Goal: Transaction & Acquisition: Purchase product/service

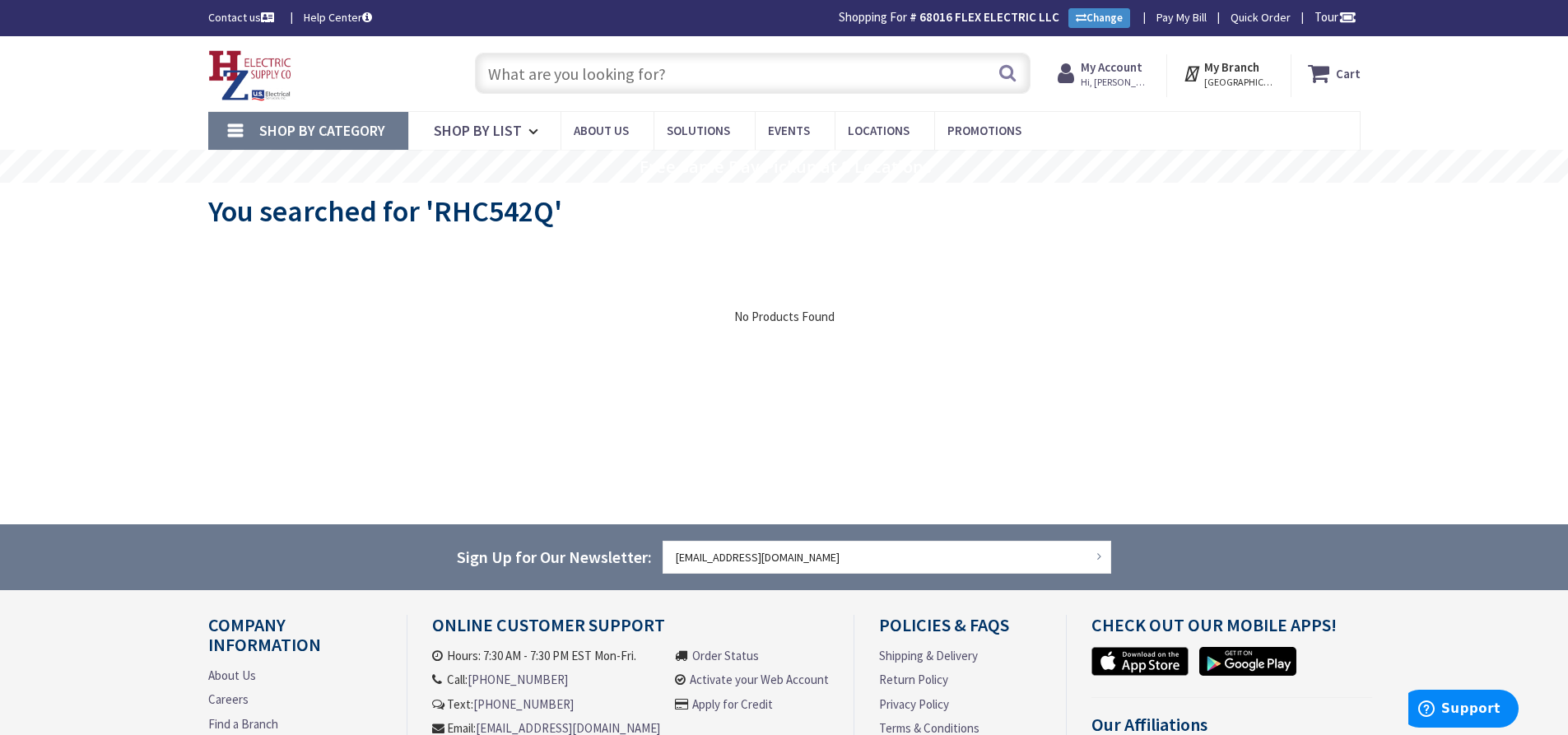
click at [546, 76] on input "text" at bounding box center [753, 72] width 556 height 41
paste input "4" Square Industrial Single Receptacle Cover"
type input "4" Square Industrial Single Receptacle Cover"
drag, startPoint x: 1003, startPoint y: 66, endPoint x: 892, endPoint y: 159, distance: 144.8
click at [1003, 66] on button "Search" at bounding box center [1007, 72] width 22 height 37
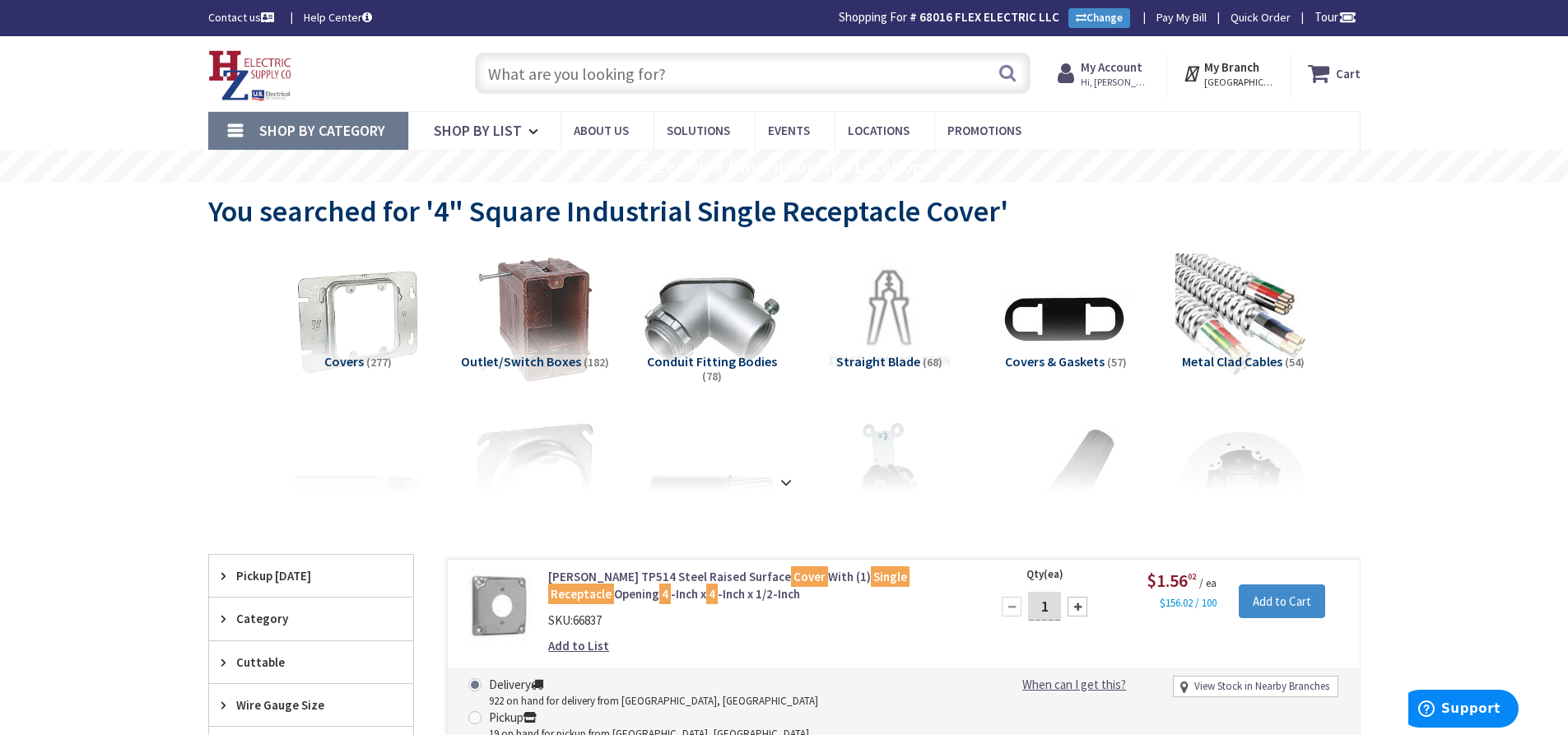
click at [617, 70] on input "text" at bounding box center [753, 72] width 556 height 41
paste input "Rigid Nipple 1-1/2"x 10""
type input "Rigid Nipple 1-1/2"x 10""
click at [1009, 73] on button "Search" at bounding box center [1007, 72] width 22 height 37
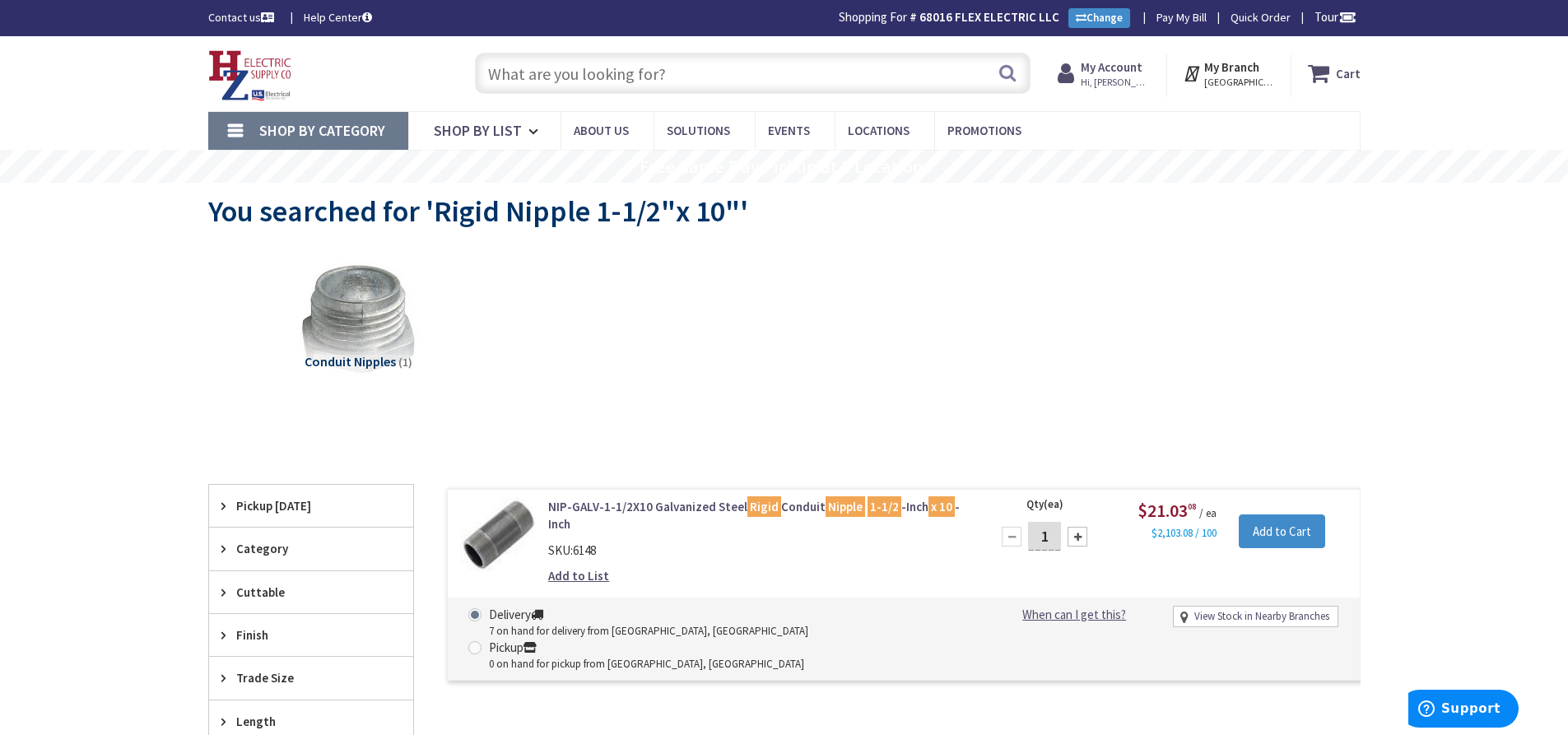
click at [665, 75] on input "text" at bounding box center [753, 72] width 556 height 41
paste input "Rigid Nipple 3/4 x 10""
type input "Rigid Nipple 3/4 x 10""
click at [1005, 66] on button "Search" at bounding box center [1007, 72] width 22 height 37
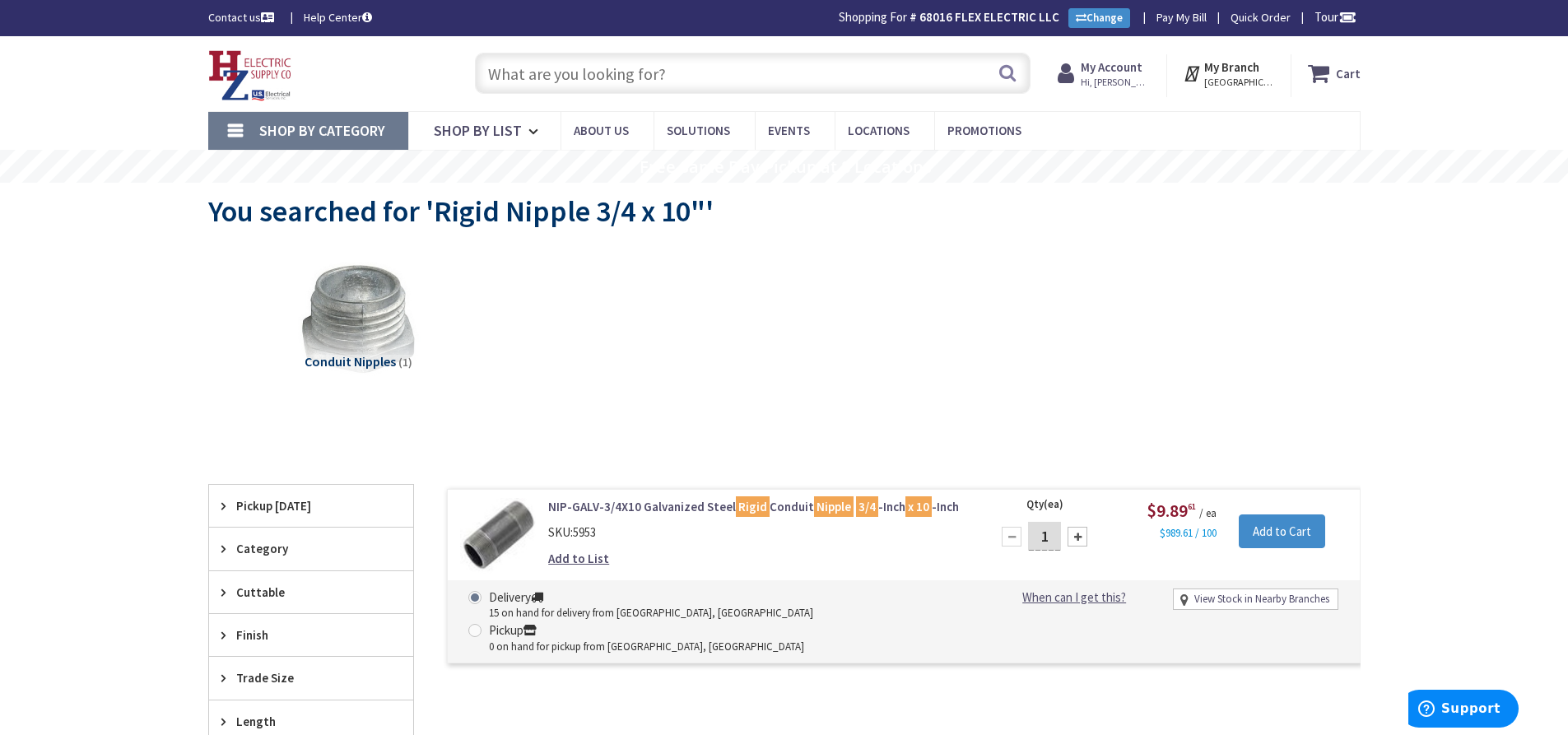
click at [557, 70] on input "text" at bounding box center [753, 72] width 556 height 41
paste input "PVC Female Adapter 3/4""
type input "PVC Female Adapter 3/4""
click at [1011, 71] on button "Search" at bounding box center [1007, 72] width 22 height 37
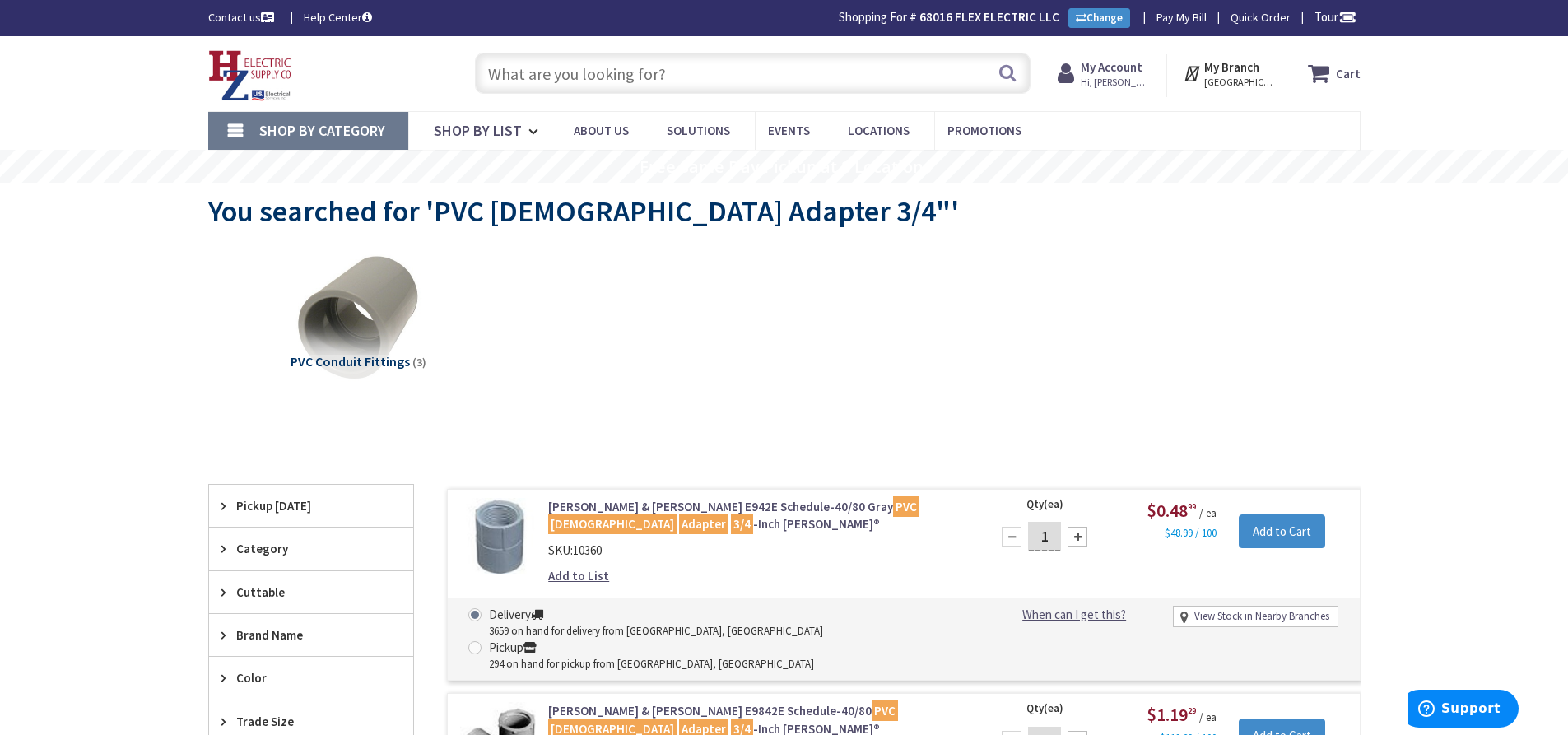
click at [590, 81] on input "text" at bounding box center [753, 72] width 556 height 41
paste input "EMT Elbow 90° 1-1/4""
type input "EMT Elbow 90° 1-1/4""
click at [1003, 73] on button "Search" at bounding box center [1007, 72] width 22 height 37
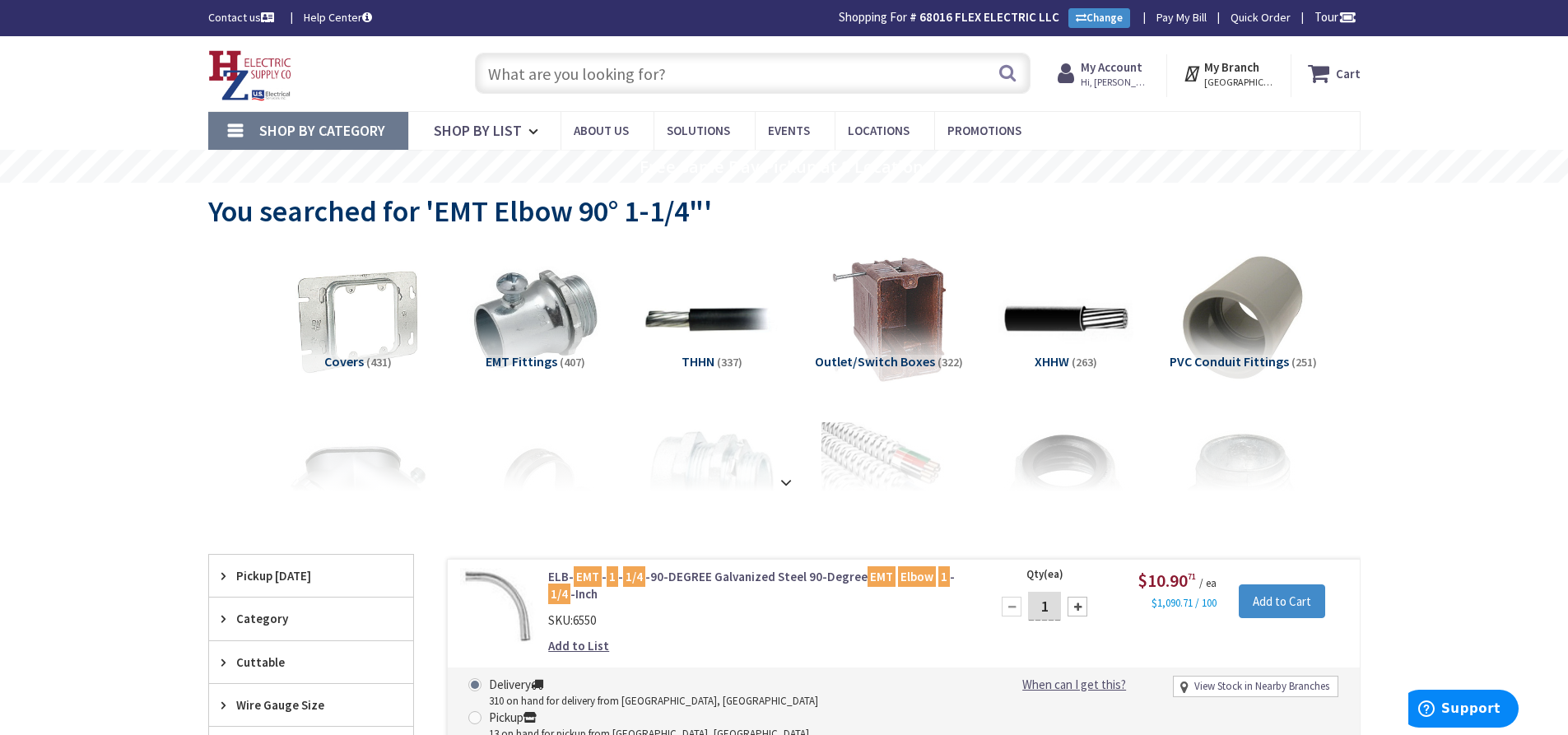
click at [655, 79] on input "text" at bounding box center [753, 72] width 556 height 41
paste input "1142"
type input "1142"
click at [1011, 66] on button "Search" at bounding box center [1007, 72] width 22 height 37
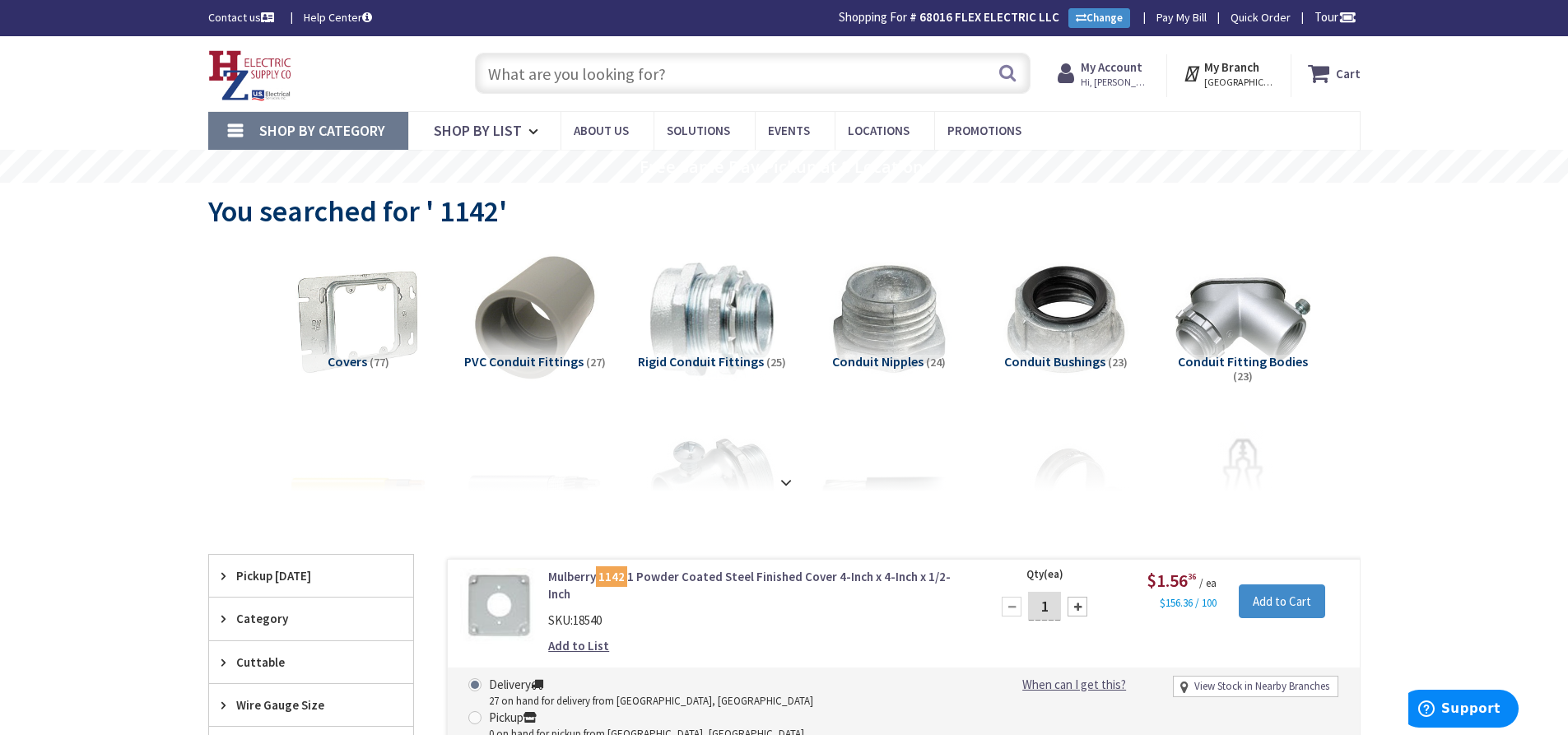
click at [679, 78] on input "text" at bounding box center [753, 72] width 556 height 41
paste input "Reducing Bushing 3/4" to 1/2""
type input "Reducing Bushing 3/4" to 1/2""
click at [1006, 68] on button "Search" at bounding box center [1007, 72] width 22 height 37
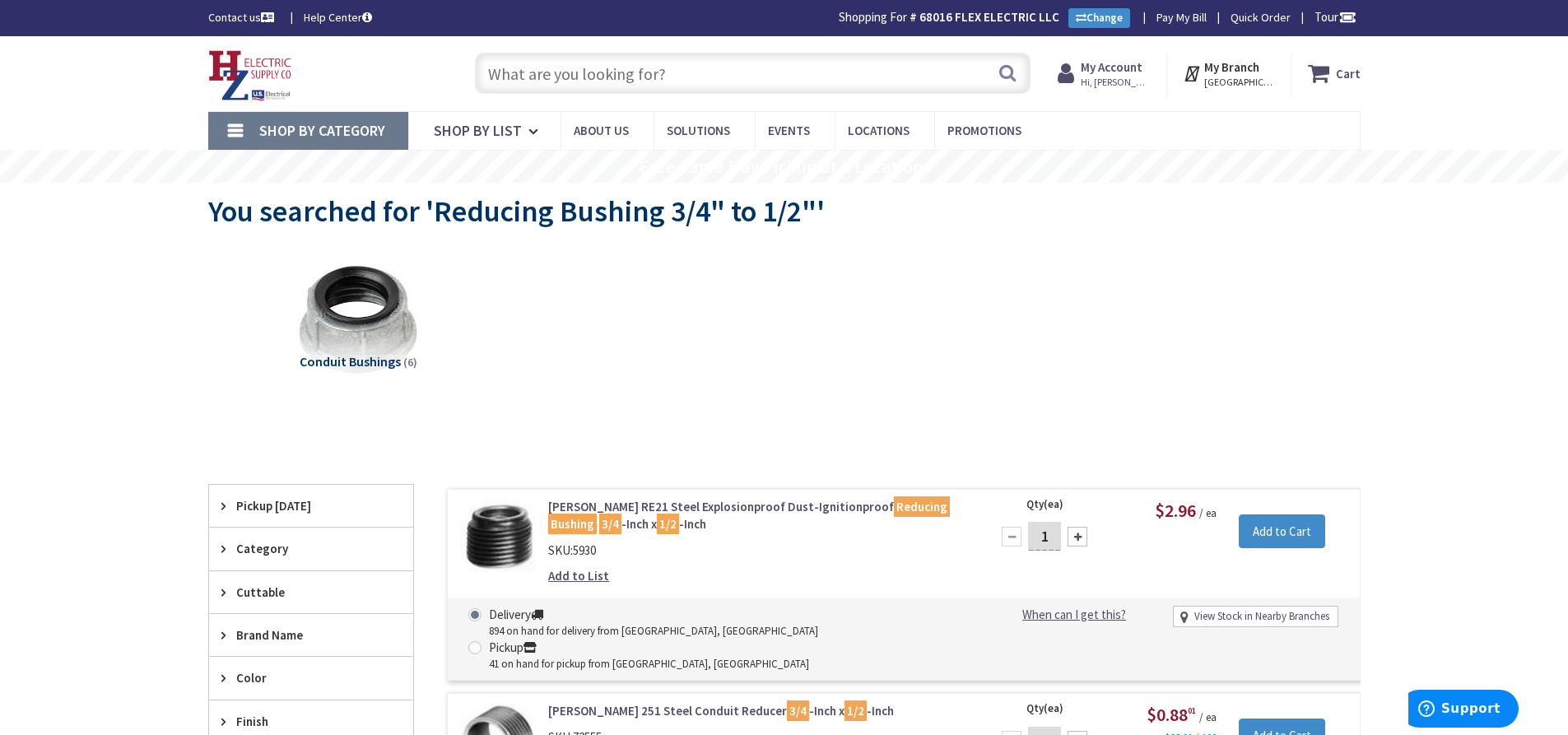
click at [589, 85] on input "text" at bounding box center [753, 72] width 556 height 41
paste input "4-11/16" Box, 2-1/8" w/ 1" KO's"
type input "4-11/16" Box, 2-1/8" w/ 1" KO's"
click at [1008, 66] on button "Search" at bounding box center [1007, 72] width 22 height 37
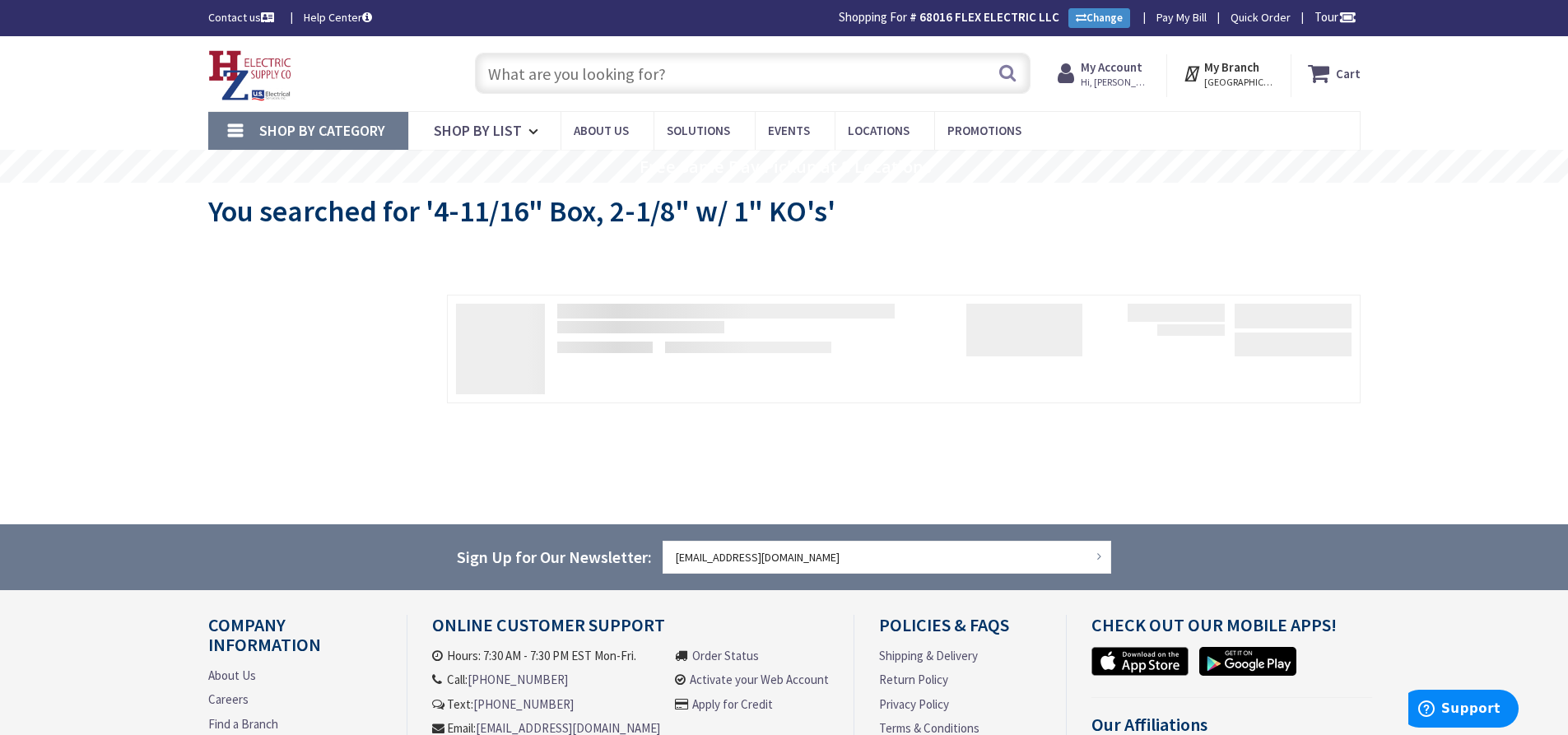
click at [590, 74] on input "text" at bounding box center [753, 72] width 556 height 41
paste input "4-11/16" Box, 2-1/8" w/ 1" KO's"
drag, startPoint x: 628, startPoint y: 76, endPoint x: 642, endPoint y: 126, distance: 51.9
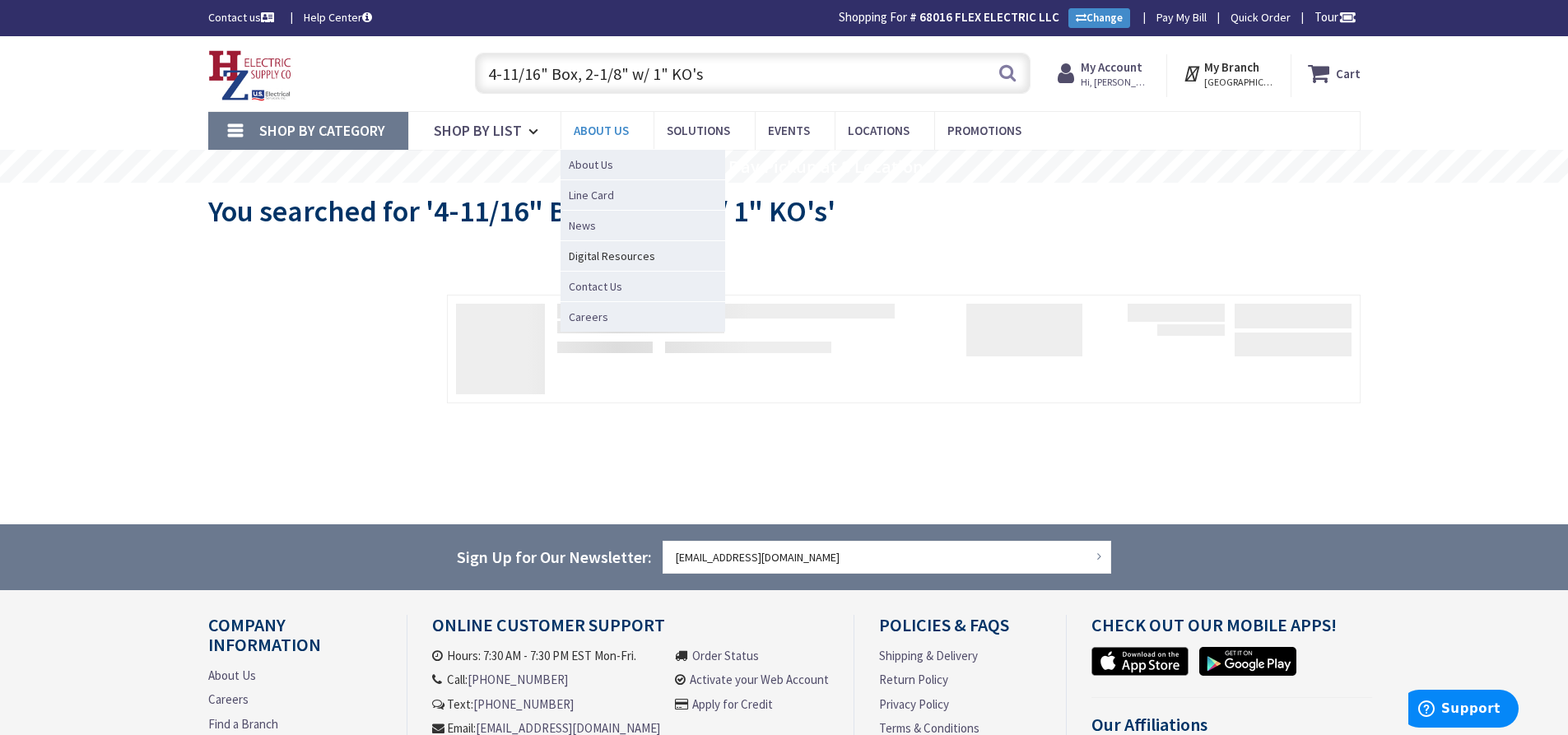
click at [629, 78] on input "4-11/16" Box, 2-1/8" w/ 1" KO's" at bounding box center [753, 72] width 556 height 41
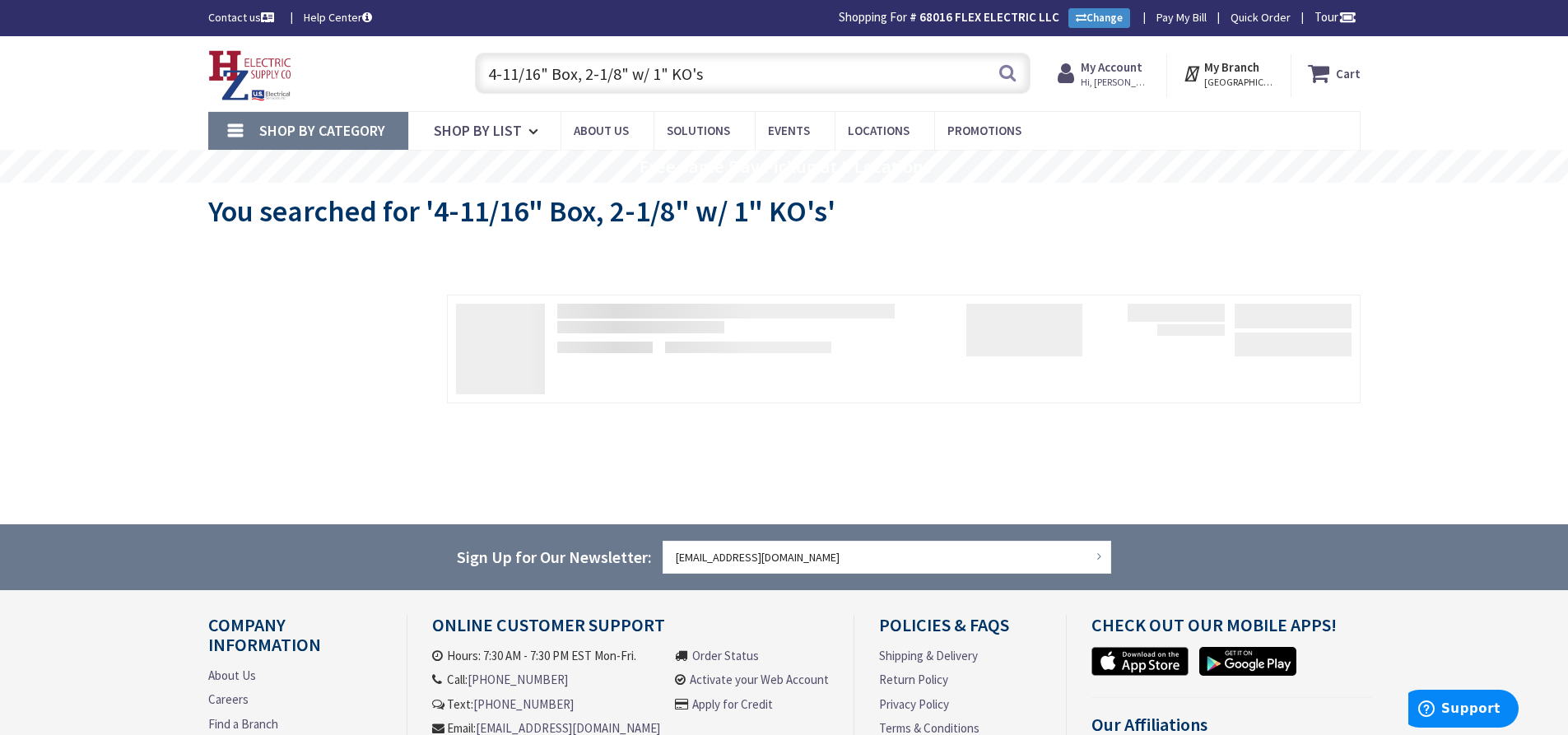
drag, startPoint x: 715, startPoint y: 69, endPoint x: 624, endPoint y: 81, distance: 91.8
click at [624, 81] on input "4-11/16" Box, 2-1/8" w/ 1" KO's" at bounding box center [753, 72] width 556 height 41
type input "4-11/16" Box, 2-1/8""
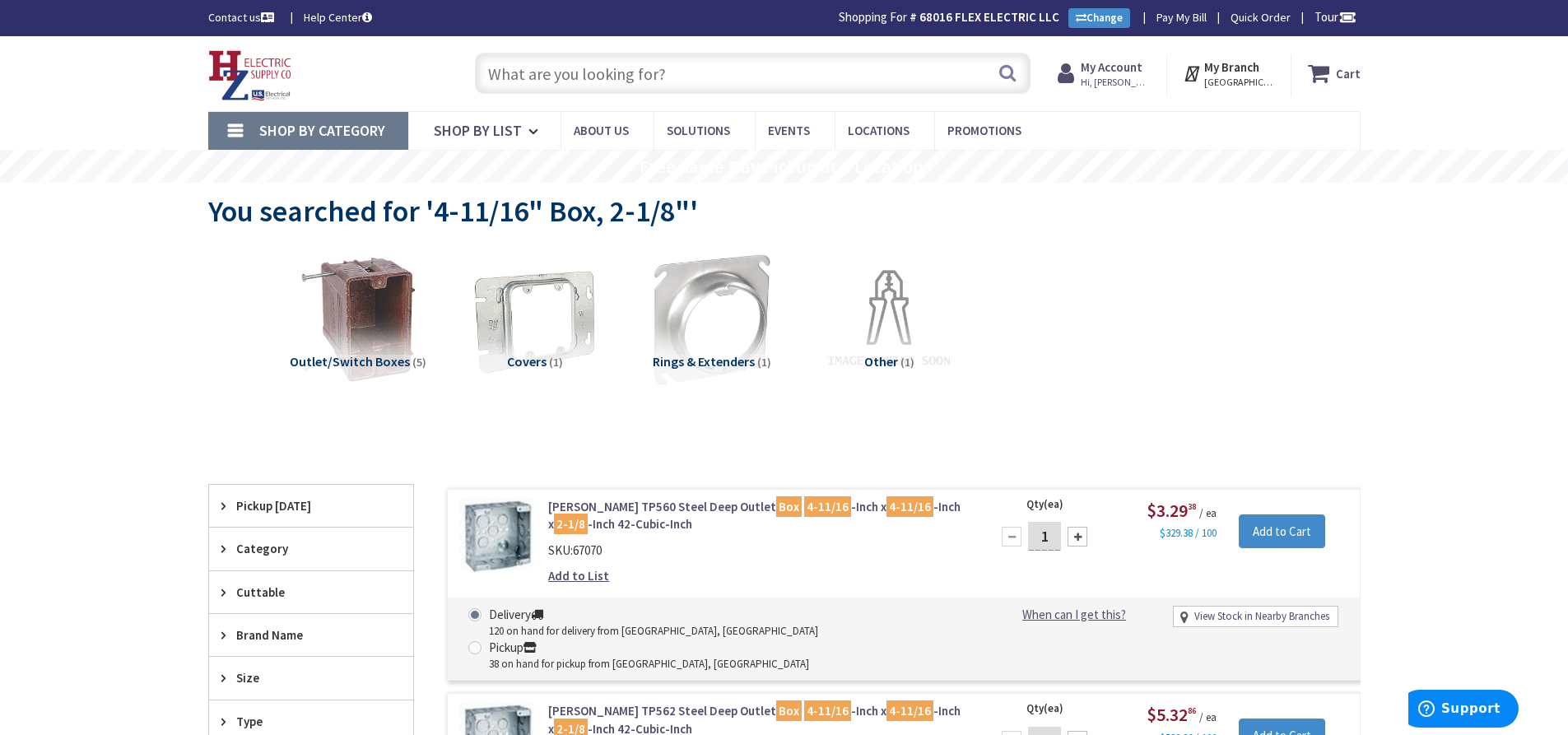
click at [582, 70] on input "text" at bounding box center [753, 72] width 556 height 41
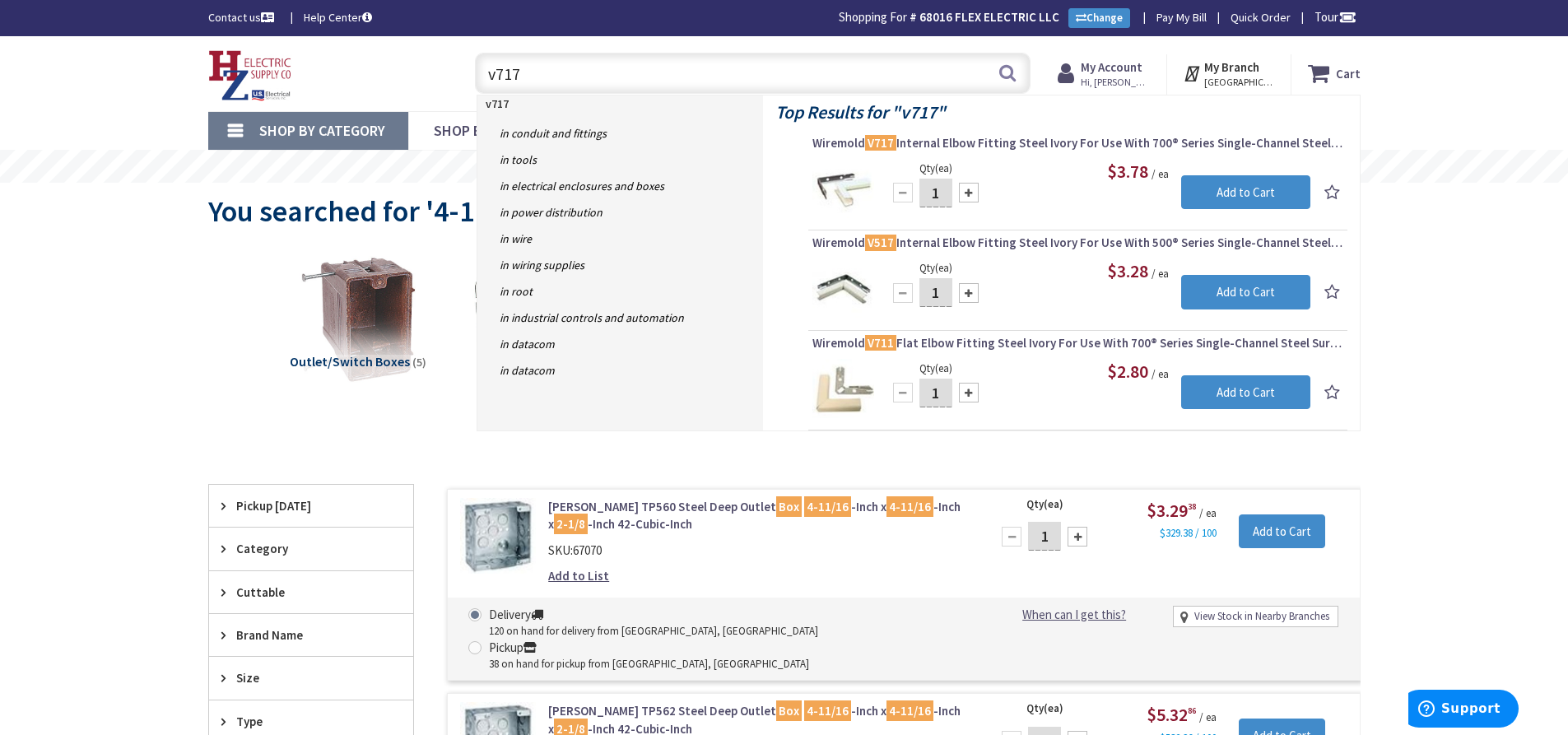
drag, startPoint x: 528, startPoint y: 78, endPoint x: 467, endPoint y: 82, distance: 61.1
click at [467, 82] on div "v717 v717 Search" at bounding box center [748, 72] width 564 height 52
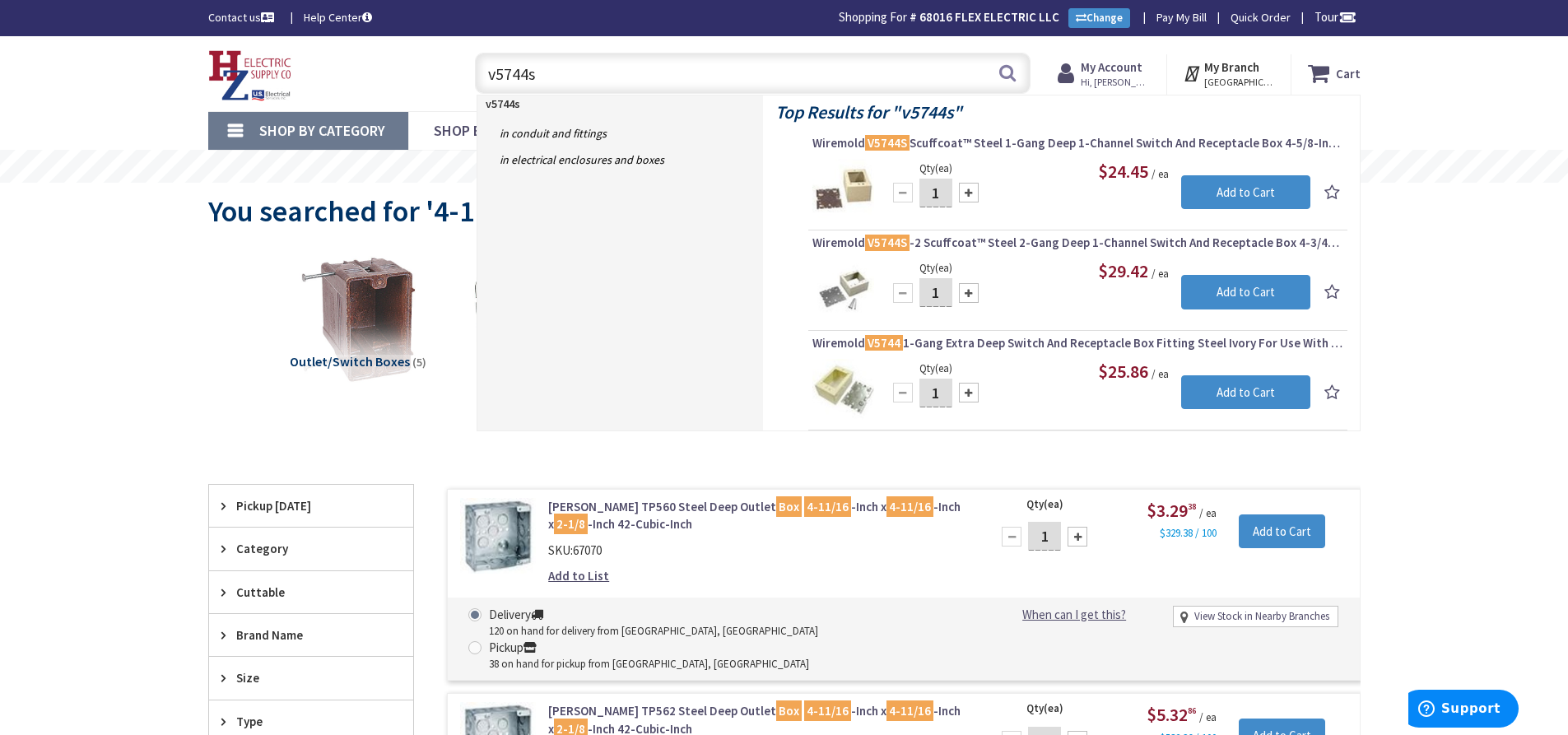
drag, startPoint x: 569, startPoint y: 78, endPoint x: 529, endPoint y: 78, distance: 40.0
click at [445, 78] on div "Toggle Nav v5744s v5744s Search Cart My Cart Close" at bounding box center [785, 73] width 1177 height 55
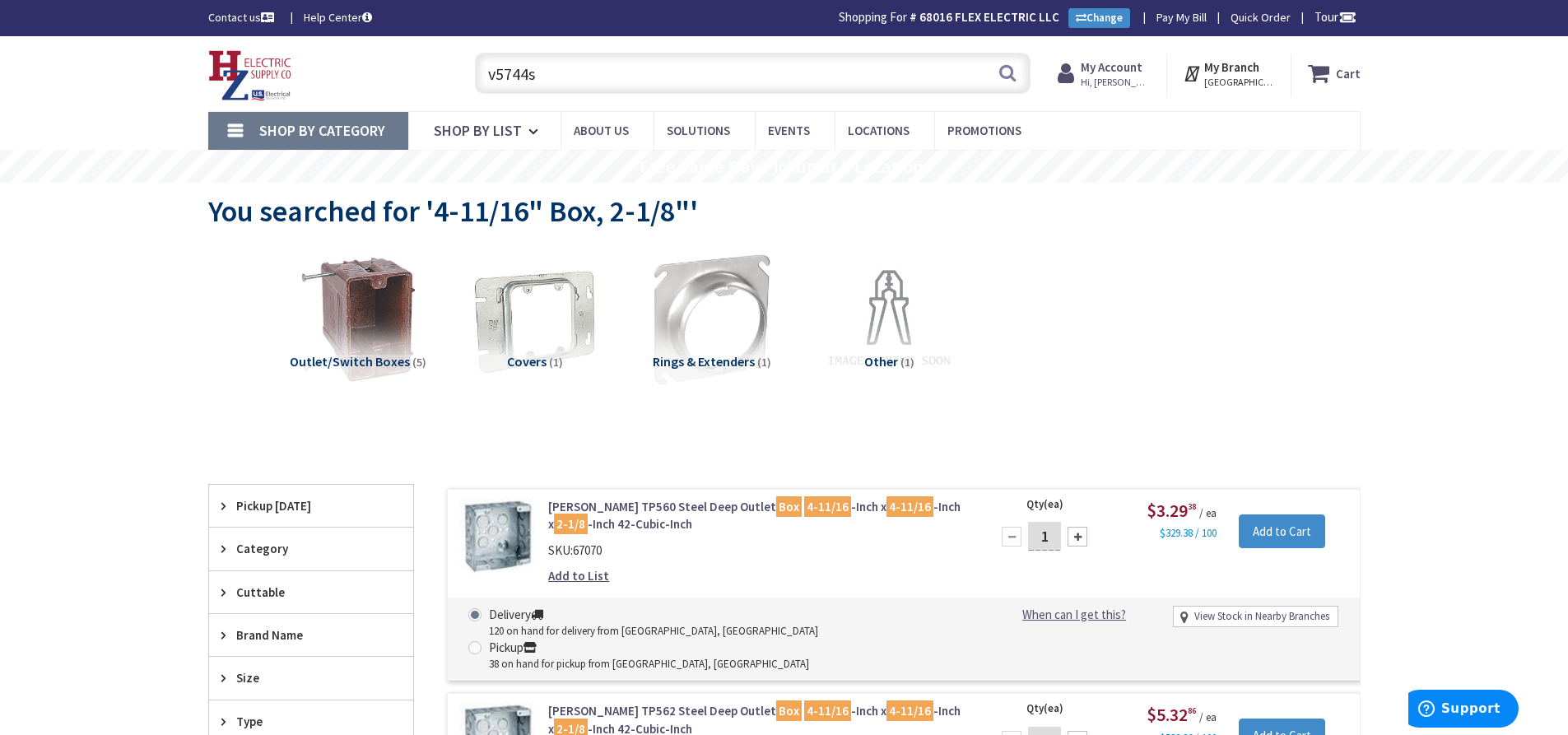
paste input "Rigid Elbow 90° 1""
type input "Rigid Elbow 90° 1""
click at [1002, 74] on button "Search" at bounding box center [1007, 72] width 22 height 37
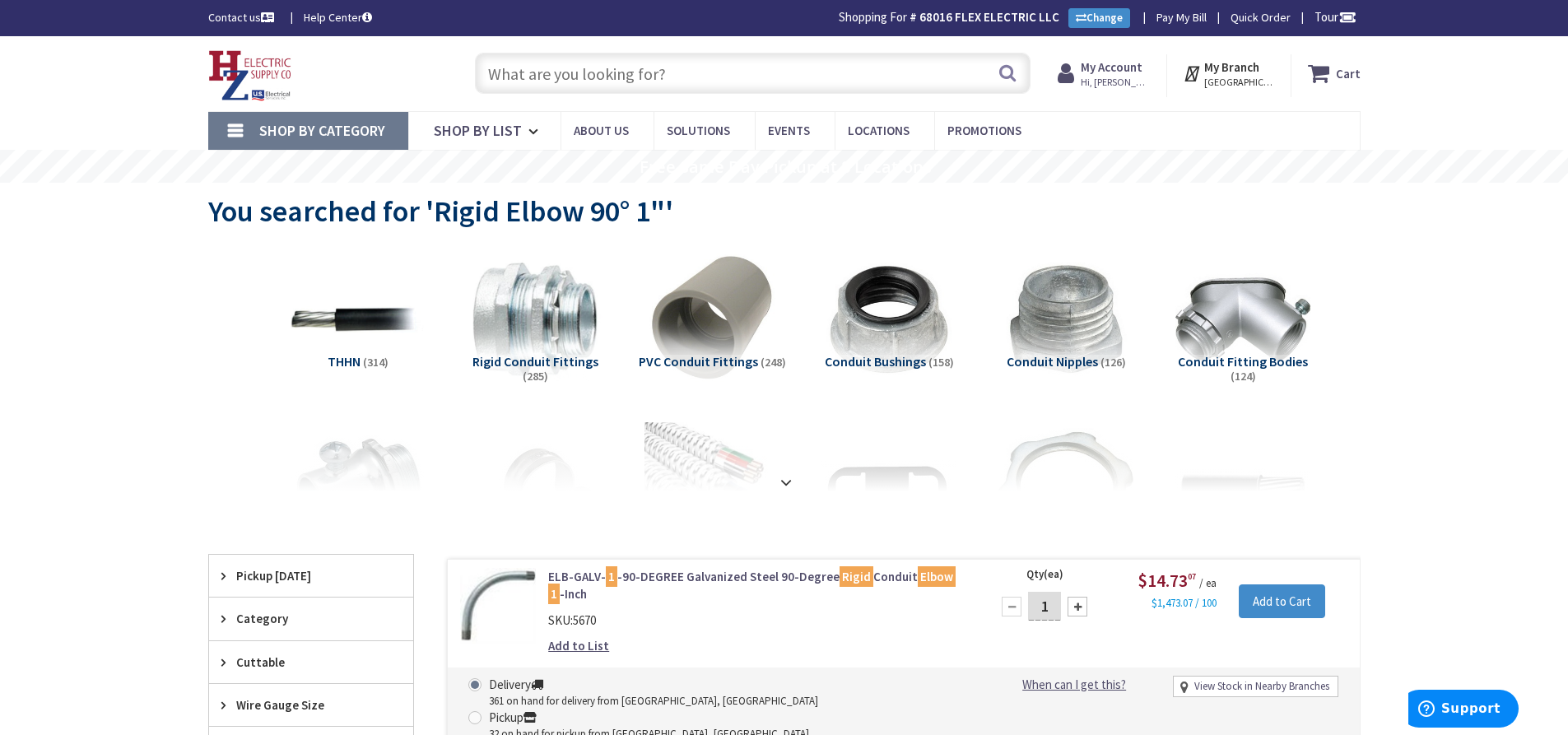
click at [682, 87] on input "text" at bounding box center [753, 72] width 556 height 41
paste input "PVC Female Adapter 1""
type input "PVC Female Adapter 1""
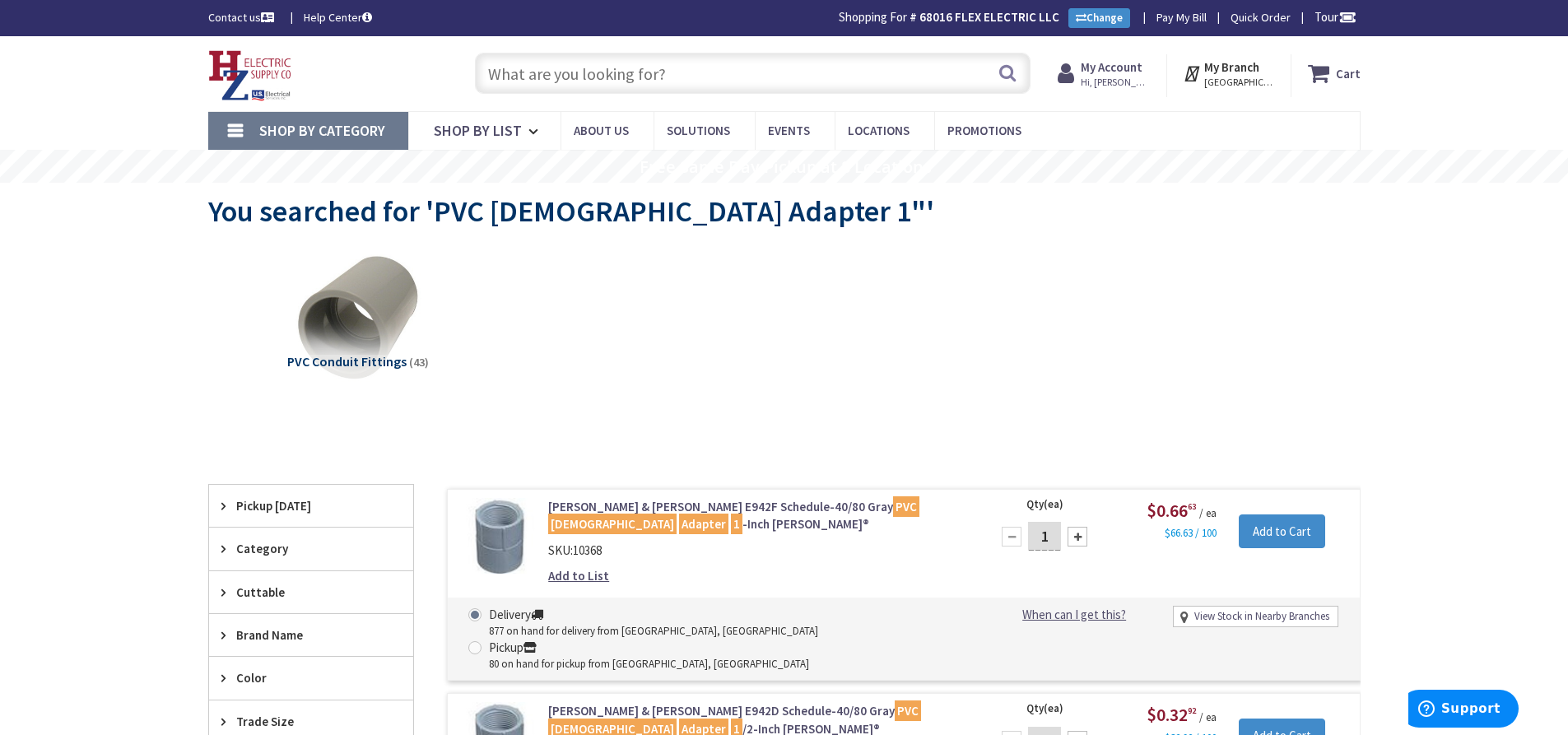
click at [665, 79] on input "text" at bounding box center [753, 72] width 556 height 41
paste input "Rigid 1-Hole Strap 1/2""
type input "Rigid 1-Hole Strap 1/2""
click at [1006, 73] on button "Search" at bounding box center [1007, 72] width 22 height 37
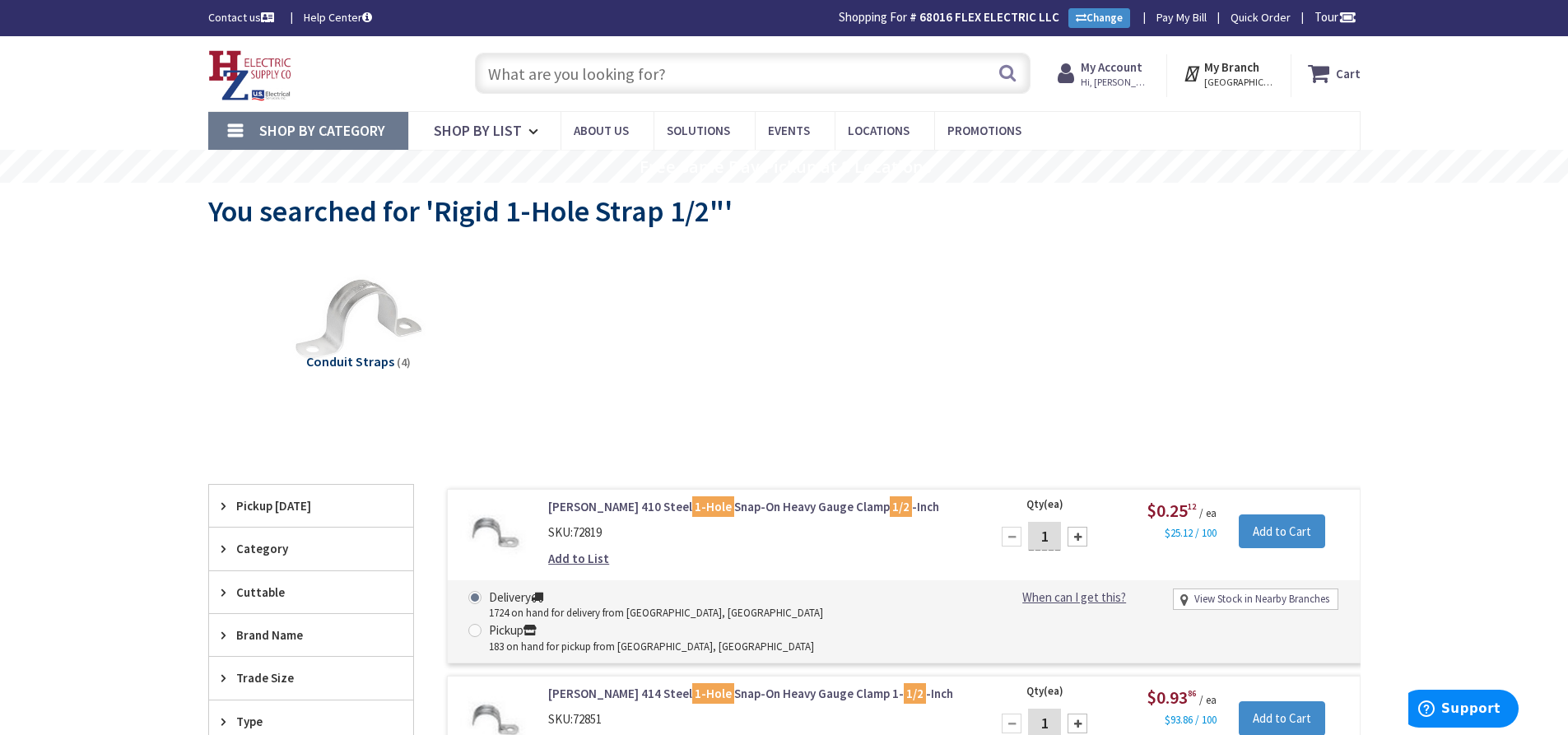
click at [600, 71] on input "text" at bounding box center [753, 72] width 556 height 41
paste input "Rigid Strut Straps 1-1/2""
type input "Rigid Strut Straps 1-1/2""
click at [1006, 71] on button "Search" at bounding box center [1007, 72] width 22 height 37
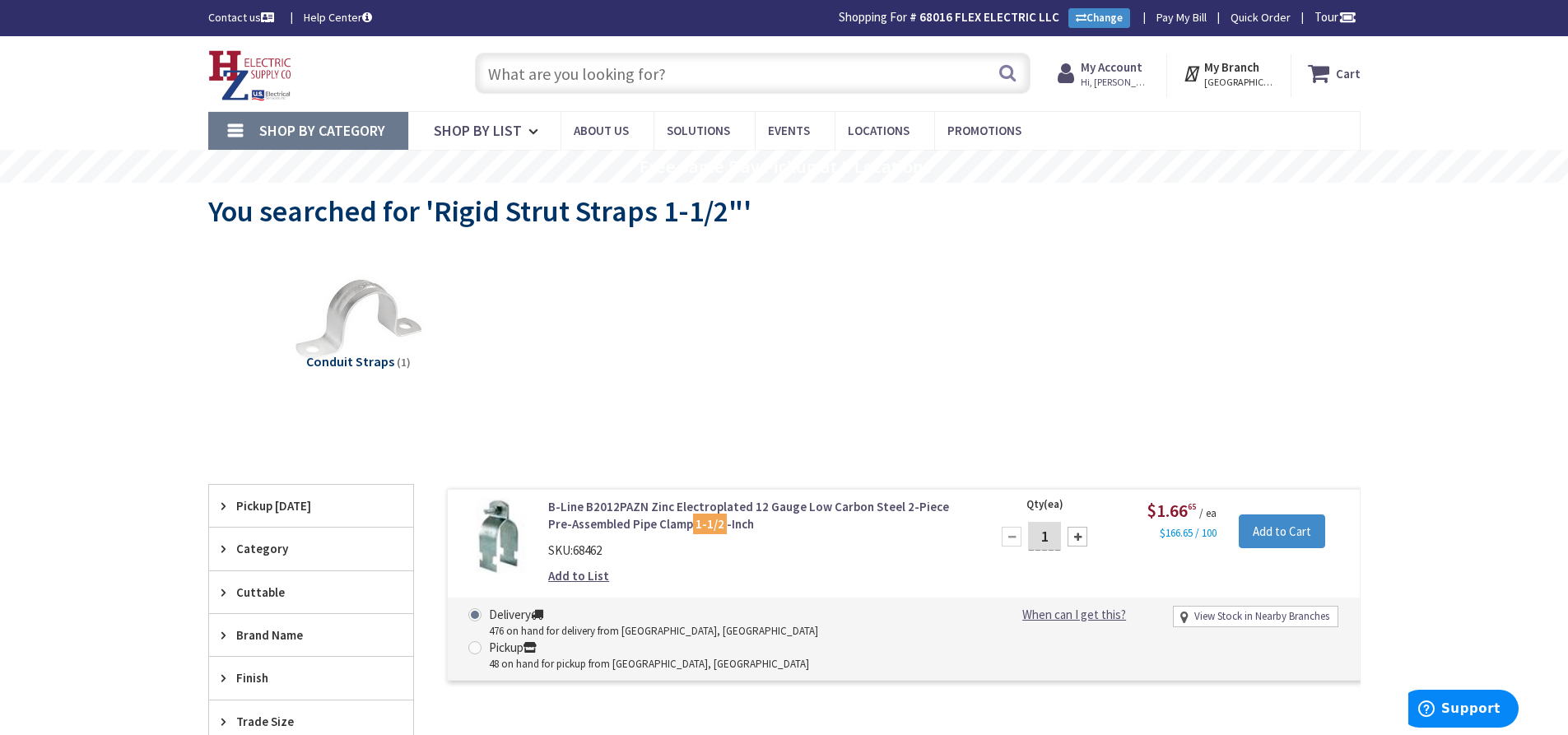
click at [542, 65] on input "text" at bounding box center [753, 72] width 556 height 41
paste input "Rigid Strut Straps 3/4""
type input "Rigid Strut Straps 3/4""
click at [999, 66] on button "Search" at bounding box center [1007, 72] width 22 height 37
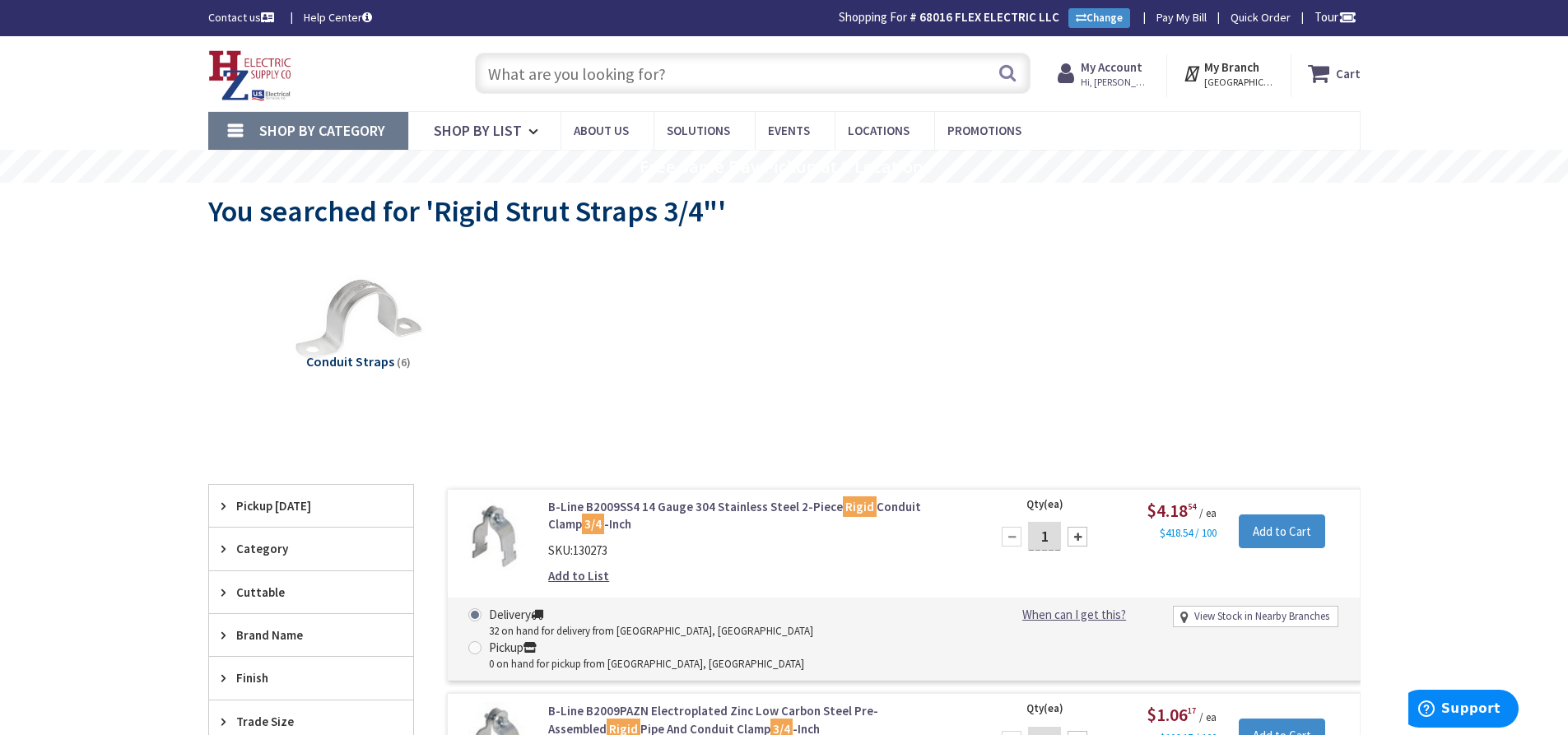
click at [582, 73] on input "text" at bounding box center [753, 72] width 556 height 41
paste input "Rigid Elbow 90° 1""
type input "Rigid Elbow 90° 1""
click at [1012, 73] on button "Search" at bounding box center [1007, 72] width 22 height 37
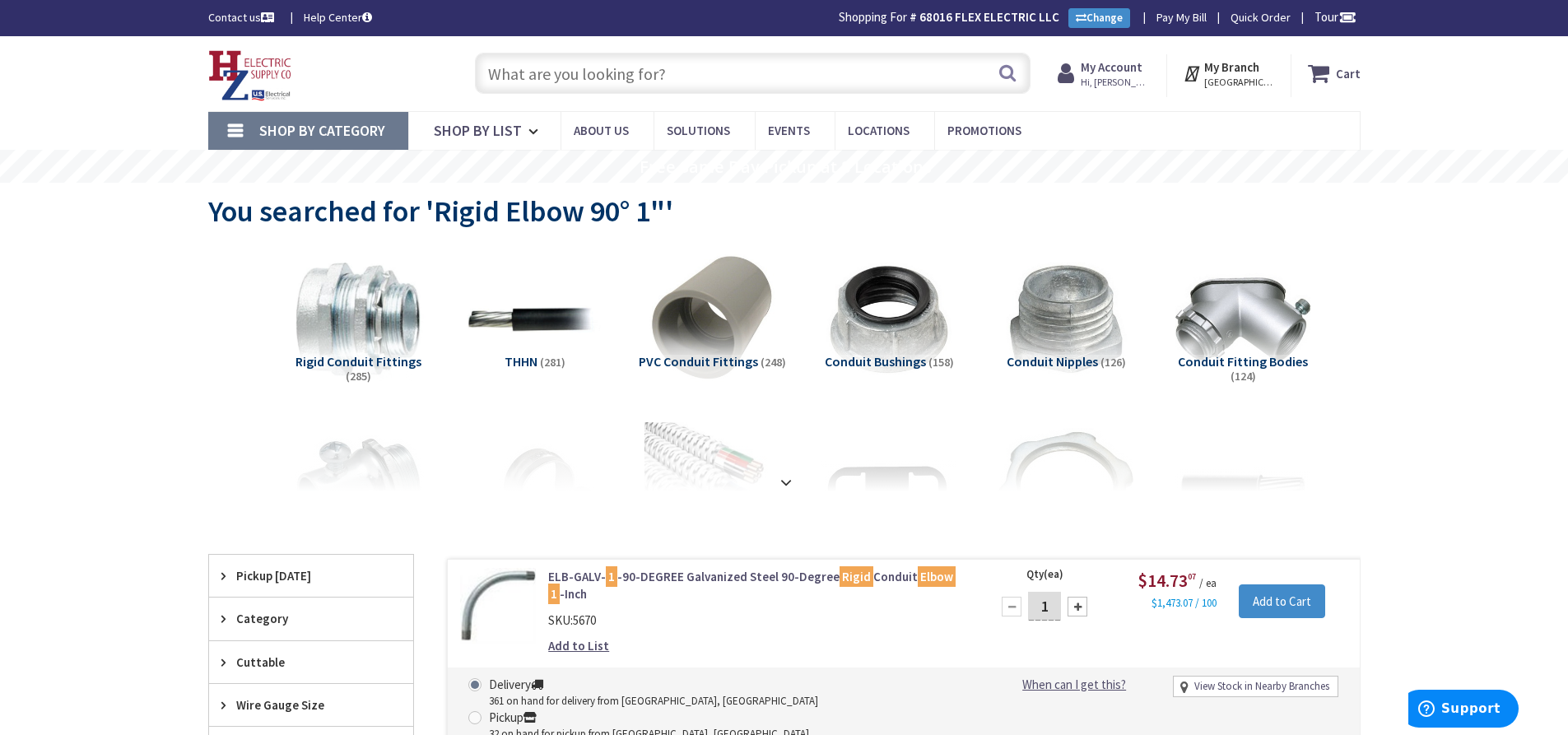
click at [574, 77] on input "text" at bounding box center [753, 72] width 556 height 41
paste input "Rigid Elbow 90° 3/4""
type input "Rigid Elbow 90° 3/4""
click at [1010, 77] on button "Search" at bounding box center [1007, 72] width 22 height 37
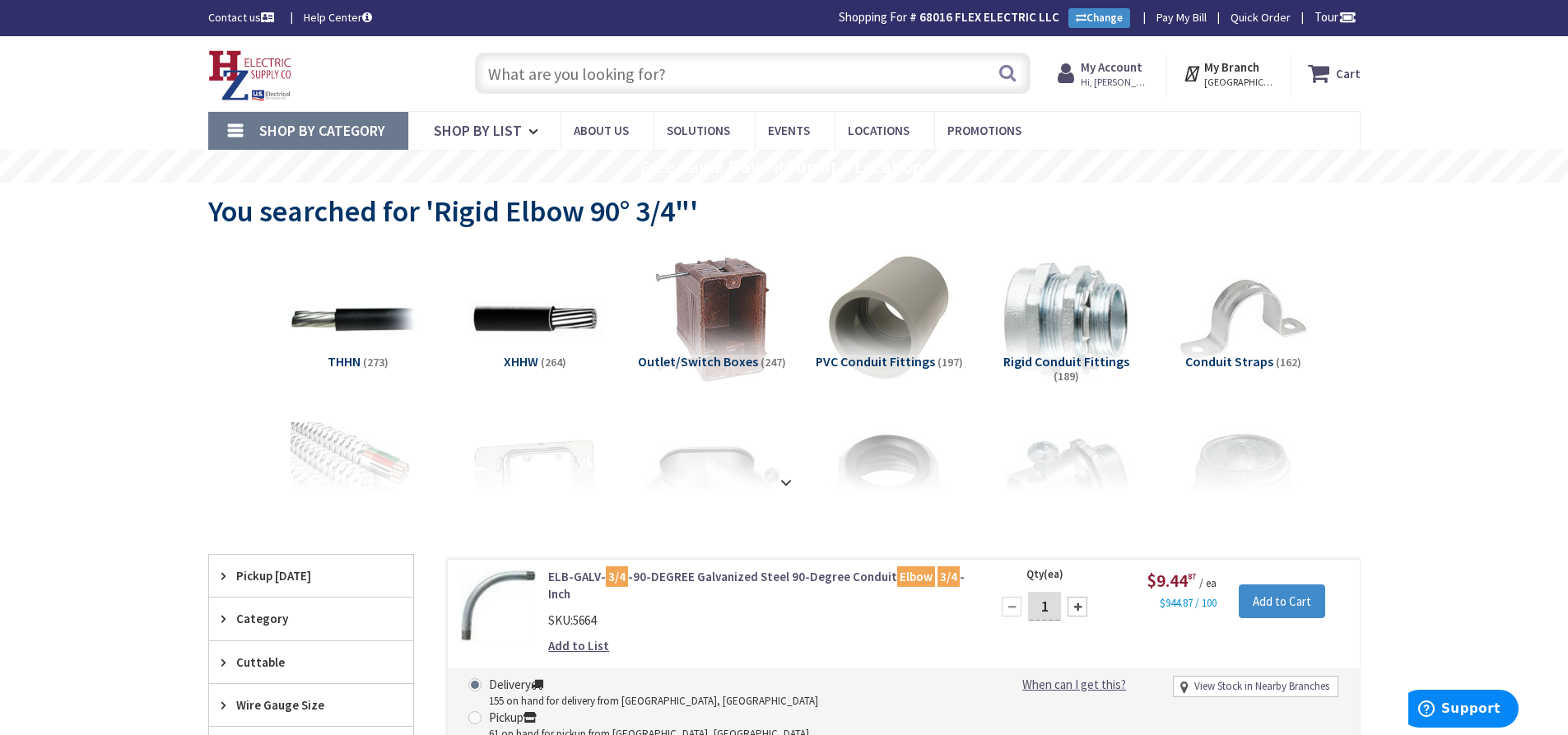
click at [591, 78] on input "text" at bounding box center [753, 72] width 556 height 41
paste input "PVC Couplings 3/4""
type input "PVC Couplings 3/4""
click at [1008, 71] on button "Search" at bounding box center [1007, 72] width 22 height 37
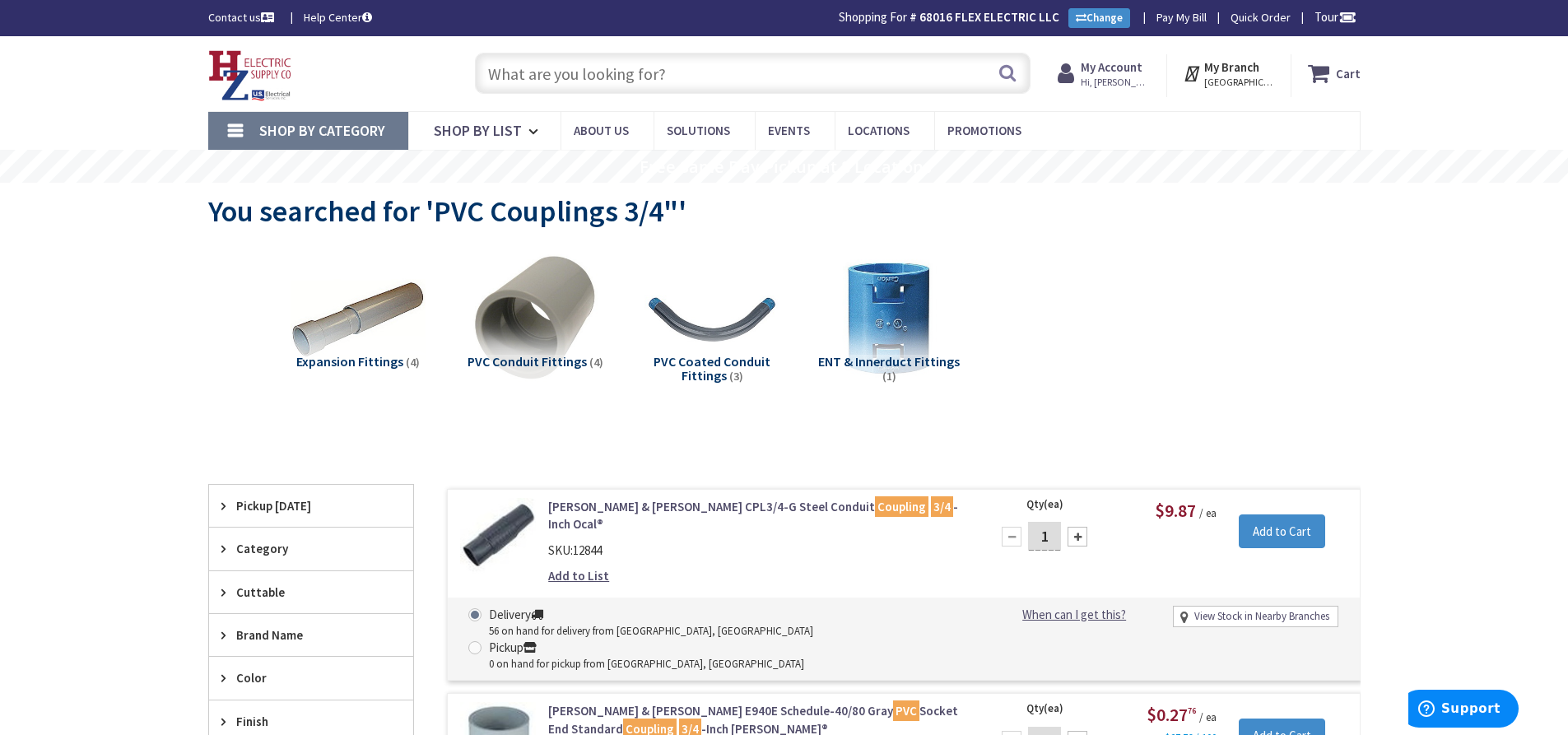
click at [604, 70] on input "text" at bounding box center [753, 72] width 556 height 41
paste input "PVC Female Adapter 1-1/2""
type input "PVC Female Adapter 1-1/2""
click at [1012, 66] on button "Search" at bounding box center [1007, 72] width 22 height 37
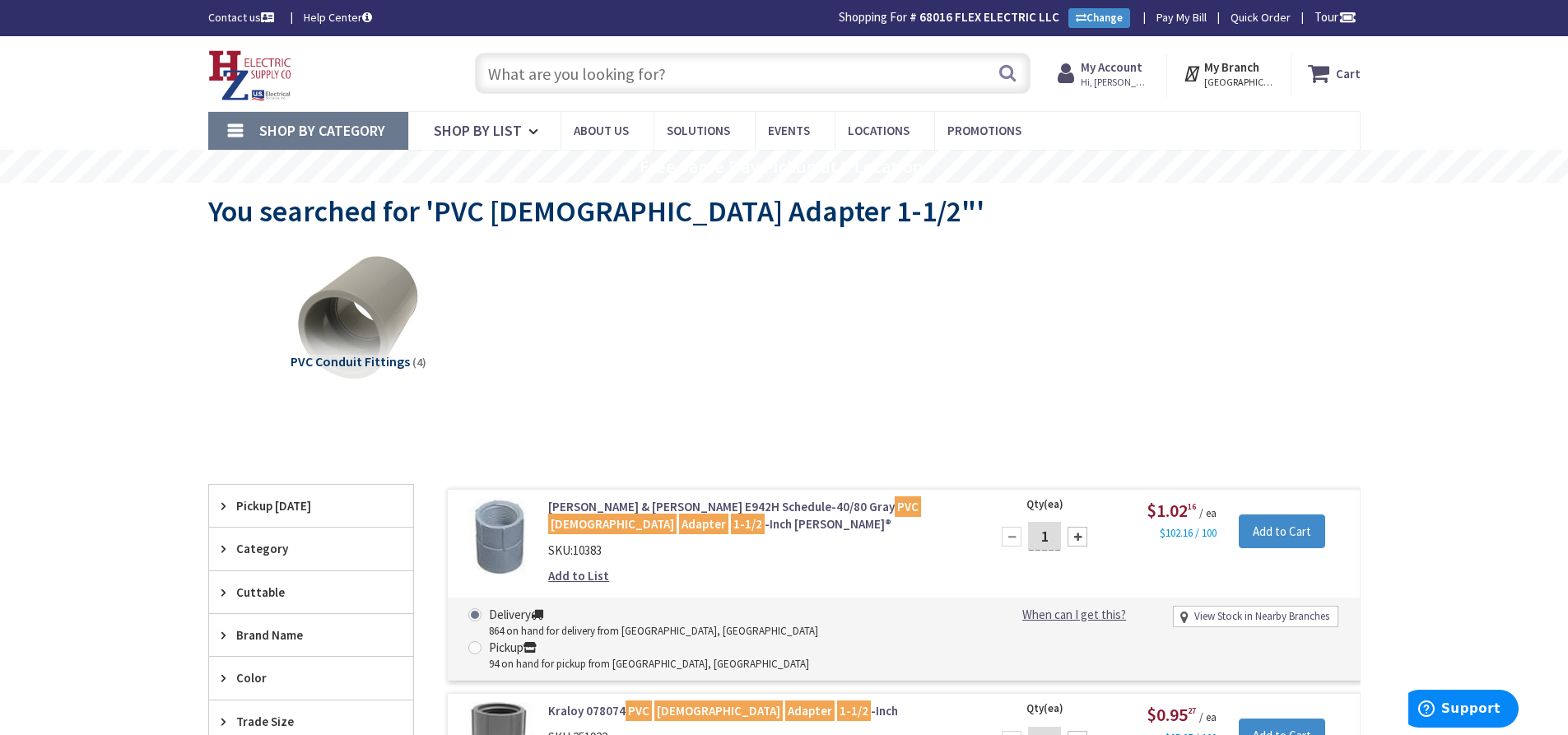
click at [544, 73] on input "text" at bounding box center [753, 72] width 556 height 41
paste input "PVC Female Adapter 1""
type input "PVC Female Adapter 1""
click at [1012, 68] on button "Search" at bounding box center [1007, 72] width 22 height 37
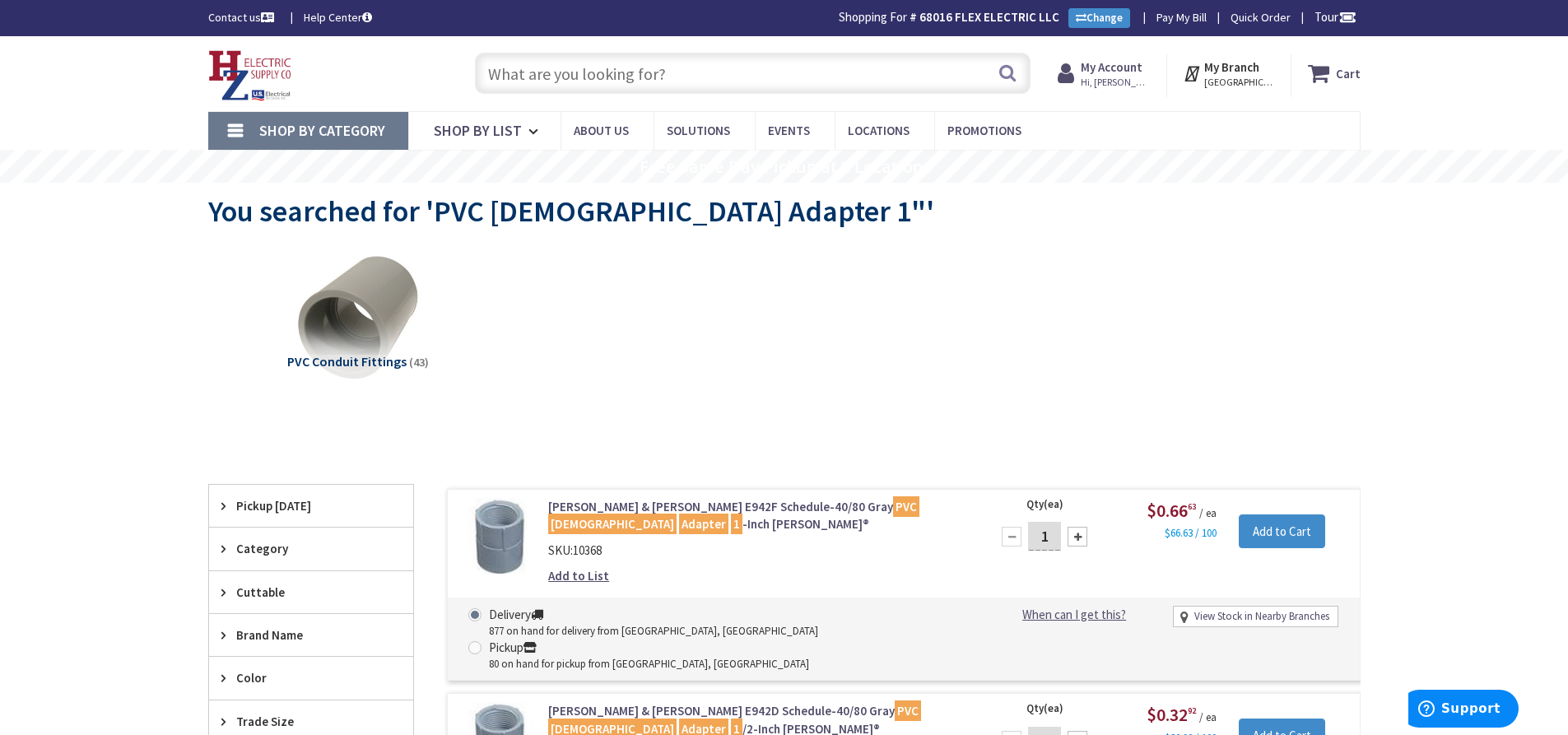
click at [578, 68] on input "text" at bounding box center [753, 72] width 556 height 41
paste input "Rigid Nipple 1" x 10""
type input "Rigid Nipple 1" x 10""
click at [1008, 78] on button "Search" at bounding box center [1007, 72] width 22 height 37
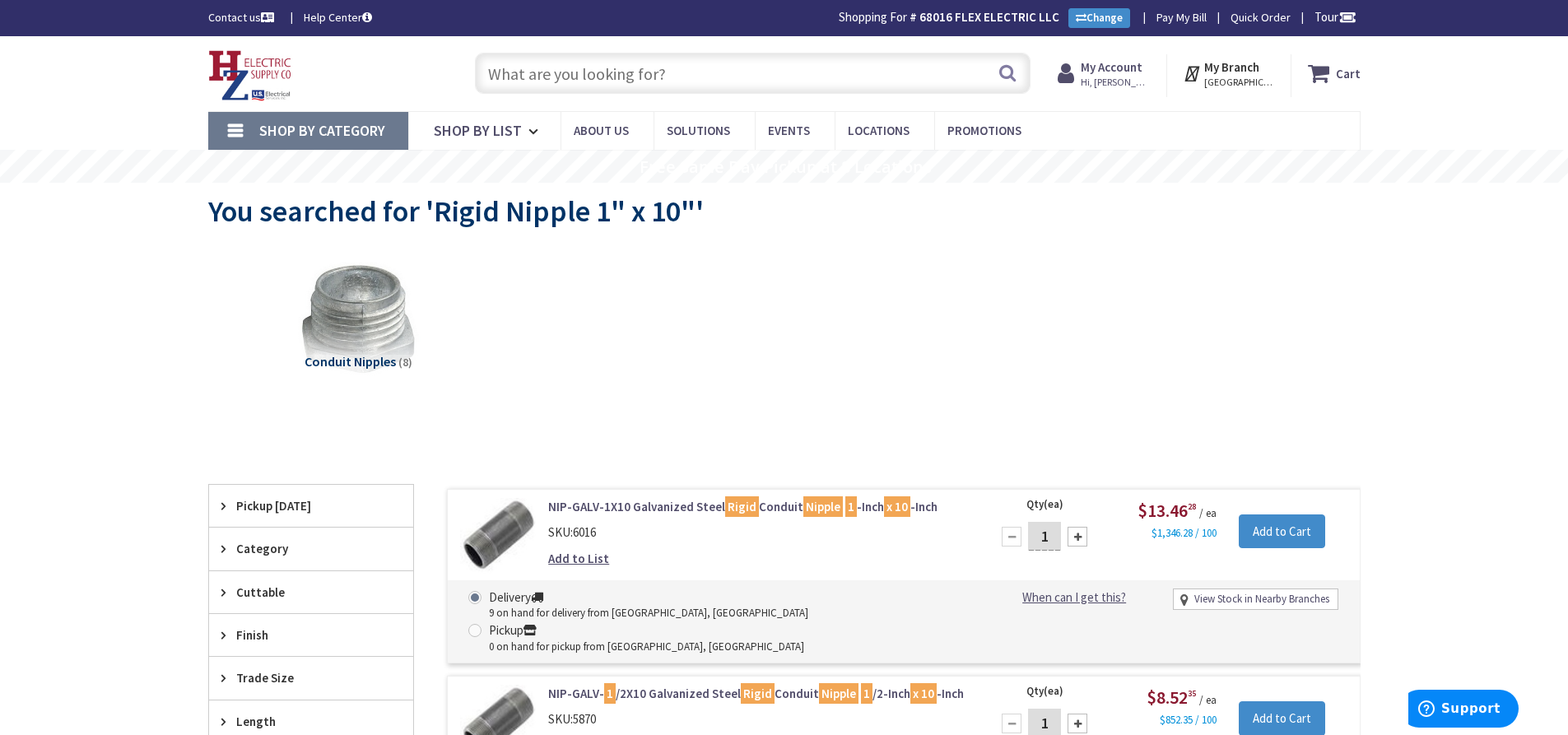
click at [564, 72] on input "text" at bounding box center [753, 72] width 556 height 41
paste input "CRB5362-W"
type input "CRB5362-W"
click at [1011, 71] on button "Search" at bounding box center [1007, 72] width 22 height 37
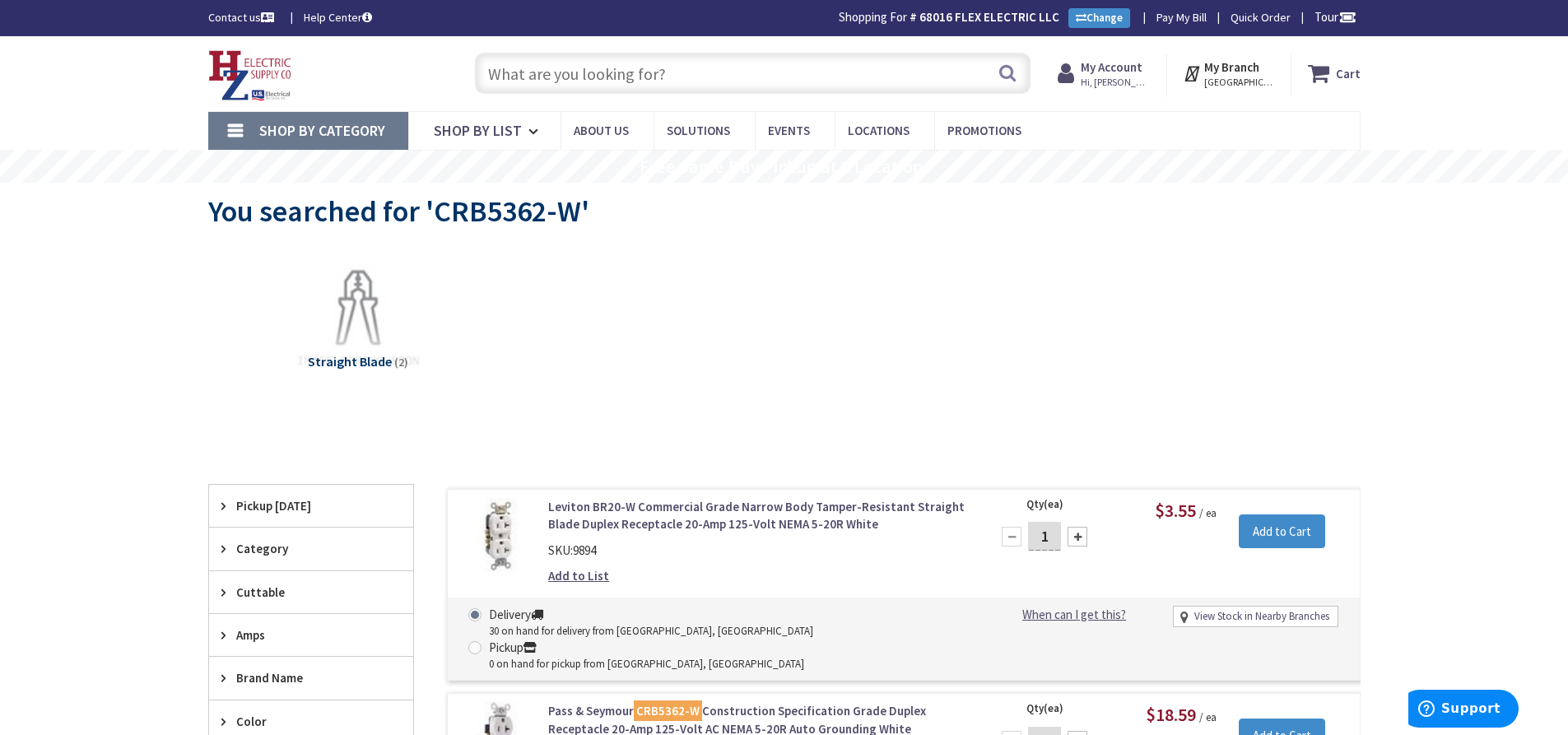
click at [549, 71] on input "text" at bounding box center [753, 72] width 556 height 41
paste input "CR20-W"
type input "CR20-W"
click at [1008, 64] on button "Search" at bounding box center [1007, 72] width 22 height 37
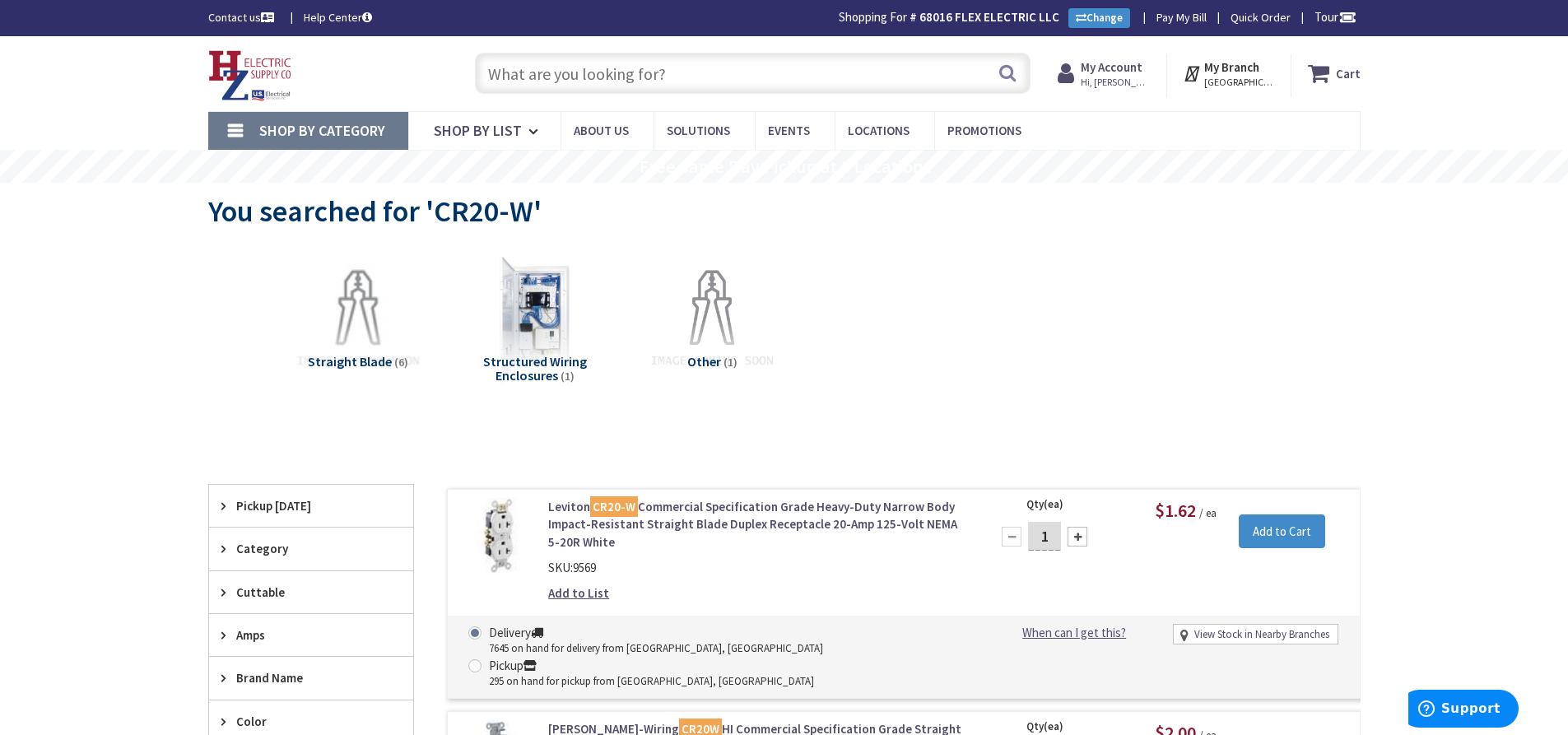
click at [561, 66] on input "text" at bounding box center [753, 72] width 556 height 41
paste input "L530-R"
type input "L530-R"
click at [1007, 74] on button "Search" at bounding box center [1007, 72] width 22 height 37
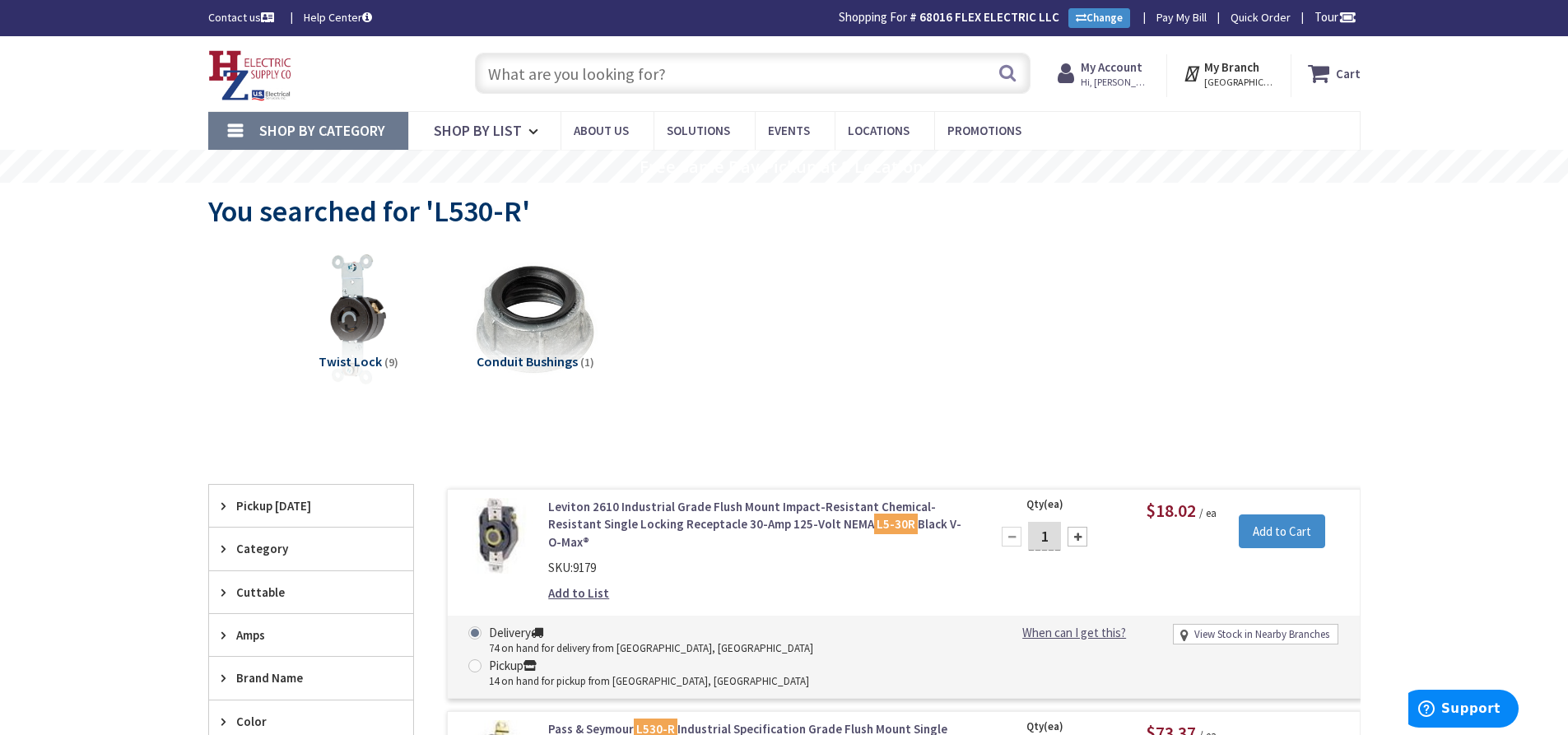
click at [546, 73] on input "text" at bounding box center [753, 72] width 556 height 41
paste input "L530-R"
type input "L530-R"
click at [578, 65] on input "text" at bounding box center [753, 72] width 556 height 41
paste input "GBL400"
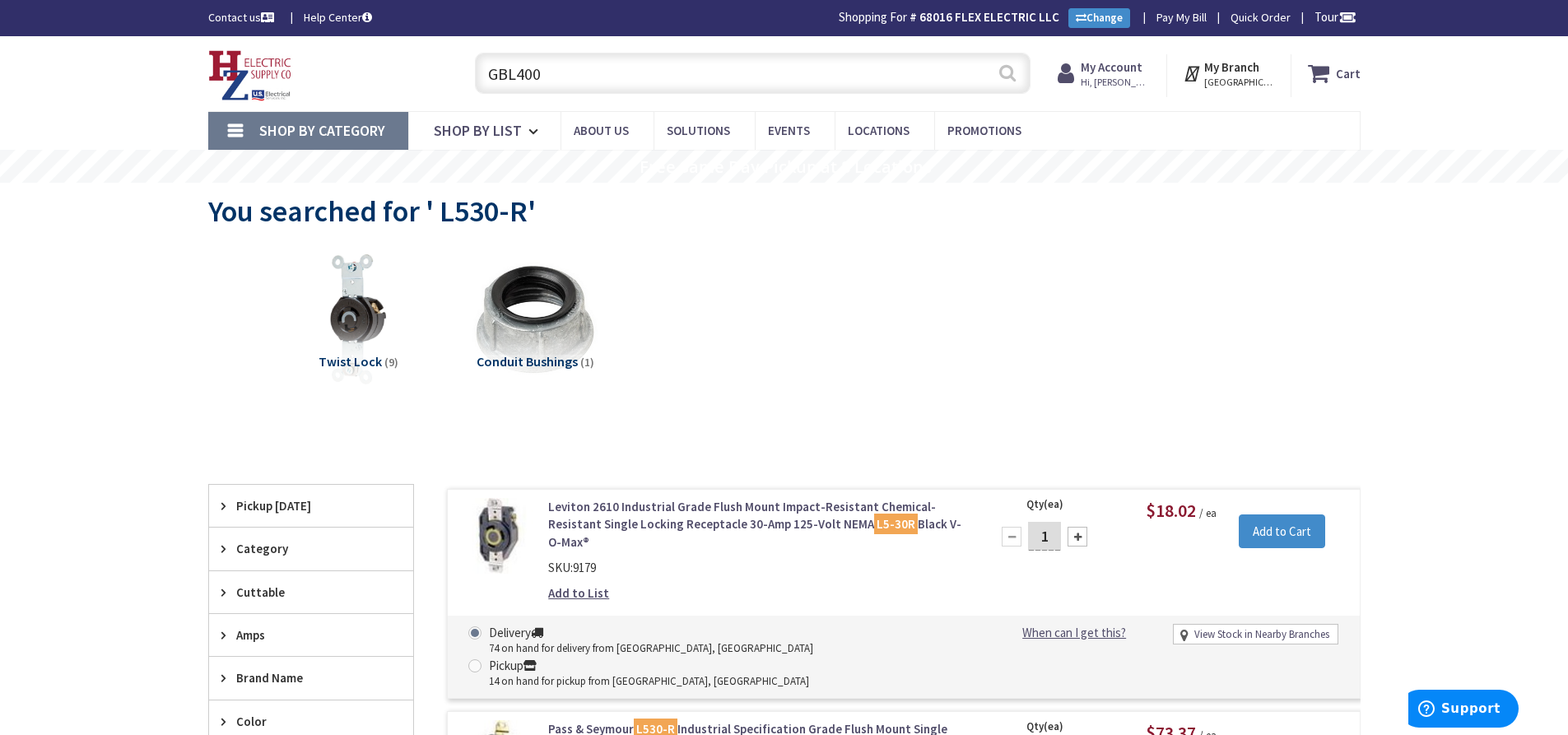
type input "GBL400"
click at [1008, 73] on button "Search" at bounding box center [1007, 72] width 22 height 37
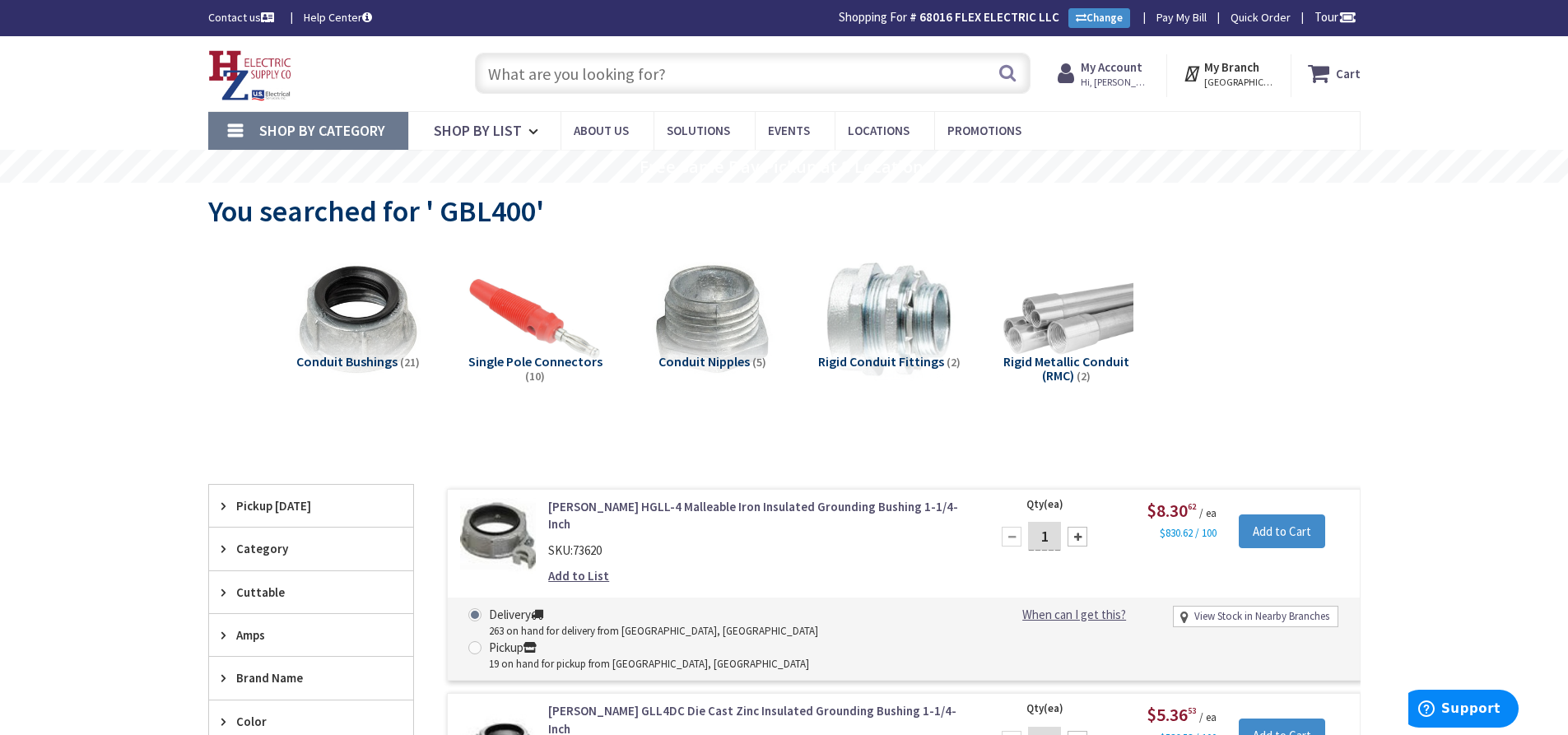
click at [552, 71] on input "text" at bounding box center [753, 72] width 556 height 41
paste input "Greenfield 1""
type input "Greenfield 1""
click at [1006, 75] on button "Search" at bounding box center [1007, 72] width 22 height 37
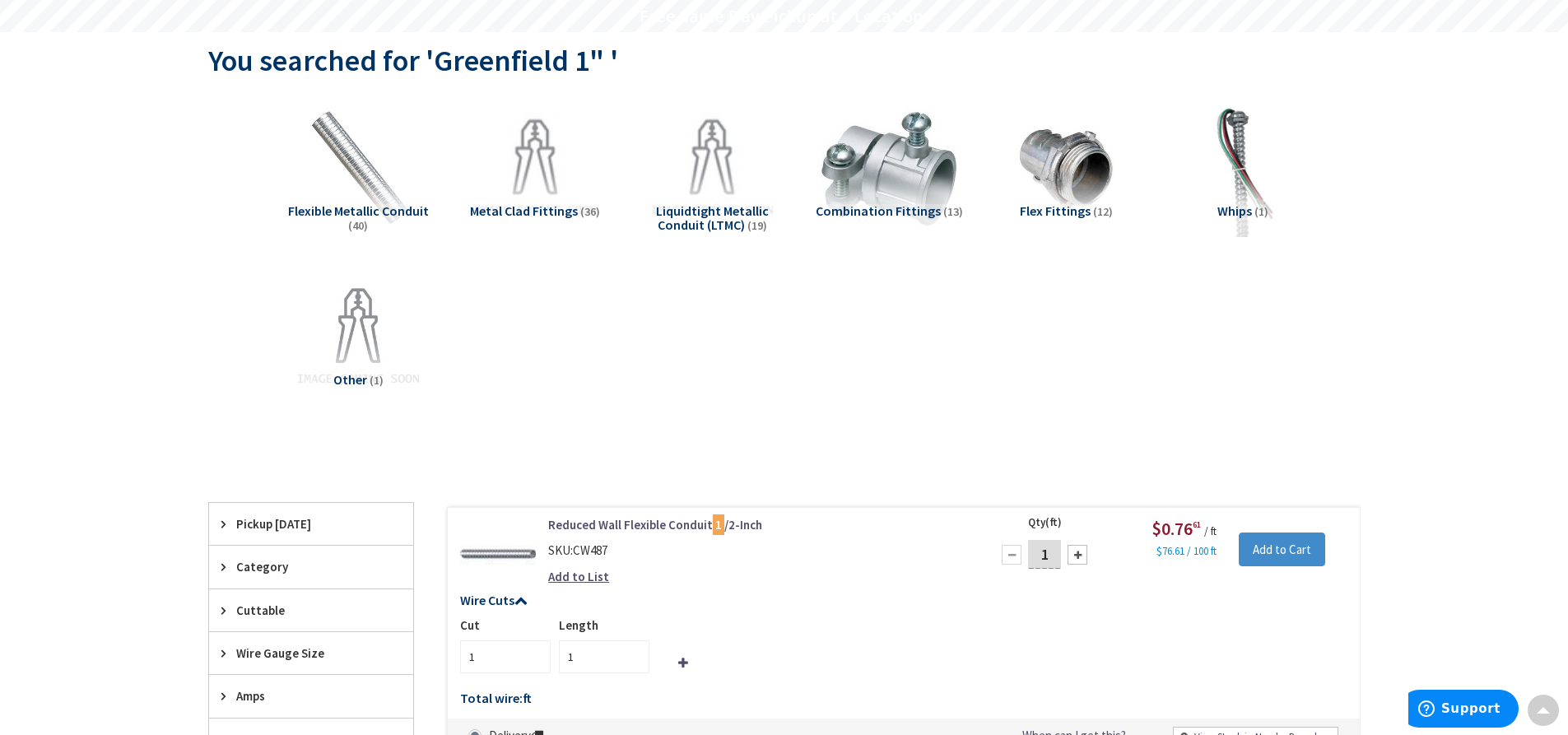
scroll to position [3, 0]
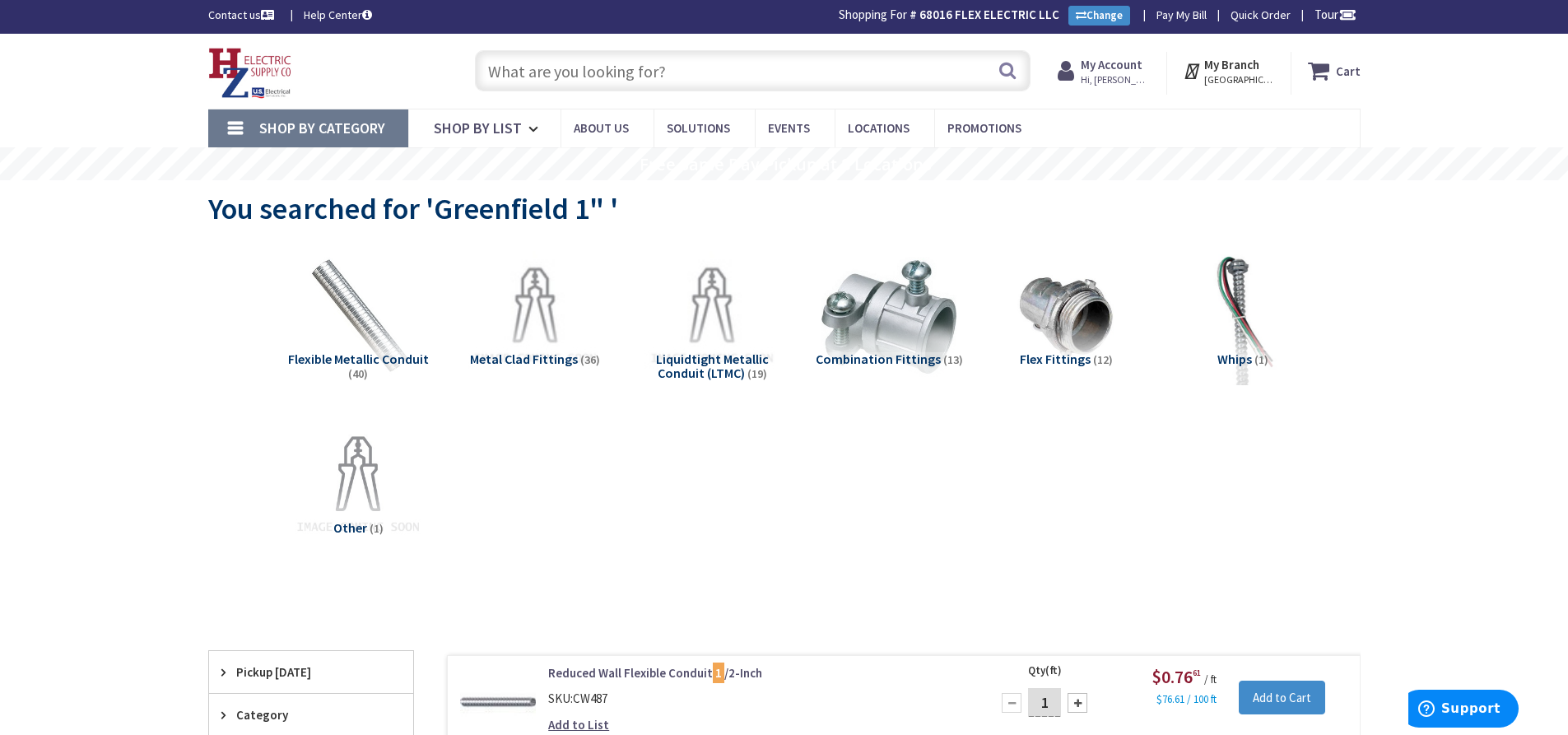
click at [591, 71] on input "text" at bounding box center [753, 71] width 556 height 41
paste input "Rigid Nipple 3"x 12""
type input "Rigid Nipple 3"x 12""
click at [1003, 65] on button "Search" at bounding box center [1007, 70] width 22 height 37
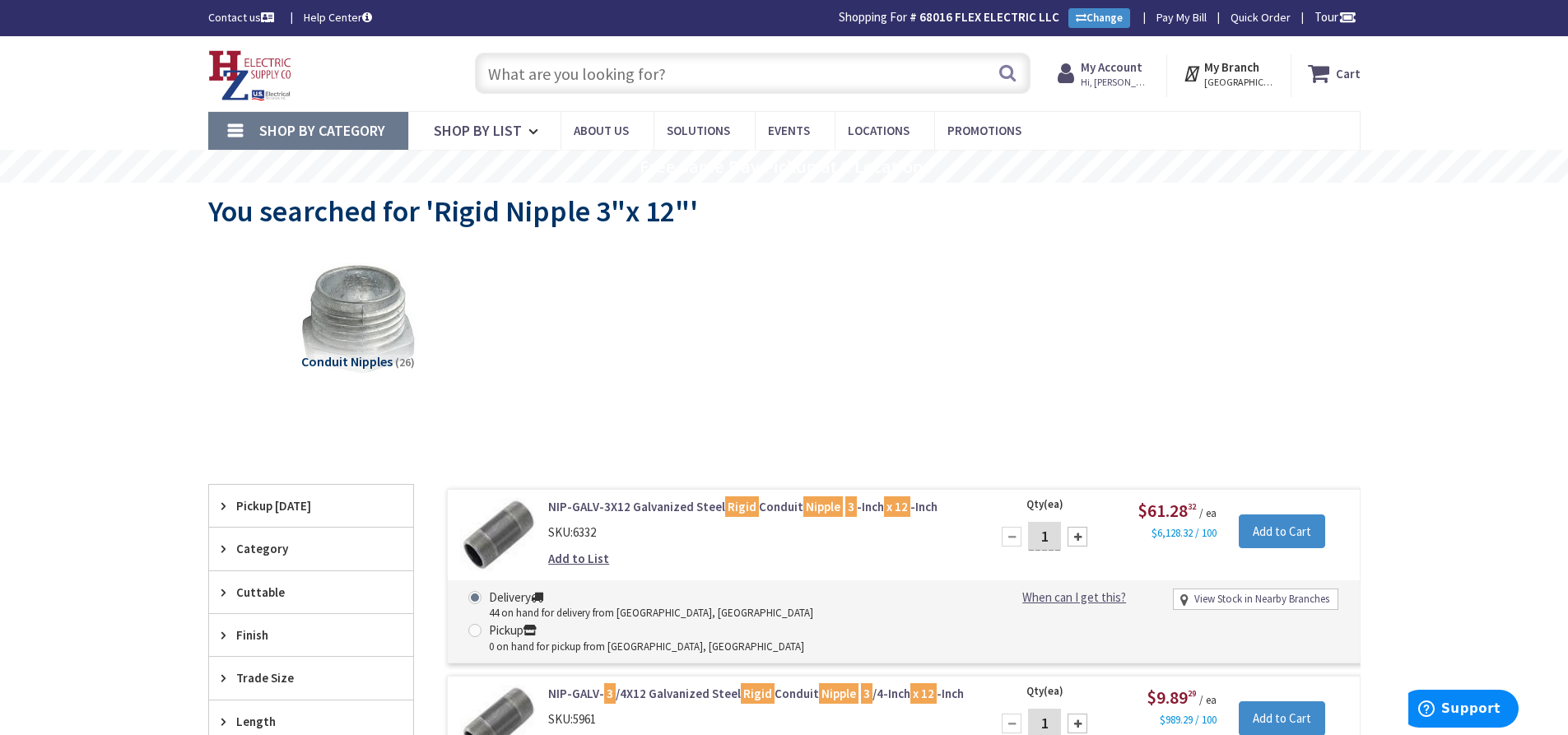
click at [554, 70] on input "text" at bounding box center [753, 72] width 556 height 41
paste input "4-11/16" Box, 2-1/8" w/ 1/2" + 3/4""
type input "4-11/16" Box, 2-1/8" w/ 1/2" + 3/4""
click at [1013, 72] on button "Search" at bounding box center [1007, 72] width 22 height 37
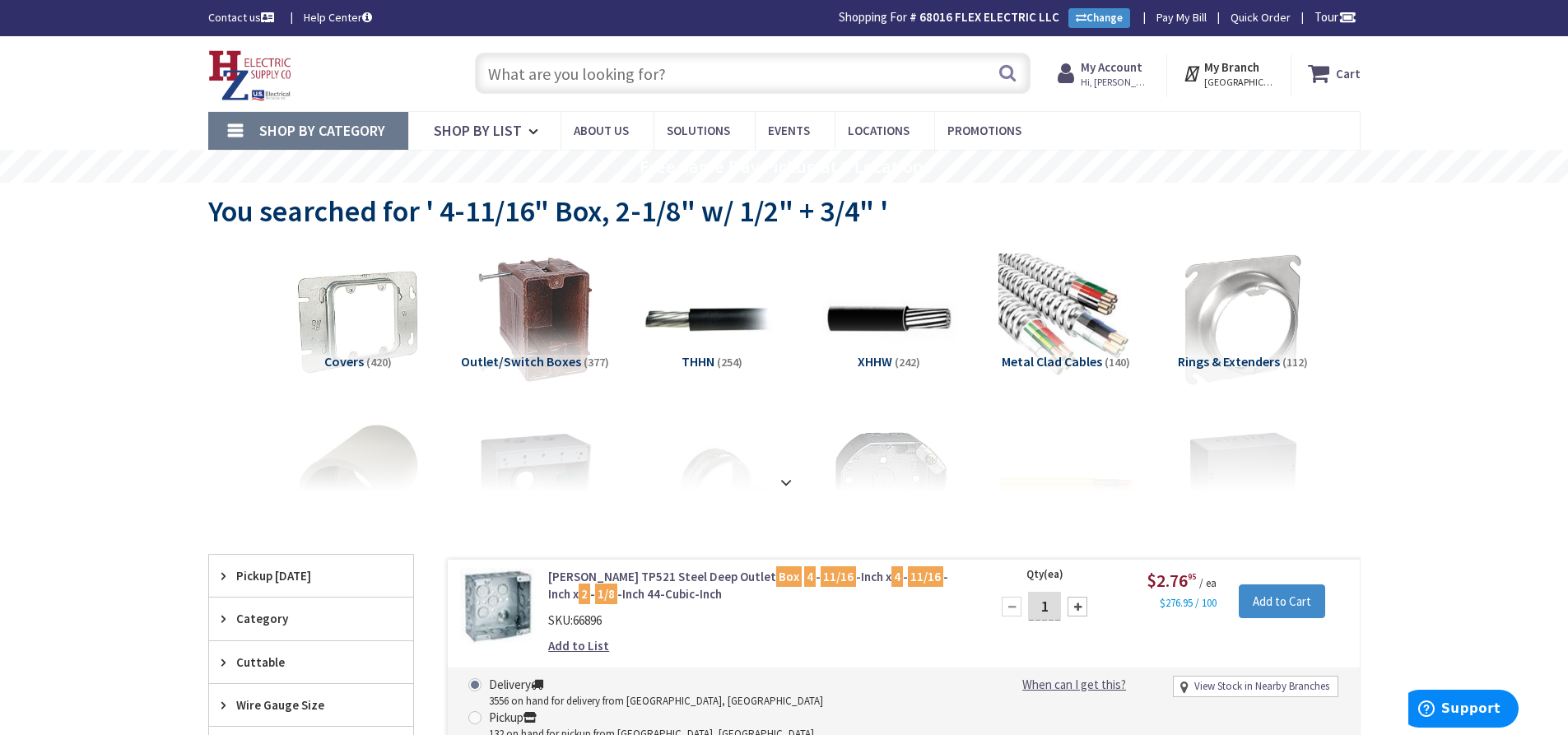
click at [615, 74] on input "text" at bounding box center [753, 72] width 556 height 41
paste input "CAT124Z34"
type input "CAT124Z34"
click at [1006, 75] on button "Search" at bounding box center [1007, 72] width 22 height 37
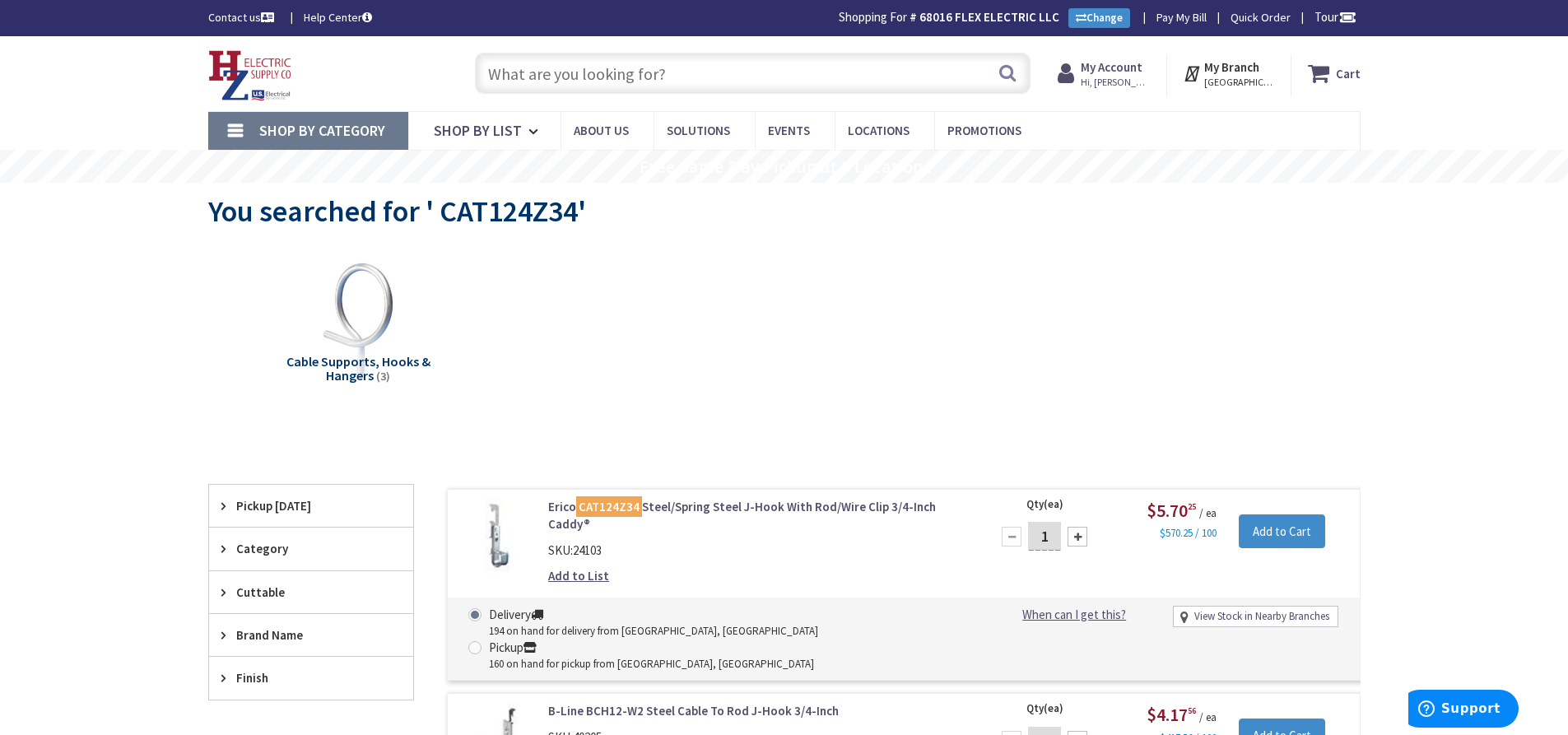
click at [521, 64] on input "text" at bounding box center [753, 72] width 556 height 41
paste input "700 Series Wiremold Raceway"
type input "700 Series Wiremold Raceway"
click at [1009, 73] on button "Search" at bounding box center [1007, 72] width 22 height 37
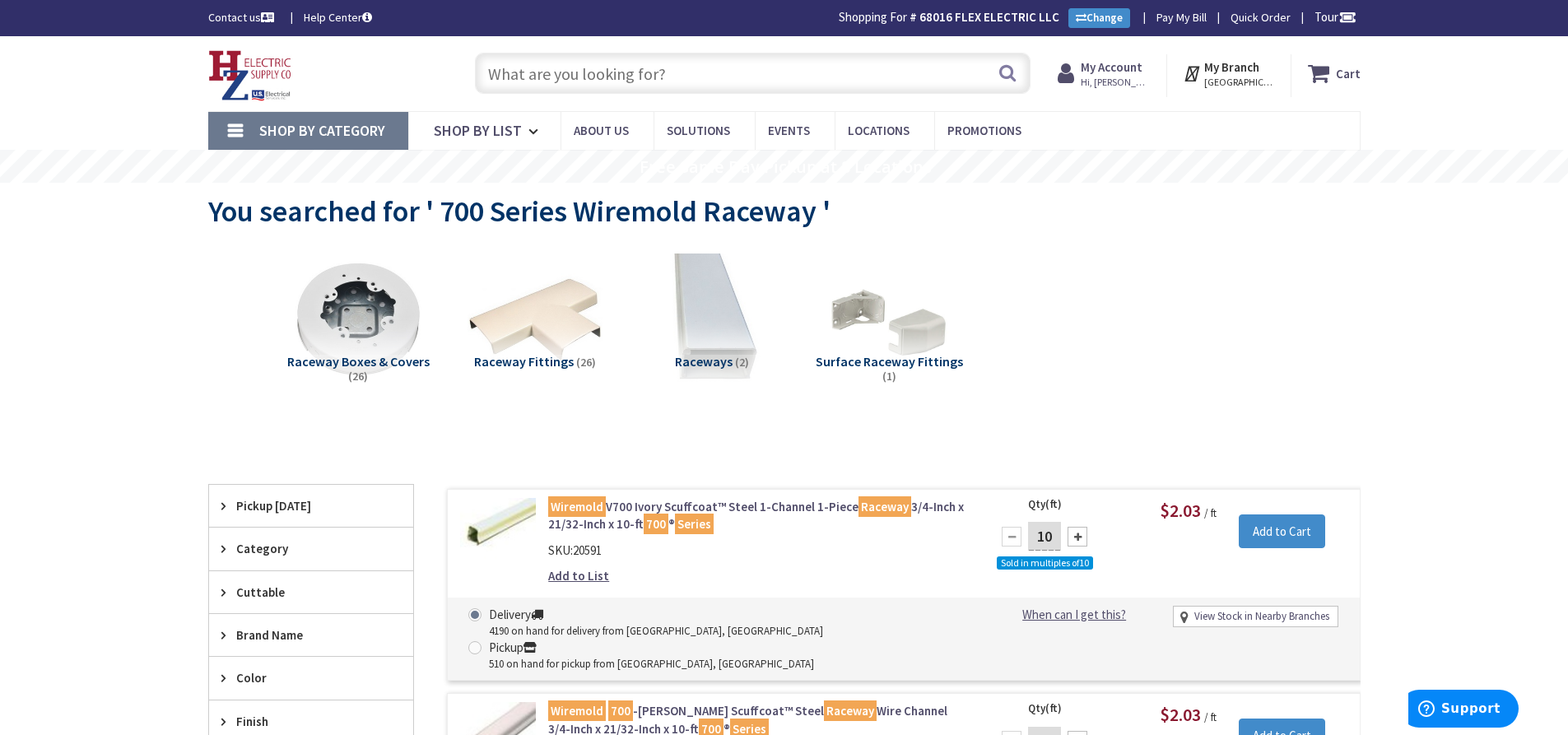
click at [549, 58] on input "text" at bounding box center [753, 72] width 556 height 41
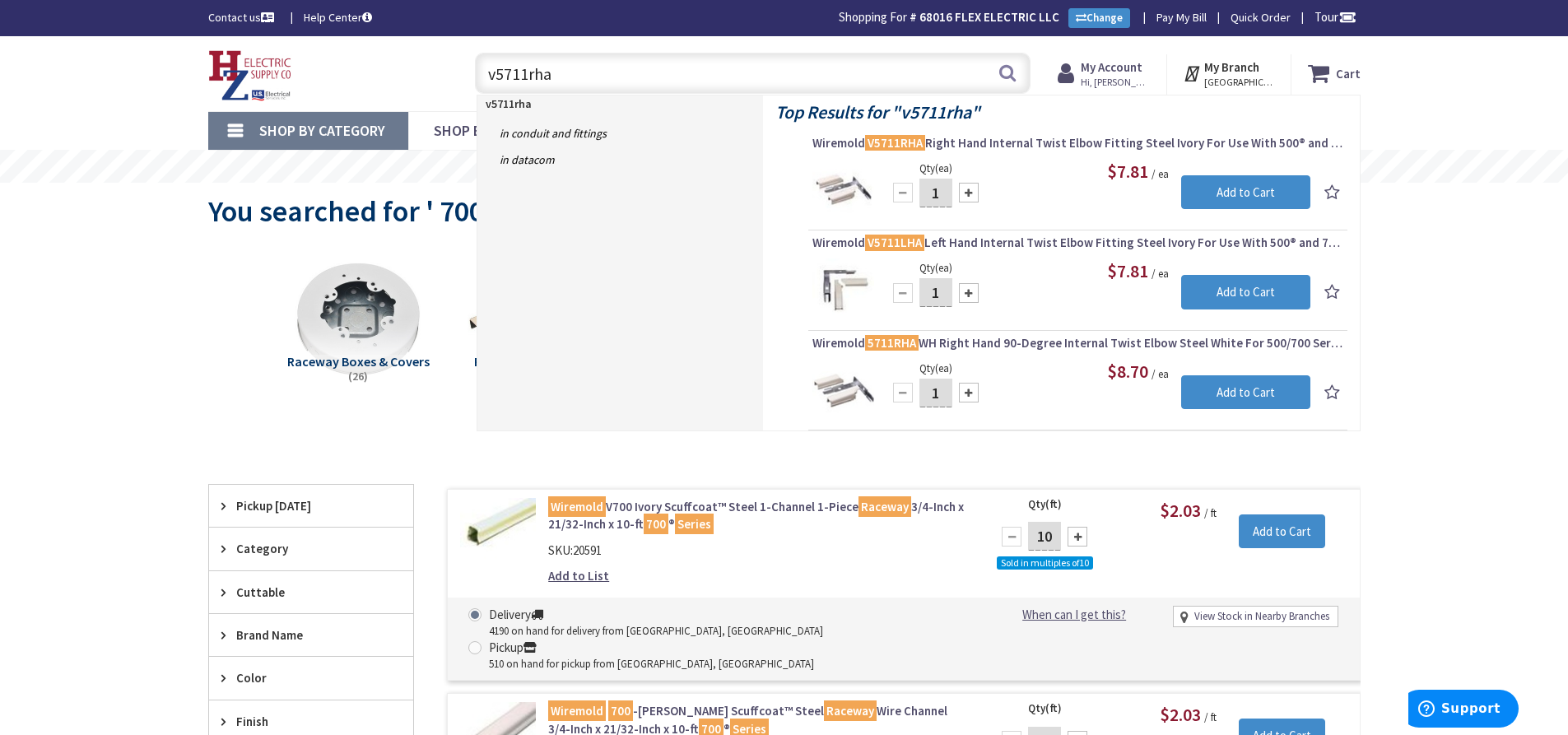
drag, startPoint x: 451, startPoint y: 79, endPoint x: 433, endPoint y: 80, distance: 18.0
click at [433, 80] on div "Toggle Nav v5711rha v5711rha Search Cart My Cart Close" at bounding box center [785, 73] width 1177 height 55
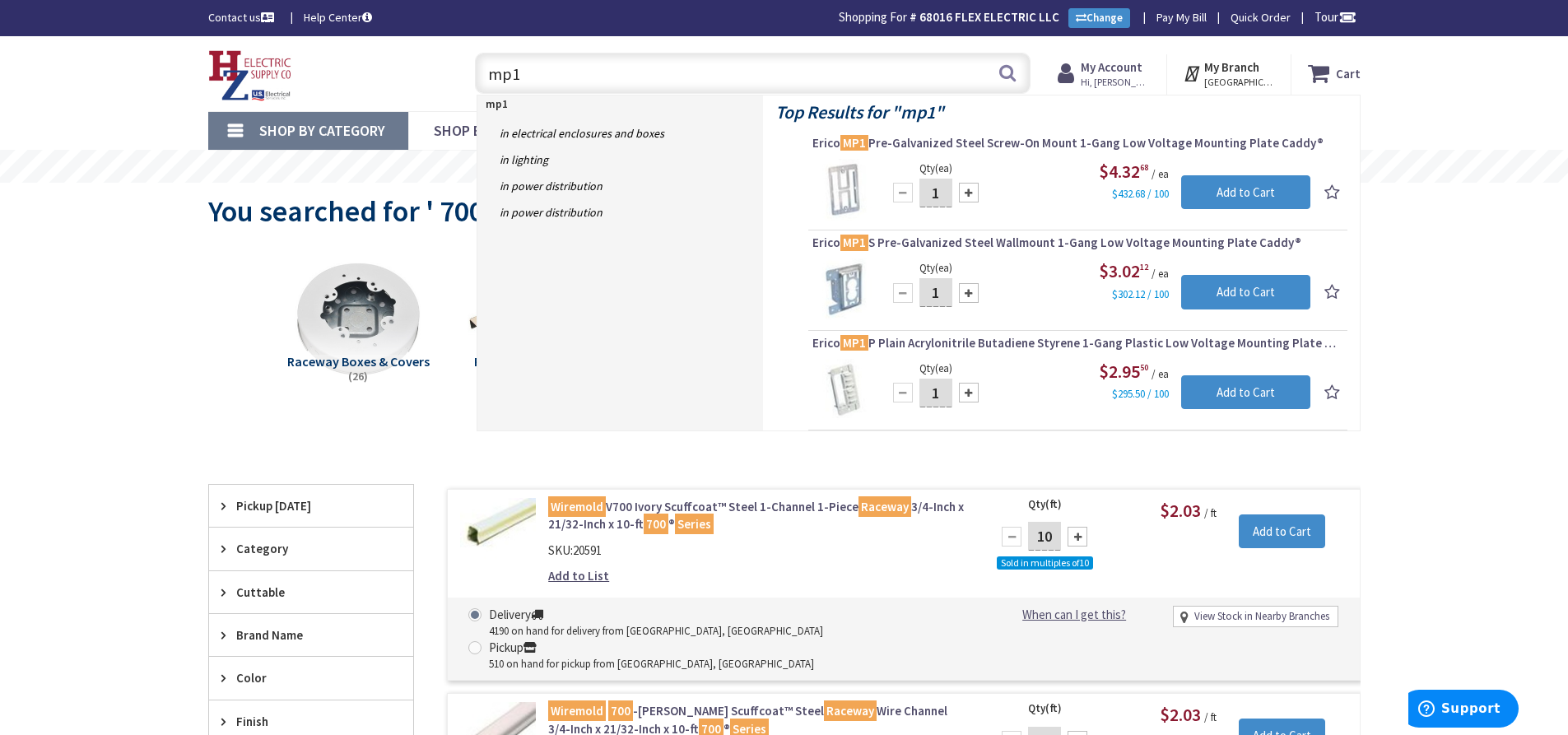
drag, startPoint x: 455, startPoint y: 70, endPoint x: 442, endPoint y: 69, distance: 13.0
click at [442, 69] on div "Toggle Nav mp1 mp1 Search Cart My Cart Close" at bounding box center [785, 73] width 1177 height 55
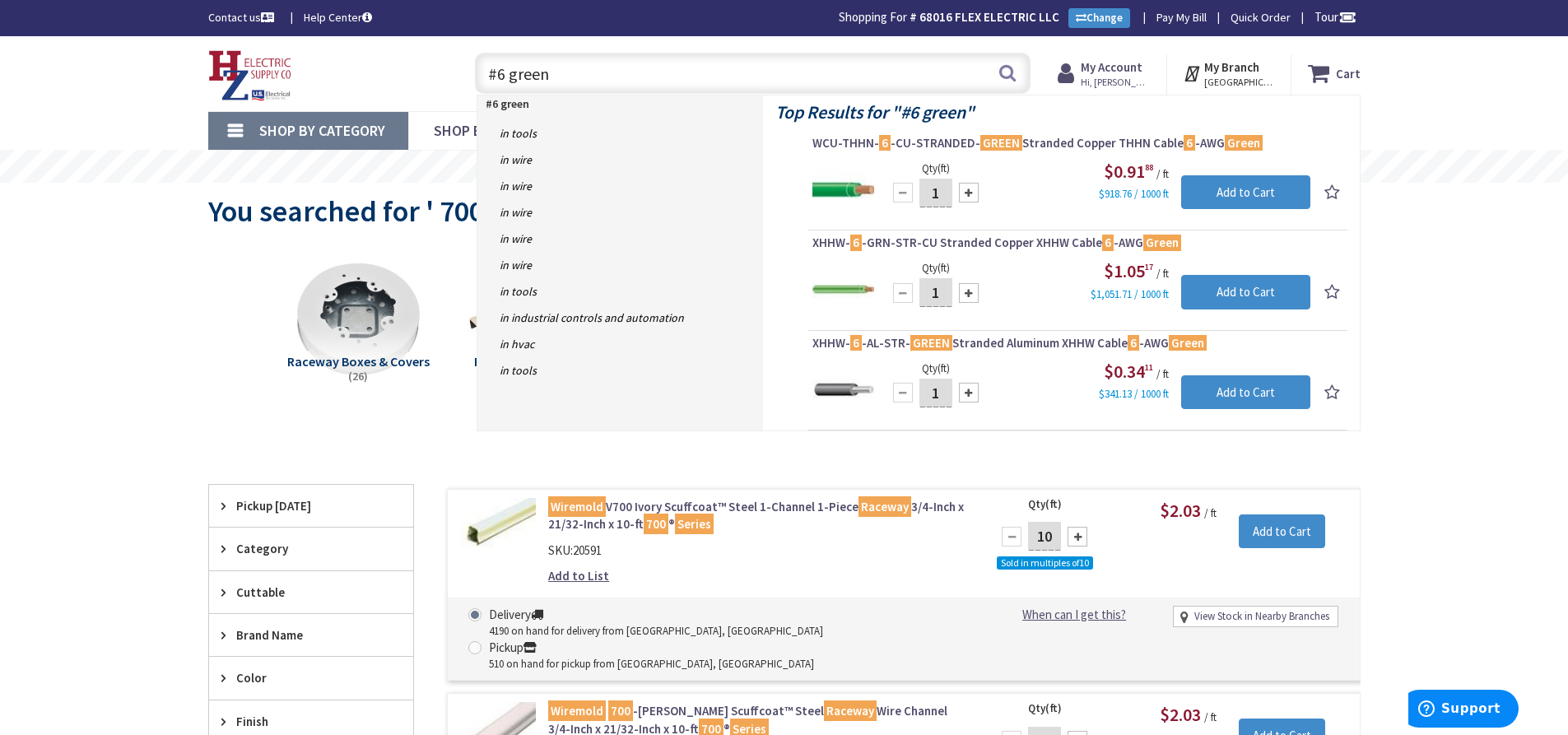
drag, startPoint x: 585, startPoint y: 80, endPoint x: 488, endPoint y: 76, distance: 97.1
click at [457, 78] on div "#6 green #6 green Search" at bounding box center [748, 72] width 589 height 52
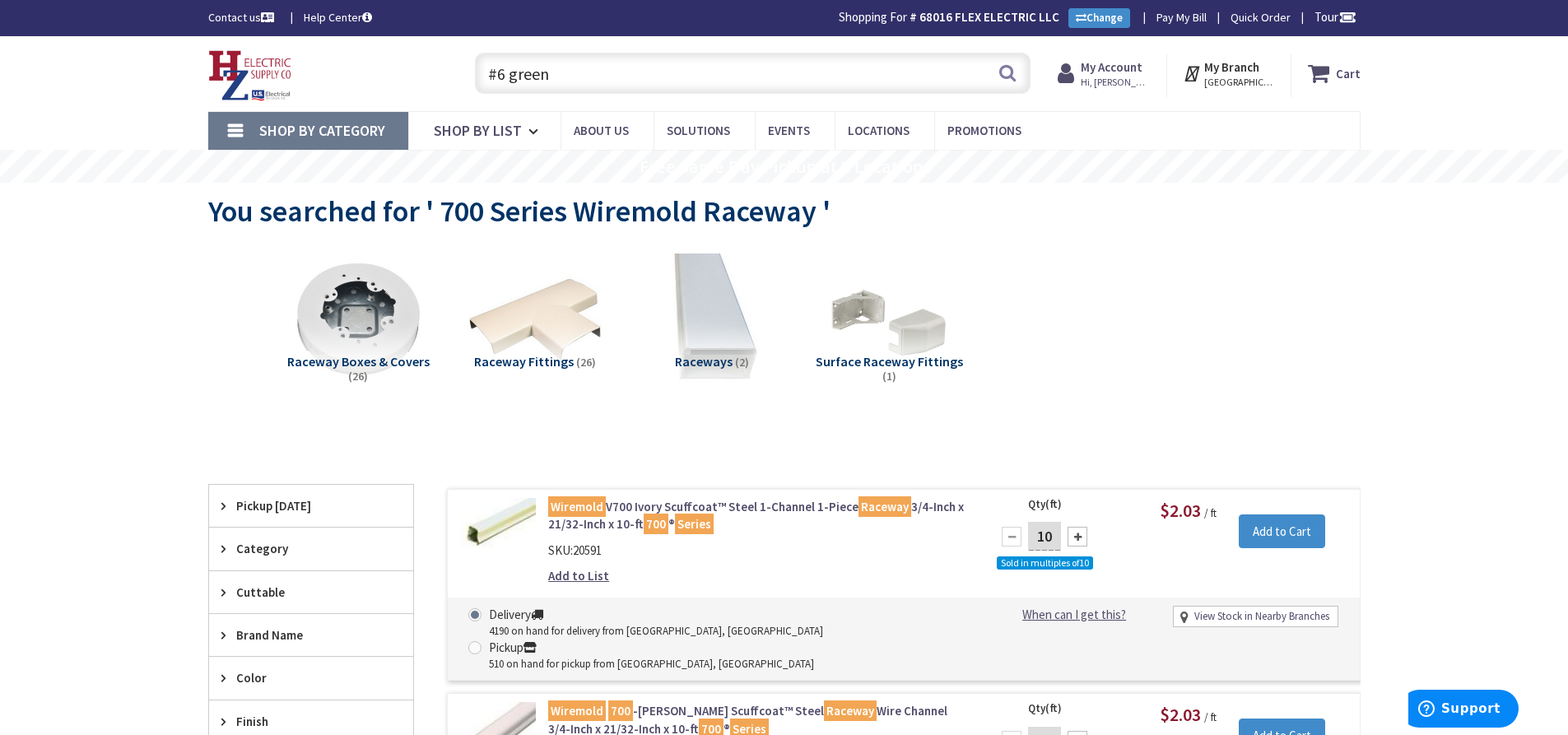
paste input "MC 12/2 Blk/Wht"
type input "MC 12/2 Blk/Wht"
click at [1012, 66] on button "Search" at bounding box center [1007, 72] width 22 height 37
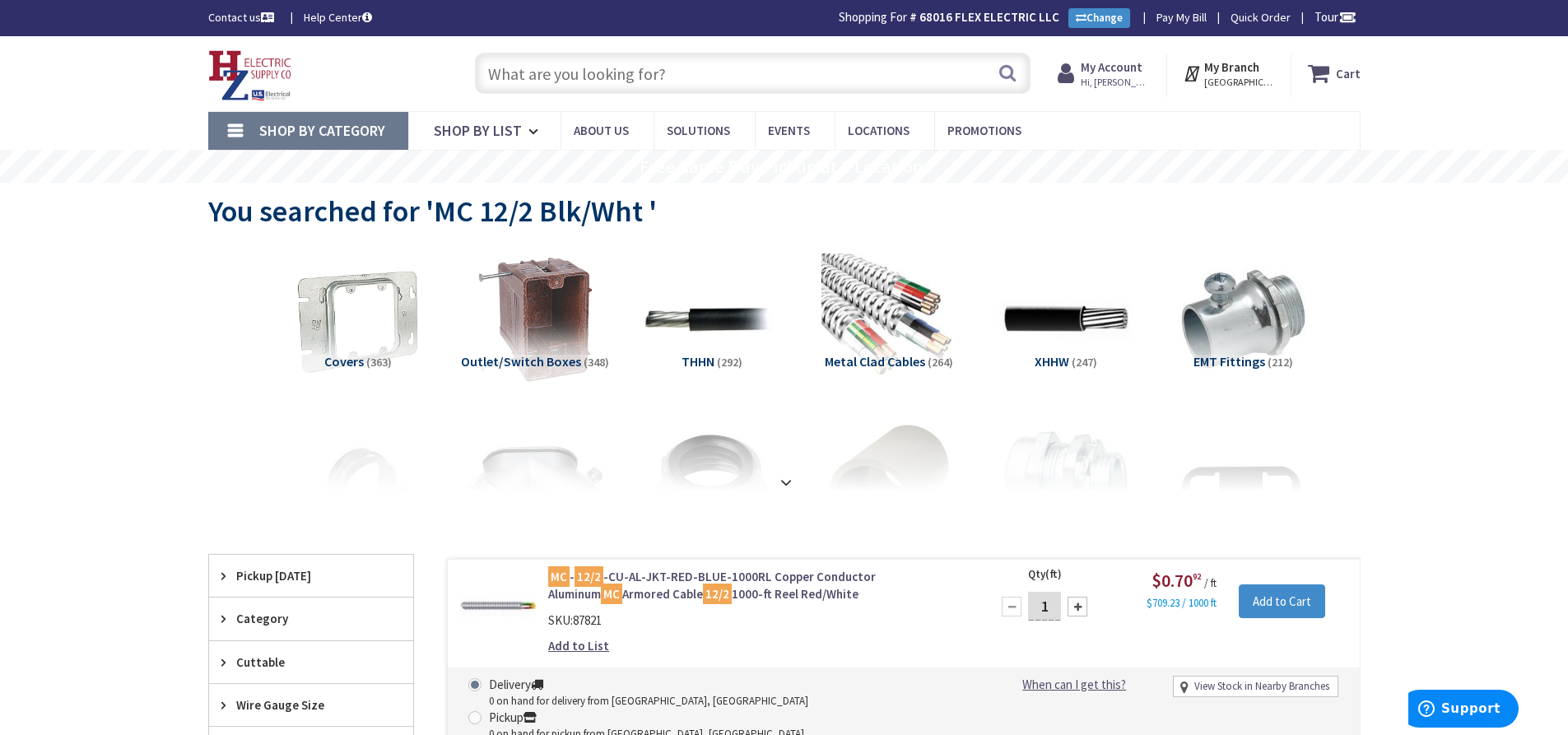
click at [522, 68] on input "text" at bounding box center [753, 72] width 556 height 41
paste input "700WH"
type input "700WH"
click at [1001, 73] on button "Search" at bounding box center [1007, 72] width 22 height 37
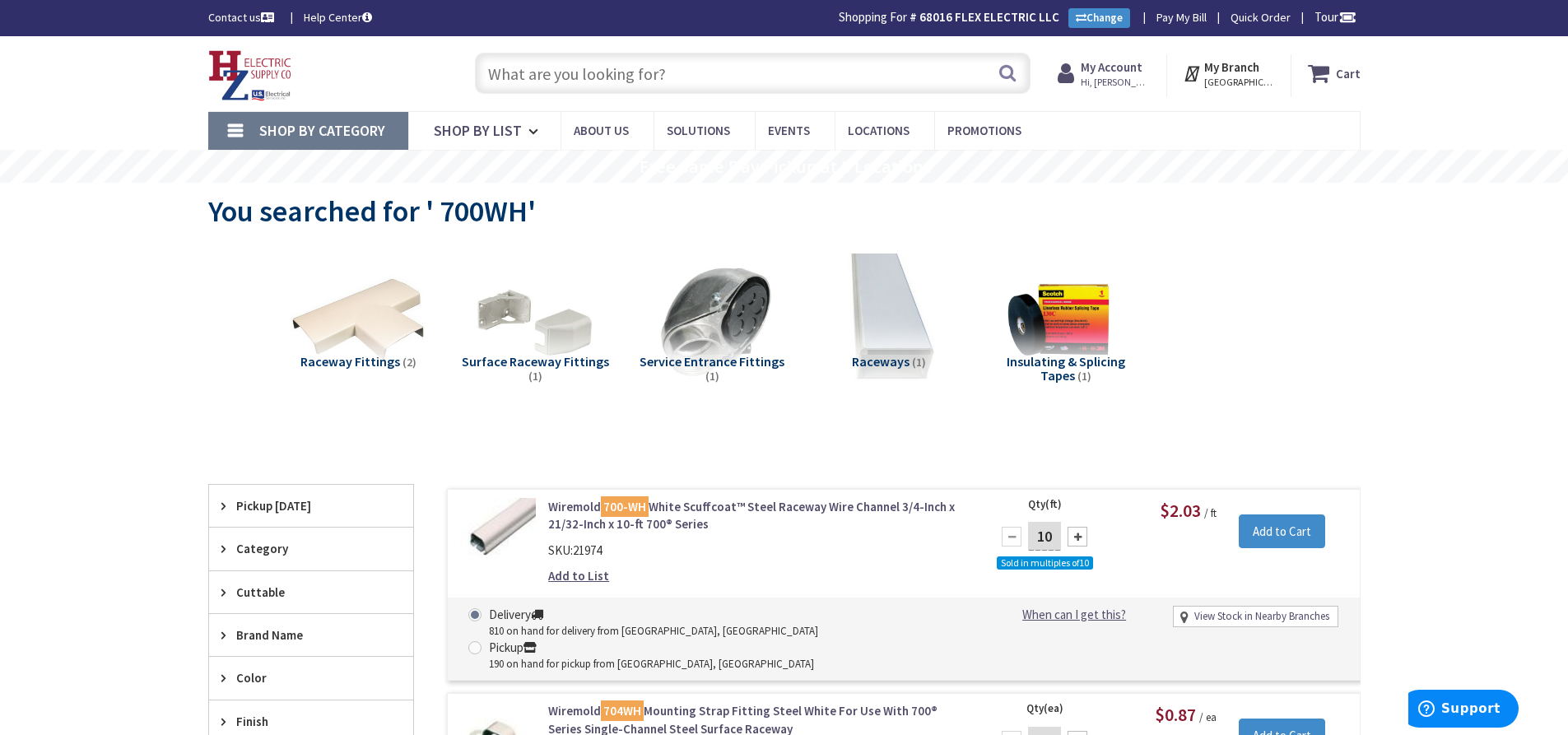
click at [589, 70] on input "text" at bounding box center [753, 72] width 556 height 41
paste input "Reducing Washer 2-1/2" to 1-1/4""
type input "Reducing Washer 2-1/2" to 1-1/4""
click at [1004, 66] on button "Search" at bounding box center [1007, 72] width 22 height 37
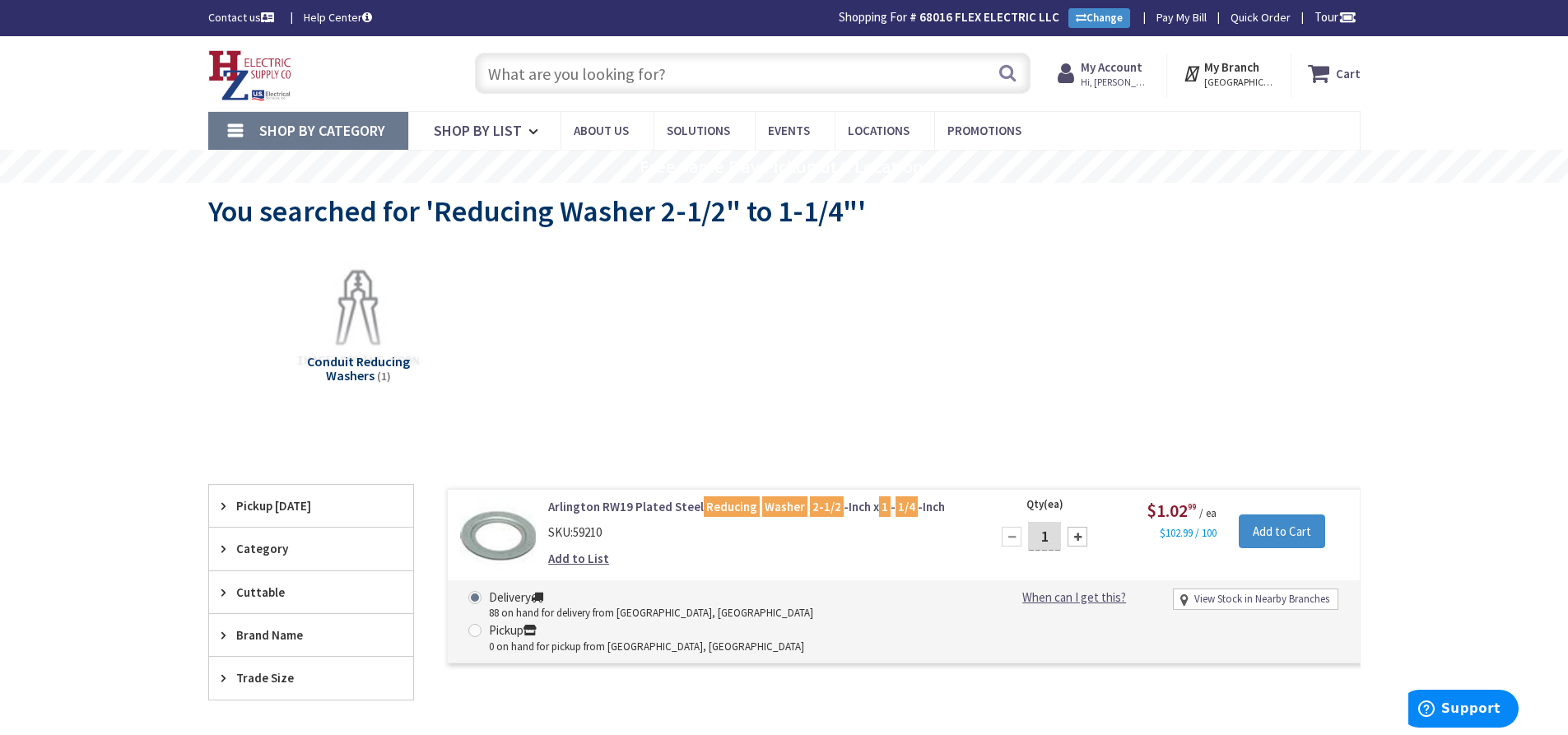
click at [552, 75] on input "text" at bounding box center [753, 72] width 556 height 41
paste input "1003"
type input "1003"
click at [1010, 66] on button "Search" at bounding box center [1007, 72] width 22 height 37
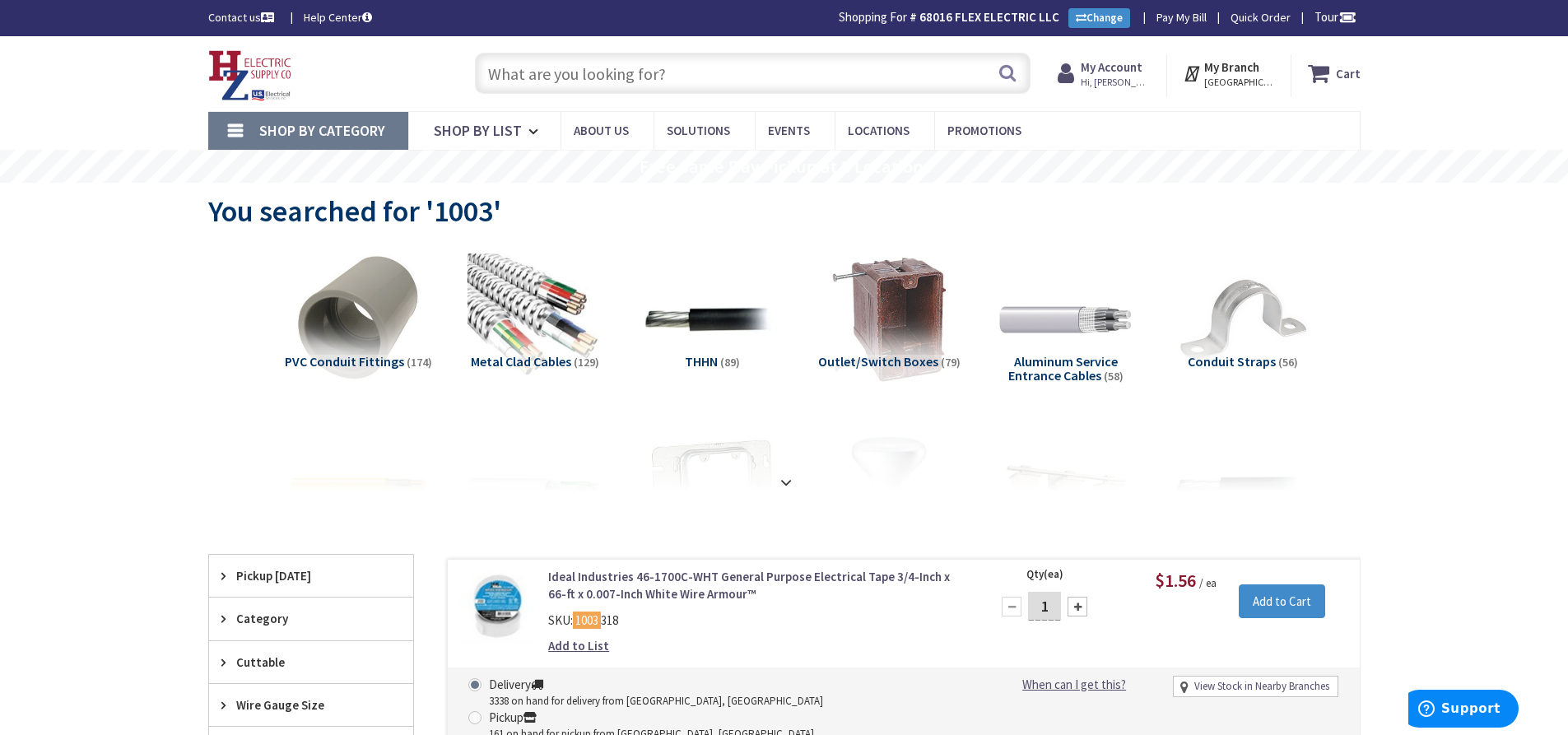
click at [607, 71] on input "text" at bounding box center [753, 72] width 556 height 41
paste input "Locknut 3/4""
type input "Locknut 3/4""
click at [1004, 68] on button "Search" at bounding box center [1007, 72] width 22 height 37
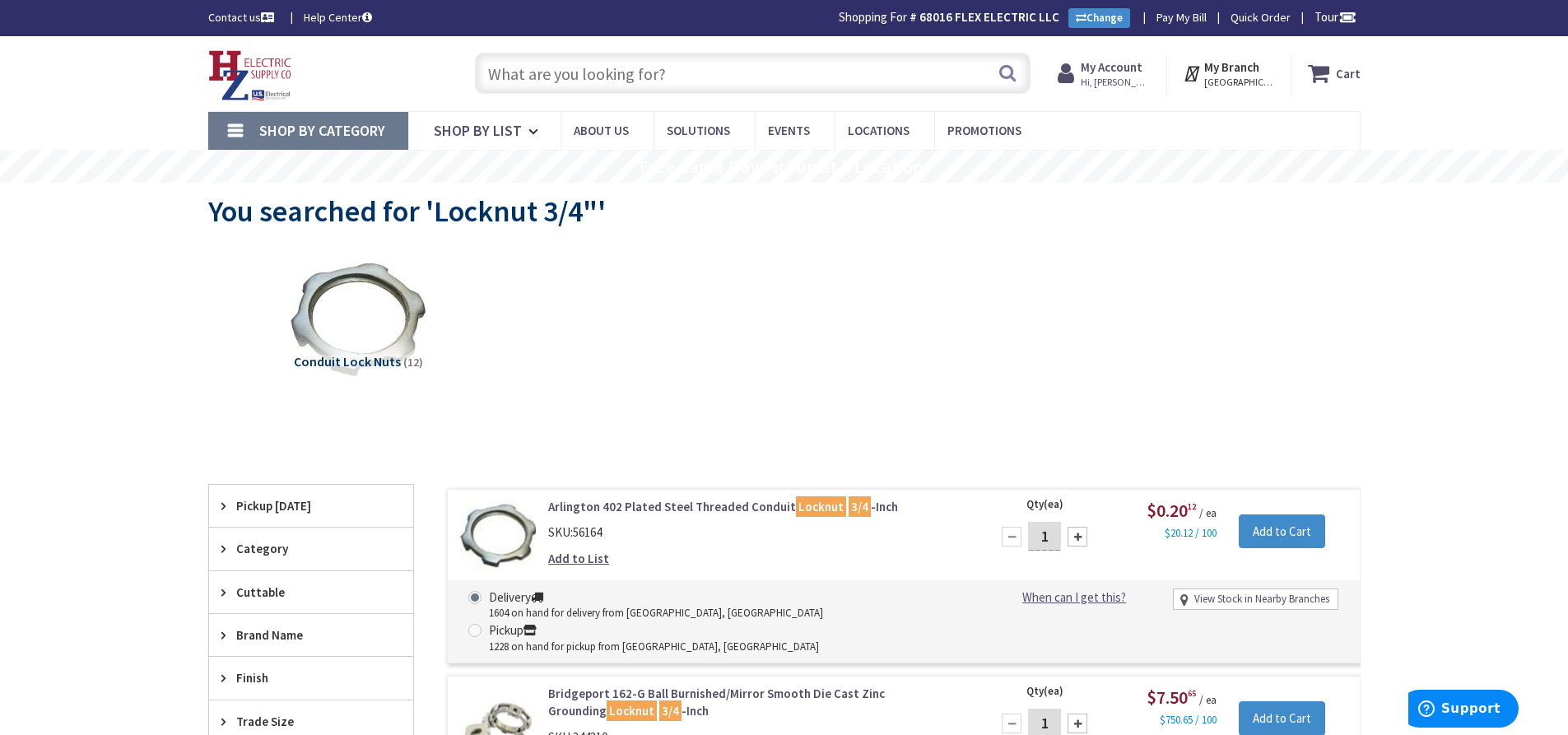
click at [583, 86] on input "text" at bounding box center [753, 72] width 556 height 41
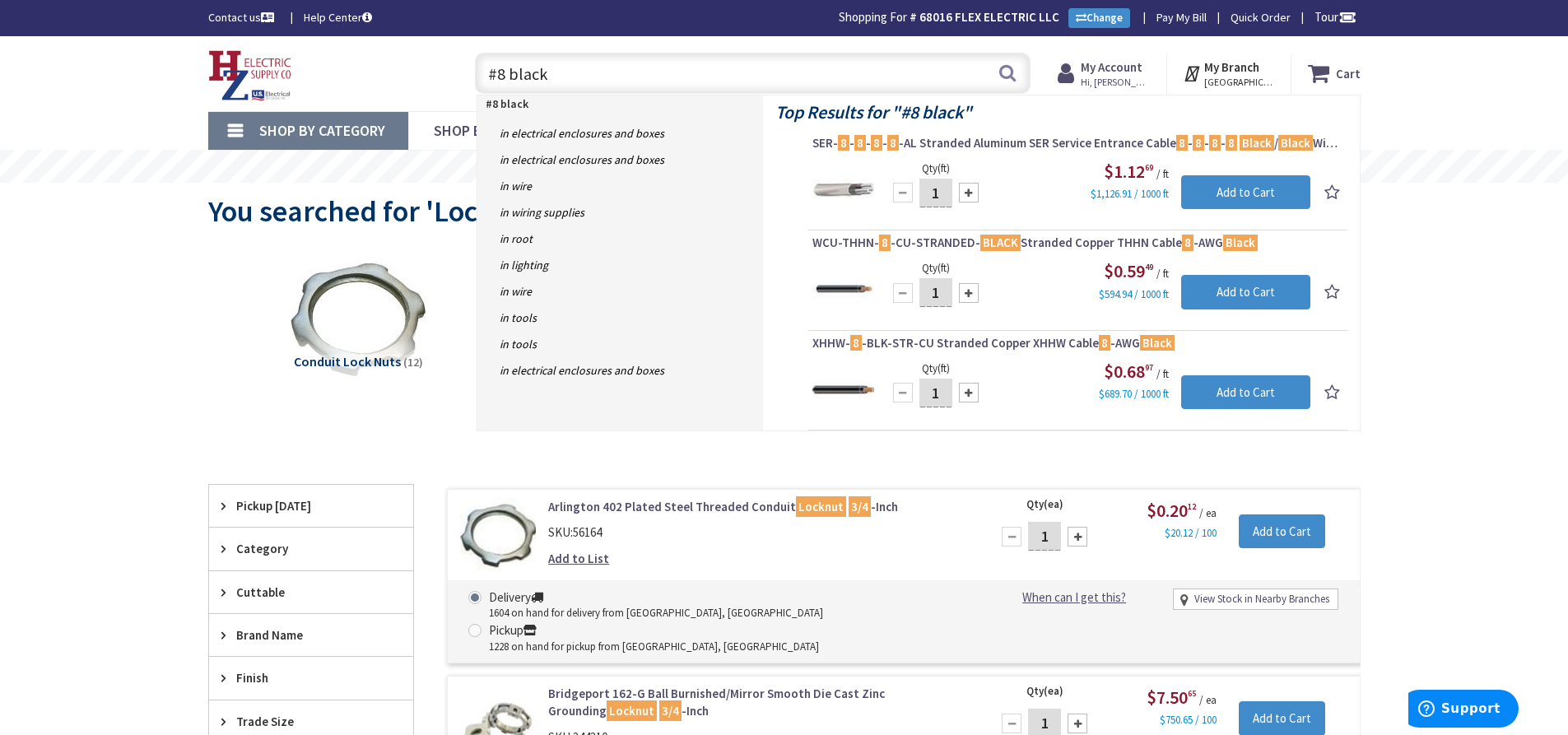
drag, startPoint x: 522, startPoint y: 62, endPoint x: 633, endPoint y: 87, distance: 113.8
click at [457, 67] on div "#8 black #8 black Search" at bounding box center [748, 72] width 589 height 52
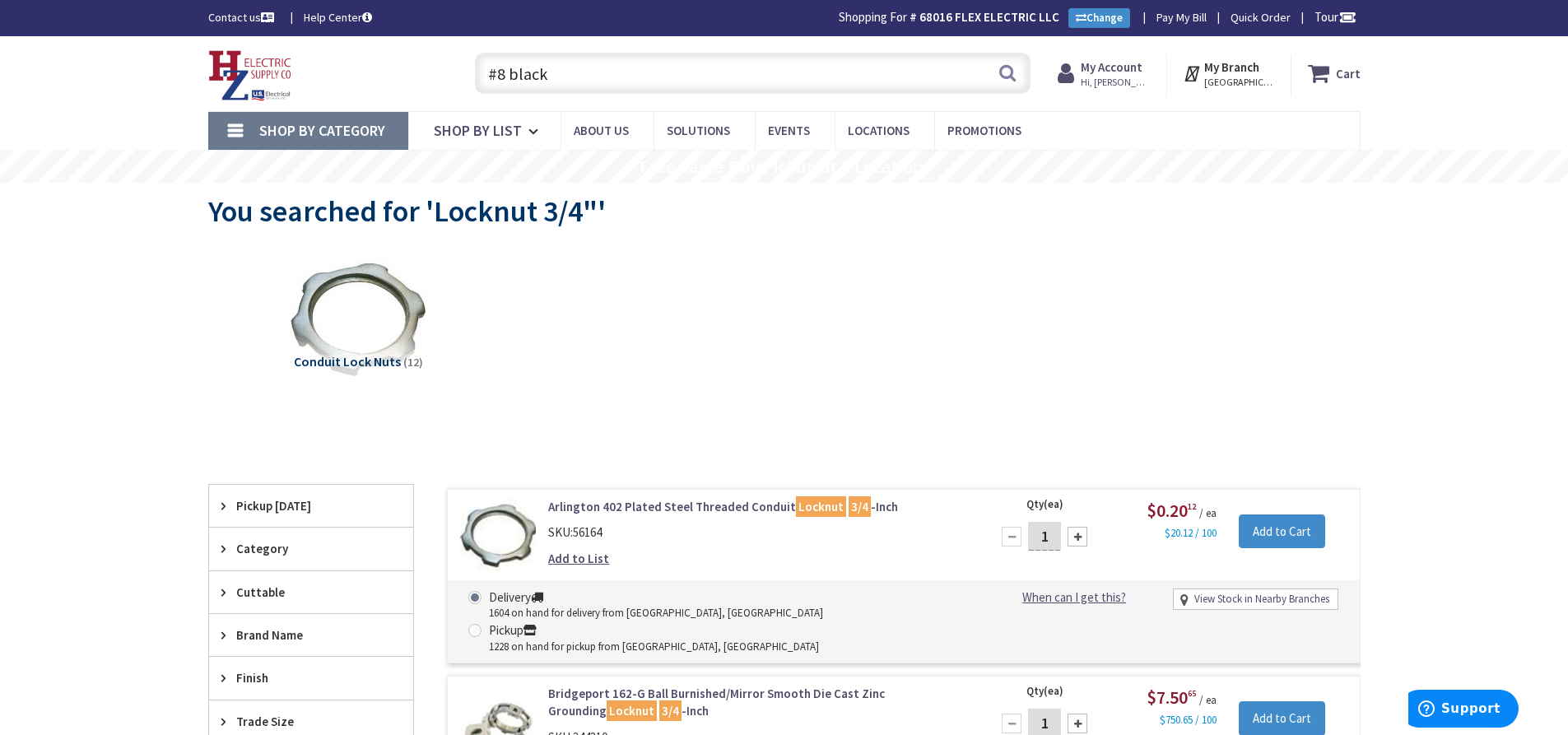
paste input "PVC Female Adapter 3/4""
type input "PVC Female Adapter 3/4""
click at [1008, 69] on button "Search" at bounding box center [1007, 72] width 22 height 37
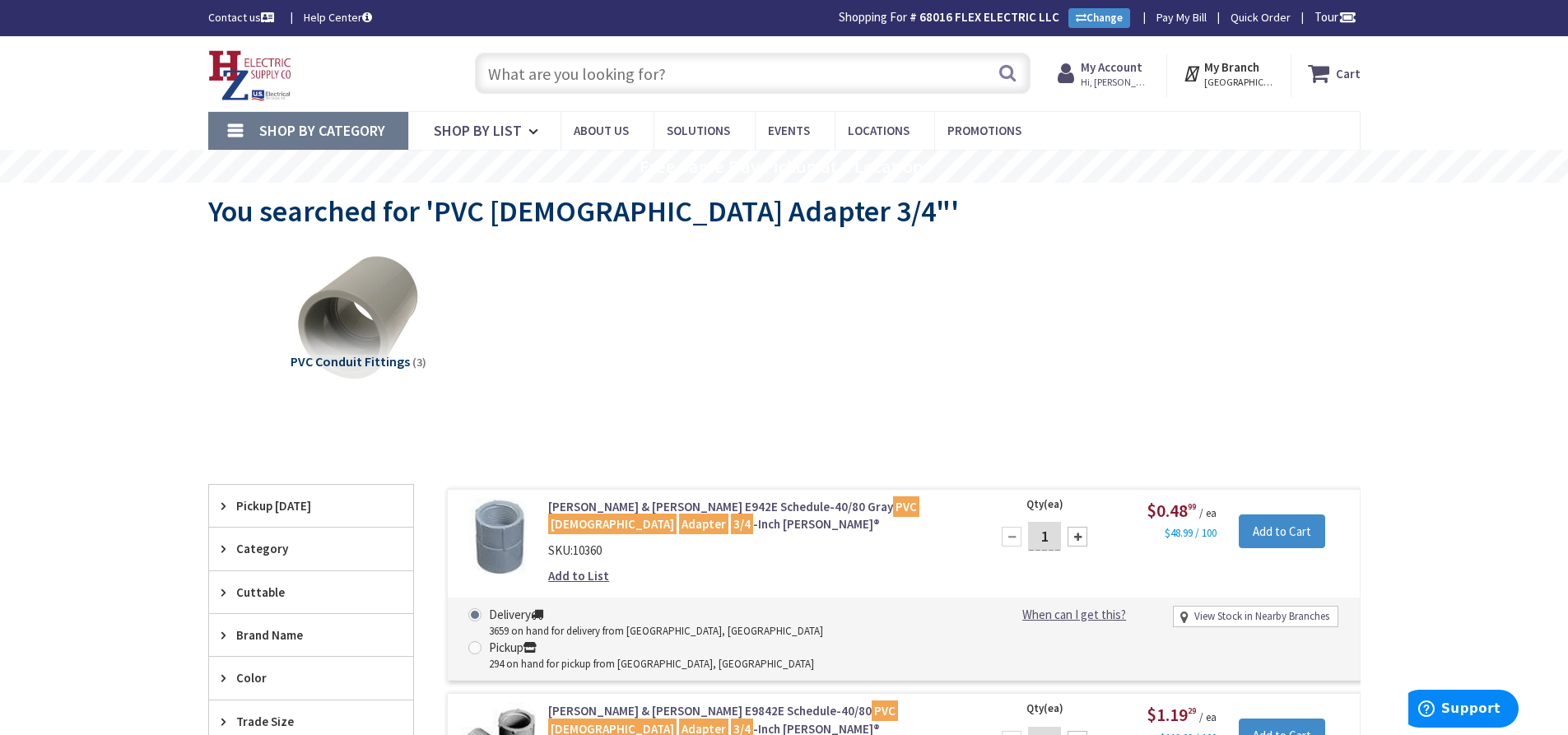
click at [584, 67] on input "text" at bounding box center [753, 72] width 556 height 41
paste input "Reducing Bushing 1/2" to 3/4""
type input "Reducing Bushing 1/2" to 3/4""
click at [1008, 70] on button "Search" at bounding box center [1007, 72] width 22 height 37
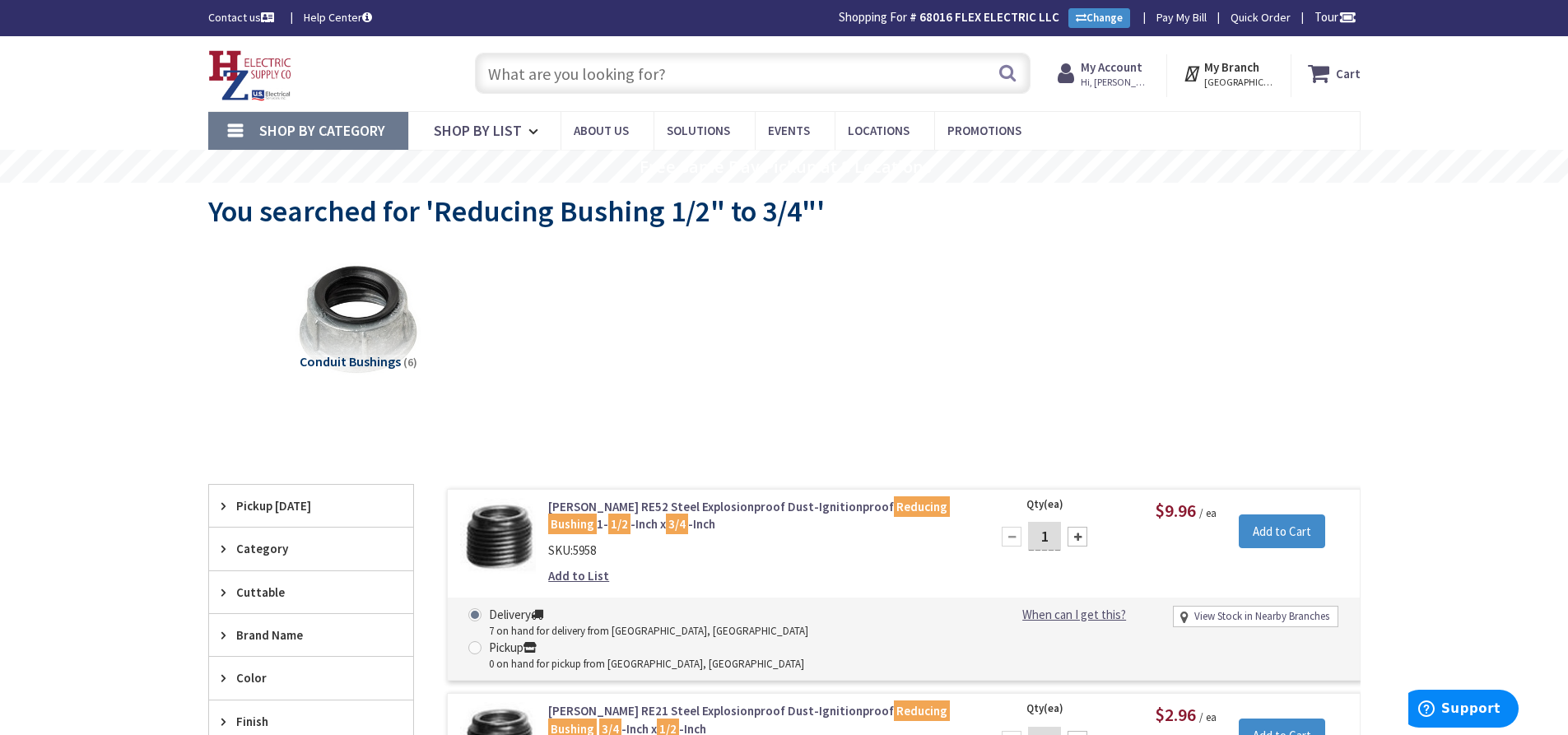
click at [517, 84] on input "text" at bounding box center [753, 72] width 556 height 41
paste input "Set Screw EMT 3/4" Connector"
type input "Set Screw EMT 3/4" Connector"
click at [1002, 71] on button "Search" at bounding box center [1007, 72] width 22 height 37
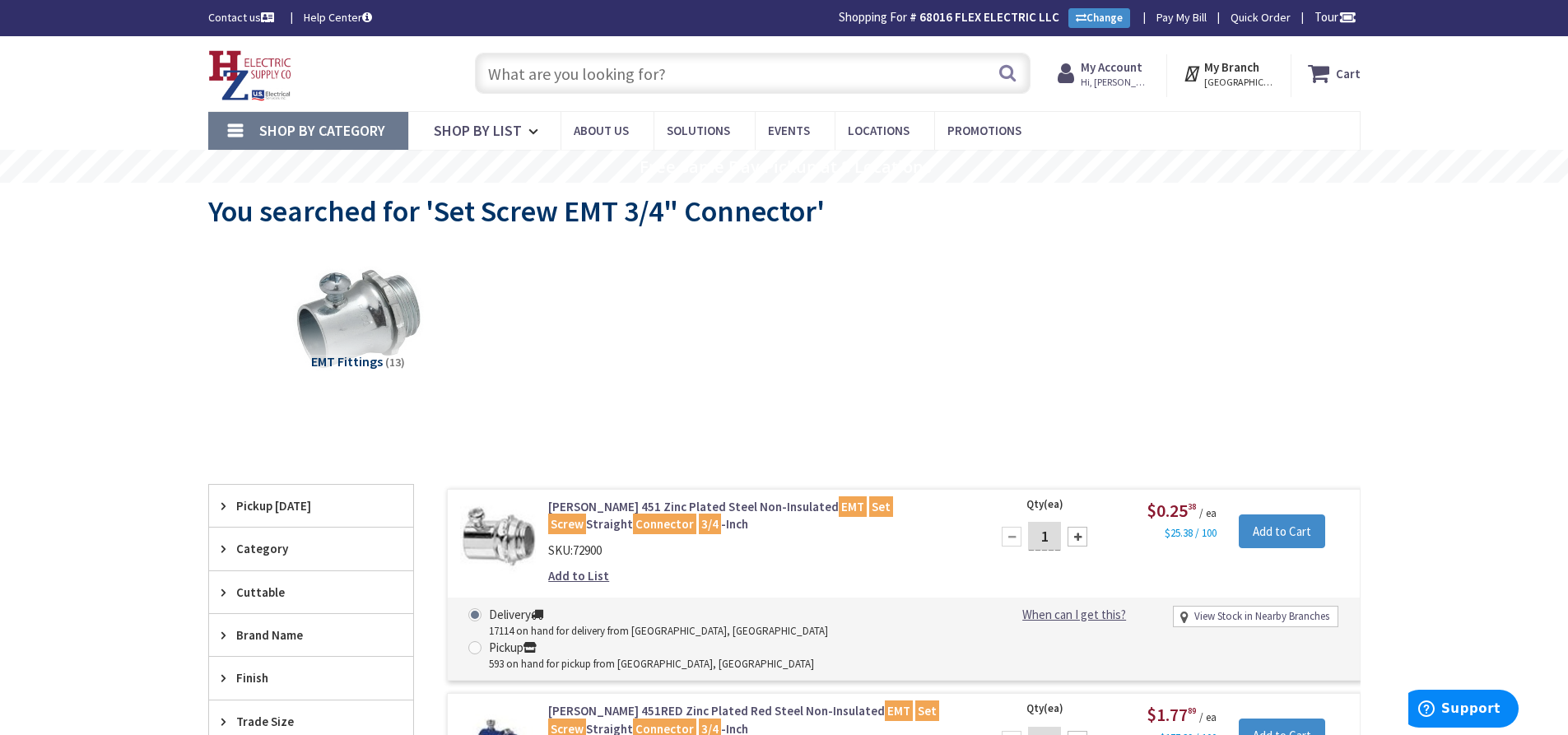
click at [748, 78] on input "text" at bounding box center [753, 72] width 556 height 41
paste input "Chase Nipple 1/2""
type input "Chase Nipple 1/2""
click at [1010, 71] on button "Search" at bounding box center [1007, 72] width 22 height 37
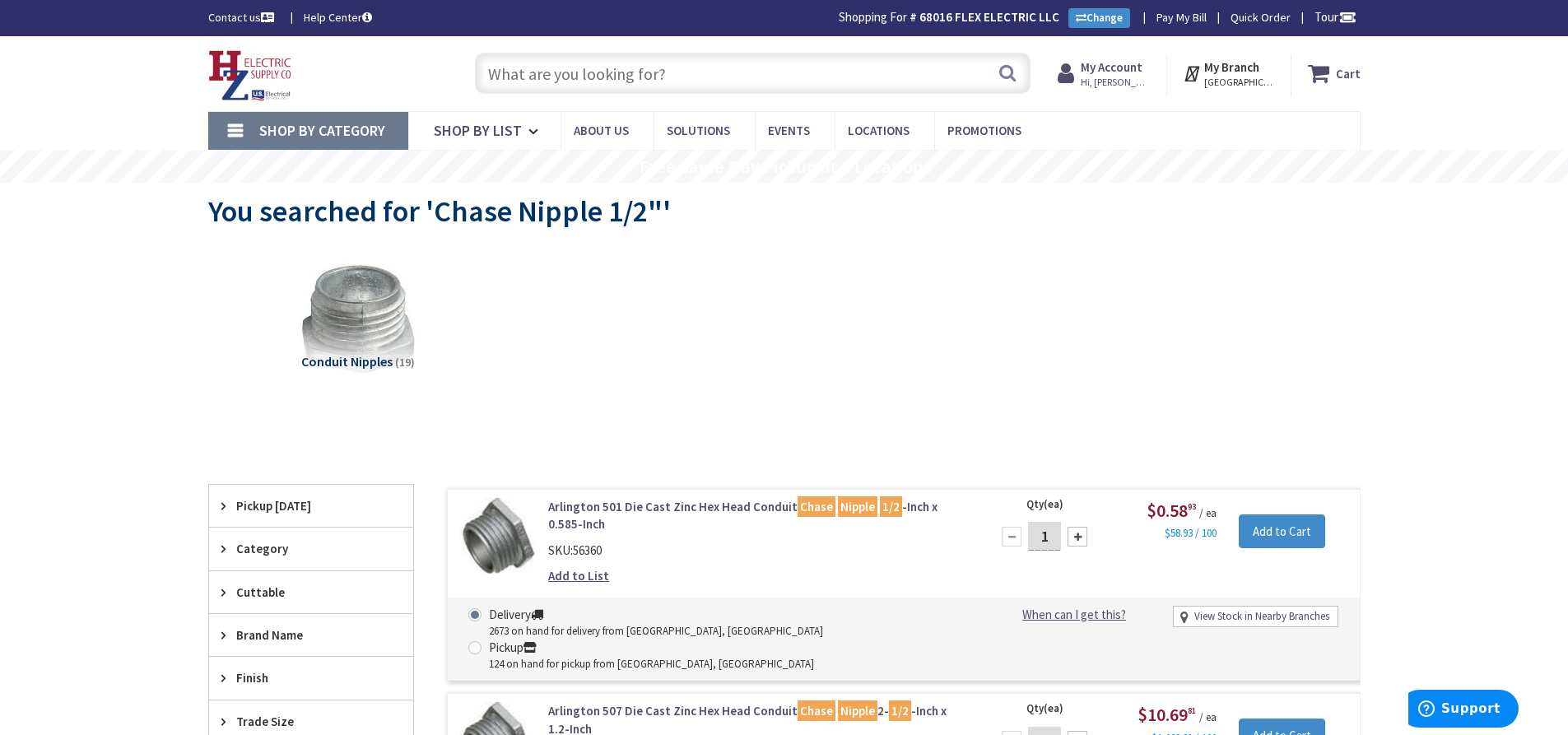
click at [559, 78] on input "text" at bounding box center [753, 72] width 556 height 41
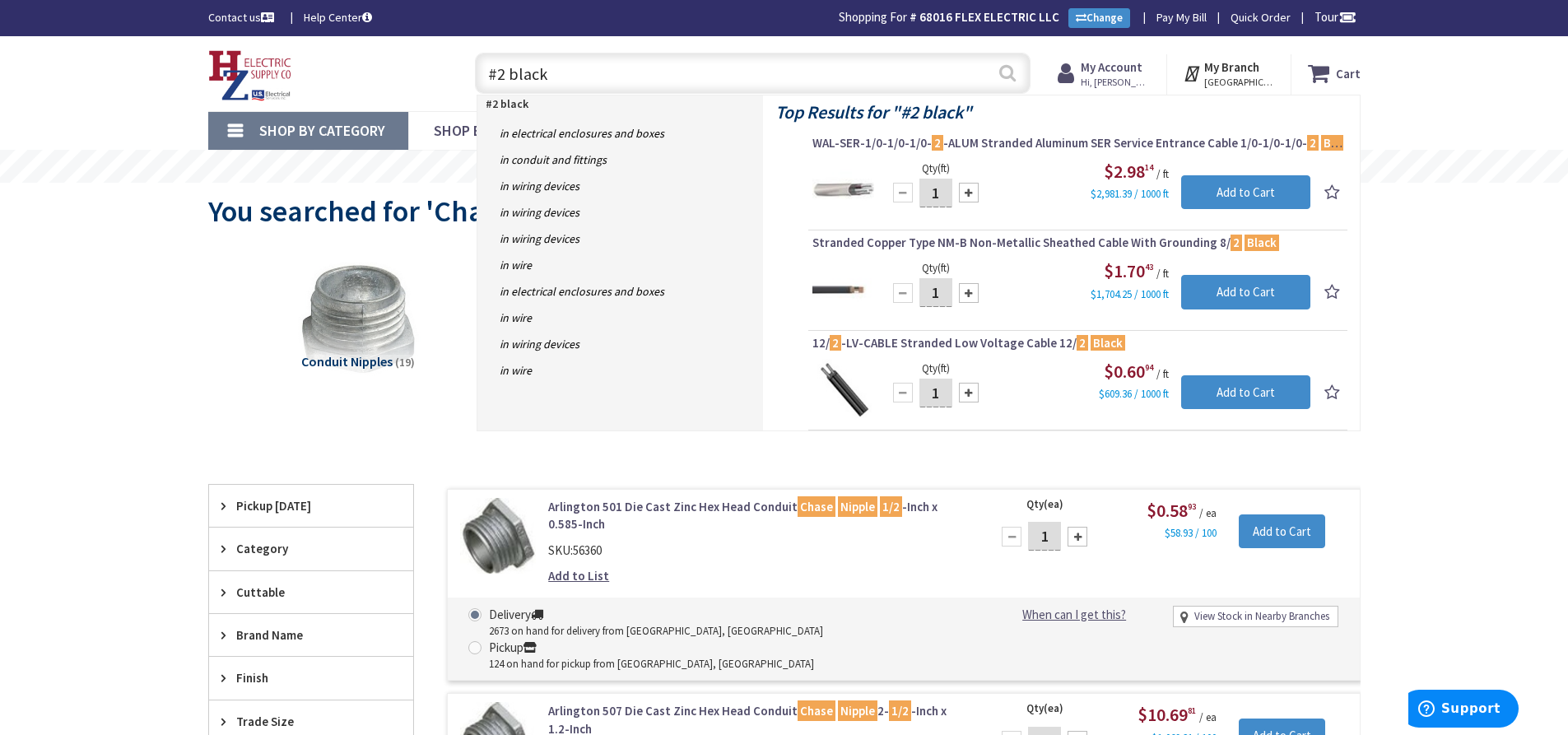
type input "#2 black"
click at [1000, 67] on button "Search" at bounding box center [1007, 72] width 22 height 37
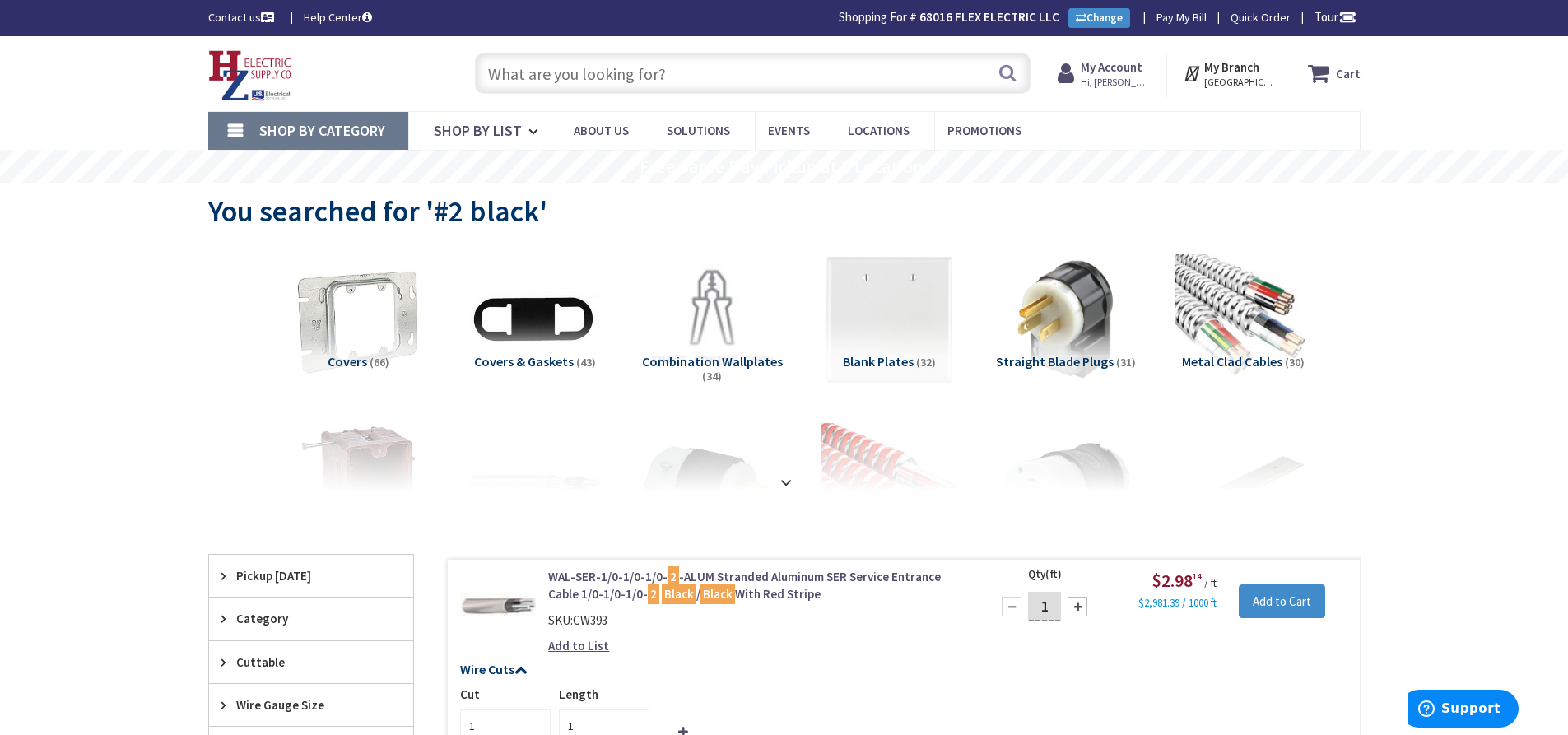
click at [567, 77] on input "text" at bounding box center [753, 72] width 556 height 41
paste input "#4 Black Stranded"
type input "#4 Black Stranded"
click at [1007, 68] on button "Search" at bounding box center [1007, 72] width 22 height 37
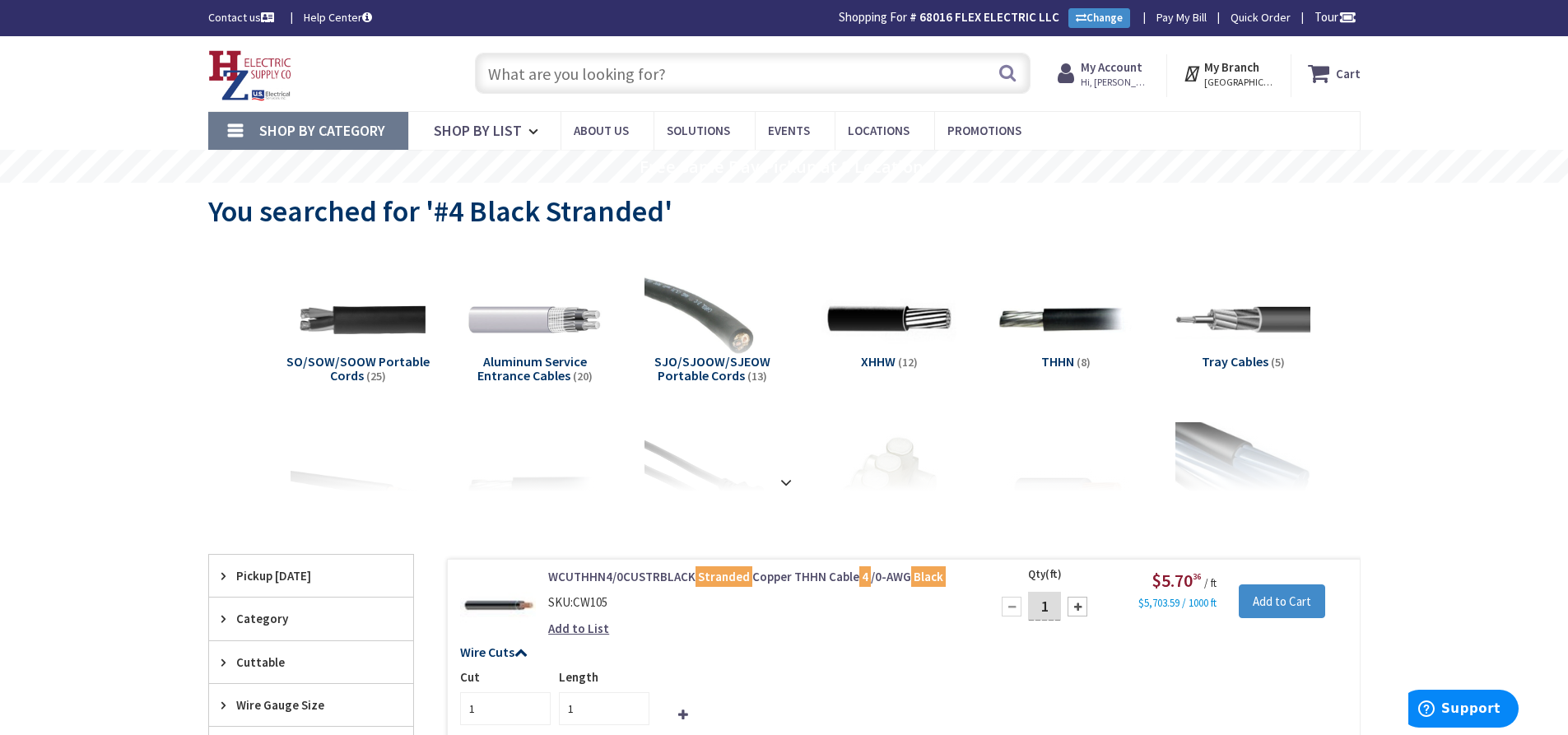
click at [522, 75] on input "text" at bounding box center [753, 72] width 556 height 41
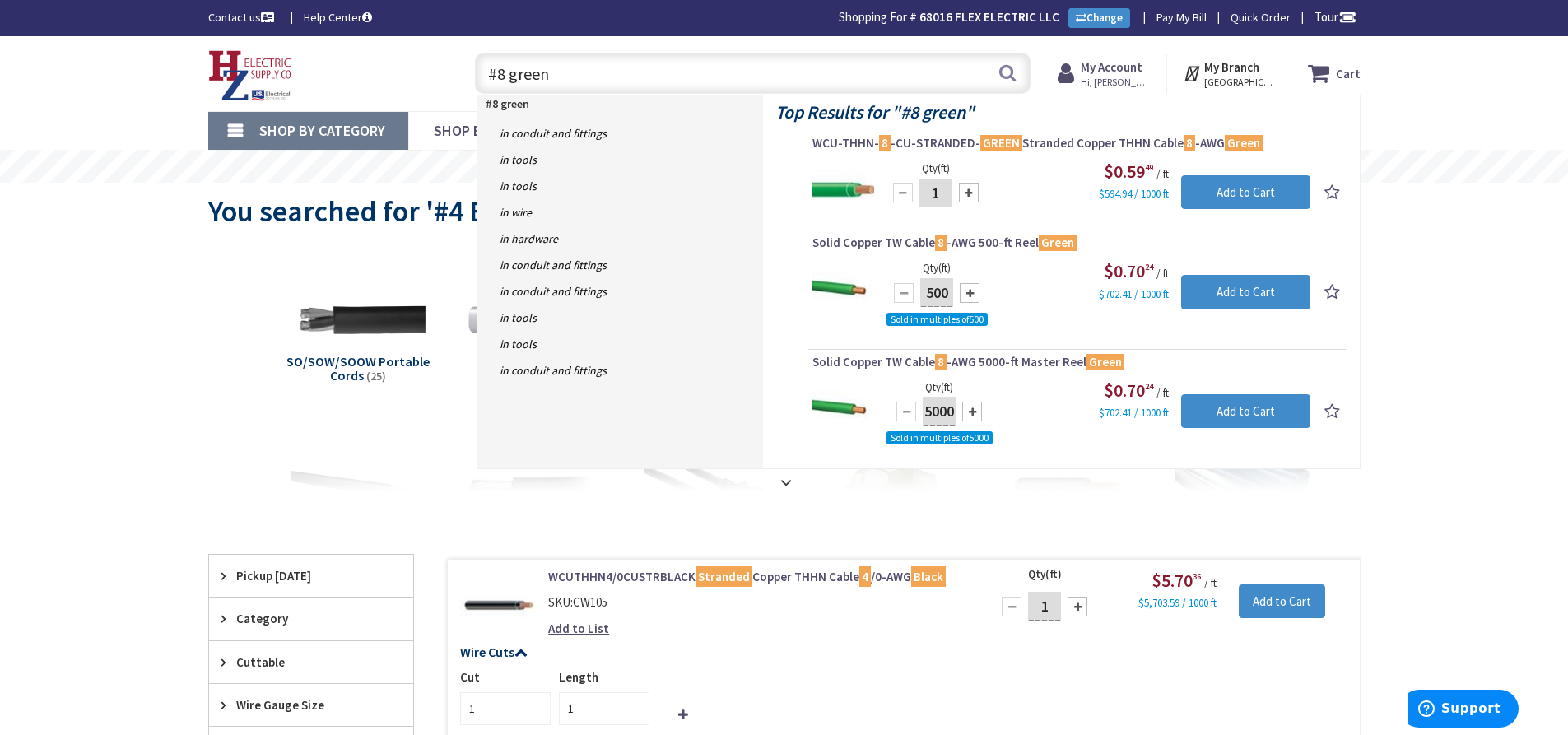
drag, startPoint x: 564, startPoint y: 67, endPoint x: 552, endPoint y: 71, distance: 12.6
click at [461, 67] on div "#8 green #8 green Search" at bounding box center [748, 72] width 589 height 52
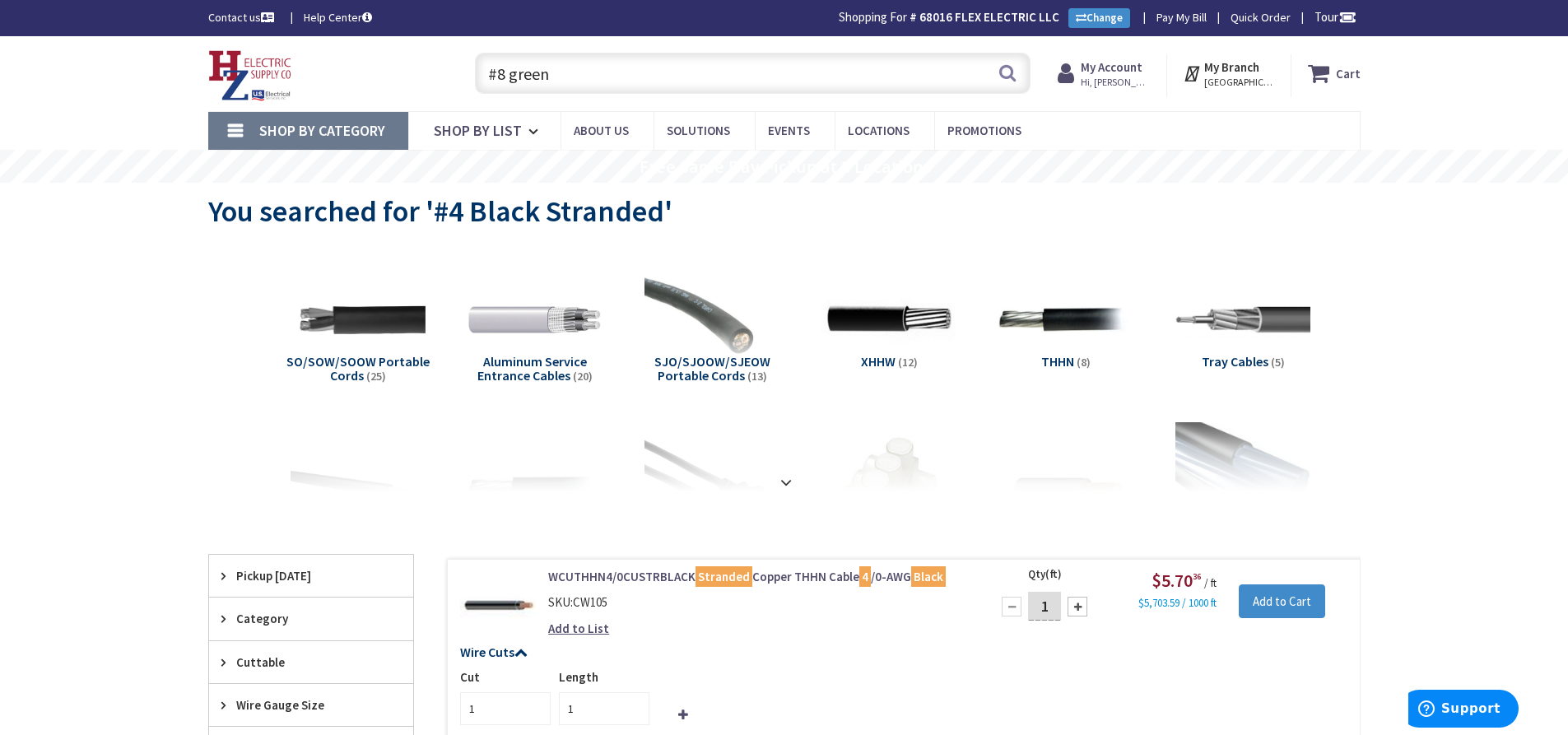
paste input "4G1615"
type input "4G1615"
click at [1004, 75] on button "Search" at bounding box center [1007, 72] width 22 height 37
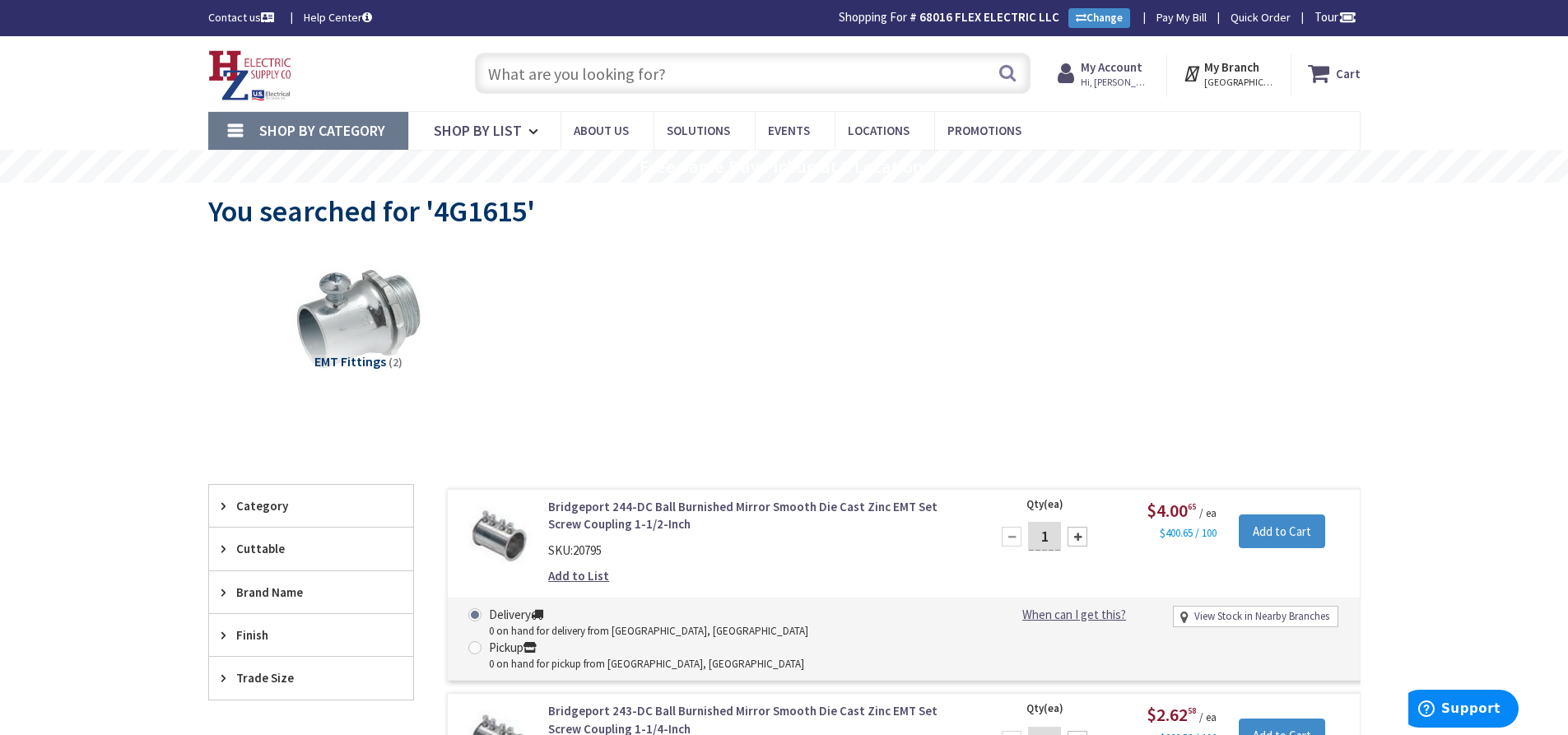
click at [574, 68] on input "text" at bounding box center [753, 72] width 556 height 41
paste input "Twist Clip Tee Bar Hanger"
type input "Twist Clip Tee Bar Hanger"
click at [1003, 71] on button "Search" at bounding box center [1007, 72] width 22 height 37
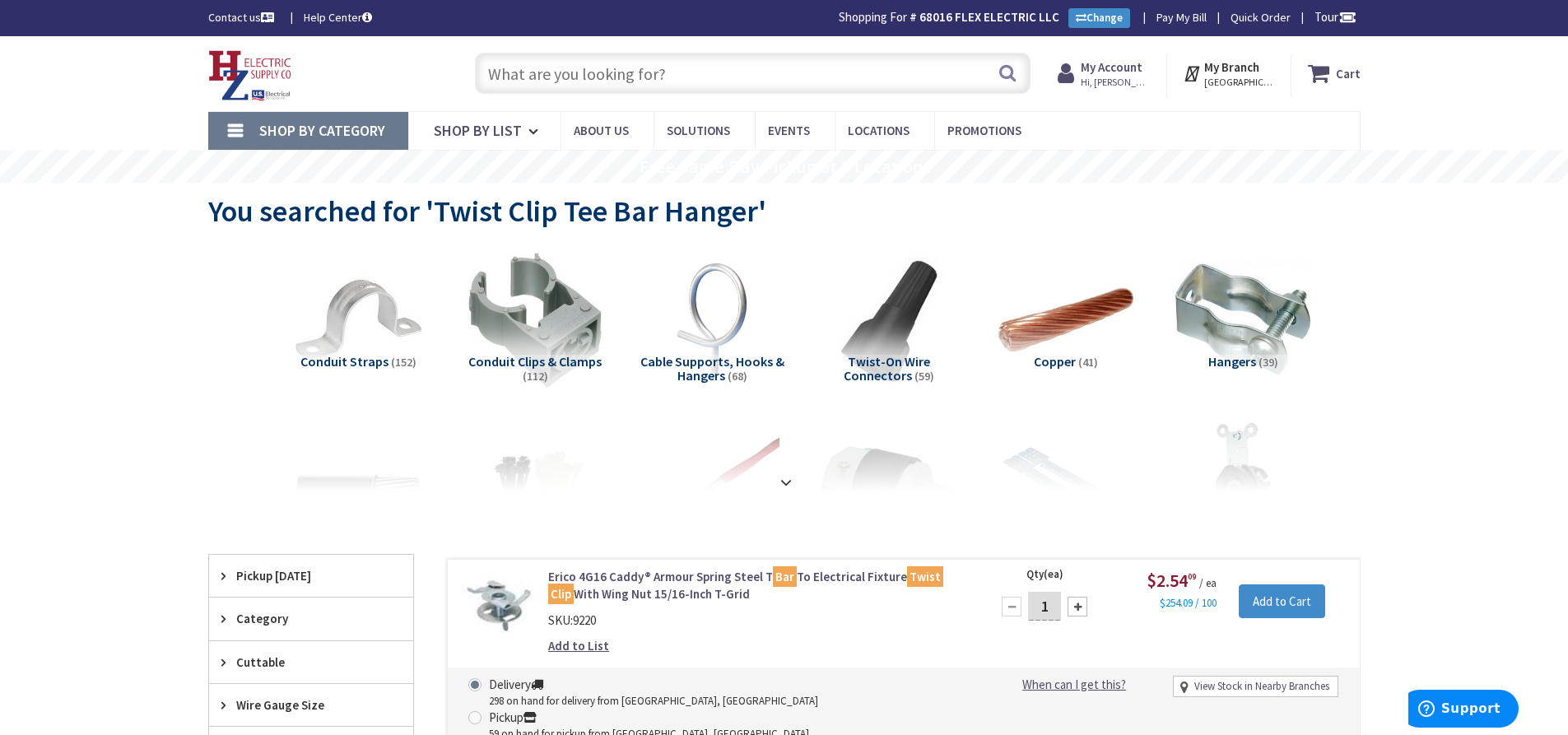
click at [563, 71] on input "text" at bounding box center [753, 72] width 556 height 41
paste input "MC 12/3 BLK/WHT/Red"
type input "MC 12/3 BLK/WHT/Red"
click at [1002, 72] on button "Search" at bounding box center [1007, 72] width 22 height 37
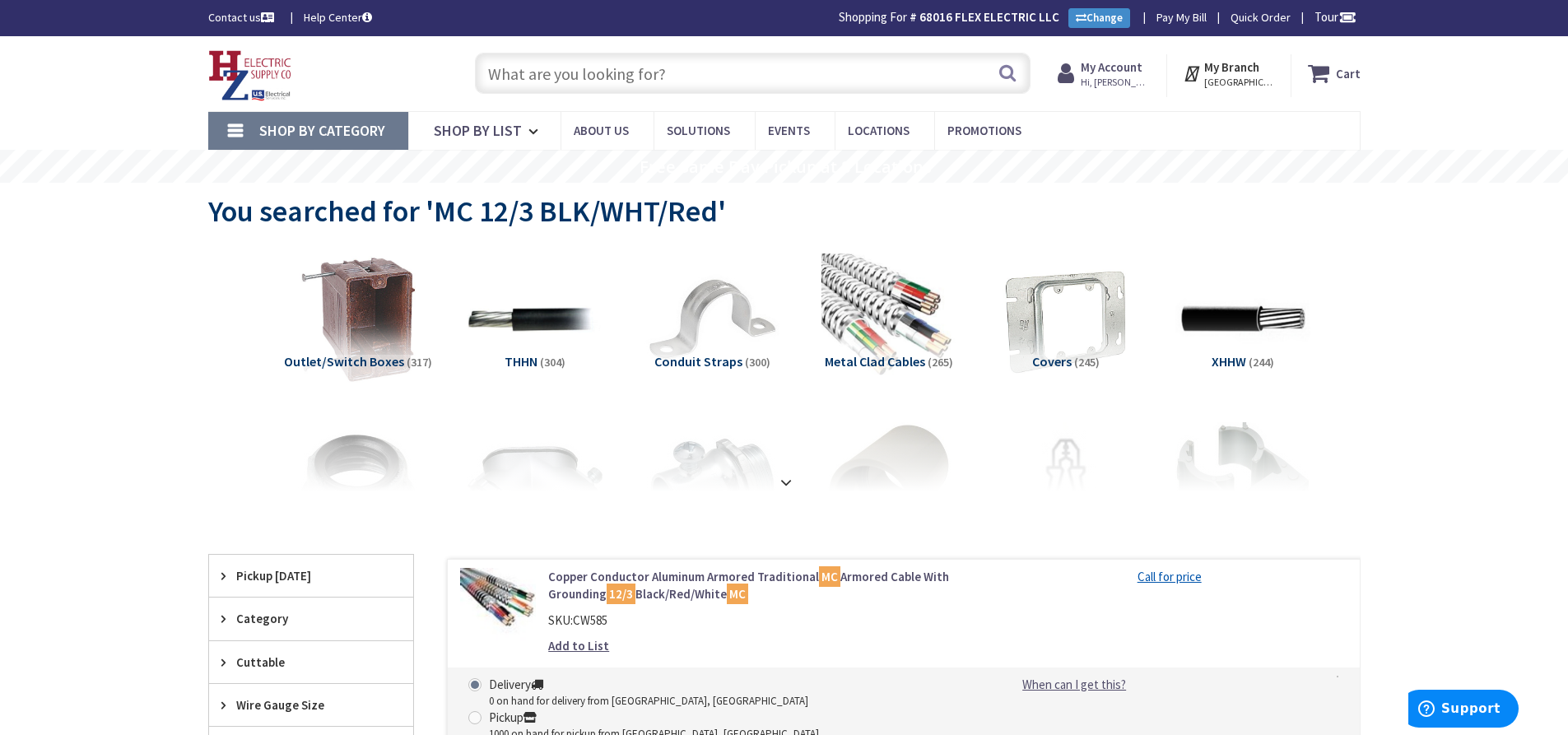
click at [573, 78] on input "text" at bounding box center [753, 72] width 556 height 41
paste input "MC 12/2 BLK/WHT, 16/2 GRY/Prl, Luminary"
type input "MC 12/2 BLK/WHT, 16/2 GRY/Prl, Luminary"
click at [1005, 78] on button "Search" at bounding box center [1007, 72] width 22 height 37
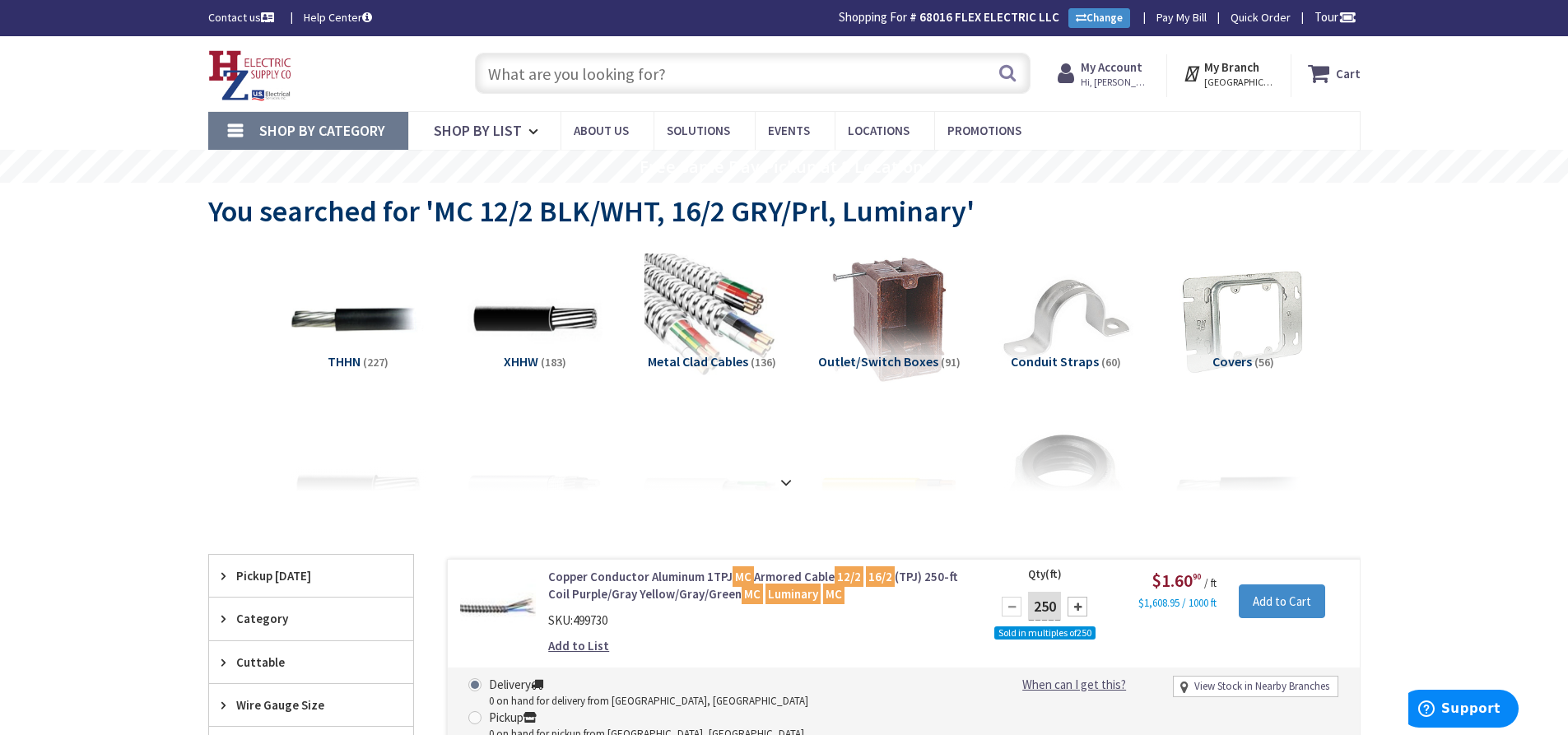
click at [575, 61] on input "text" at bounding box center [753, 72] width 556 height 41
paste input "4110ST"
type input "4110ST"
click at [1015, 72] on button "Search" at bounding box center [1007, 72] width 22 height 37
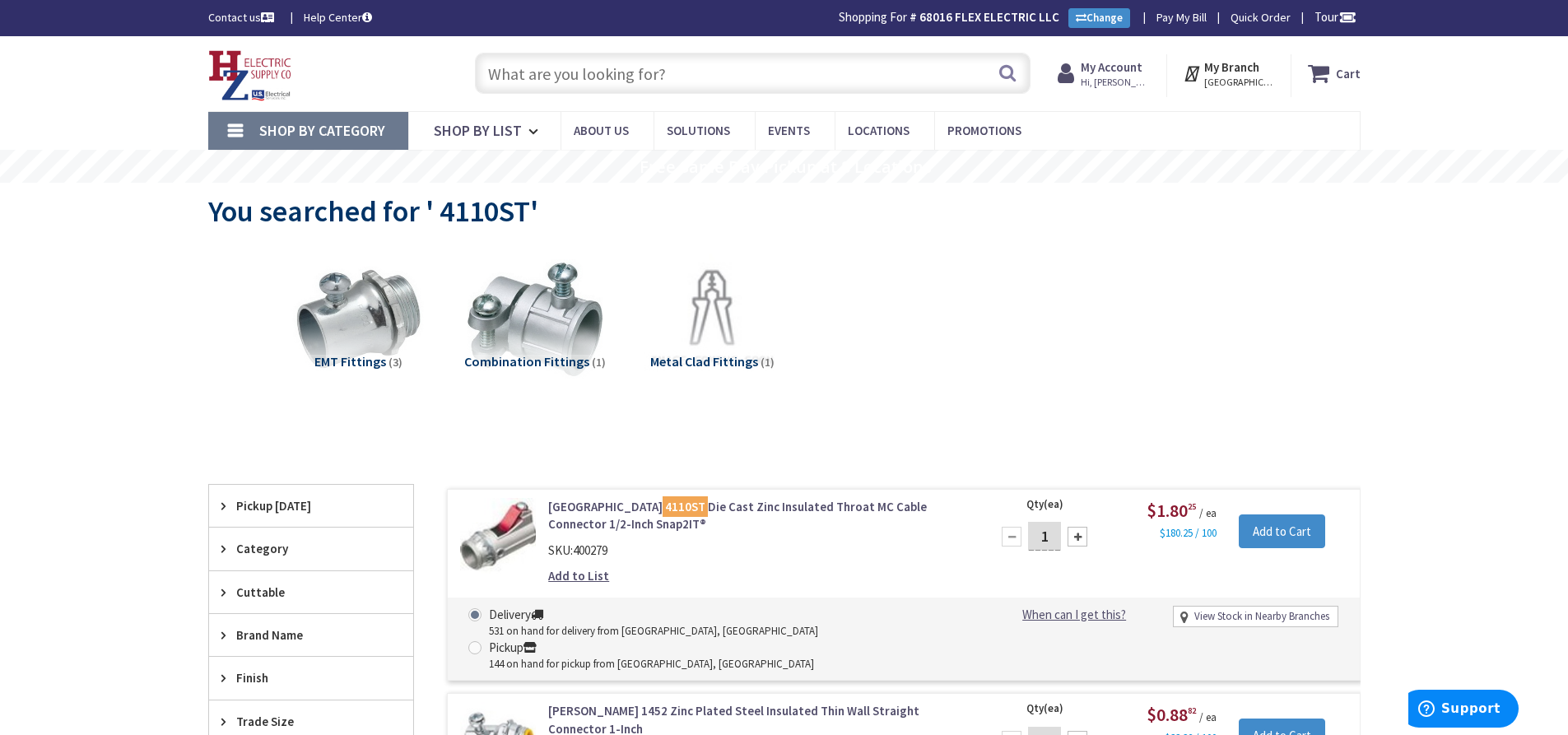
click at [549, 69] on input "text" at bounding box center [753, 72] width 556 height 41
paste input "1155"
type input "1155"
click at [1006, 72] on button "Search" at bounding box center [1007, 72] width 22 height 37
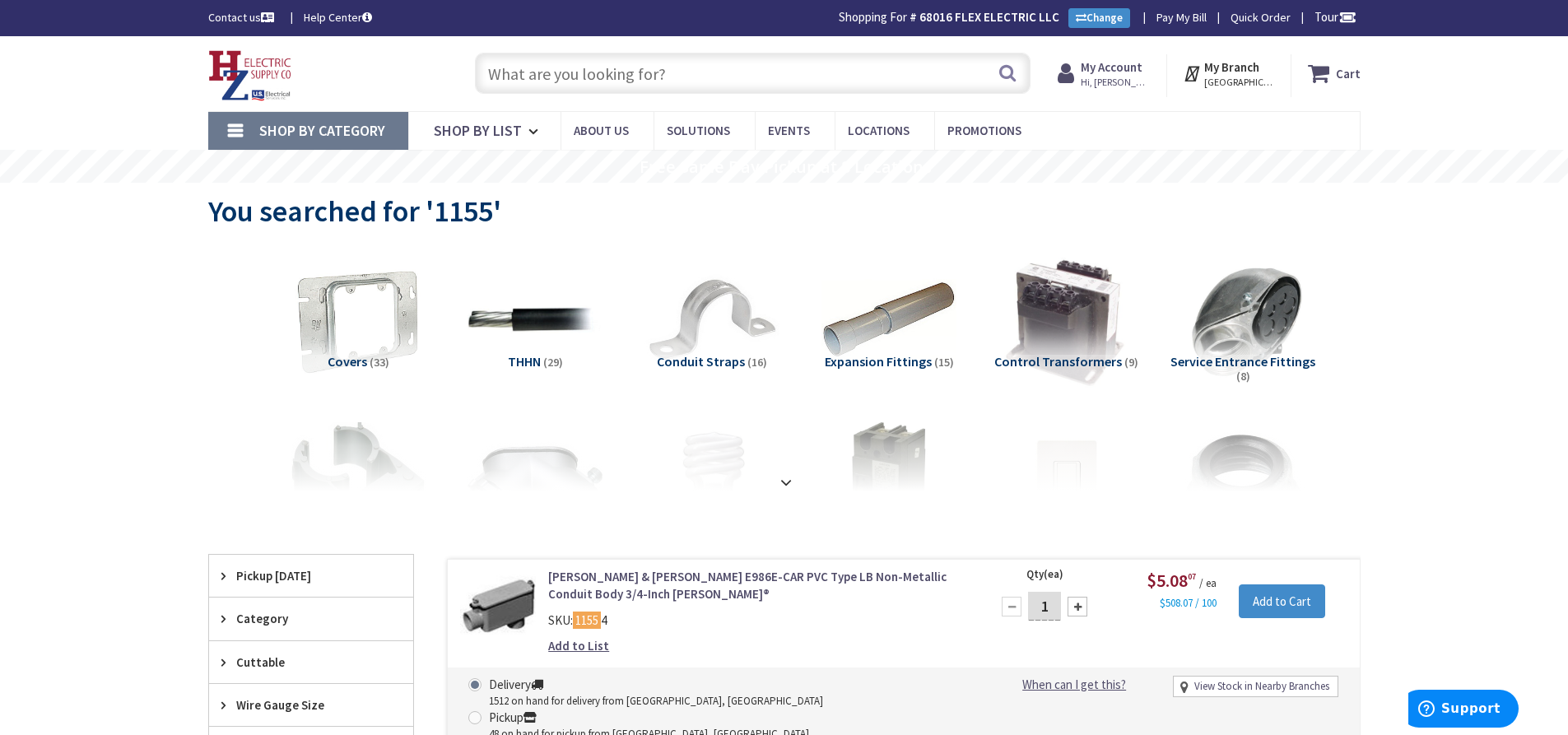
click at [529, 77] on input "text" at bounding box center [753, 72] width 556 height 41
paste input "Reducing Bushing 2" to 1-1/4""
type input "Reducing Bushing 2" to 1-1/4""
click at [999, 65] on button "Search" at bounding box center [1007, 72] width 22 height 37
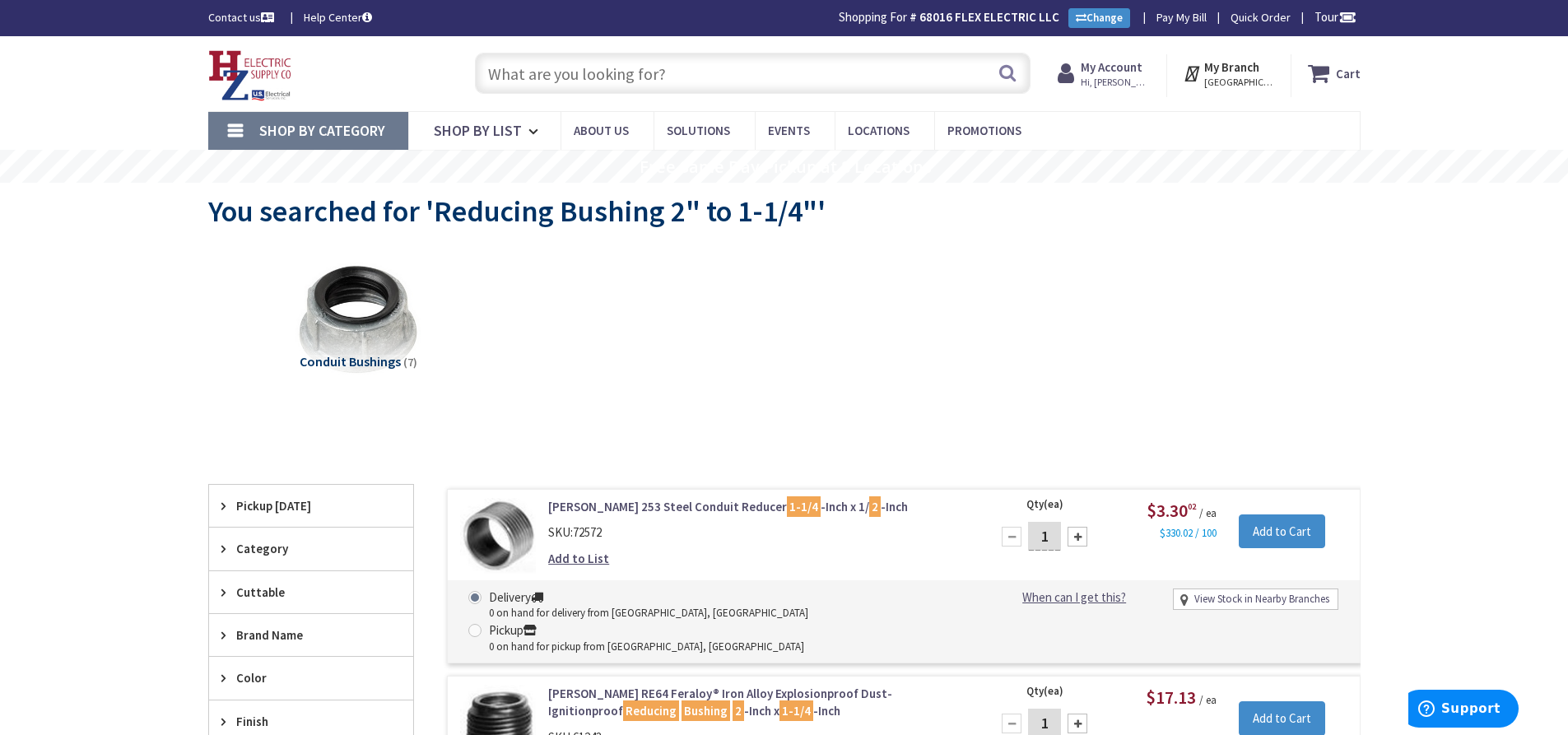
click at [538, 73] on input "text" at bounding box center [753, 72] width 556 height 41
paste input "4-11/16" Box, 2-1/8" w/ 1" KO's"
type input "4-11/16" Box, 2-1/8" w/ 1" KO's"
click at [1006, 66] on button "Search" at bounding box center [1007, 72] width 22 height 37
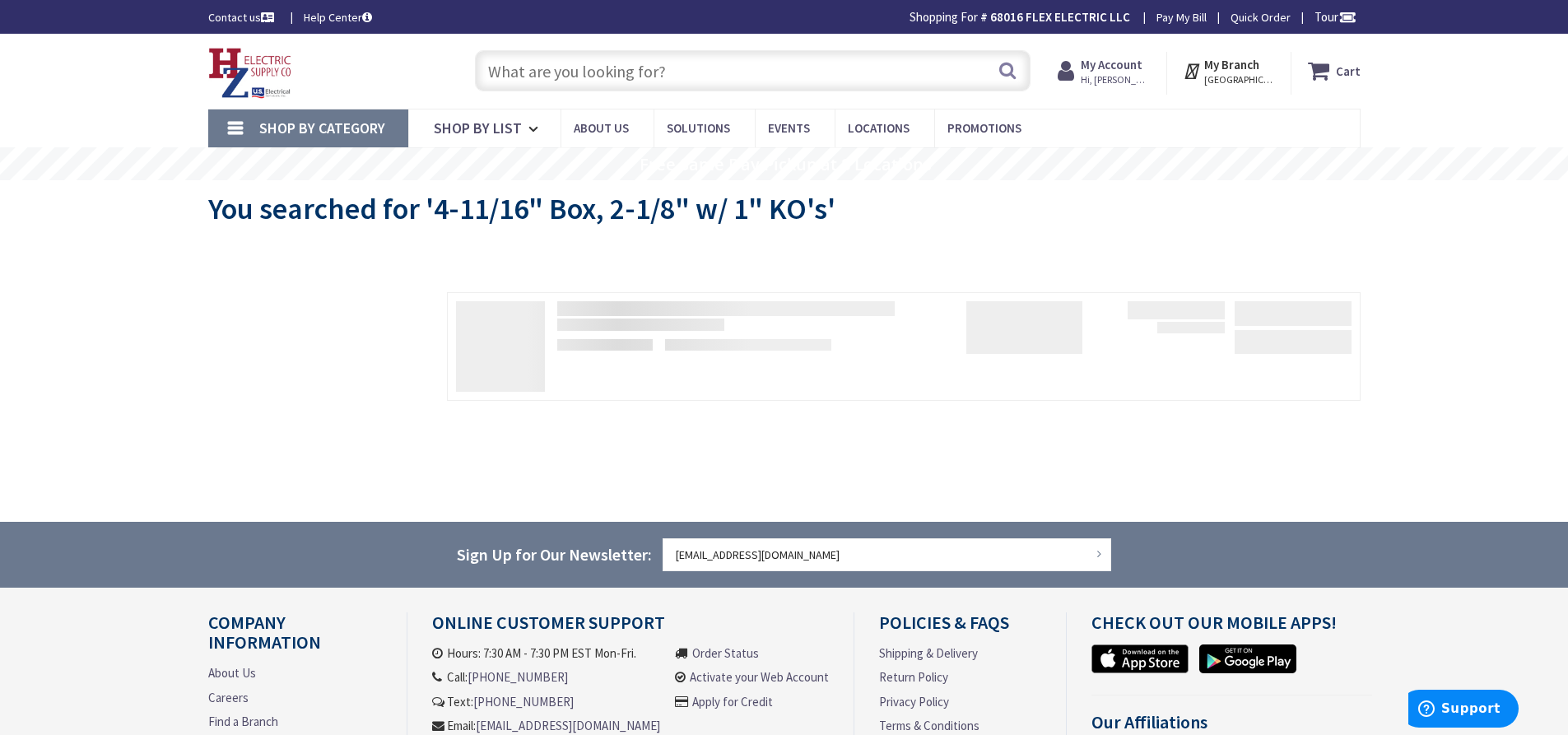
click at [599, 66] on input "text" at bounding box center [753, 71] width 556 height 41
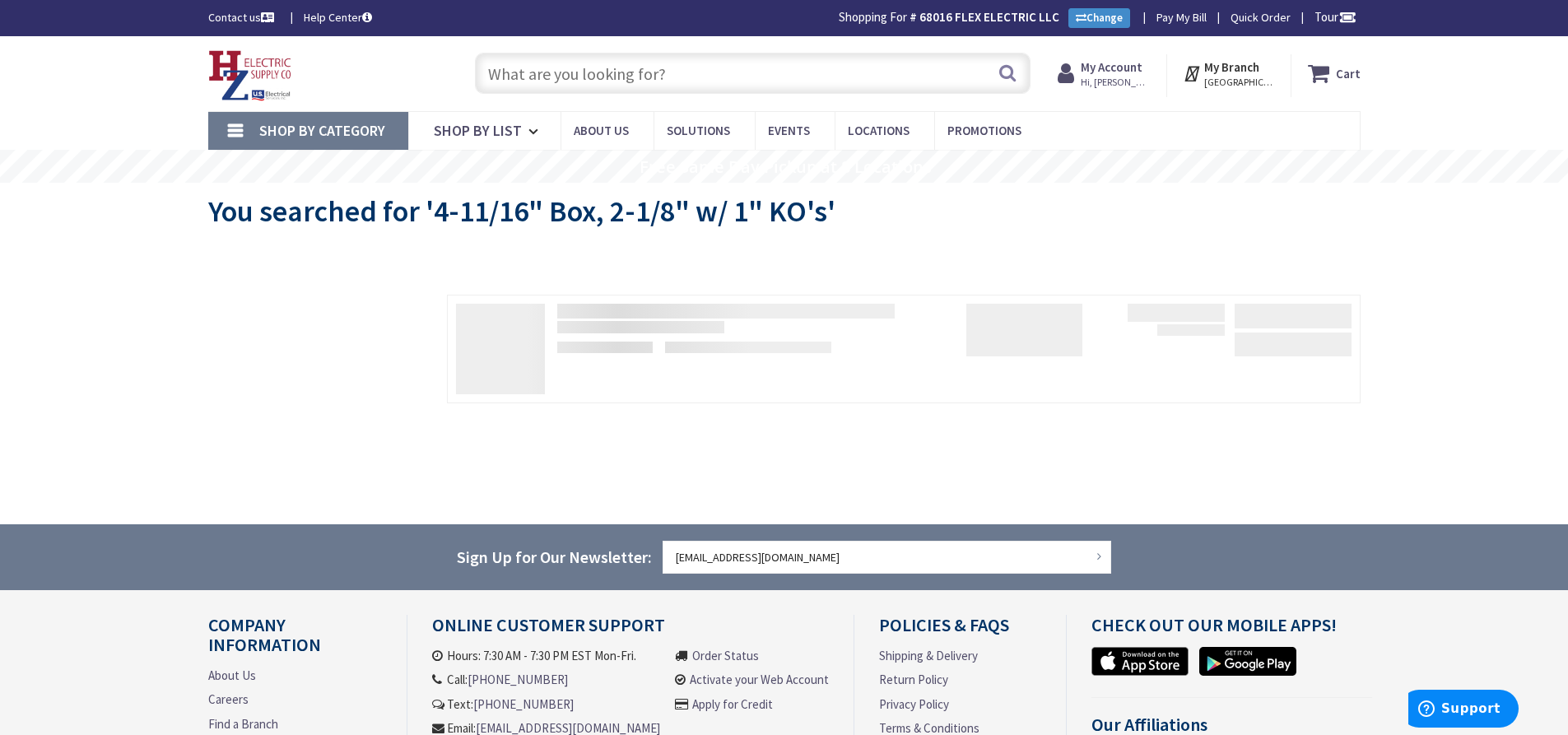
paste input "4-11/16" Box, 2-1/8" w/ 1" KO's"
click at [623, 71] on input "4-11/16" Box, 2-1/8" w/ 1" KO's" at bounding box center [753, 72] width 556 height 41
click at [627, 73] on input "4-11/16" Box, 2-1/8" w/ 1" KO's" at bounding box center [753, 72] width 556 height 41
type input "4-11/16" Box w/ 1" KO's"
click at [1002, 71] on button "Search" at bounding box center [1007, 72] width 22 height 37
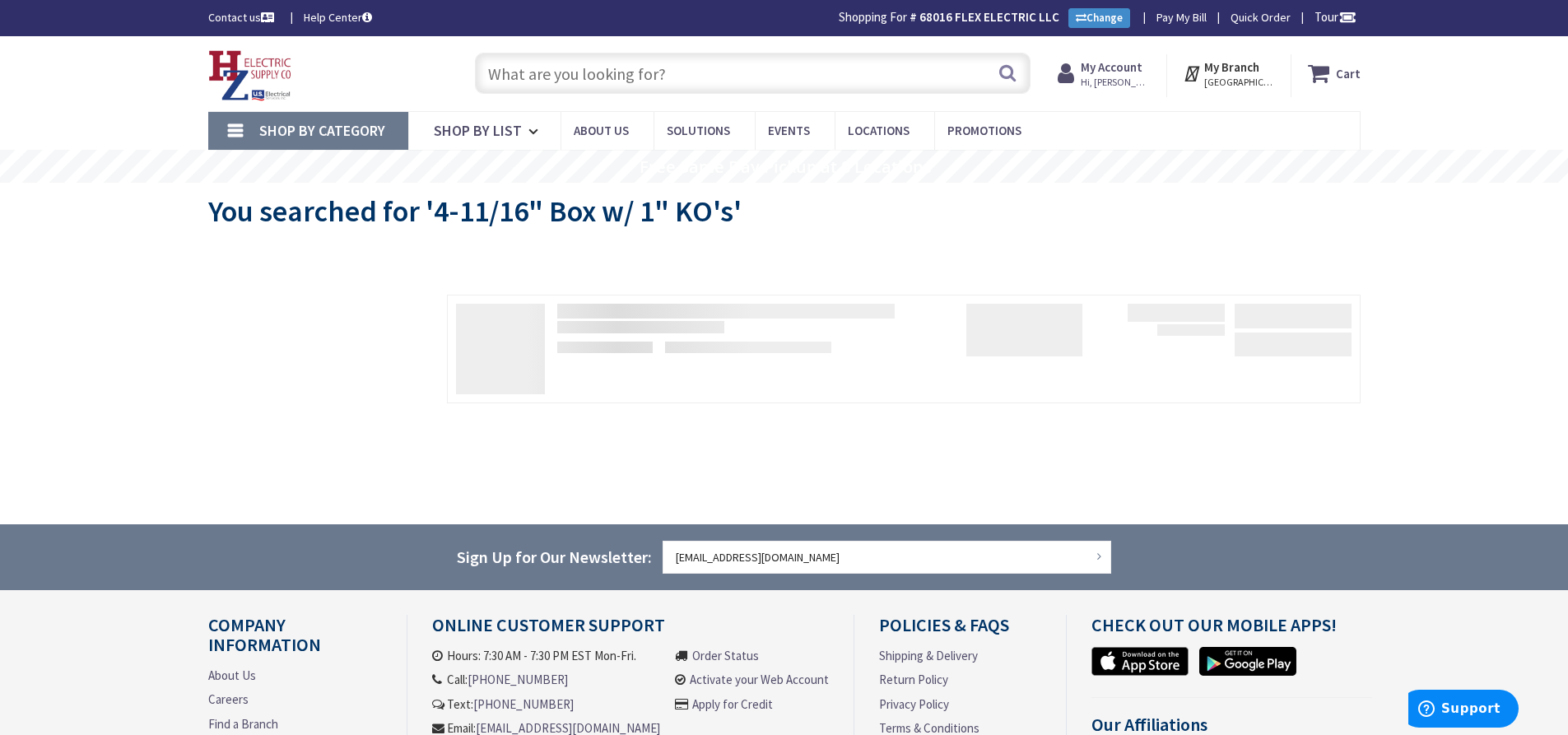
click at [590, 65] on input "text" at bounding box center [753, 72] width 556 height 41
paste input "4-11/16" Box, 2-1/8" w/ 1" KO's"
click at [653, 72] on input "4-11/16" Box, 2-1/8" w/ 1" KO's" at bounding box center [753, 72] width 556 height 41
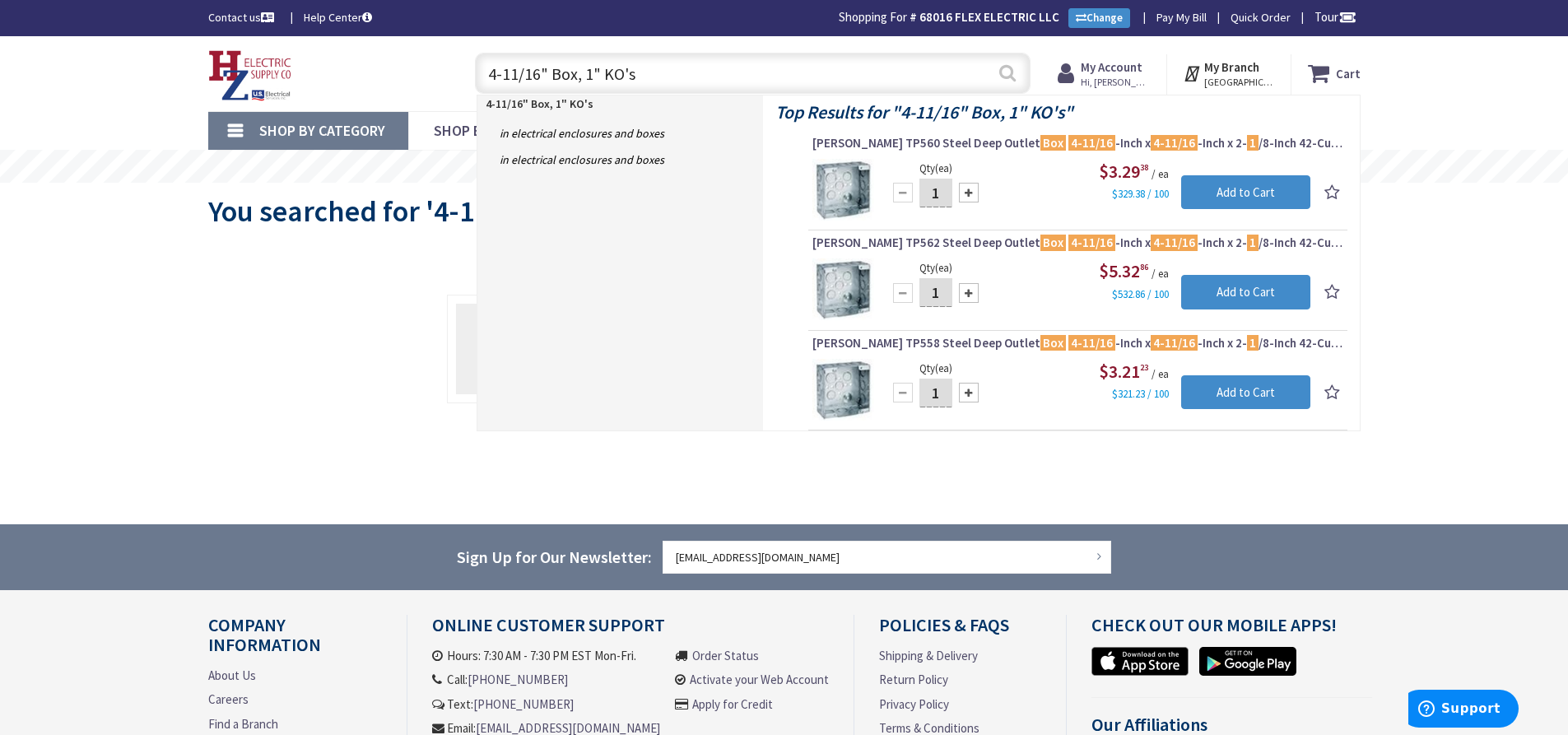
type input "4-11/16" Box, 1" KO's"
click at [1007, 67] on button "Search" at bounding box center [1007, 72] width 22 height 37
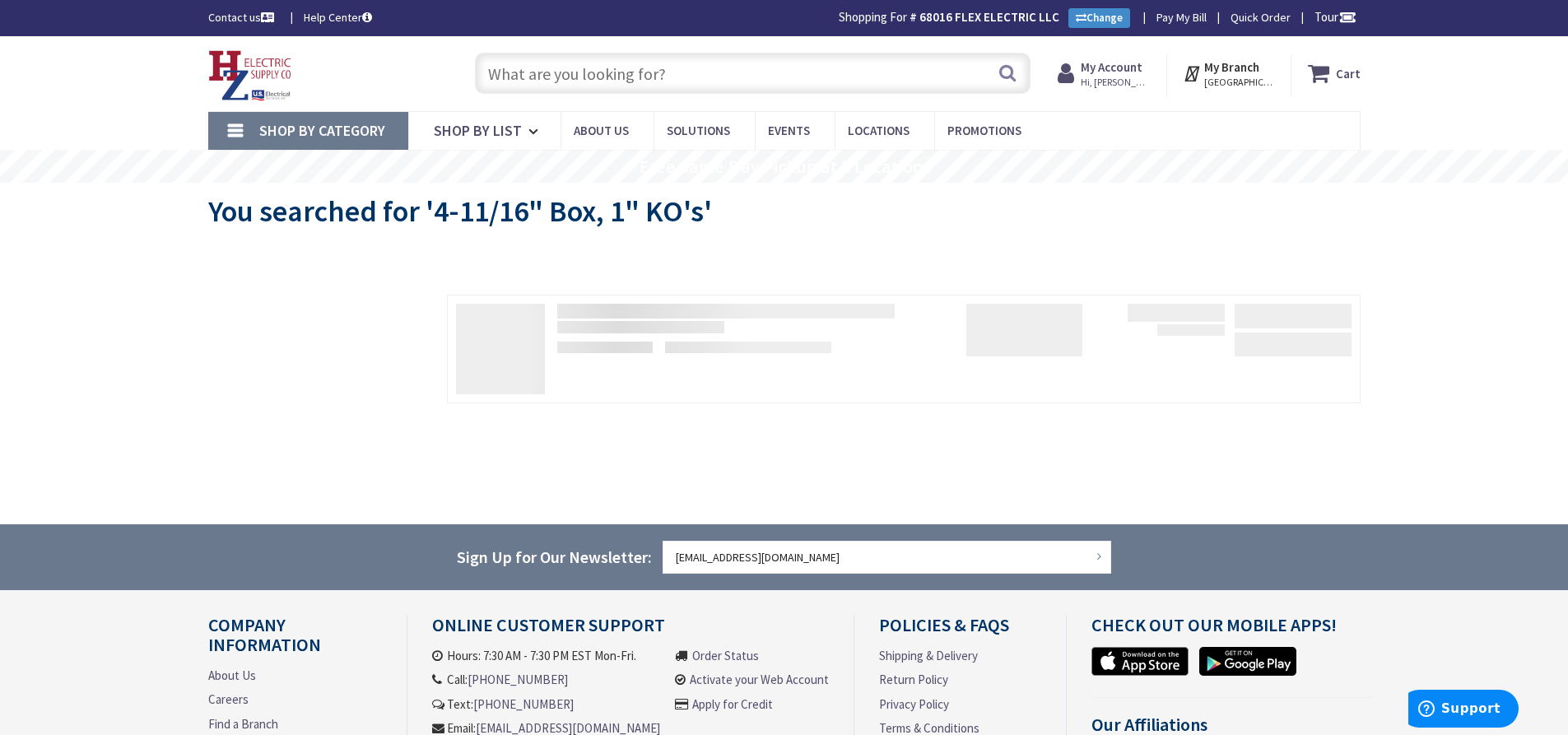
click at [631, 68] on input "text" at bounding box center [753, 72] width 556 height 41
paste input "4-11/16" Box, 2-1/8" w/ 1" KO's"
click at [651, 76] on input "4-11/16" Box, 2-1/8" w/ 1" KO's" at bounding box center [753, 72] width 556 height 41
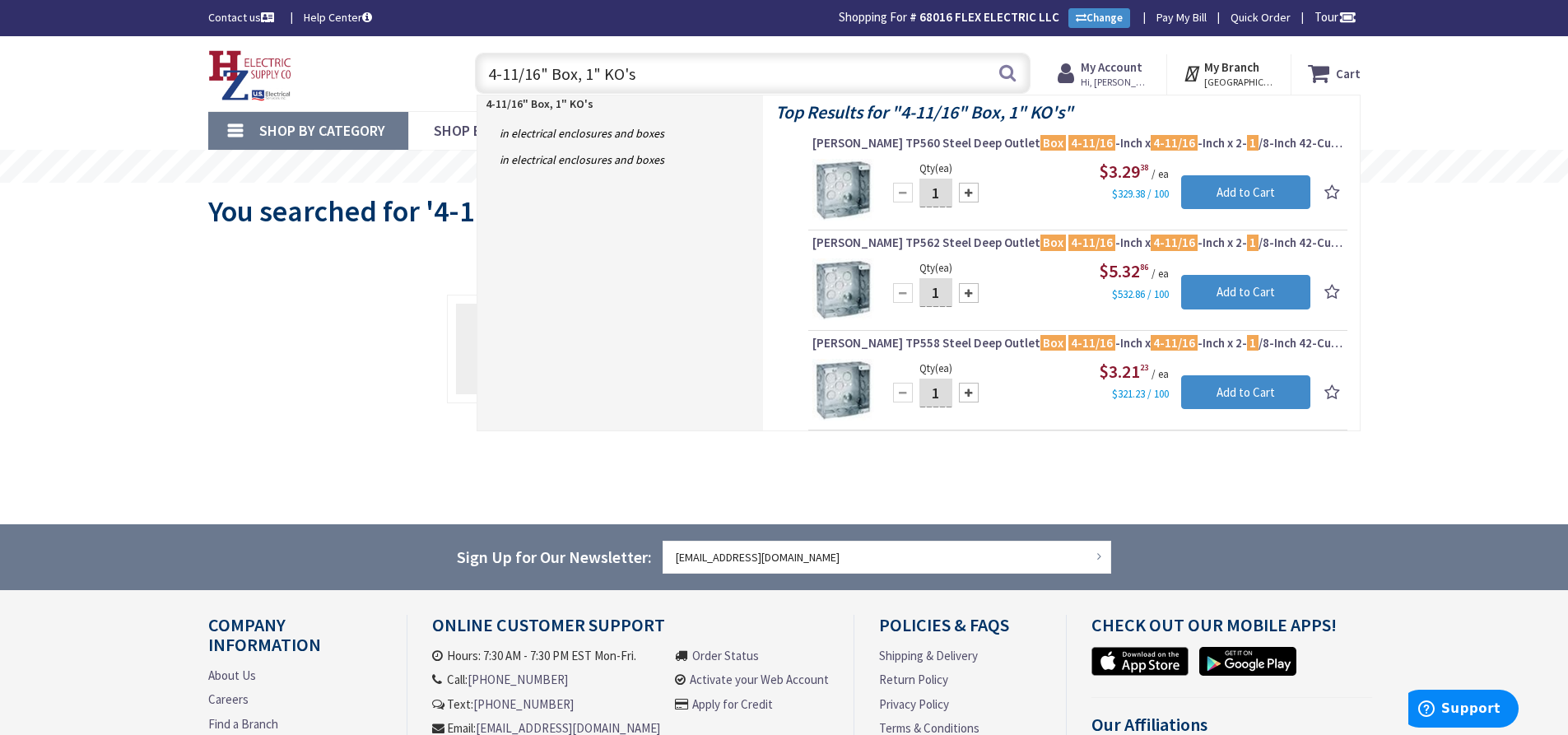
drag, startPoint x: 607, startPoint y: 77, endPoint x: 455, endPoint y: 78, distance: 152.0
click at [423, 82] on div "Toggle Nav 4-11/16" Box, 1" KO's 4-11/16" Box, 1" KO's Search Cart My Cart Close" at bounding box center [785, 73] width 1177 height 55
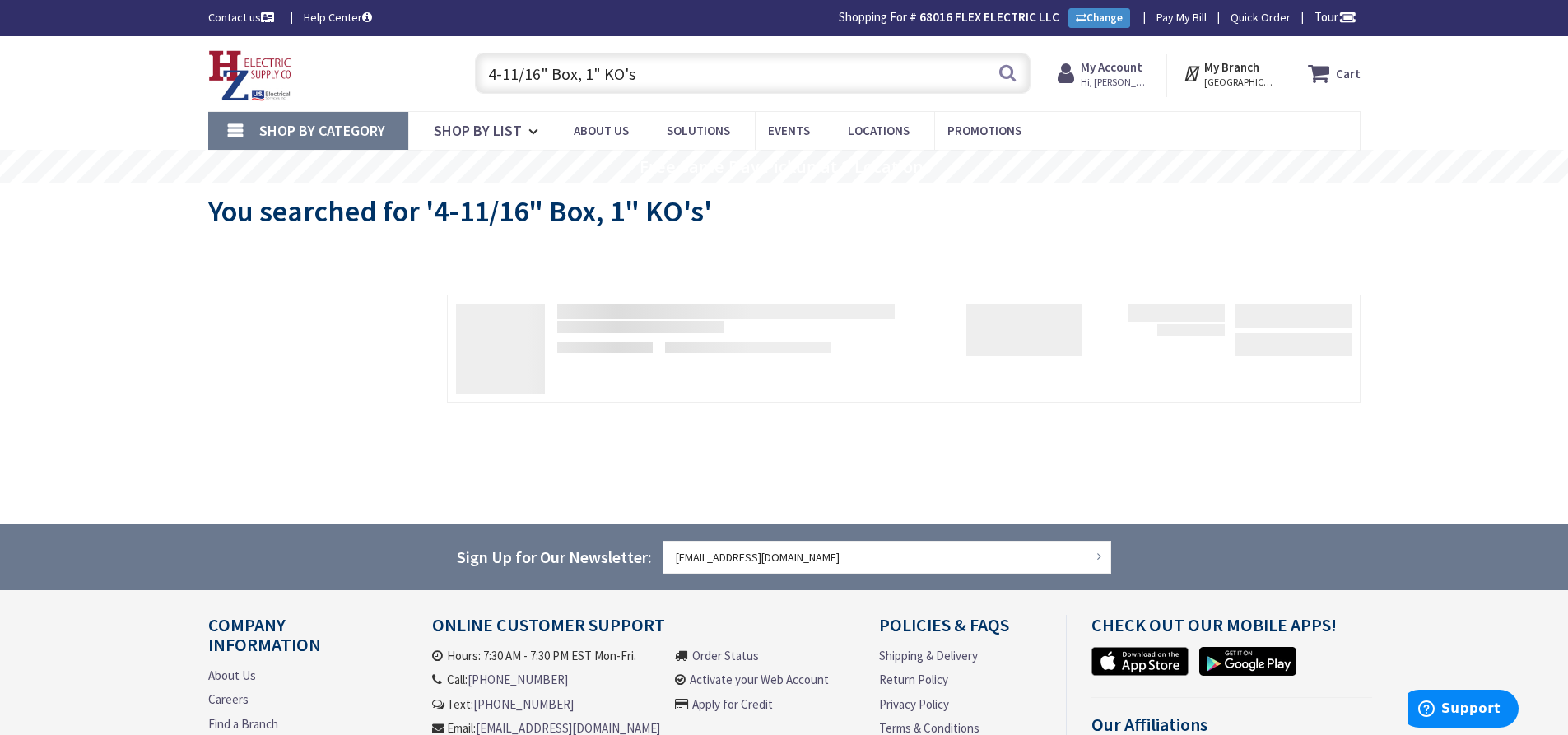
paste input "Malleable Liquidtight Straight Connector 1/2""
type input "Malleable Liquidtight Straight Connector 1/2""
click at [1006, 69] on button "Search" at bounding box center [1007, 72] width 22 height 37
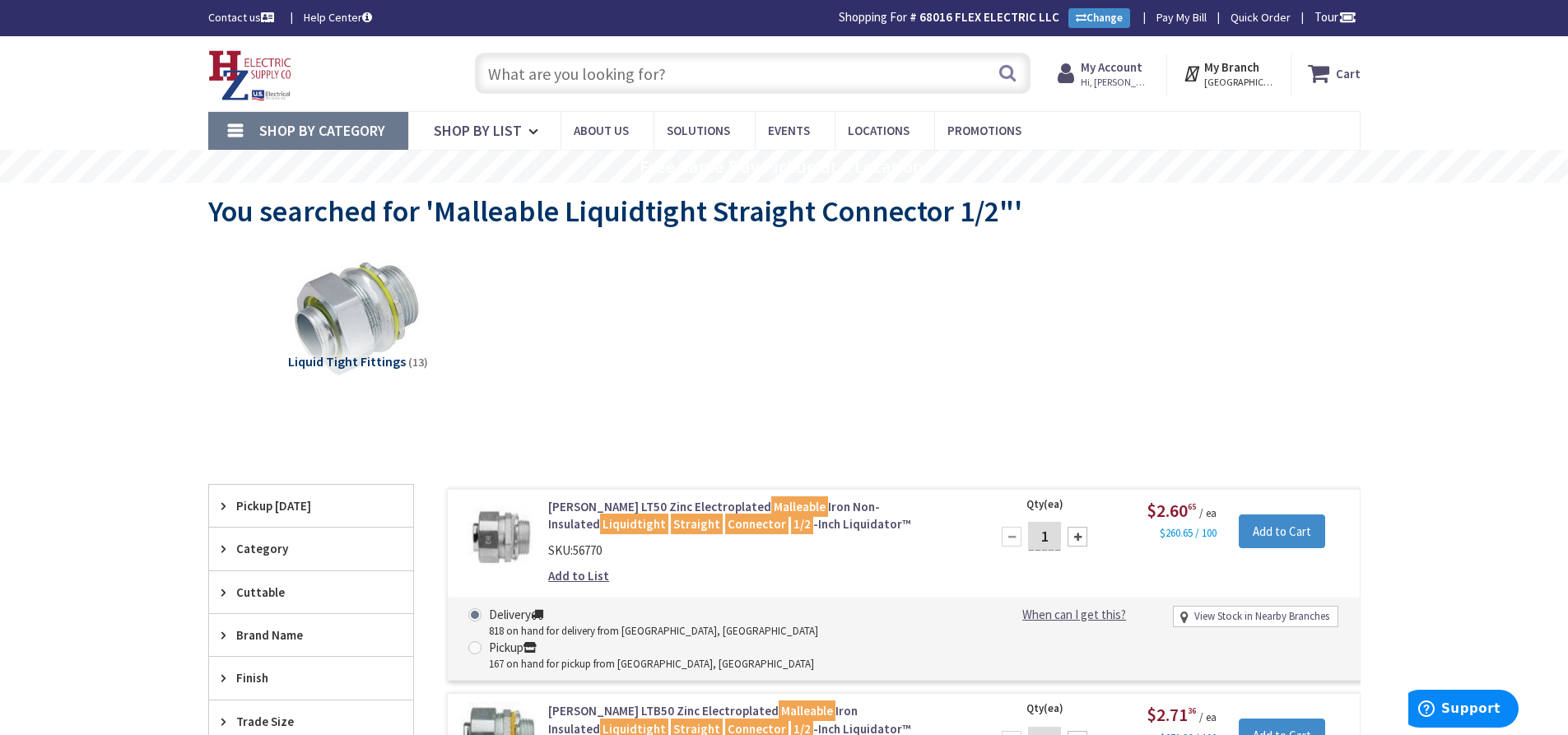
click at [675, 64] on input "text" at bounding box center [753, 72] width 556 height 41
paste input "GFCI Receptacle, 20A, 125V, Spec Grade (White)"
type input "GFCI Receptacle, 20A, 125V, Spec Grade (White)"
click at [999, 64] on button "Search" at bounding box center [1007, 72] width 22 height 37
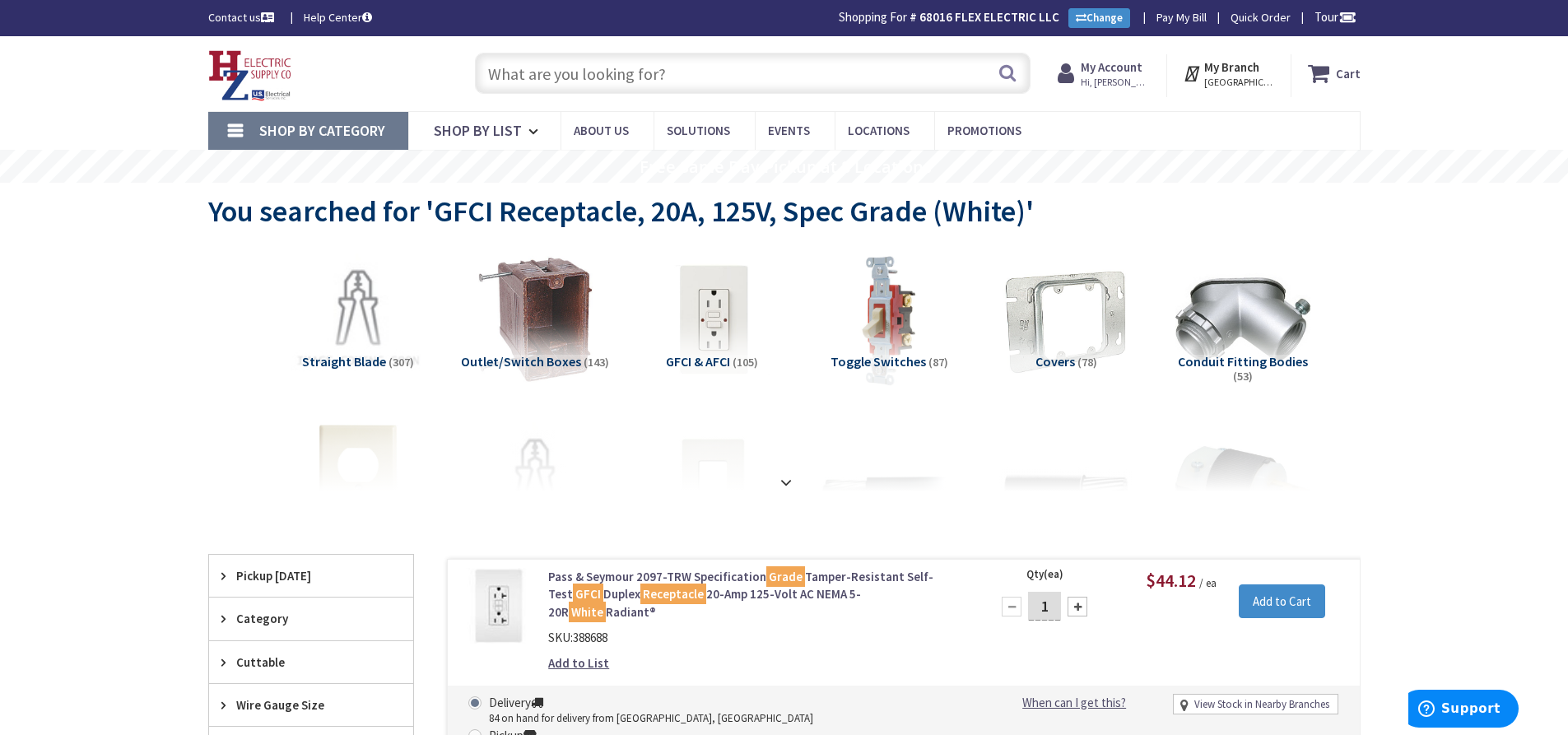
click at [578, 64] on input "text" at bounding box center [753, 72] width 556 height 41
paste input "Square Washer, 3/8""
type input "Square Washer, 3/8""
click at [1004, 69] on button "Search" at bounding box center [1007, 72] width 22 height 37
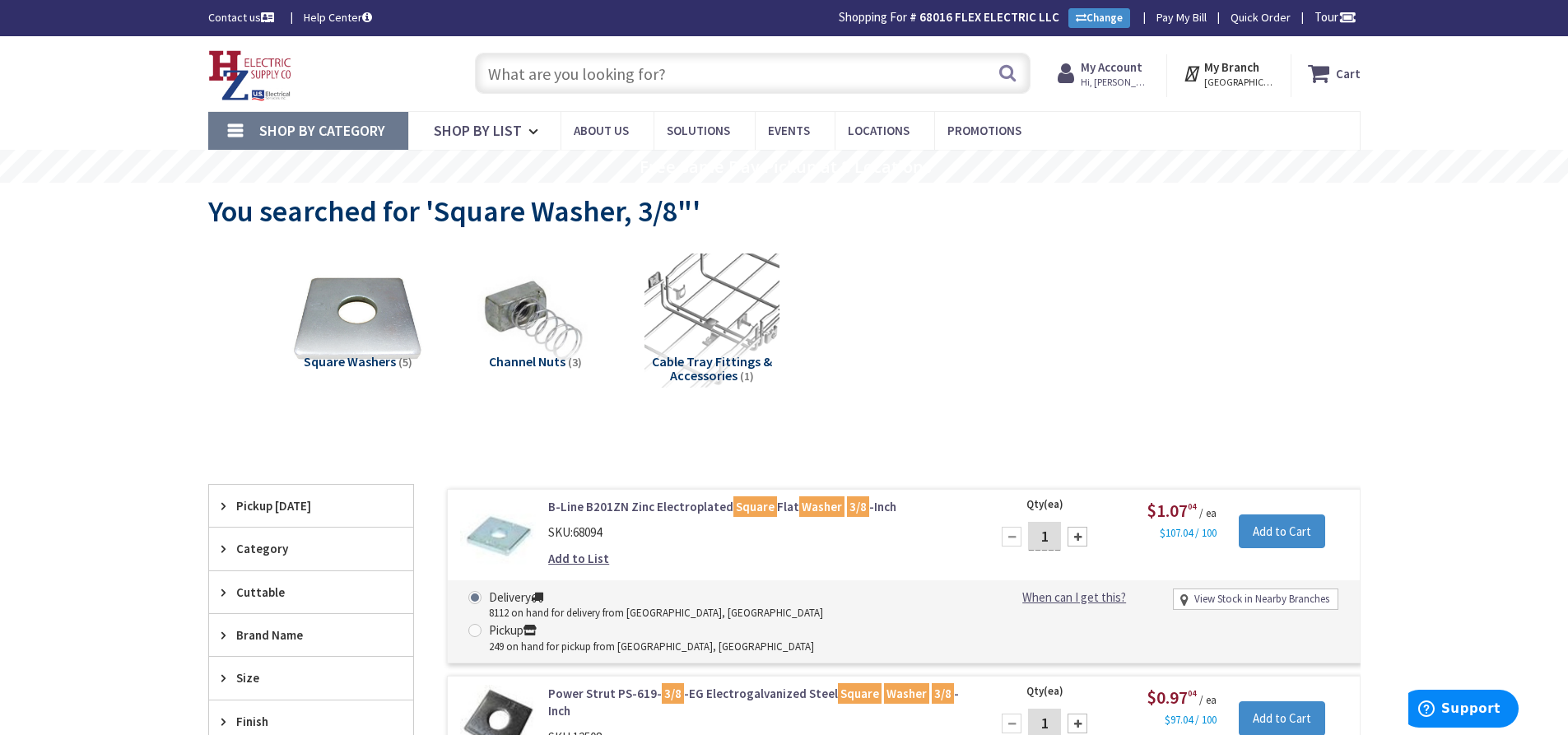
click at [572, 74] on input "text" at bounding box center [753, 72] width 556 height 41
paste input "CR20I"
type input "CR20I"
click at [1006, 72] on button "Search" at bounding box center [1007, 72] width 22 height 37
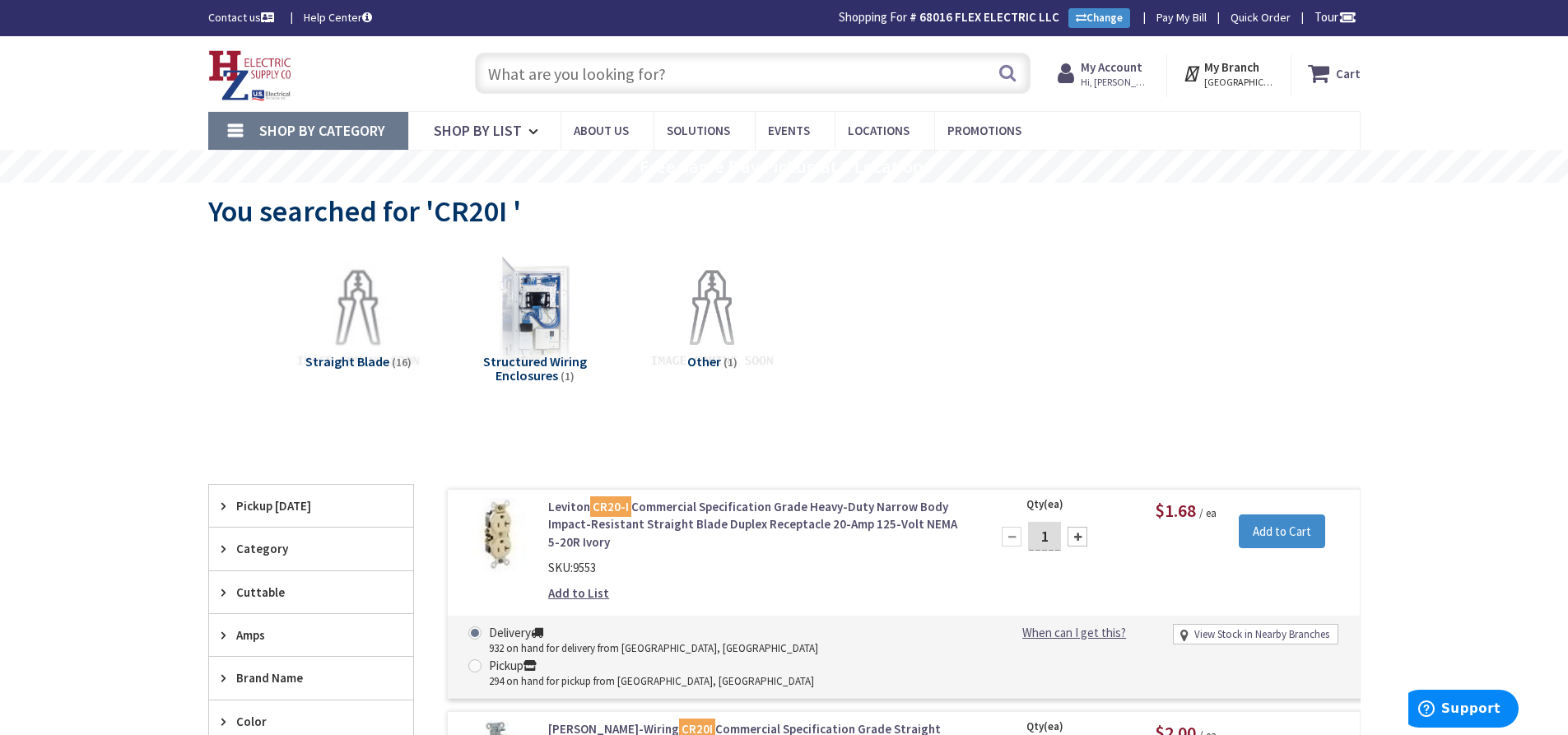
click at [528, 78] on input "text" at bounding box center [753, 72] width 556 height 41
paste input "V5744S-2"
type input "V5744S-2"
drag, startPoint x: 1008, startPoint y: 64, endPoint x: 993, endPoint y: 64, distance: 15.0
click at [1008, 64] on button "Search" at bounding box center [1007, 72] width 22 height 37
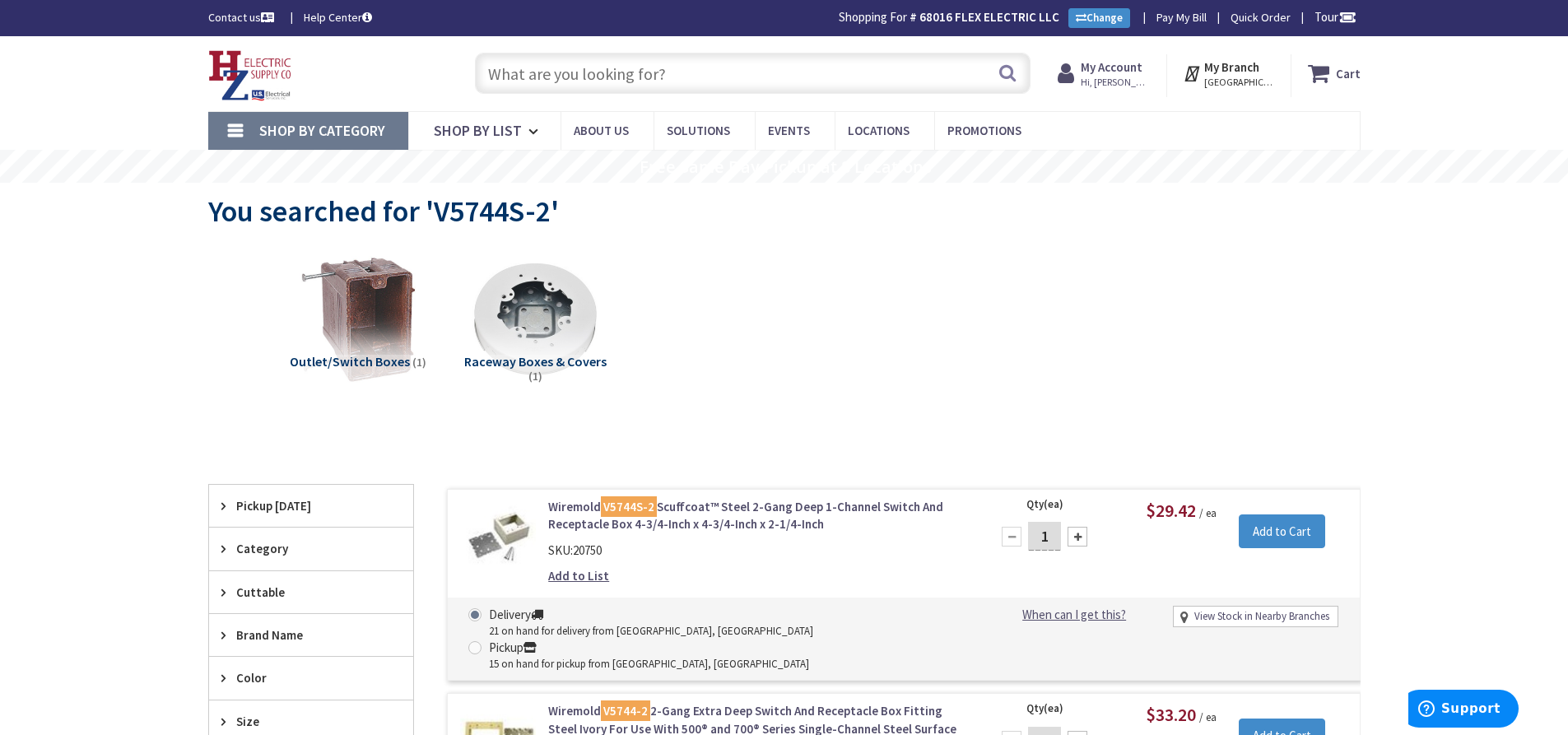
click at [549, 67] on input "text" at bounding box center [753, 72] width 556 height 41
paste input "HBL1224LI"
type input "HBL1224LI"
click at [1000, 72] on button "Search" at bounding box center [1007, 72] width 22 height 37
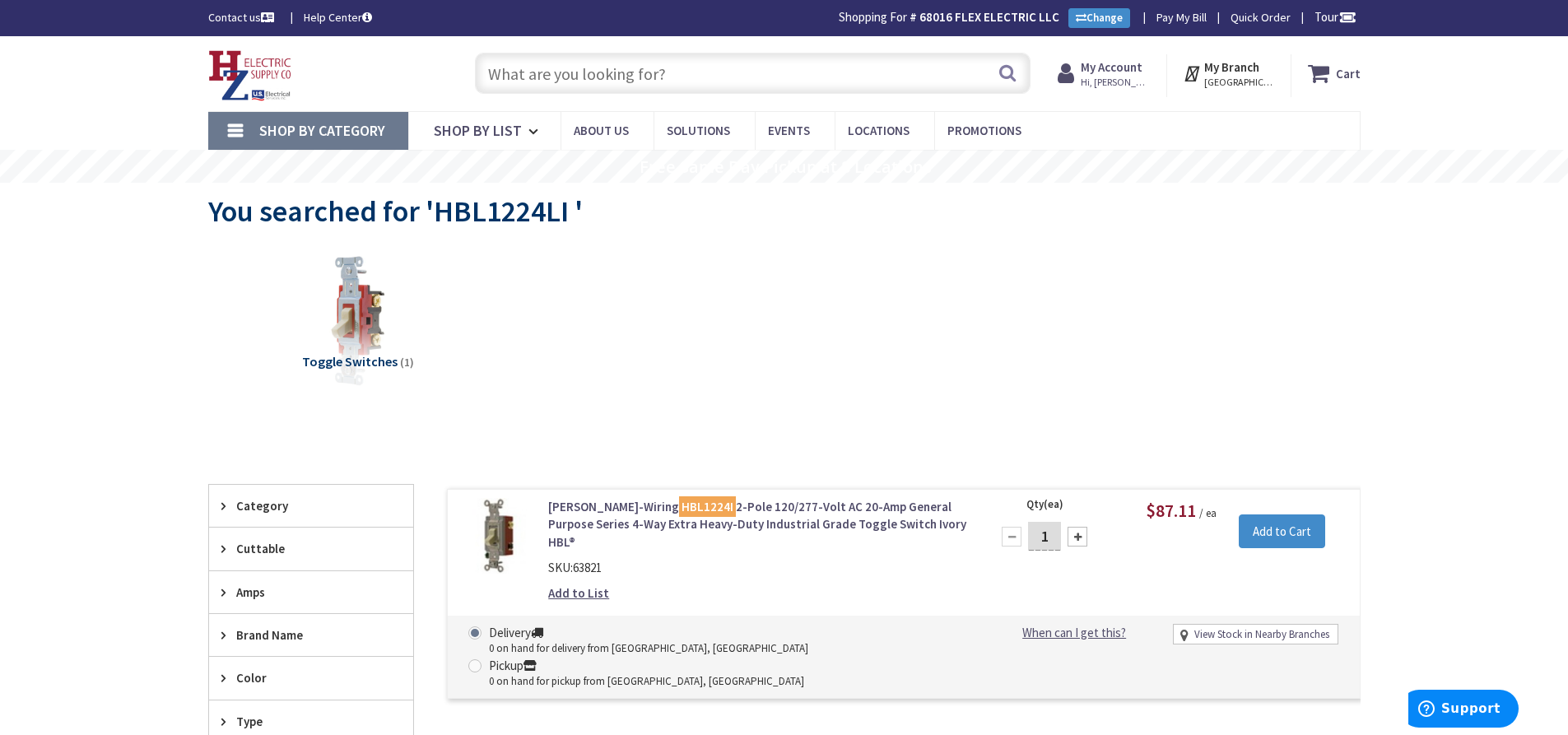
click at [552, 80] on input "text" at bounding box center [753, 72] width 556 height 41
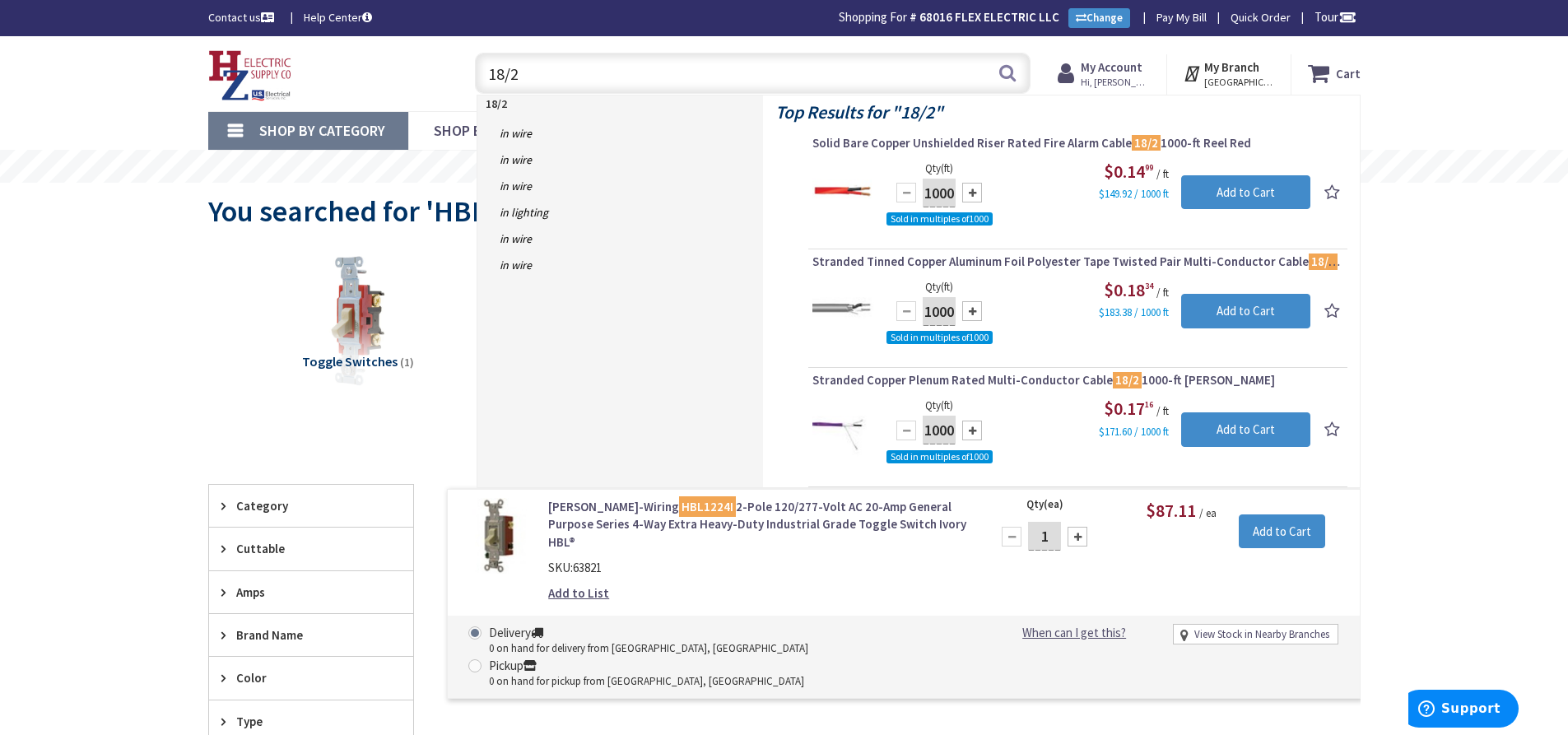
drag, startPoint x: 590, startPoint y: 83, endPoint x: 405, endPoint y: 82, distance: 185.0
click at [405, 82] on div "Toggle Nav 18/2 18/2 Search Cart My Cart Close" at bounding box center [785, 73] width 1177 height 55
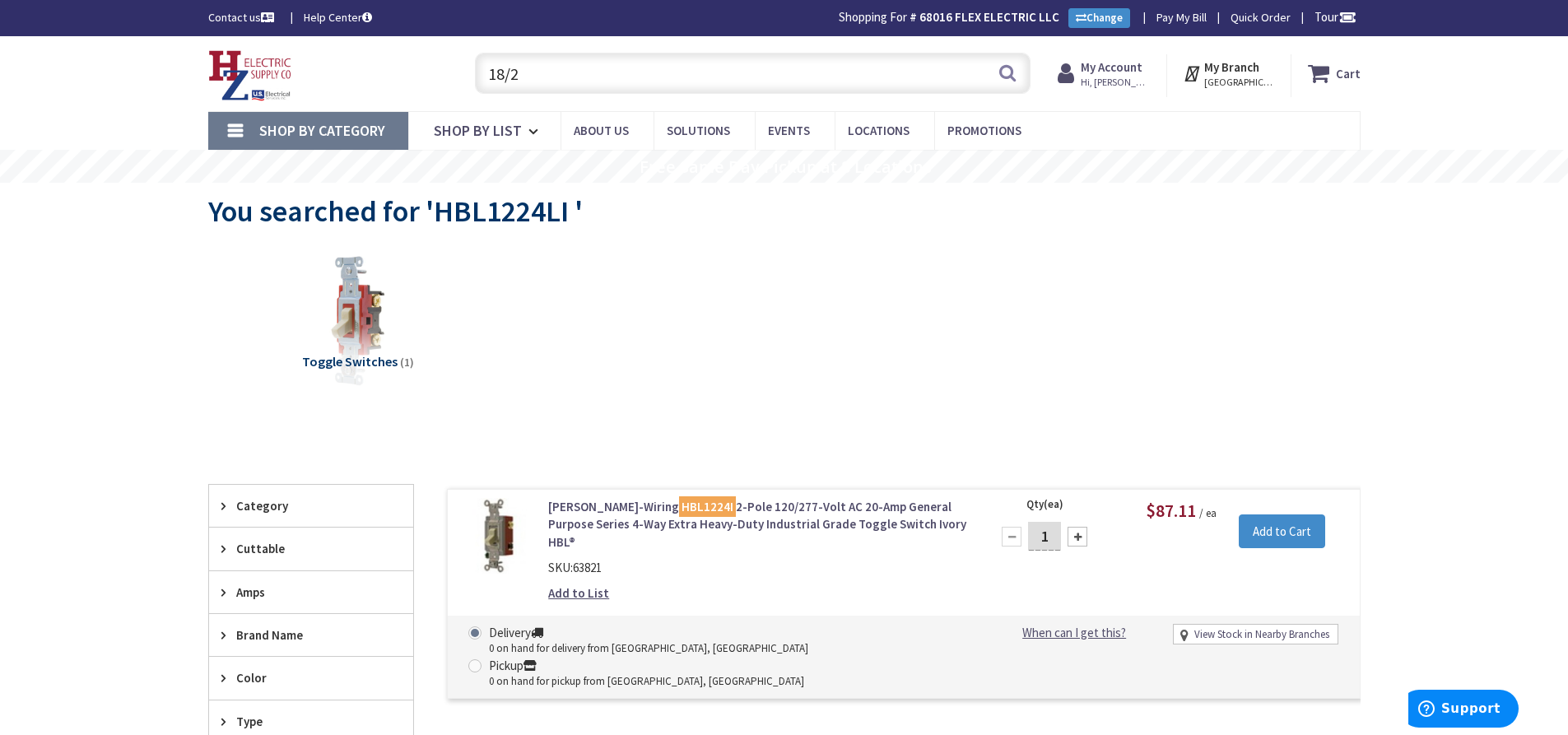
paste input "4" Octagon Box, 2-1/8" w/ 1/2, 3/4"
drag, startPoint x: 750, startPoint y: 83, endPoint x: 644, endPoint y: 89, distance: 106.2
click at [644, 89] on input "4" Octagon Box, 2-1/8" w/ 1/2, 3/4" at bounding box center [753, 72] width 556 height 41
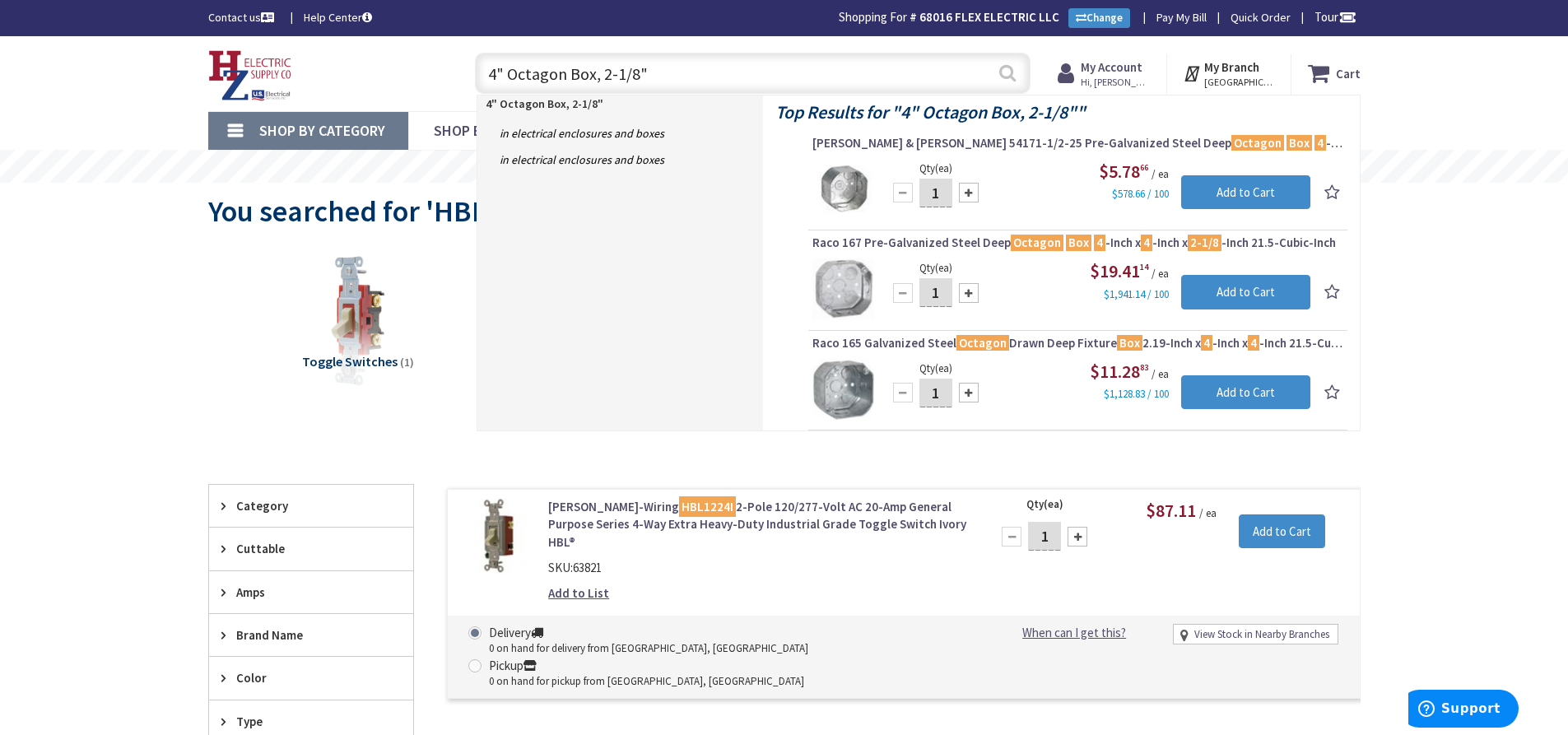
type input "4" Octagon Box, 2-1/8""
click at [1005, 67] on button "Search" at bounding box center [1007, 72] width 22 height 37
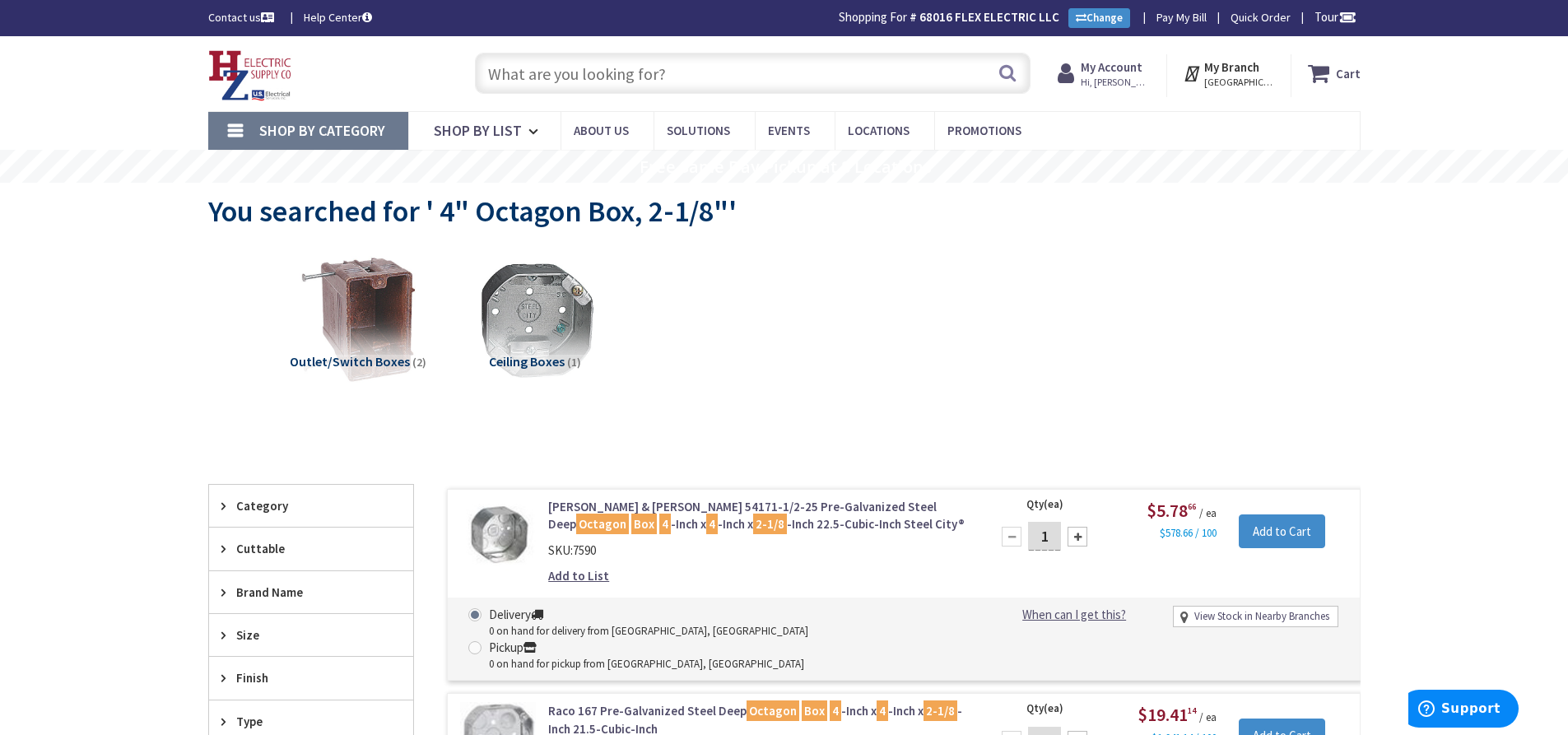
click at [530, 78] on input "text" at bounding box center [753, 72] width 556 height 41
paste input "Duplex Receptacle, 20A, 125V, Spec Grade (White)"
type input "Duplex Receptacle, 20A, 125V, Spec Grade (White)"
click at [1007, 66] on button "Search" at bounding box center [1007, 72] width 22 height 37
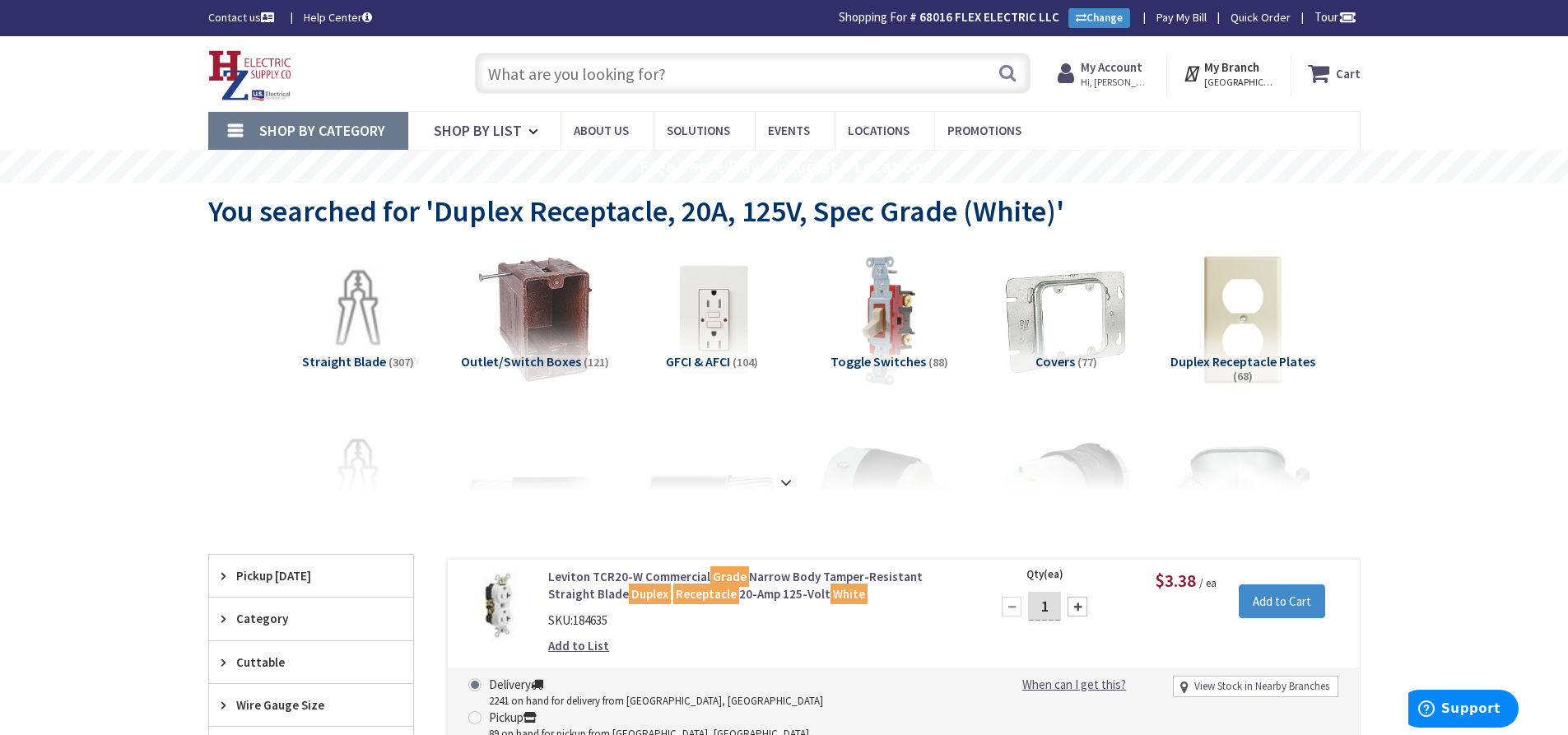
click at [518, 65] on input "text" at bounding box center [753, 72] width 556 height 41
paste input "Duplex Receptacle, 20A, 125V, Spec Grade (White)"
type input "Duplex Receptacle, 20A, 125V, Spec Grade (White)"
click at [1006, 68] on button "Search" at bounding box center [1007, 72] width 22 height 37
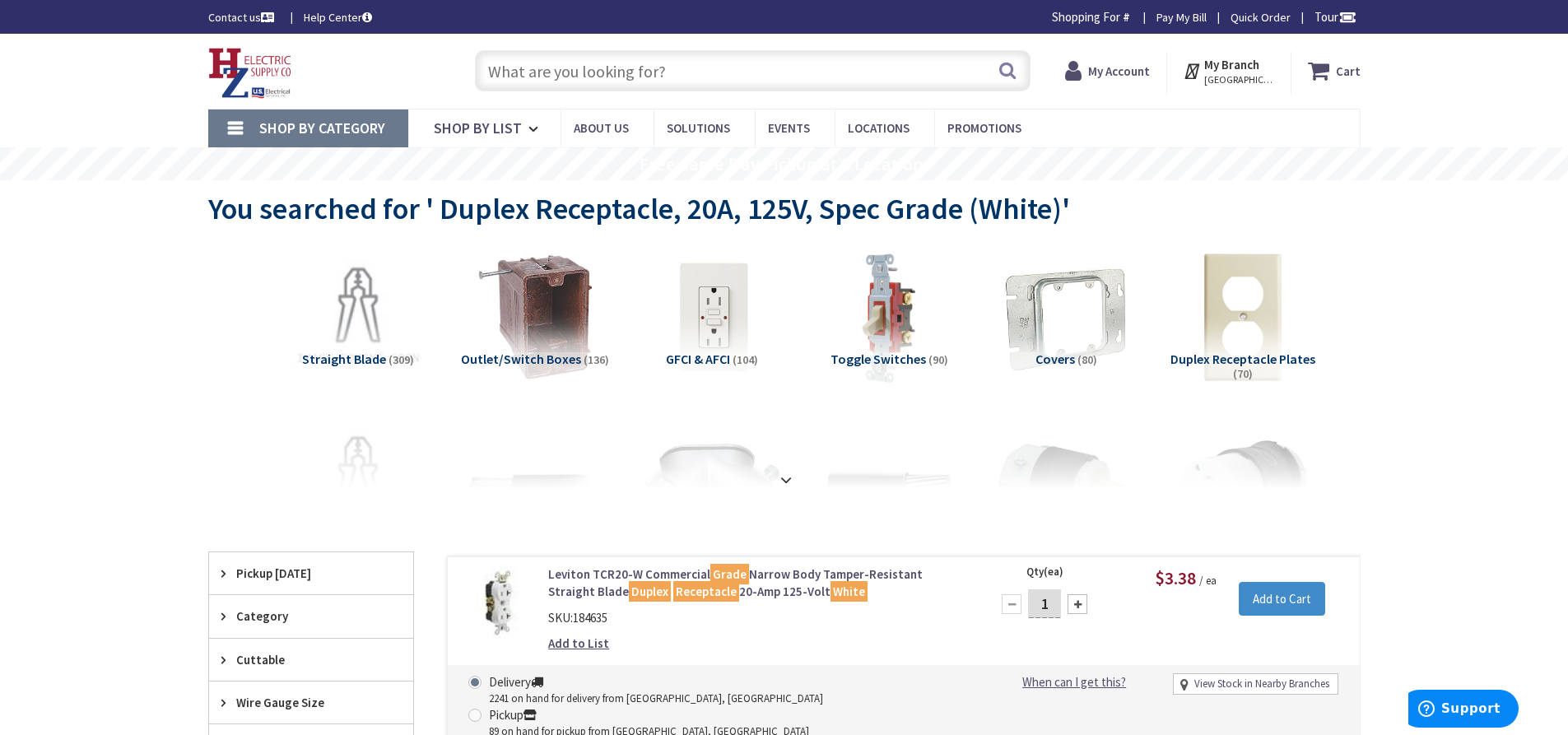
click at [583, 76] on input "text" at bounding box center [753, 71] width 556 height 41
paste input "Locknut 3/4""
type input "Locknut 3/4""
click at [1006, 66] on button "Search" at bounding box center [1007, 70] width 22 height 37
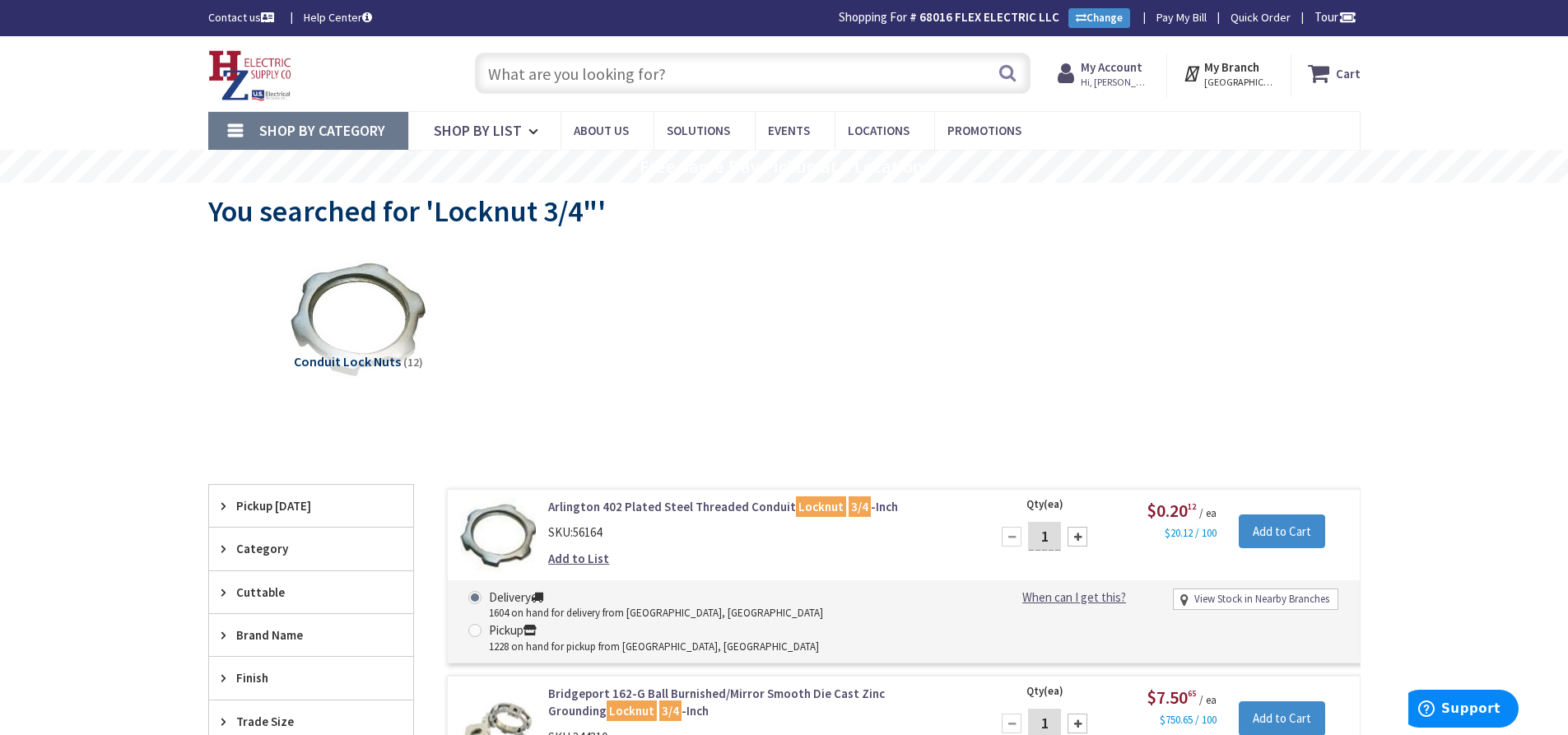
click at [591, 72] on input "text" at bounding box center [753, 72] width 556 height 41
paste input "Plastic Bushing 3/4""
type input "Plastic Bushing 3/4""
click at [1008, 68] on button "Search" at bounding box center [1007, 72] width 22 height 37
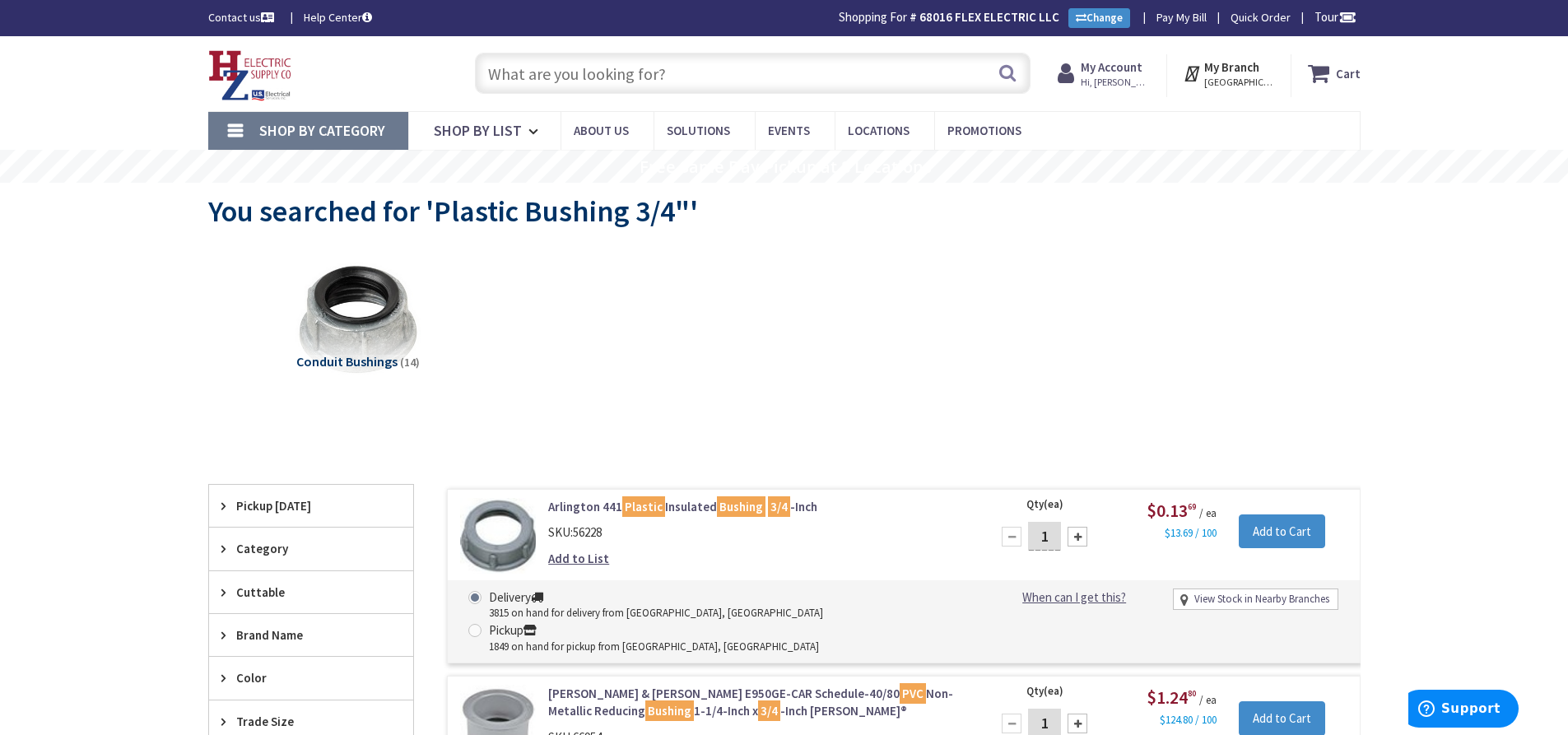
click at [561, 72] on input "text" at bounding box center [753, 72] width 556 height 41
paste input "Metal Weatherproof Blank Cover, 1G"
type input "Metal Weatherproof Blank Cover, 1G"
click at [1003, 67] on button "Search" at bounding box center [1007, 72] width 22 height 37
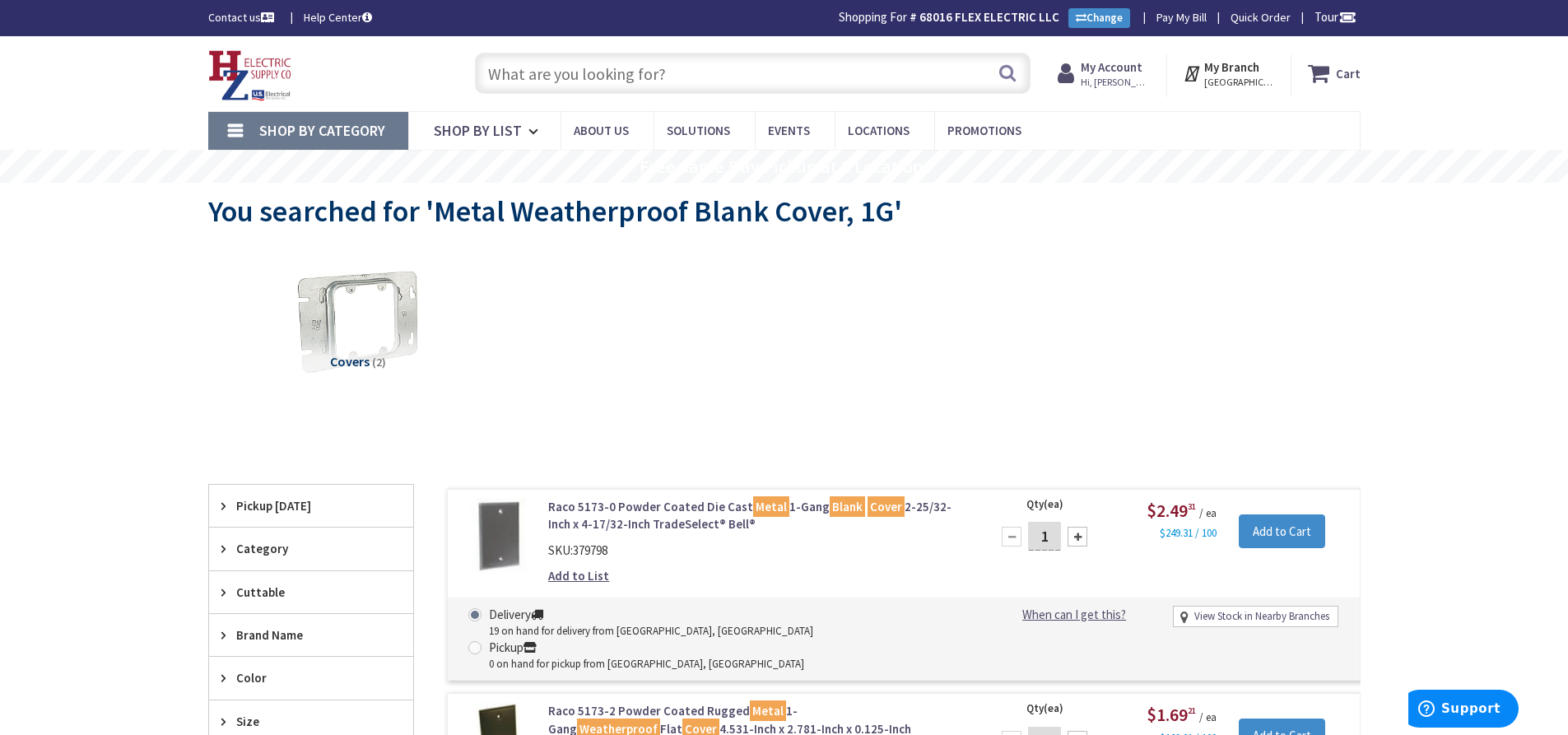
click at [582, 71] on input "text" at bounding box center [753, 72] width 556 height 41
paste input "3-Way Toggle Switch, 20A, 120/277V (White)"
type input "3-Way Toggle Switch, 20A, 120/277V (White)"
click at [1008, 70] on button "Search" at bounding box center [1007, 72] width 22 height 37
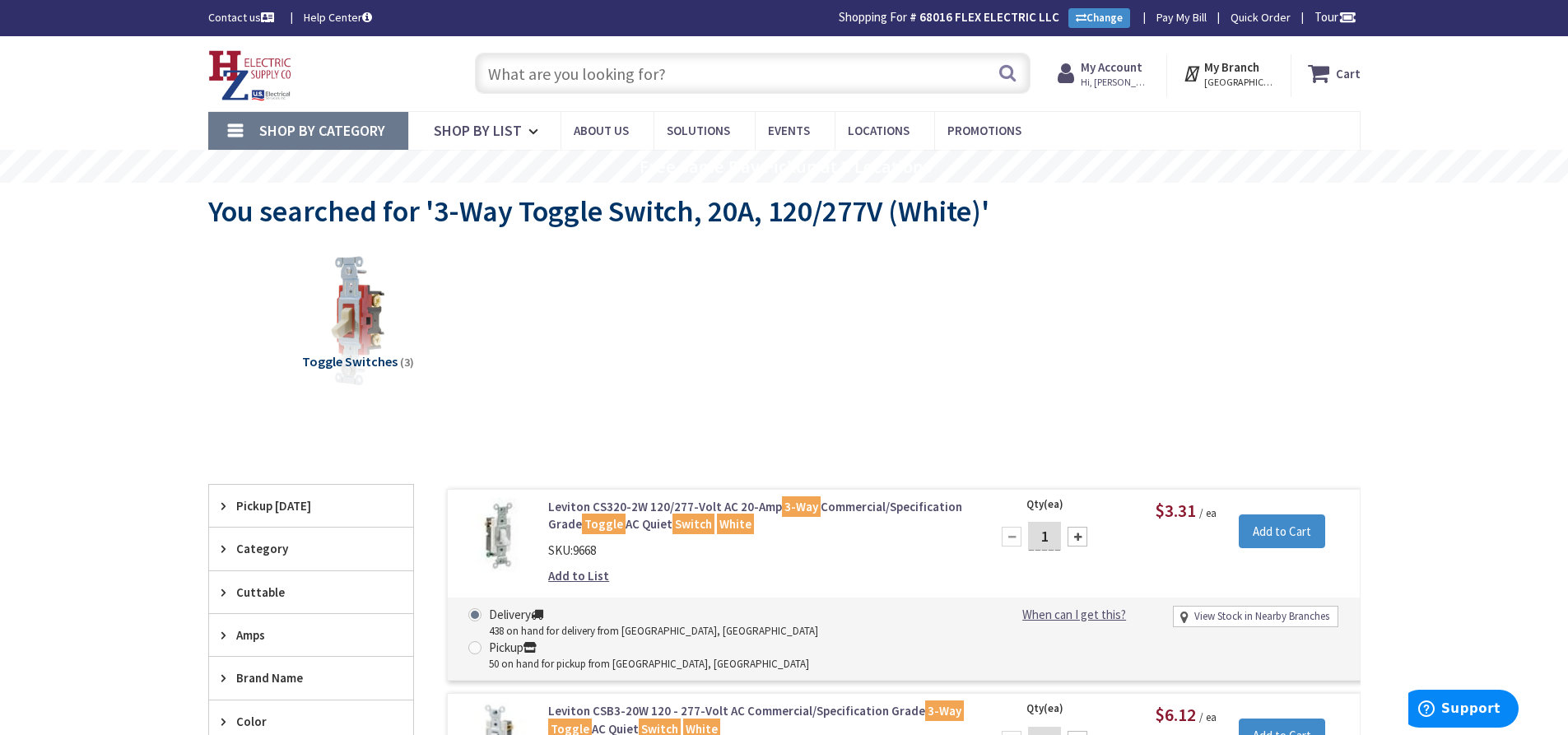
click at [528, 67] on input "text" at bounding box center [753, 72] width 556 height 41
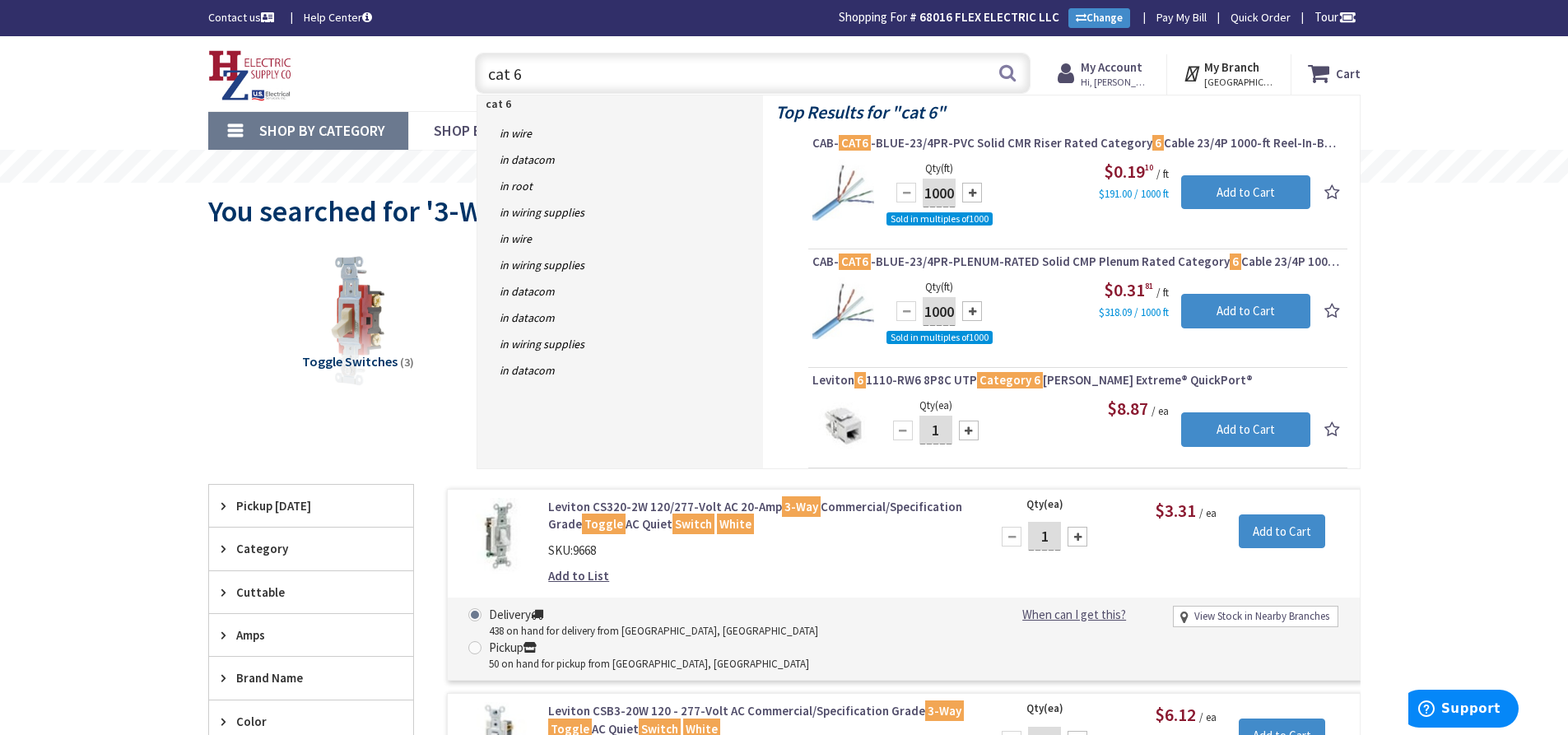
drag, startPoint x: 522, startPoint y: 81, endPoint x: 494, endPoint y: 78, distance: 28.2
click at [390, 80] on div "Toggle Nav cat 6 cat 6 Search Cart My Cart Close" at bounding box center [785, 73] width 1177 height 55
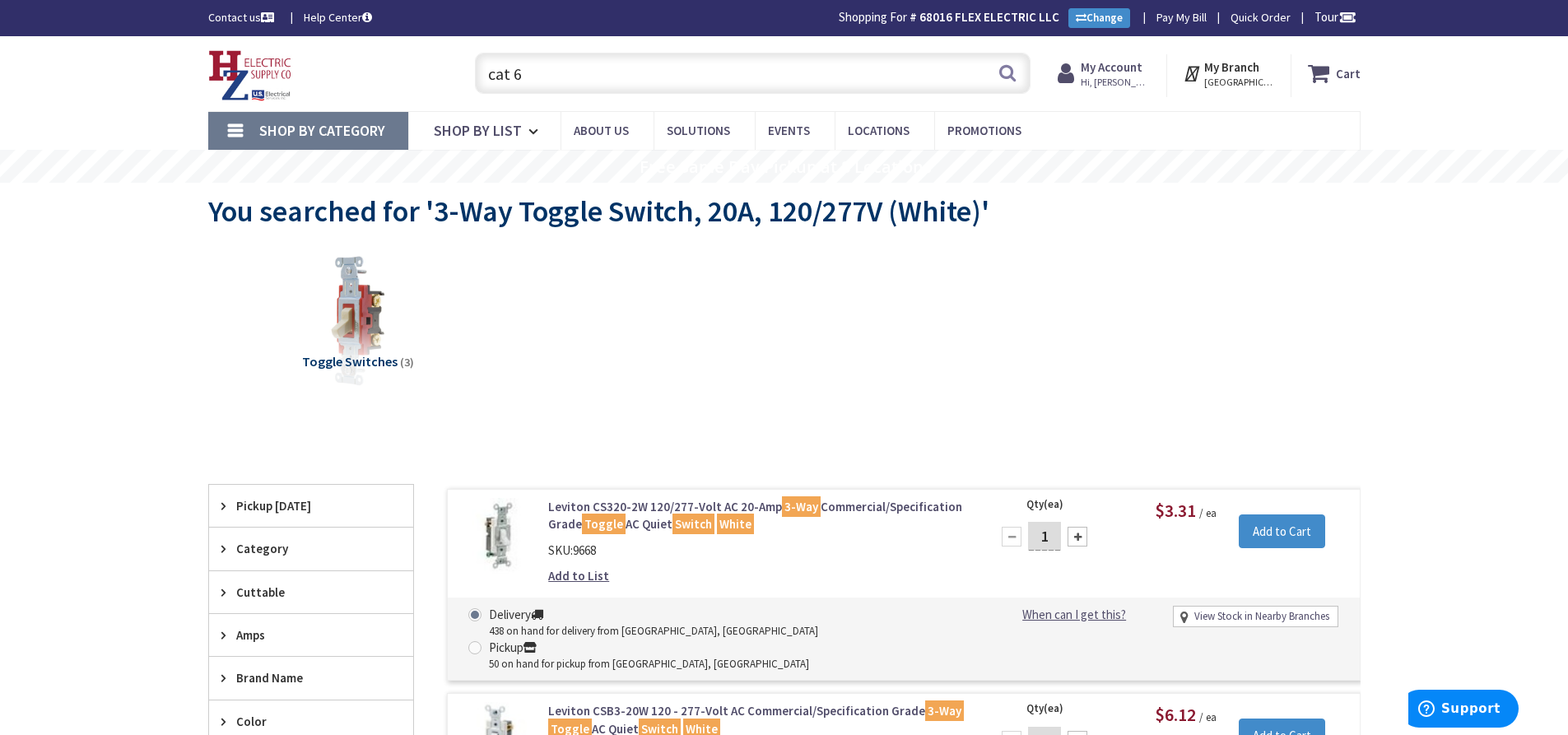
paste input "3-Way Switch, 2 Pole, 20A,"
click at [993, 69] on input "3-Way Switch, 2 Pole, 20A," at bounding box center [753, 72] width 556 height 41
type input "3-Way Switch, 2 Pole, 20A,"
click at [1006, 71] on button "Search" at bounding box center [1007, 72] width 22 height 37
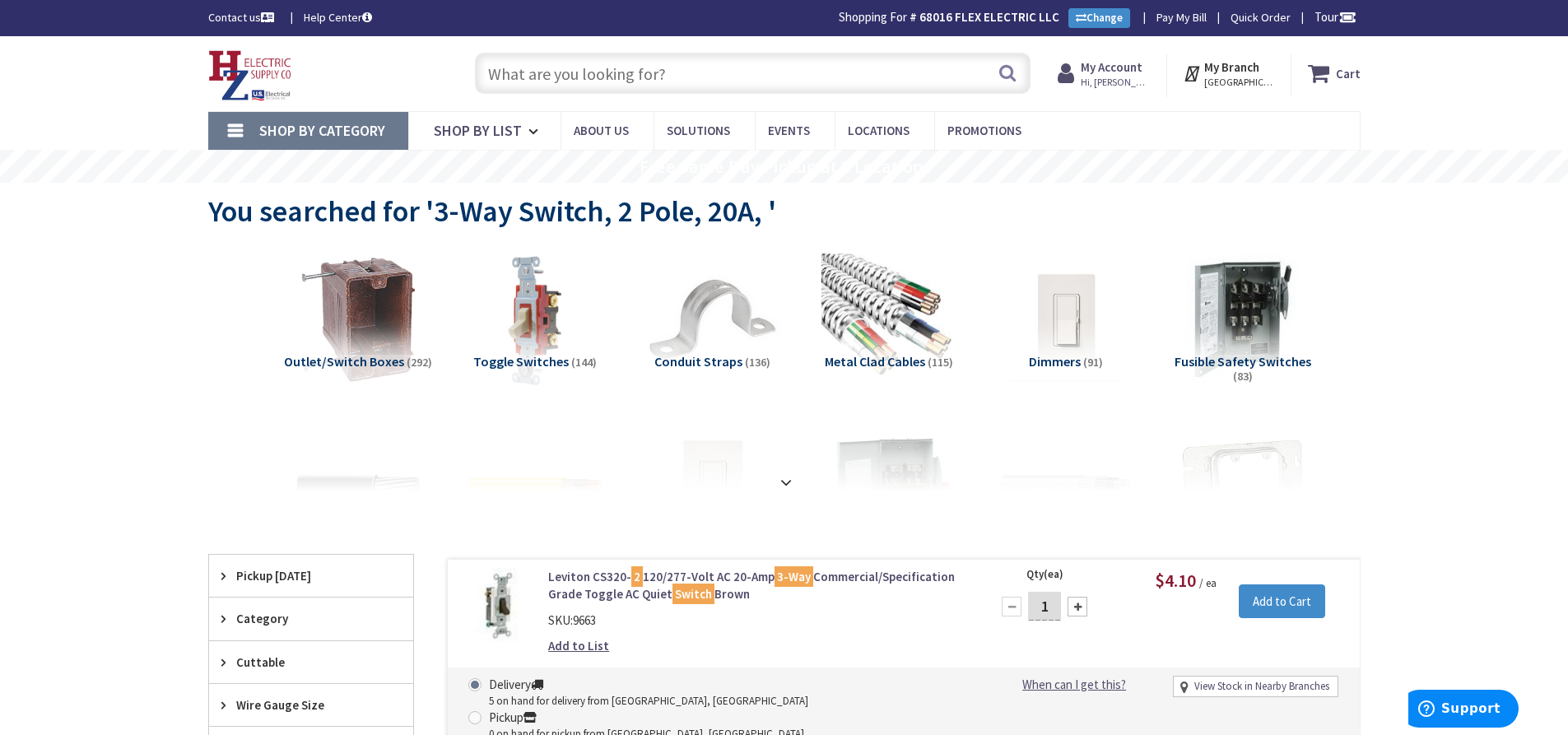
click at [572, 76] on input "text" at bounding box center [753, 72] width 556 height 41
paste input "Locknut 1/2""
type input "Locknut 1/2""
click at [1007, 69] on button "Search" at bounding box center [1007, 72] width 22 height 37
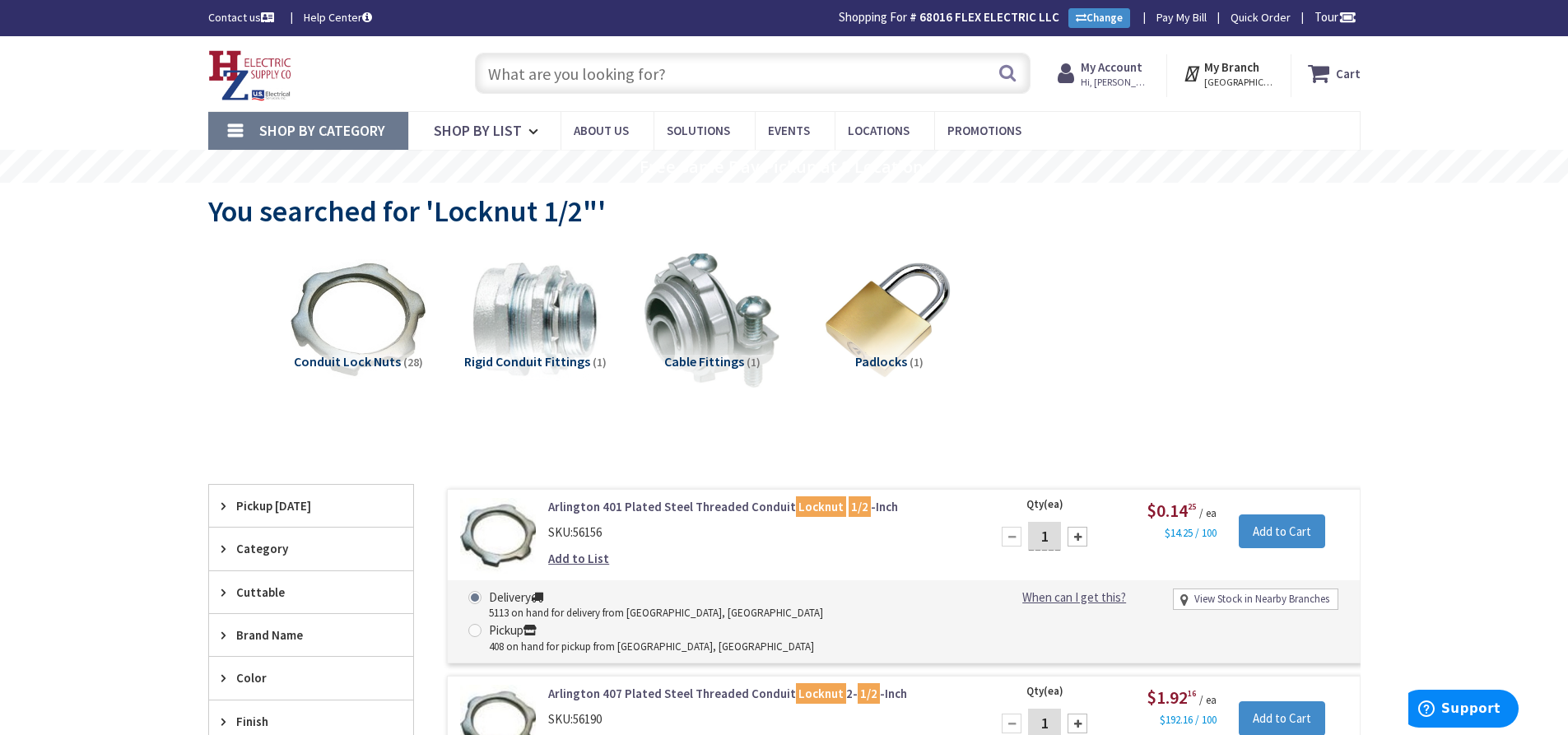
click at [651, 66] on input "text" at bounding box center [753, 72] width 556 height 41
paste input "Flush Extension Ring, 2G, 500/700"
type input "Flush Extension Ring, 2G, 500/700"
click at [1010, 66] on button "Search" at bounding box center [1007, 72] width 22 height 37
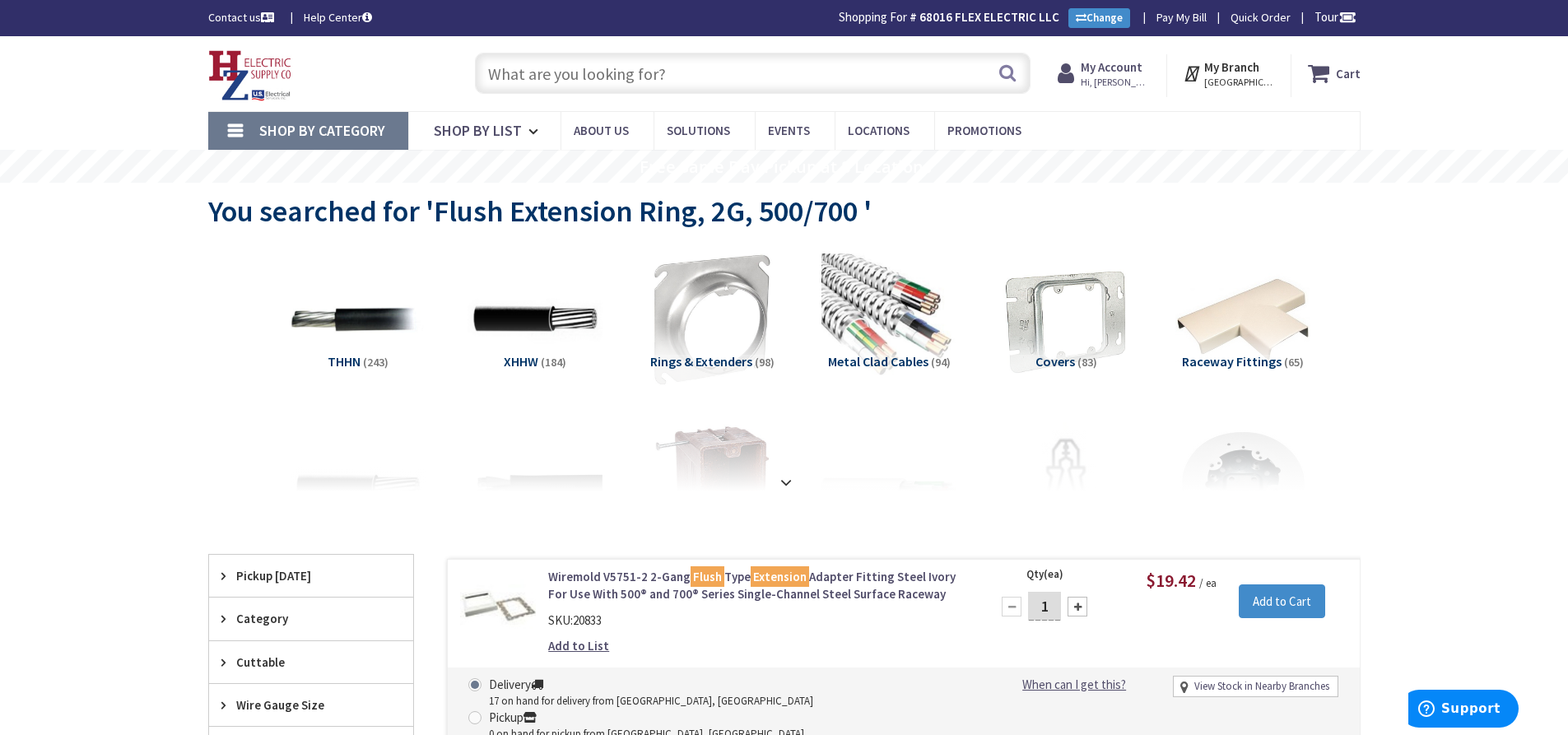
click at [522, 79] on input "text" at bounding box center [753, 72] width 556 height 41
paste input "1223-2wl"
type input "1223-2wl"
click at [1006, 81] on button "Search" at bounding box center [1007, 72] width 22 height 37
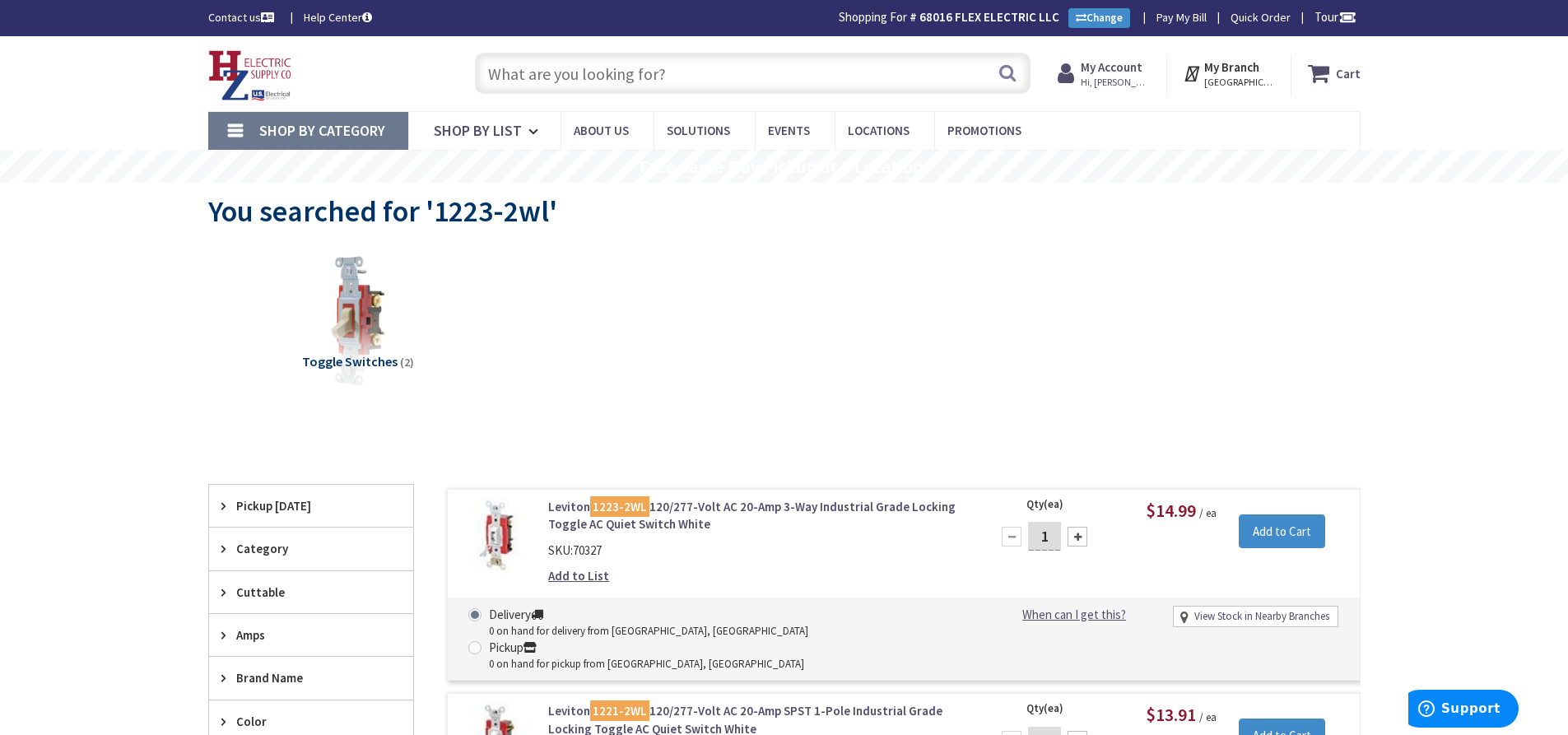
click at [535, 78] on input "text" at bounding box center [753, 72] width 556 height 41
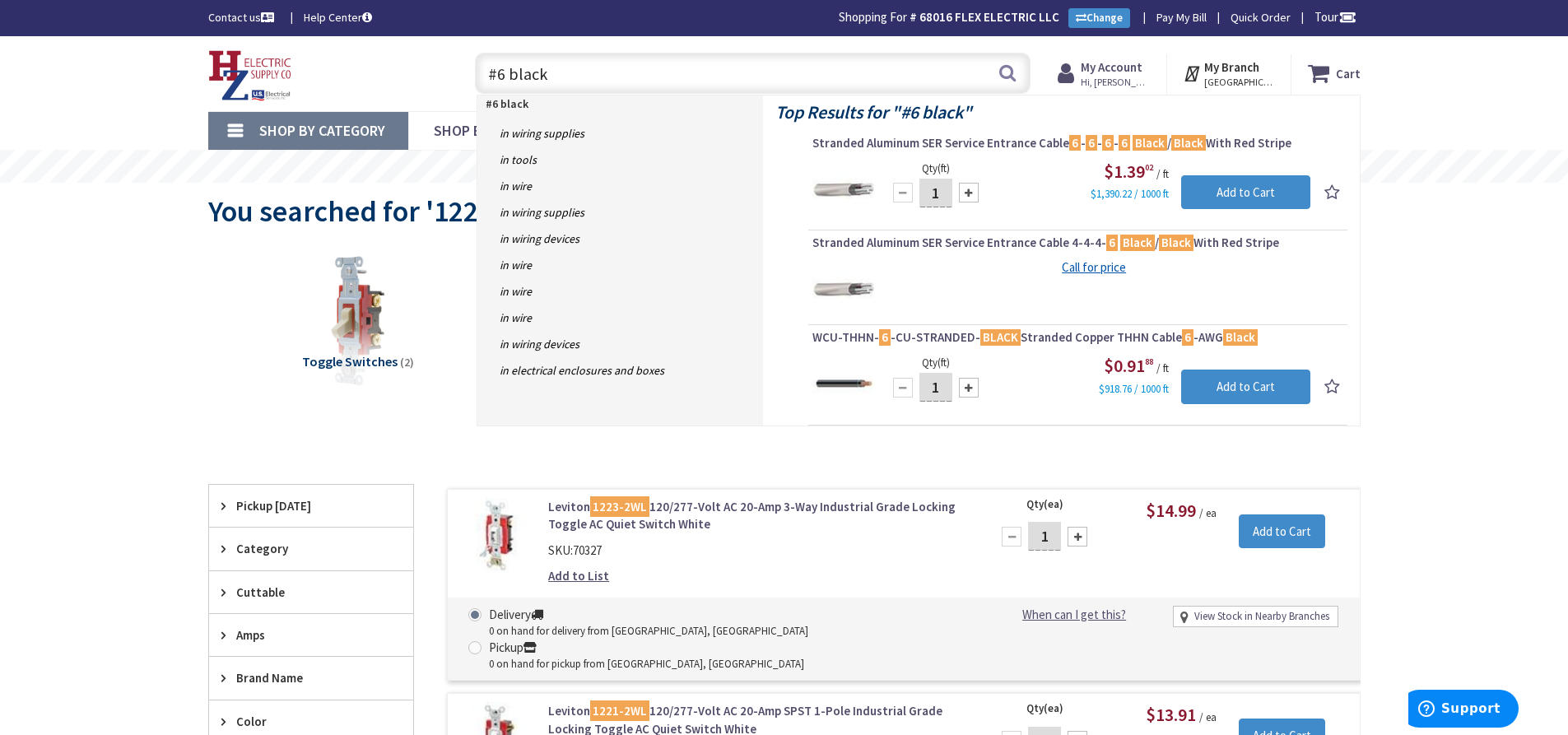
drag, startPoint x: 425, startPoint y: 75, endPoint x: 615, endPoint y: 75, distance: 190.0
click at [436, 75] on div "Toggle Nav #6 black #6 black Search Cart My Cart Close" at bounding box center [785, 73] width 1177 height 55
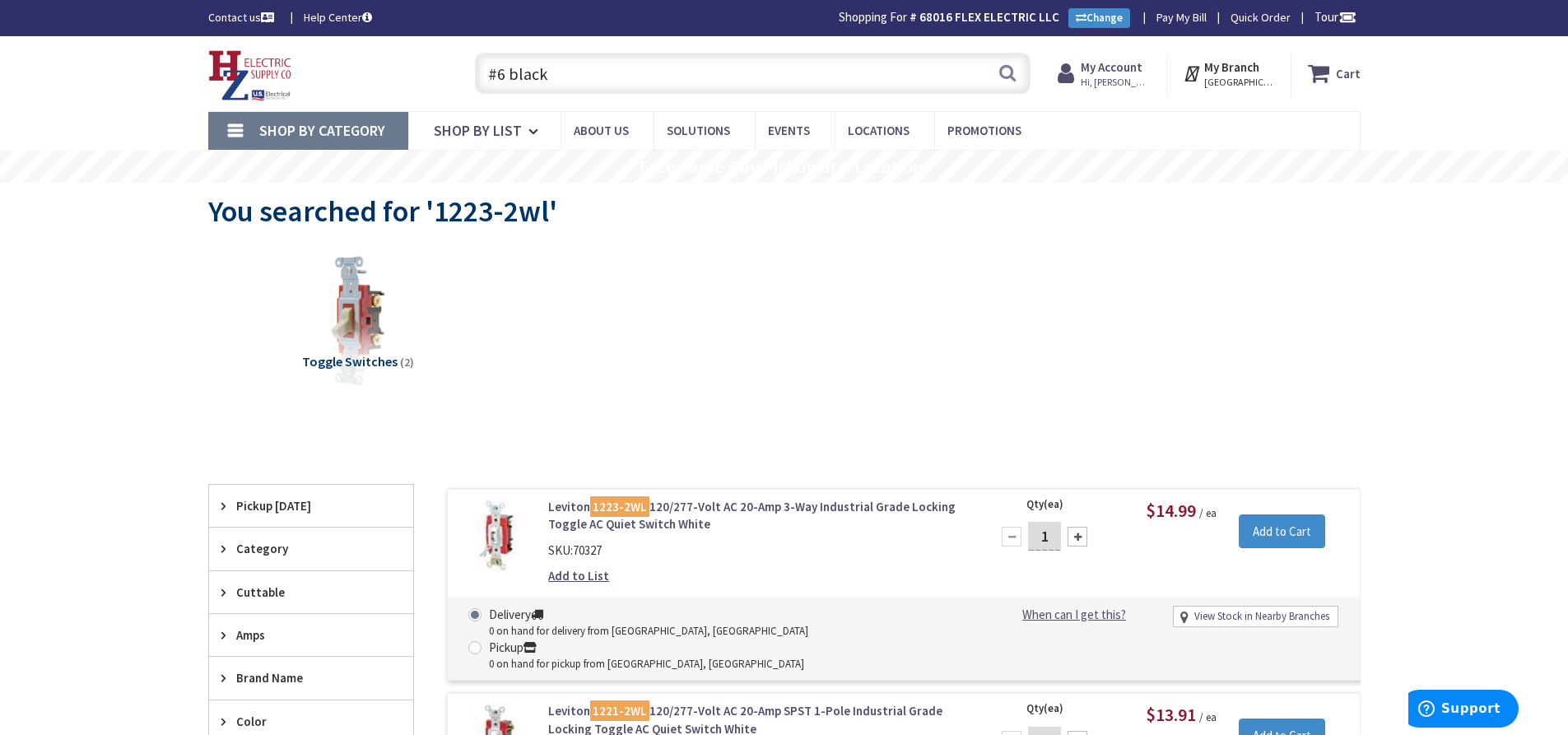
paste input "5500 Series NM Duplex Faceplate (White)"
type input "5500 Series NM Duplex Faceplate (White)"
click at [1014, 65] on button "Search" at bounding box center [1007, 72] width 22 height 37
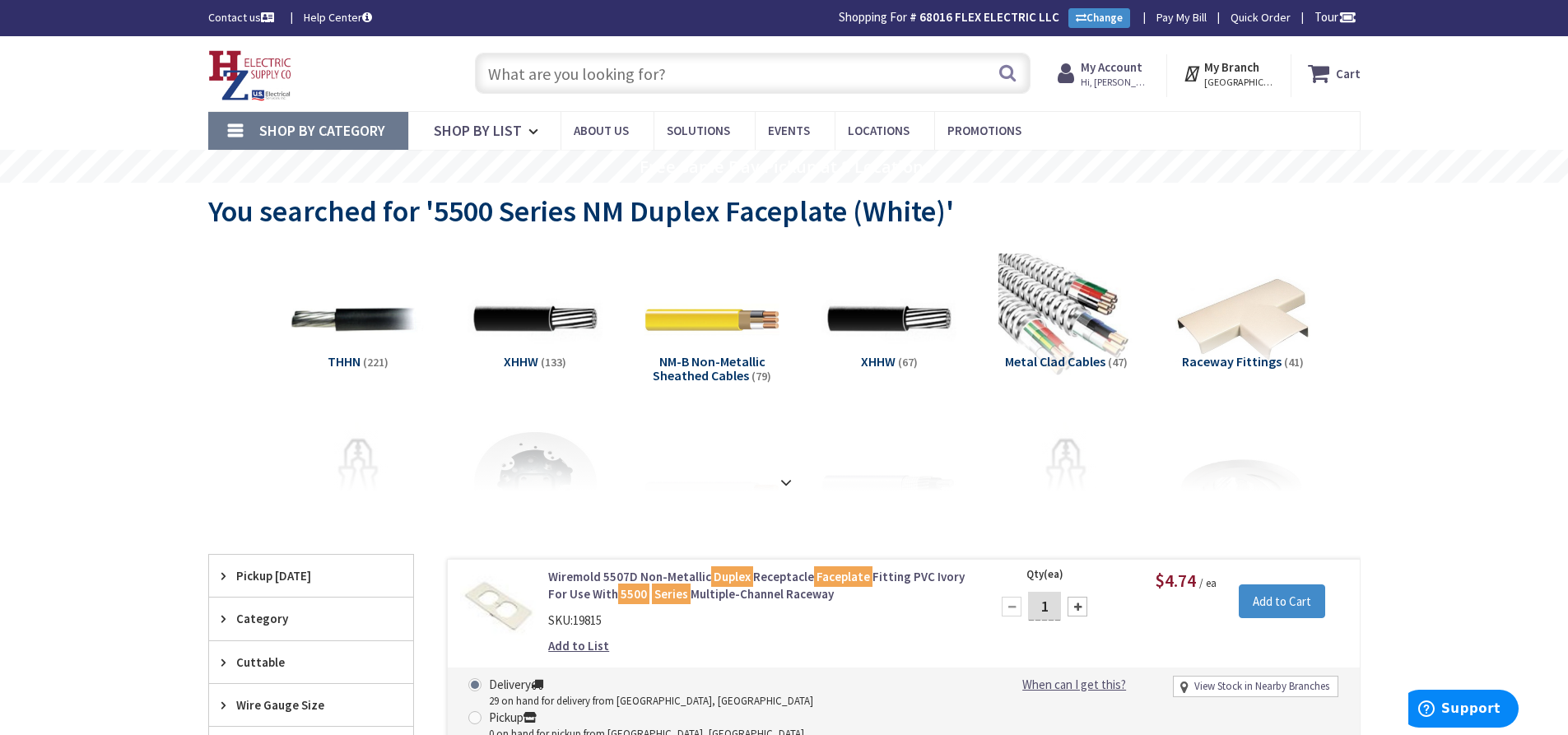
click at [654, 78] on input "text" at bounding box center [753, 72] width 556 height 41
paste input "GFCI Receptacle, 20A, 125V (White)"
type input "GFCI Receptacle, 20A, 125V (White)"
click at [1015, 73] on button "Search" at bounding box center [1007, 72] width 22 height 37
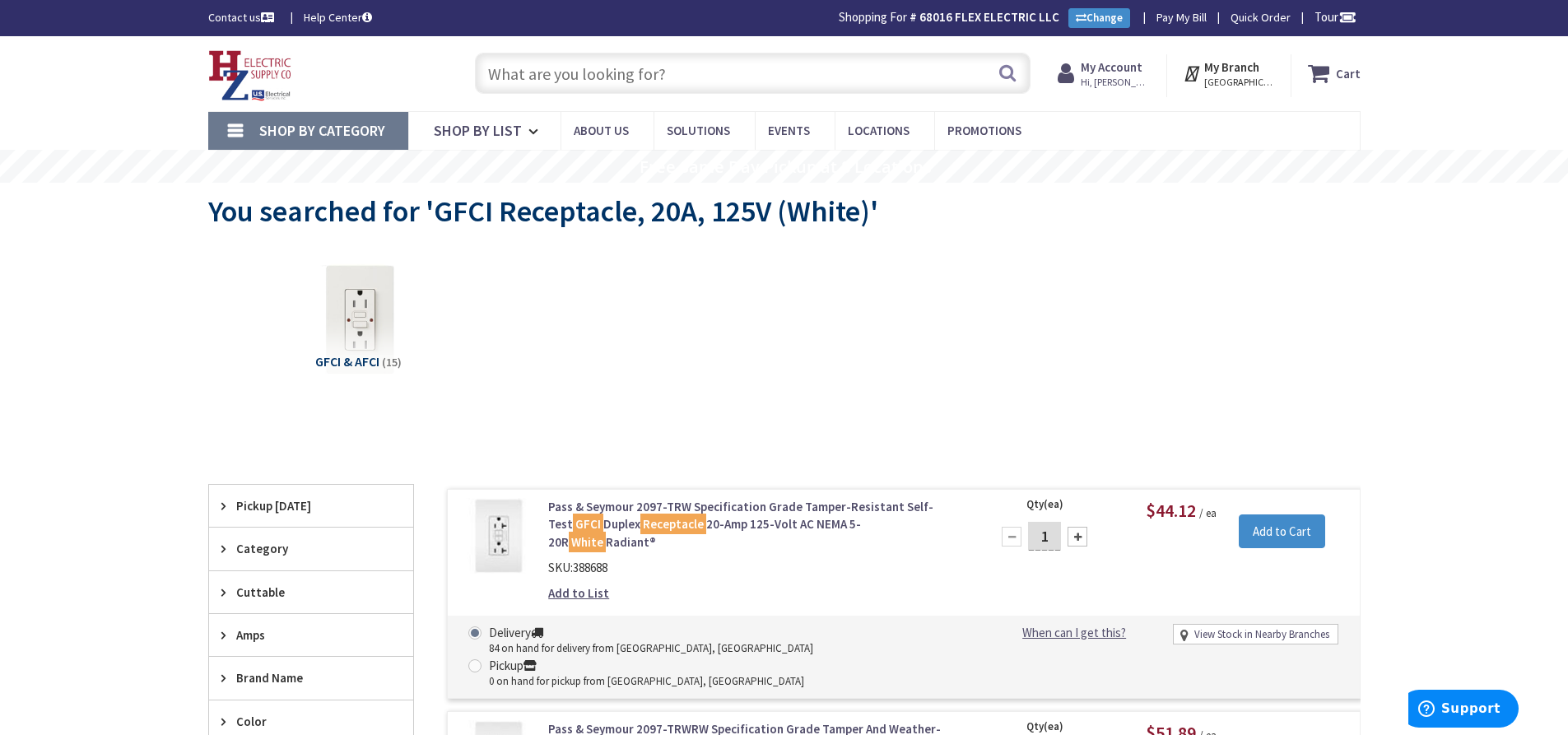
click at [581, 56] on input "text" at bounding box center [753, 72] width 556 height 41
paste input "Duplex Receptacle, 20A, 125V, Spec Grade (White)"
type input "Duplex Receptacle, 20A, 125V, Spec Grade (White)"
click at [1004, 67] on button "Search" at bounding box center [1007, 72] width 22 height 37
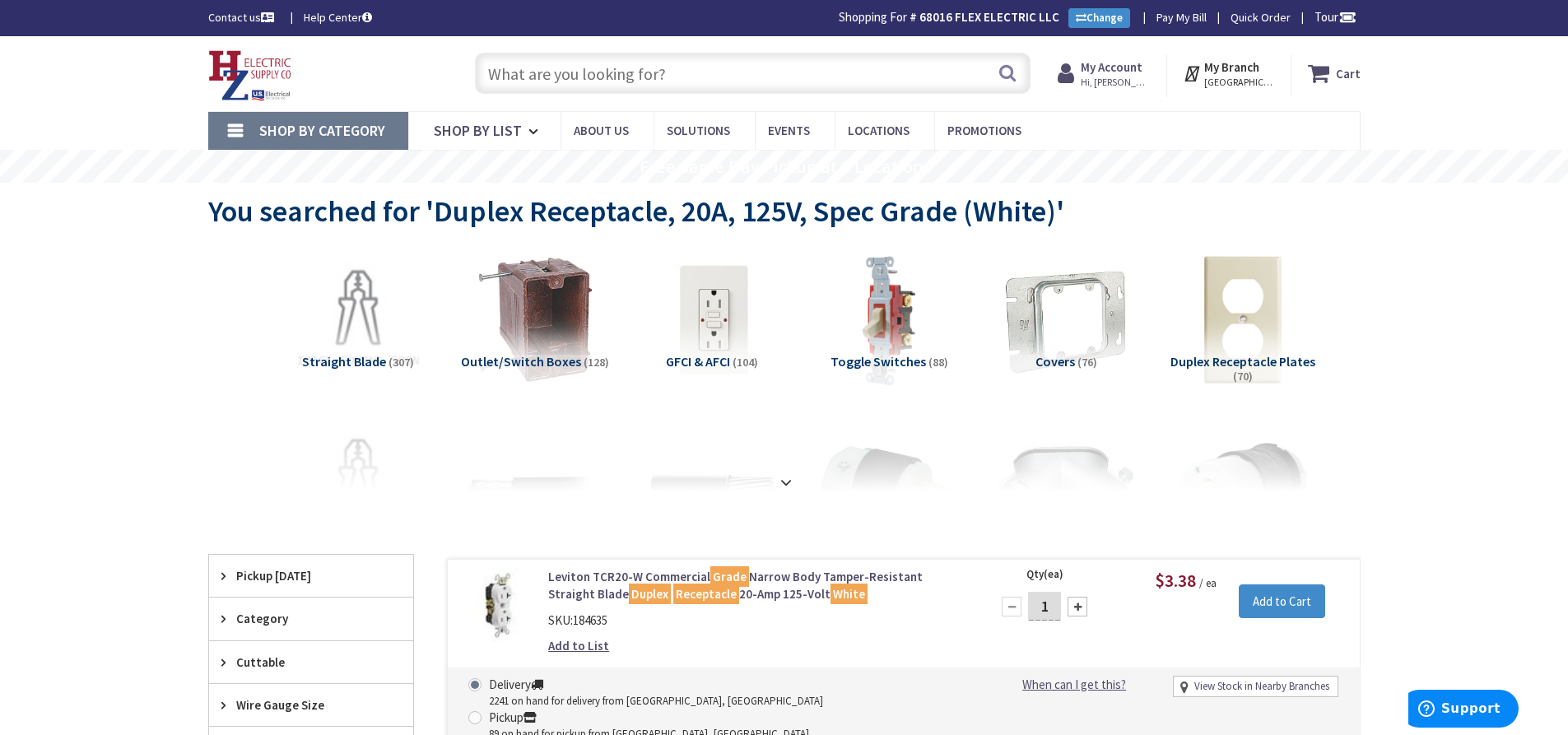
click at [644, 67] on input "text" at bounding box center [753, 72] width 556 height 41
paste input "5500 Series NM Blank Faceplate (White)"
type input "5500 Series NM Blank Faceplate (White)"
click at [1007, 72] on button "Search" at bounding box center [1007, 72] width 22 height 37
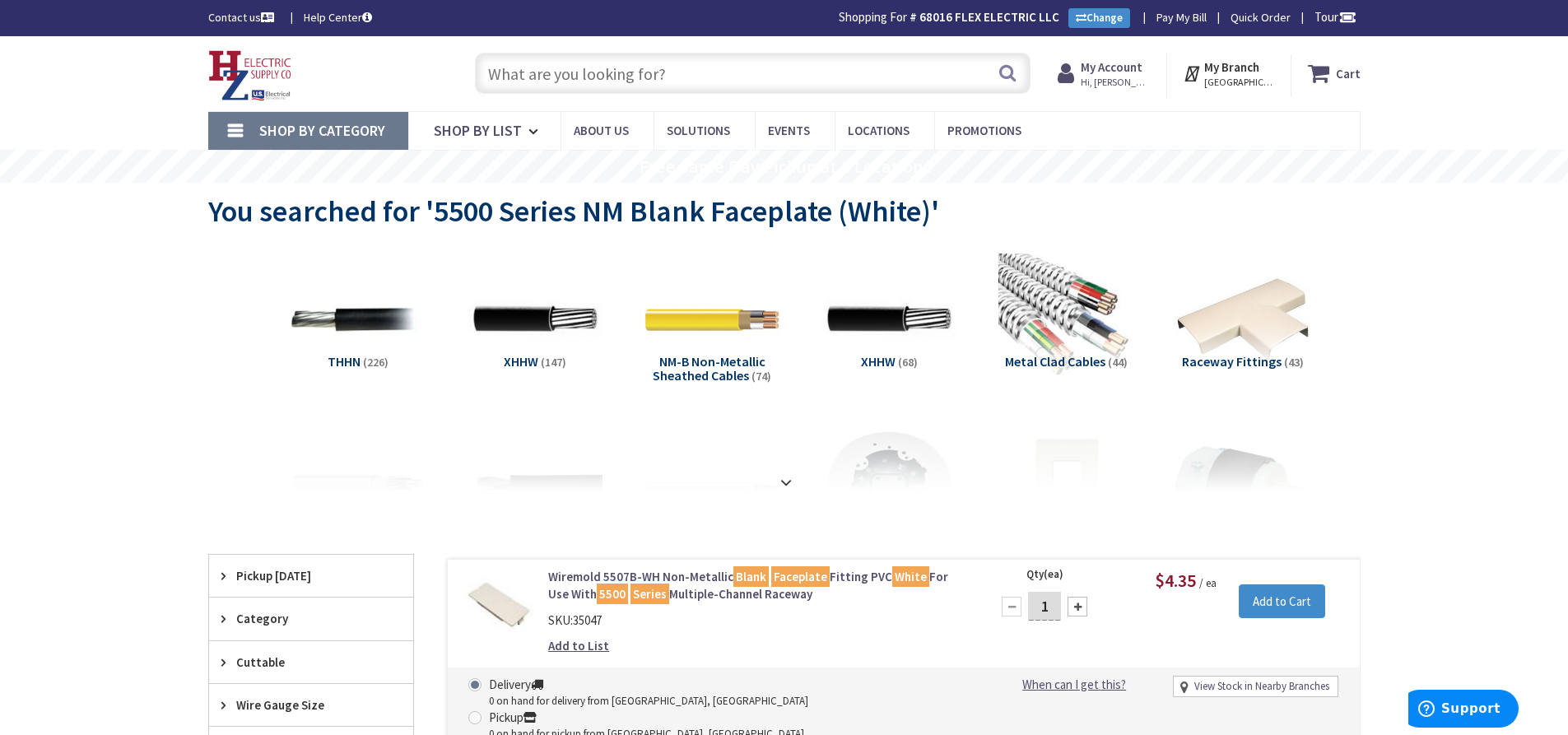
click at [546, 66] on input "text" at bounding box center [753, 72] width 556 height 41
paste input "5500 Series NM Receptacle Faceplate (White)"
type input "5500 Series NM Receptacle Faceplate (White)"
click at [1006, 71] on button "Search" at bounding box center [1007, 72] width 22 height 37
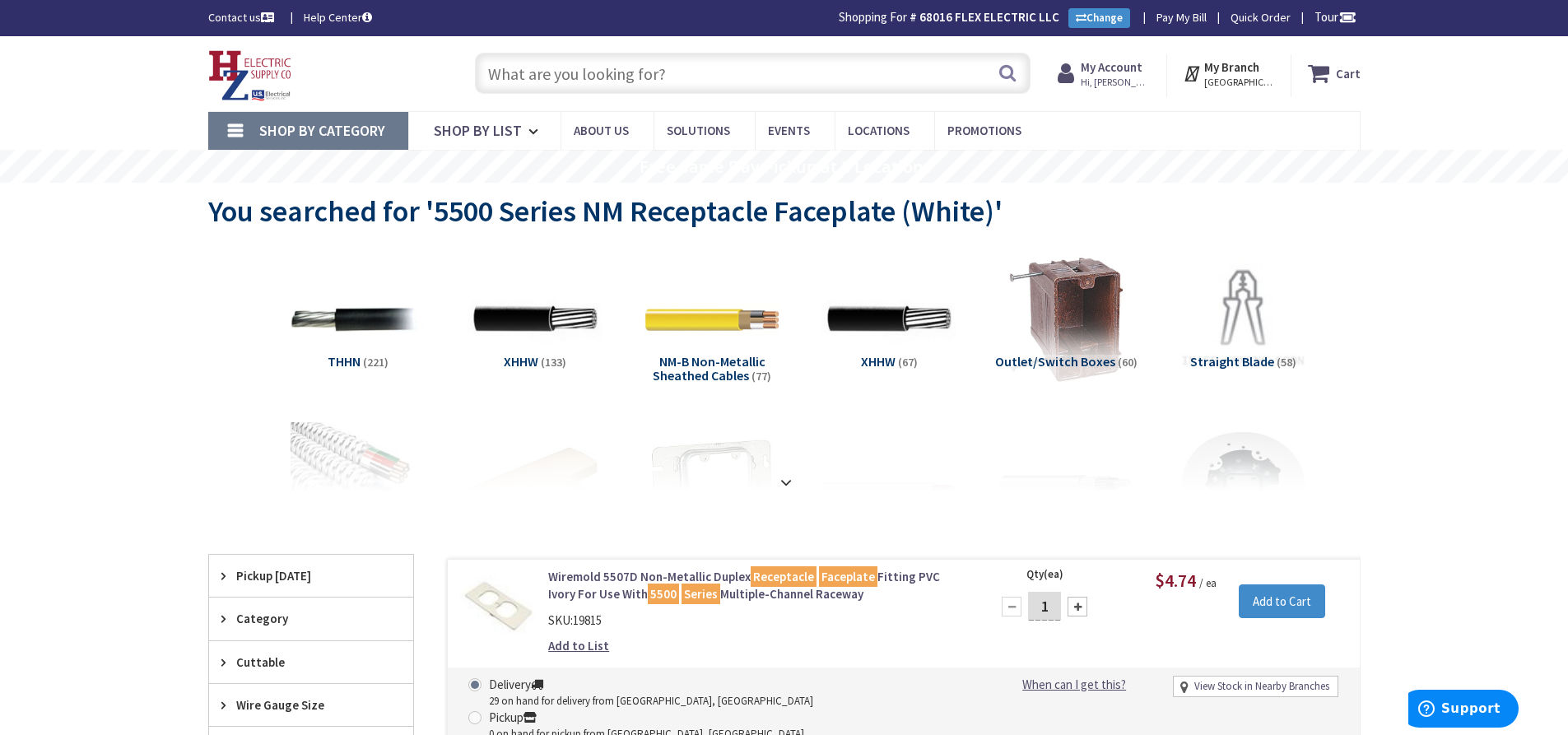
click at [601, 62] on input "text" at bounding box center [753, 72] width 556 height 41
paste input "Duplex Receptacle, 20A, 125V, Spec Grade (Black)"
type input "Duplex Receptacle, 20A, 125V, Spec Grade (Black)"
click at [1001, 74] on button "Search" at bounding box center [1007, 72] width 22 height 37
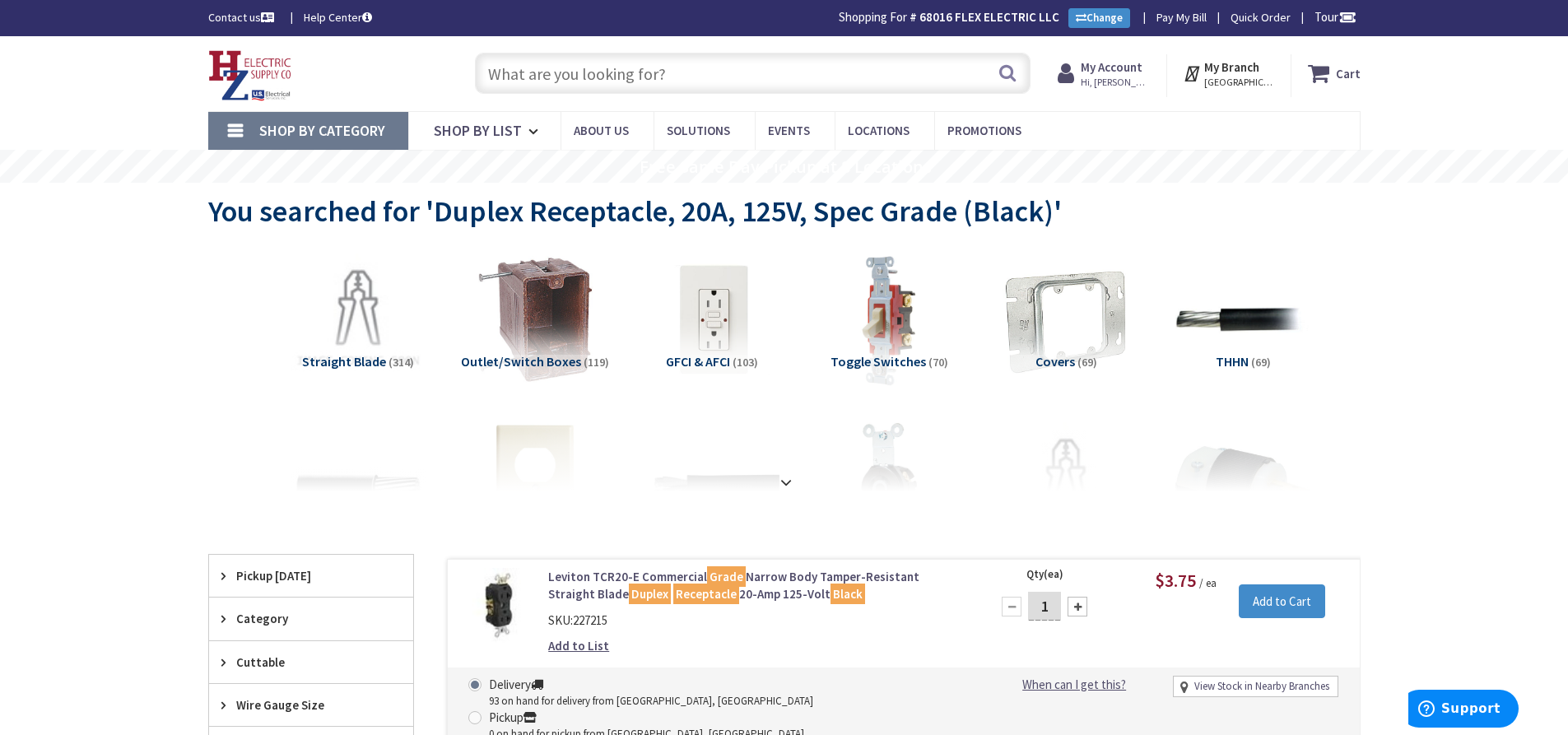
click at [567, 79] on input "text" at bounding box center [753, 72] width 556 height 41
paste input "Liquidtight 3/4""
type input "Liquidtight 3/4""
click at [1006, 71] on button "Search" at bounding box center [1007, 72] width 22 height 37
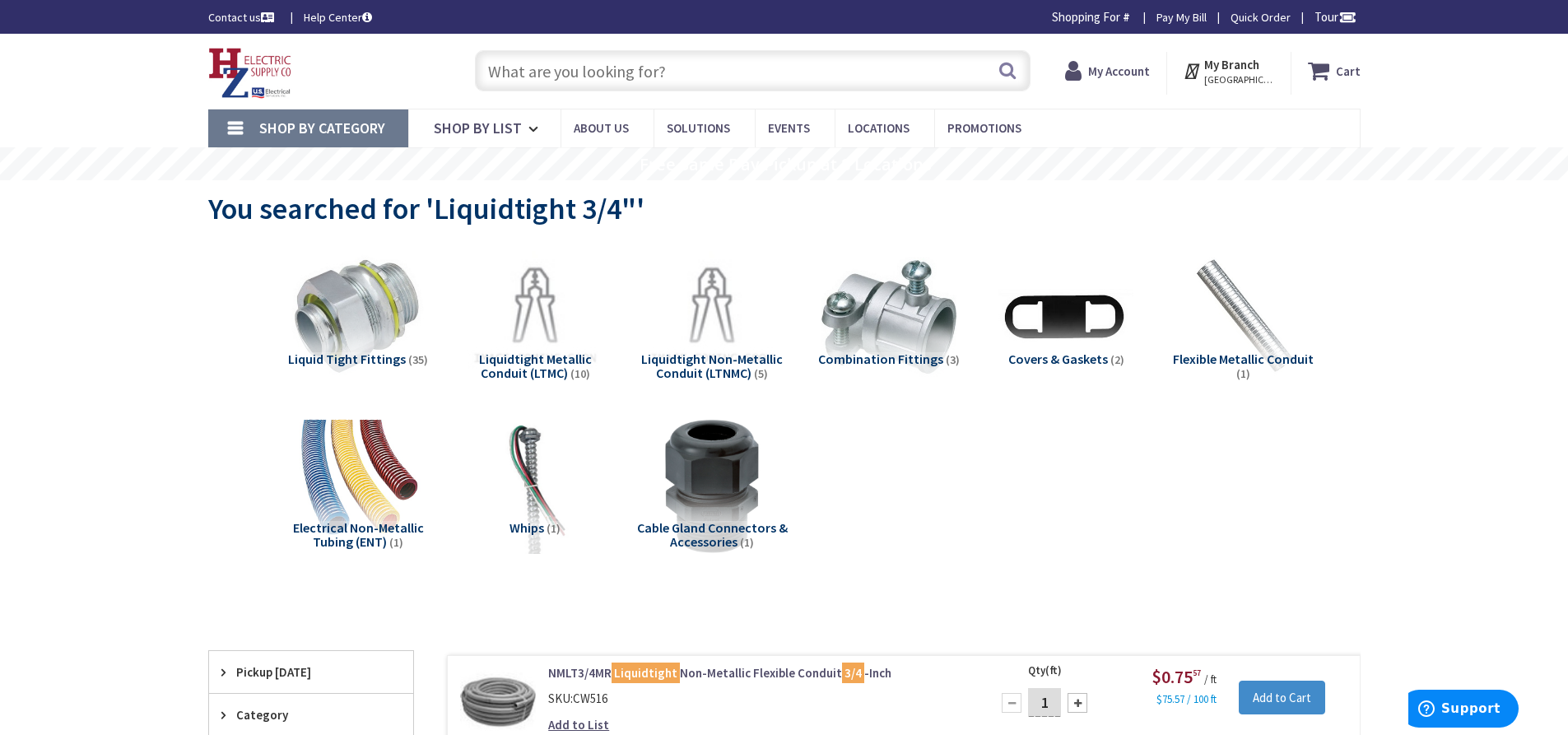
click at [583, 66] on input "text" at bounding box center [753, 71] width 556 height 41
paste input "EMT RT Compression Connector 3/4""
type input "EMT RT Compression Connector 3/4""
click at [1003, 66] on button "Search" at bounding box center [1007, 70] width 22 height 37
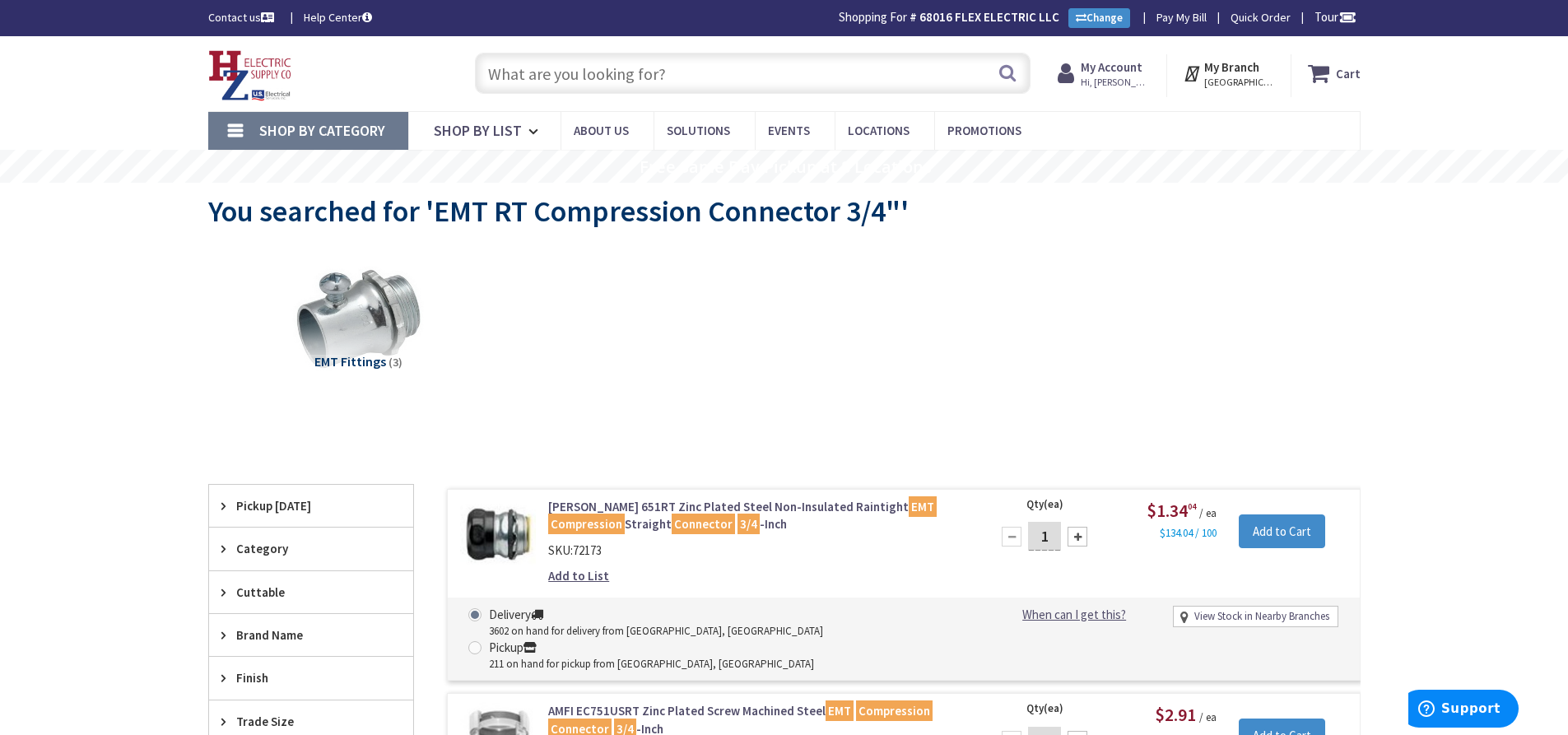
click at [597, 70] on input "text" at bounding box center [753, 72] width 556 height 41
paste input "Malleable Liquidtight Straight Connector 3/4""
type input "Malleable Liquidtight Straight Connector 3/4""
click at [1006, 75] on button "Search" at bounding box center [1007, 72] width 22 height 37
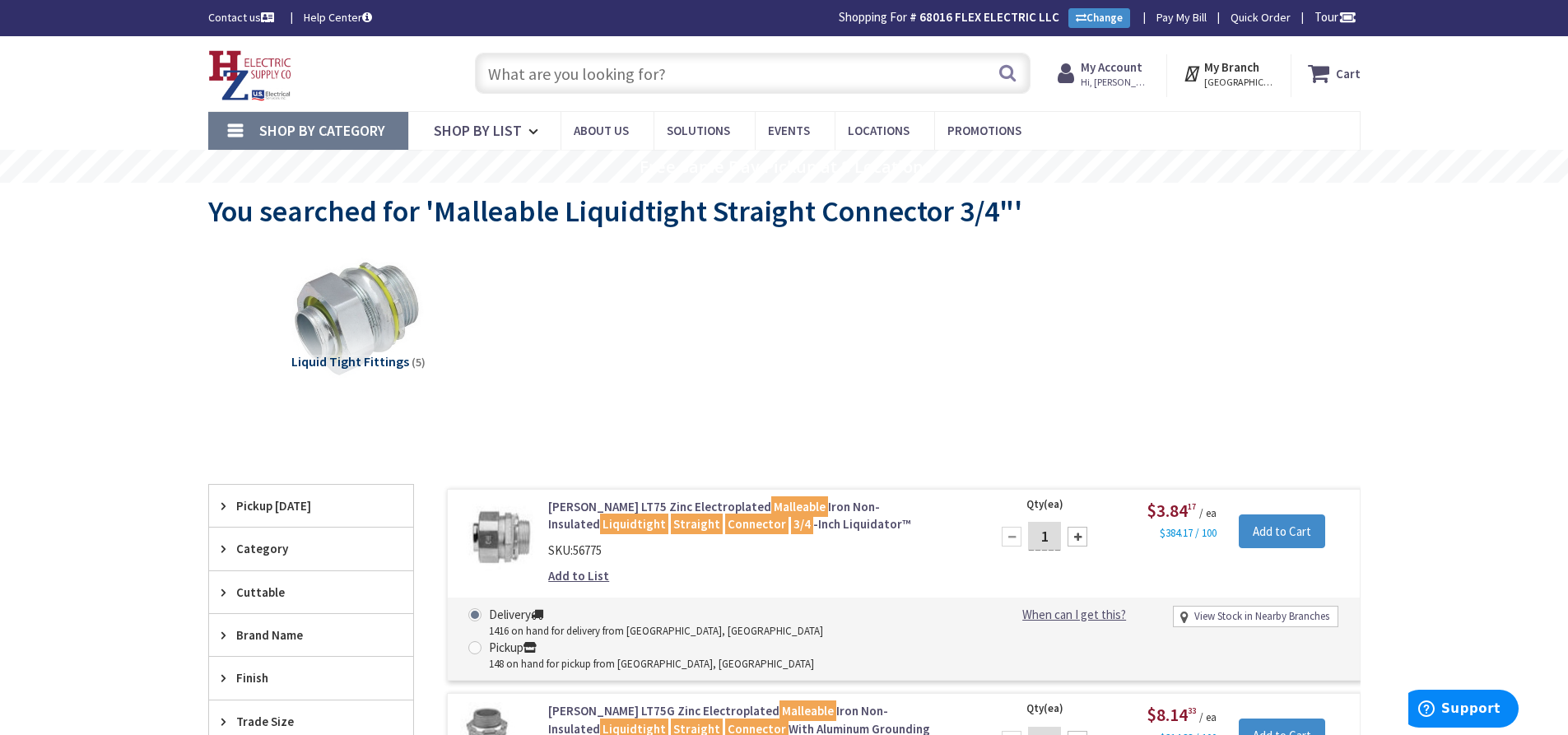
click at [525, 69] on input "text" at bounding box center [753, 72] width 556 height 41
paste input "16-2 NS CMP White"
type input "16-2 NS CMP White"
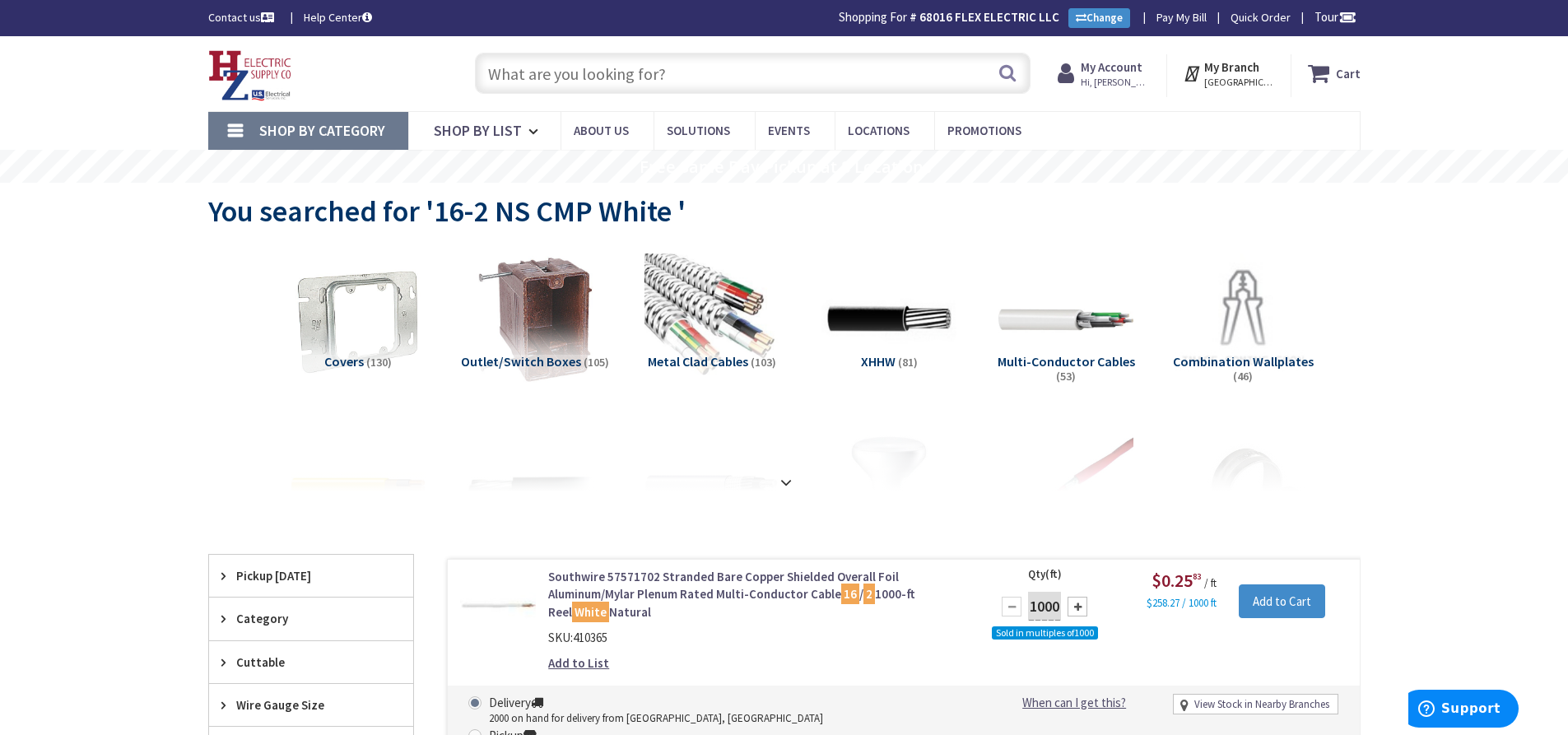
click at [535, 75] on input "text" at bounding box center [753, 72] width 556 height 41
paste input "#8 Black Stranded"
type input "#8 Black Stranded"
click at [1013, 67] on button "Search" at bounding box center [1007, 72] width 22 height 37
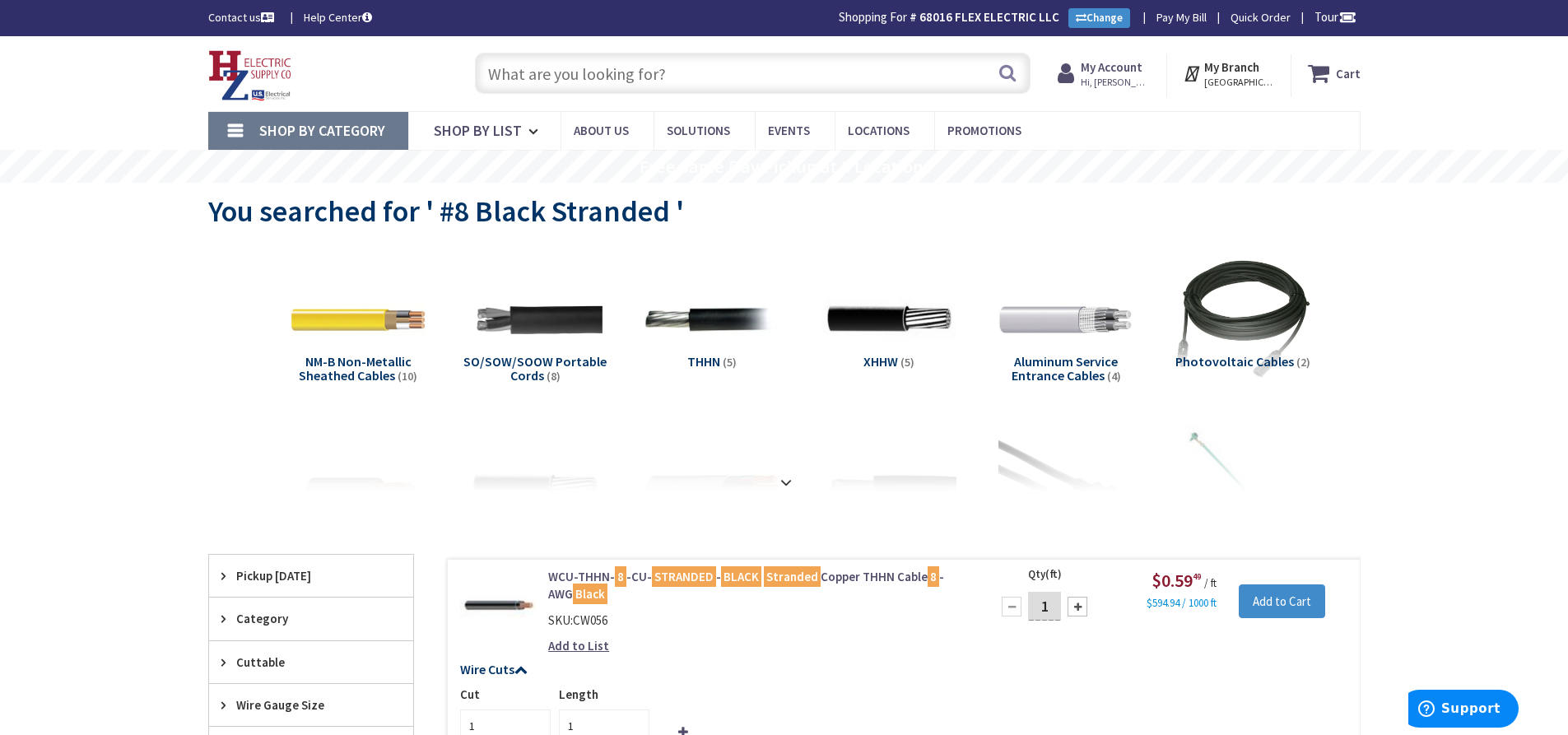
click at [550, 70] on input "text" at bounding box center [753, 72] width 556 height 41
paste input "700 Series Mounting 2-Hole Strap"
type input "700 Series Mounting 2-Hole Strap"
click at [1007, 78] on button "Search" at bounding box center [1007, 72] width 22 height 37
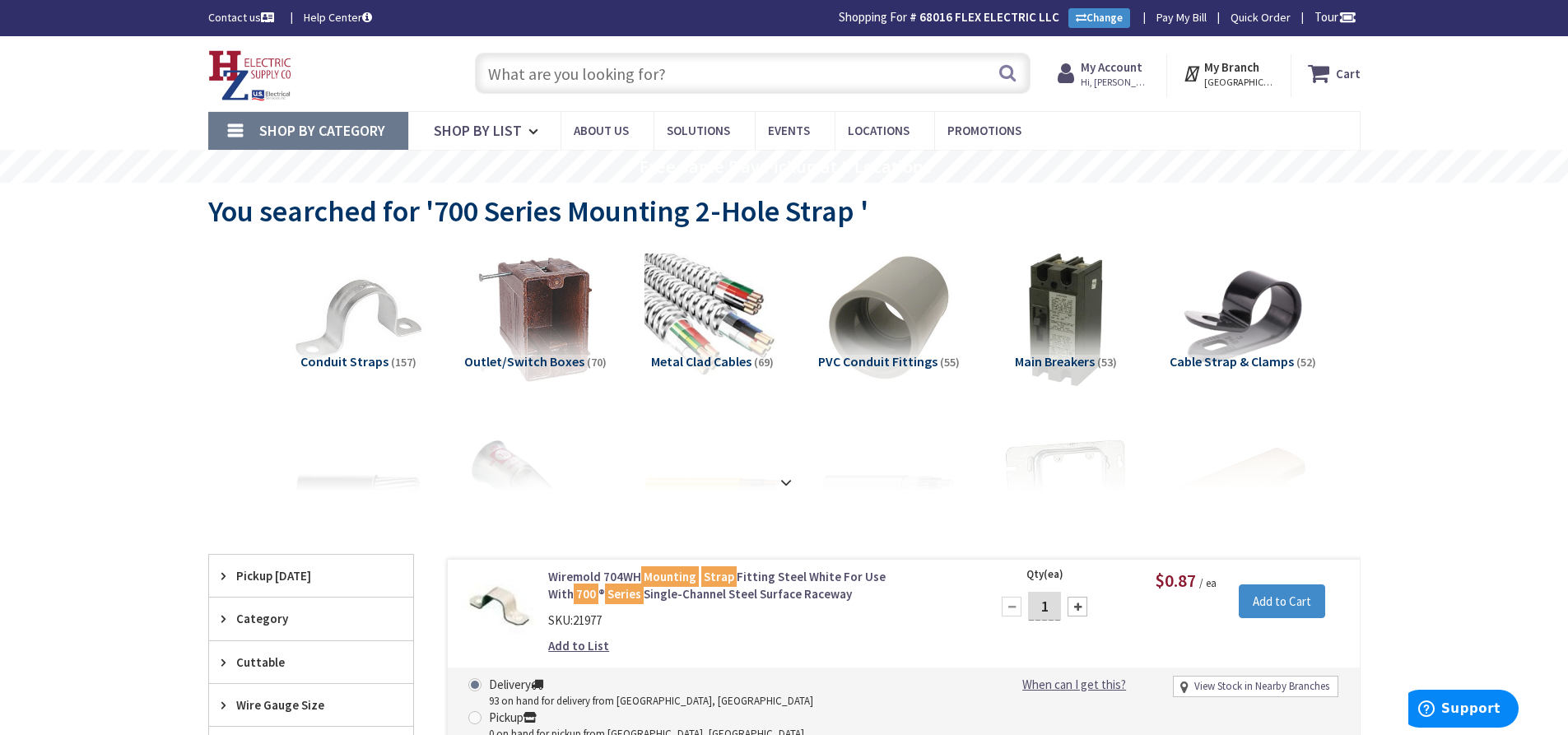
click at [597, 77] on input "text" at bounding box center [753, 72] width 556 height 41
paste input "Supporting Clip, 500/700 Series (Ivory)"
type input "Supporting Clip, 500/700 Series (Ivory)"
click at [1014, 68] on button "Search" at bounding box center [1007, 72] width 22 height 37
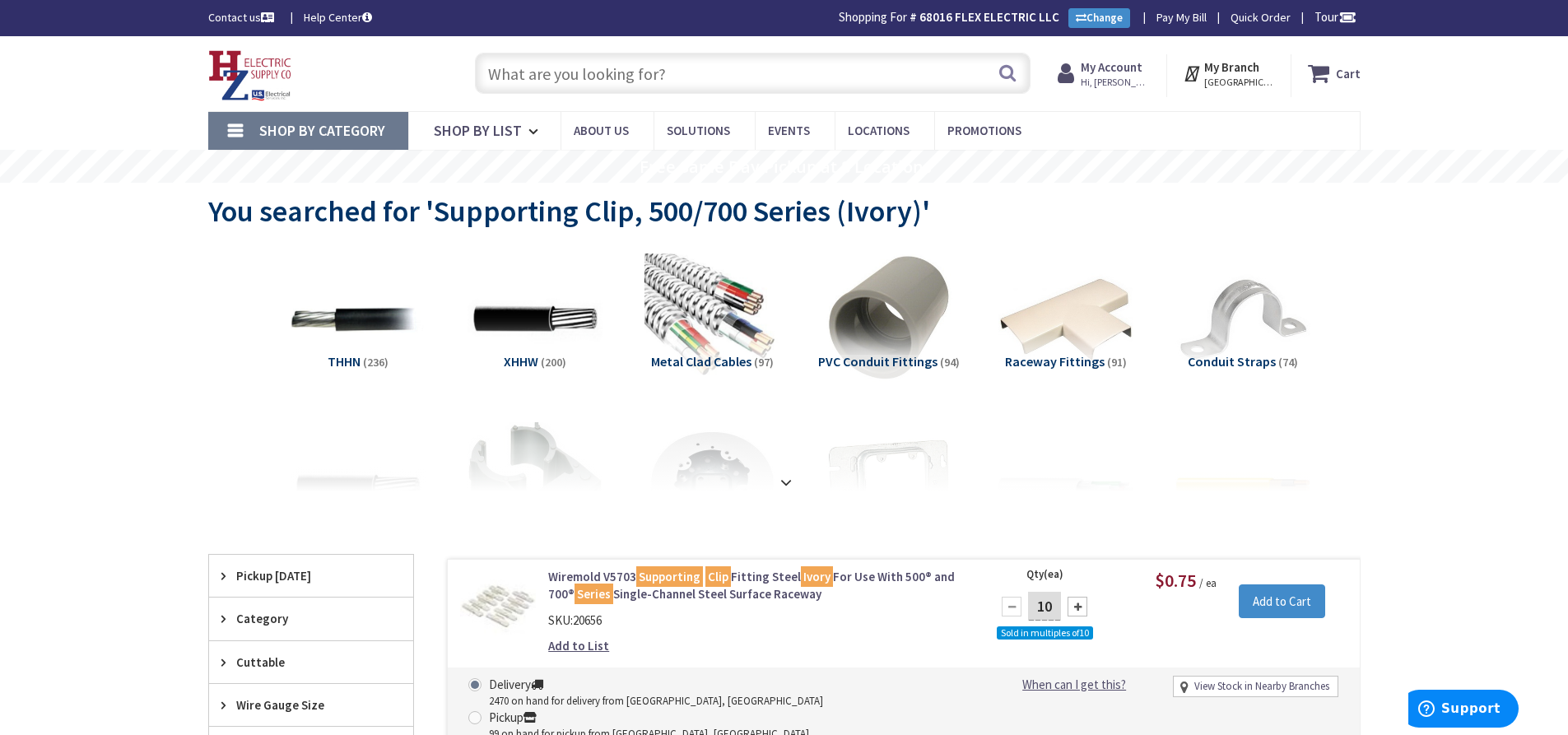
click at [569, 66] on input "text" at bounding box center [753, 72] width 556 height 41
paste input "#8 Black Stranded"
type input "#8 Black Stranded"
click at [999, 74] on button "Search" at bounding box center [1007, 72] width 22 height 37
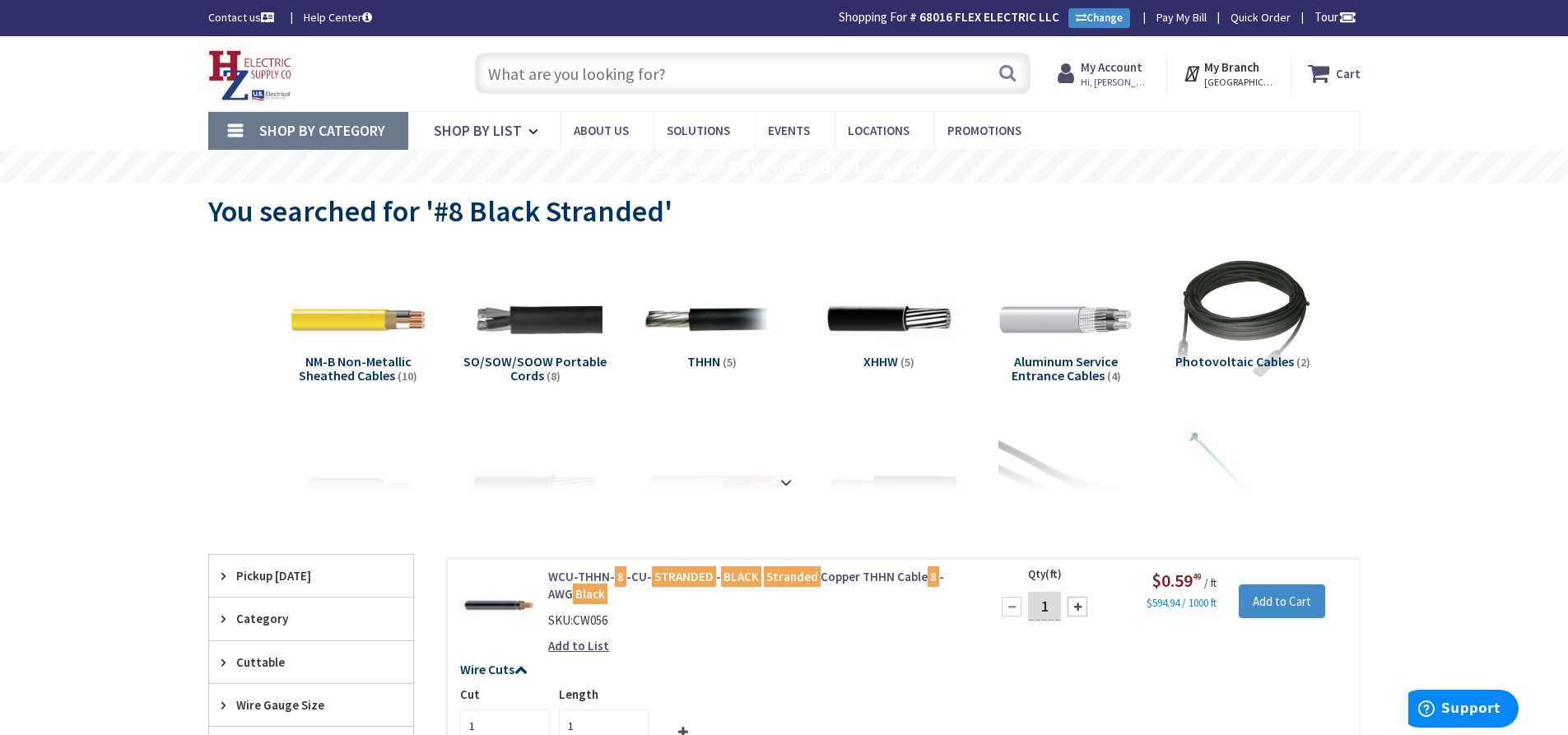
click at [577, 70] on input "text" at bounding box center [753, 72] width 556 height 41
paste input "Square Washer, 1/4""
type input "Square Washer, 1/4""
click at [1002, 72] on button "Search" at bounding box center [1007, 72] width 22 height 37
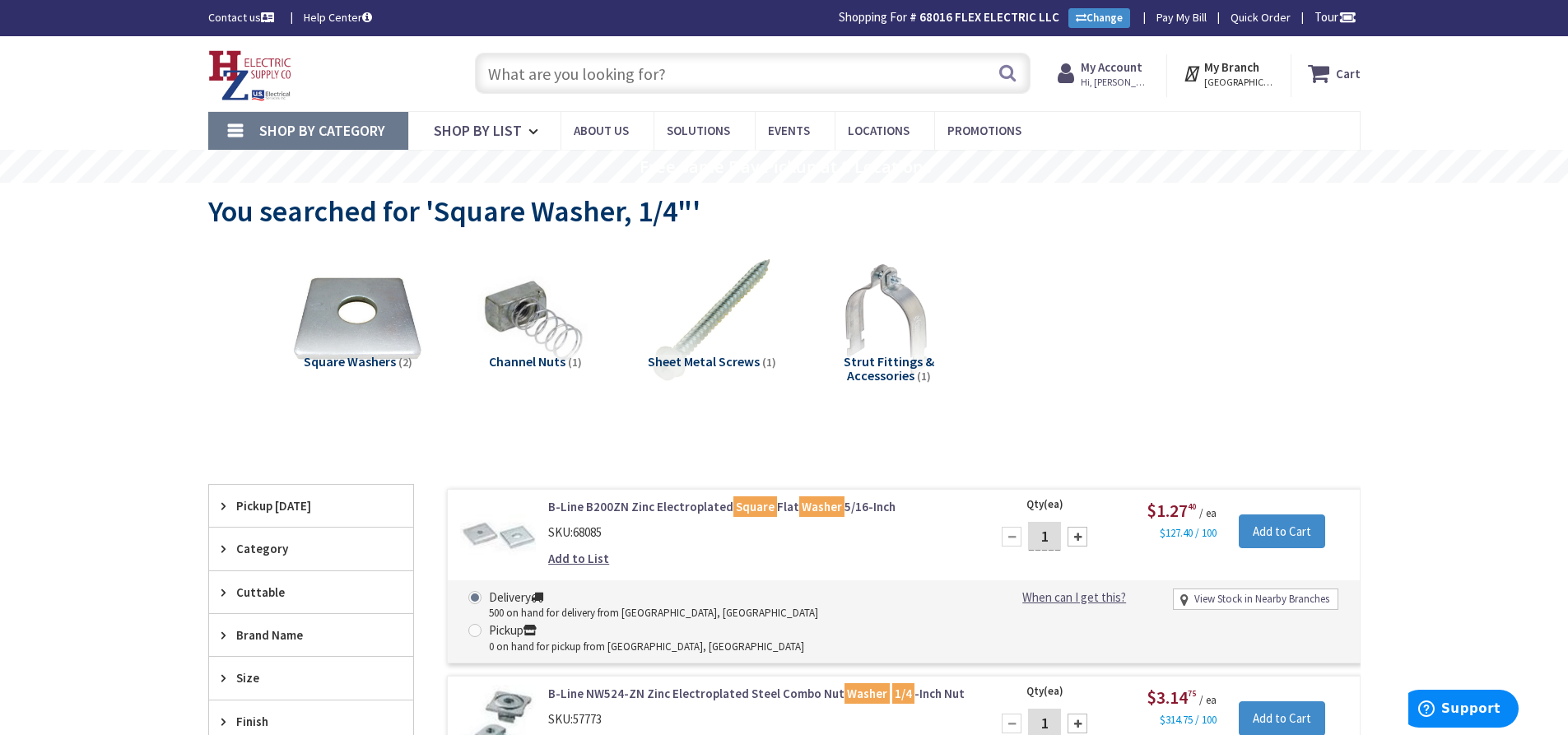
click at [619, 78] on input "text" at bounding box center [753, 72] width 556 height 41
paste input "Window Clamp, Shallow"
type input "Window Clamp, Shallow"
click at [1012, 65] on button "Search" at bounding box center [1007, 72] width 22 height 37
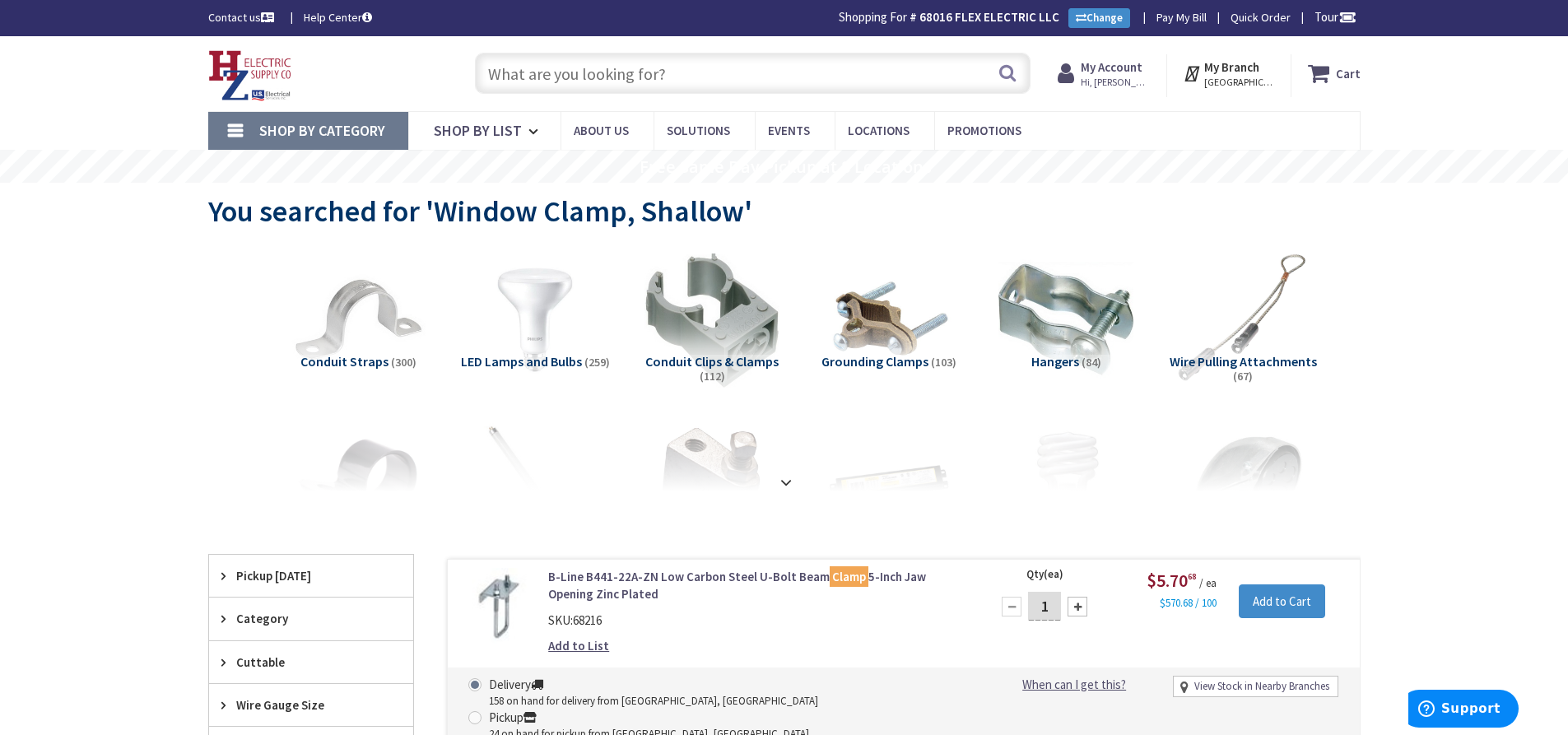
click at [603, 78] on input "text" at bounding box center [753, 72] width 556 height 41
paste input "Greenfield 90­° Connector 1/2""
type input "Greenfield 90­° Connector 1/2""
click at [1008, 70] on button "Search" at bounding box center [1007, 72] width 22 height 37
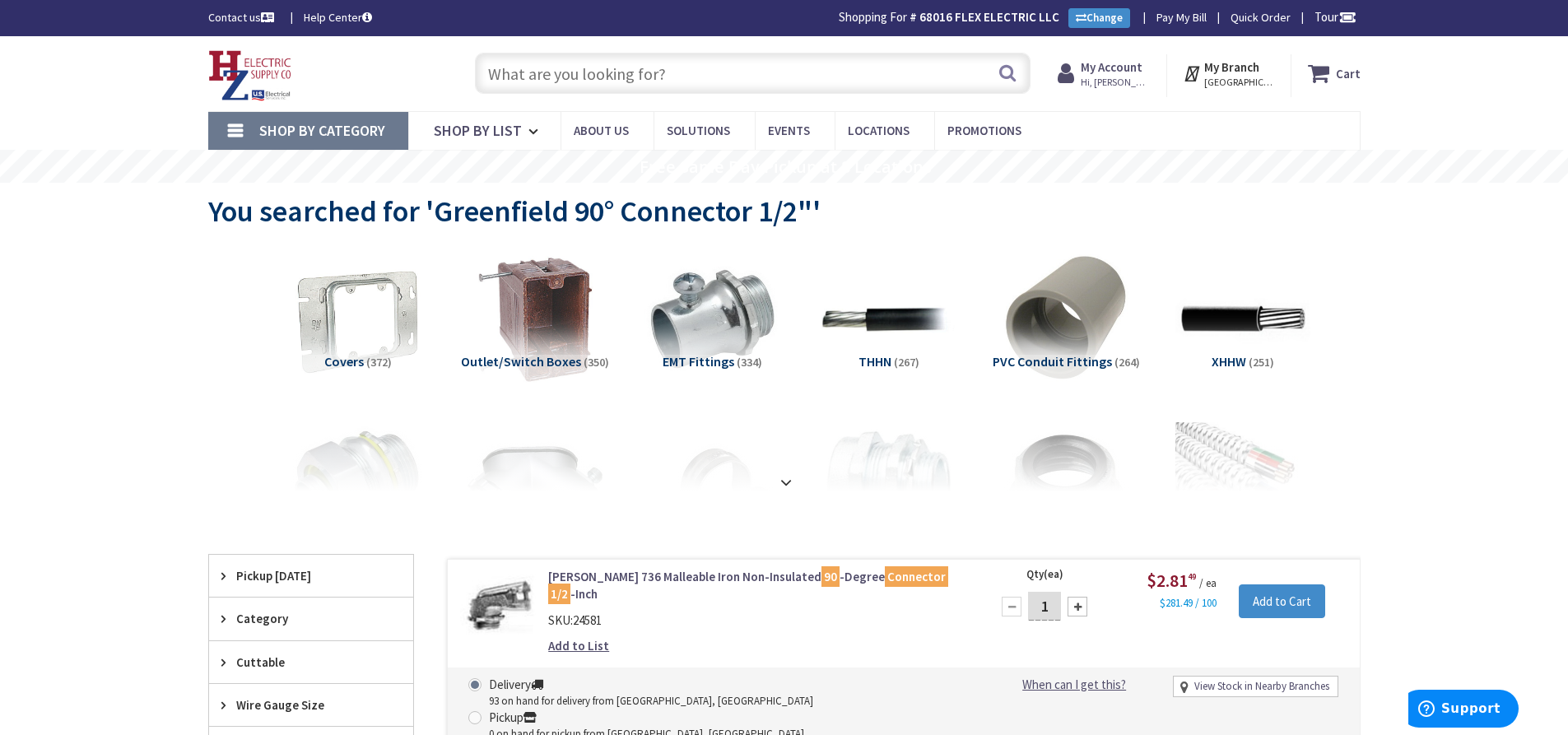
click at [546, 77] on input "text" at bounding box center [753, 72] width 556 height 41
paste input "Reducing Bushing 1/2" to 3/4""
type input "Reducing Bushing 1/2" to 3/4""
click at [1008, 71] on button "Search" at bounding box center [1007, 72] width 22 height 37
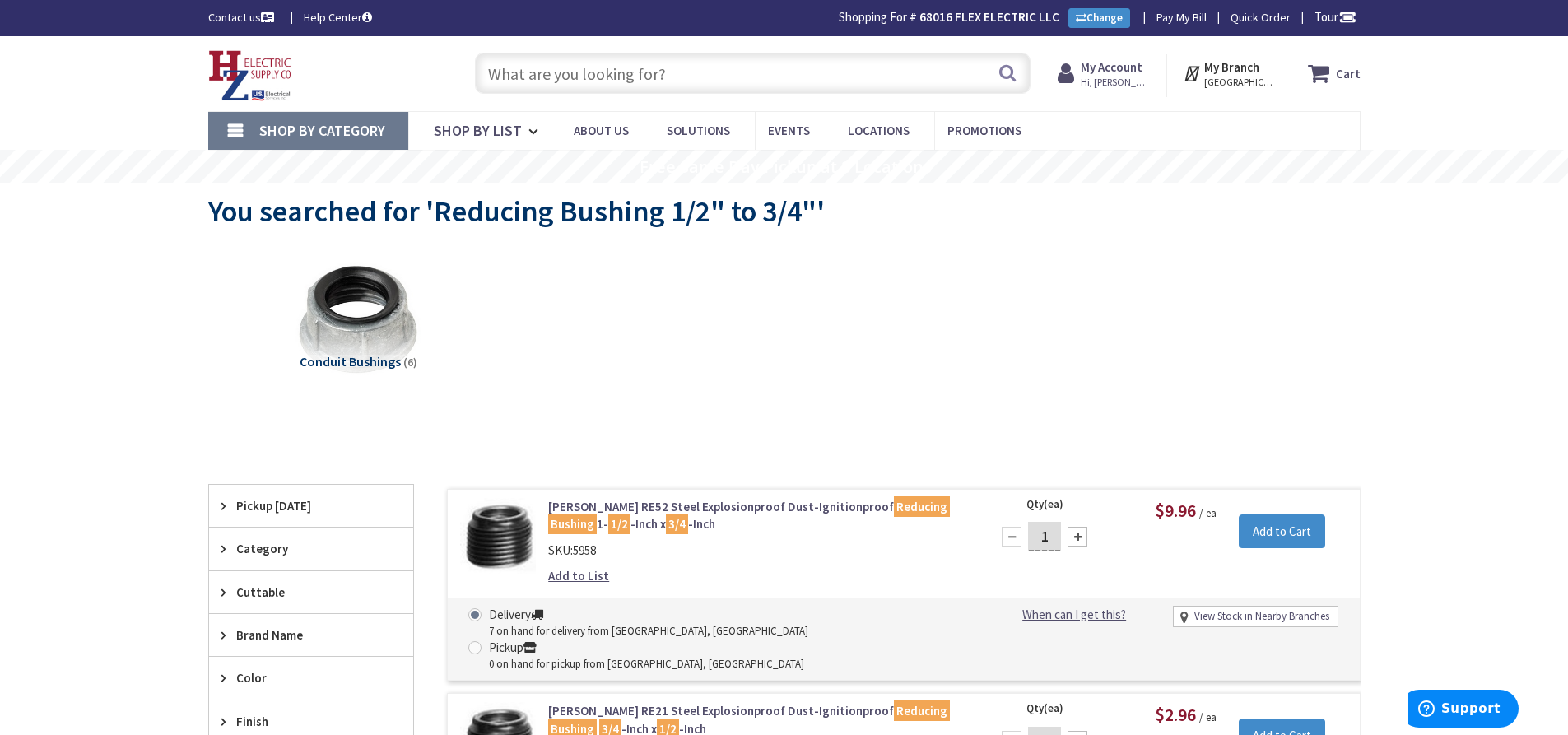
click at [525, 74] on input "text" at bounding box center [753, 72] width 556 height 41
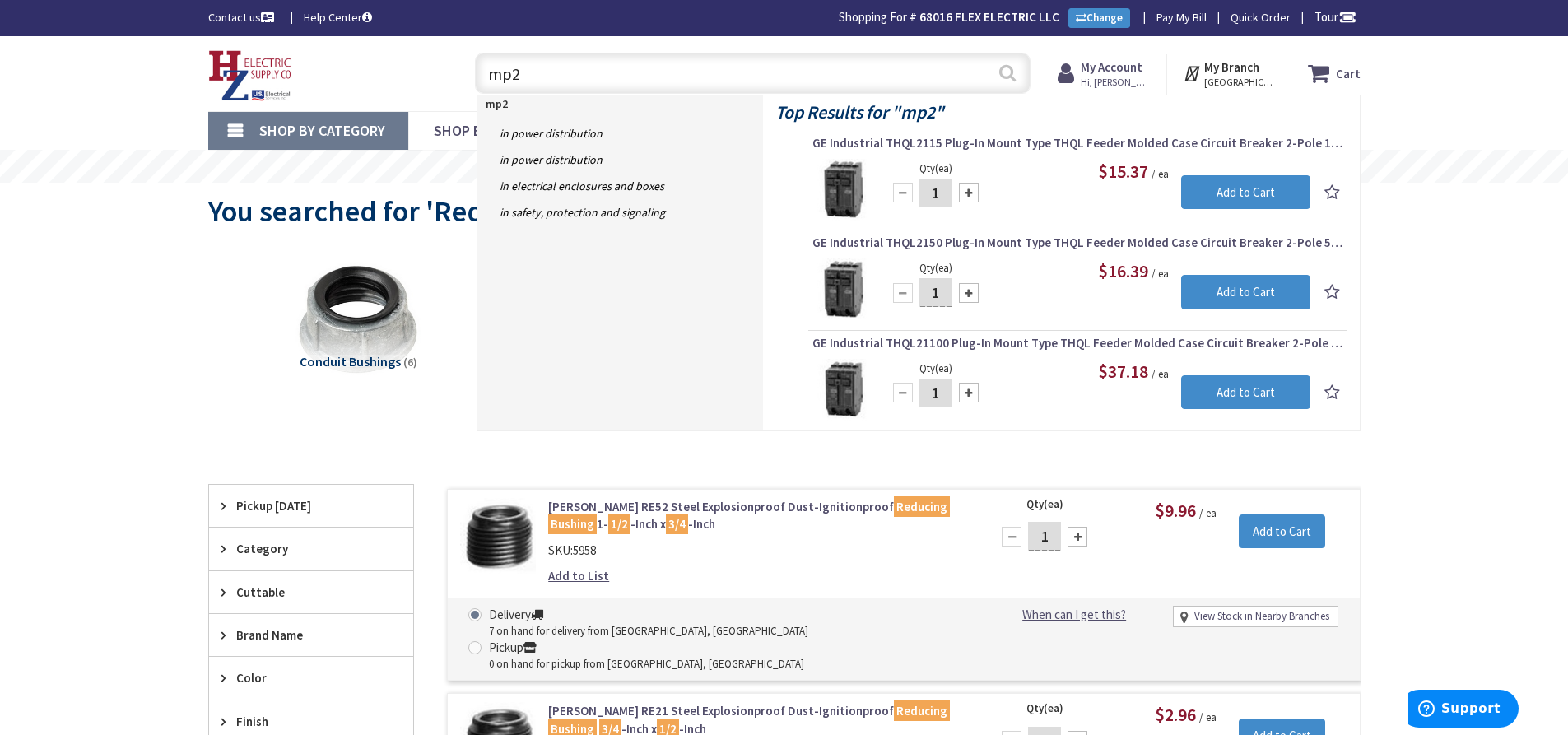
type input "mp2"
click at [1008, 74] on button "Search" at bounding box center [1007, 72] width 22 height 37
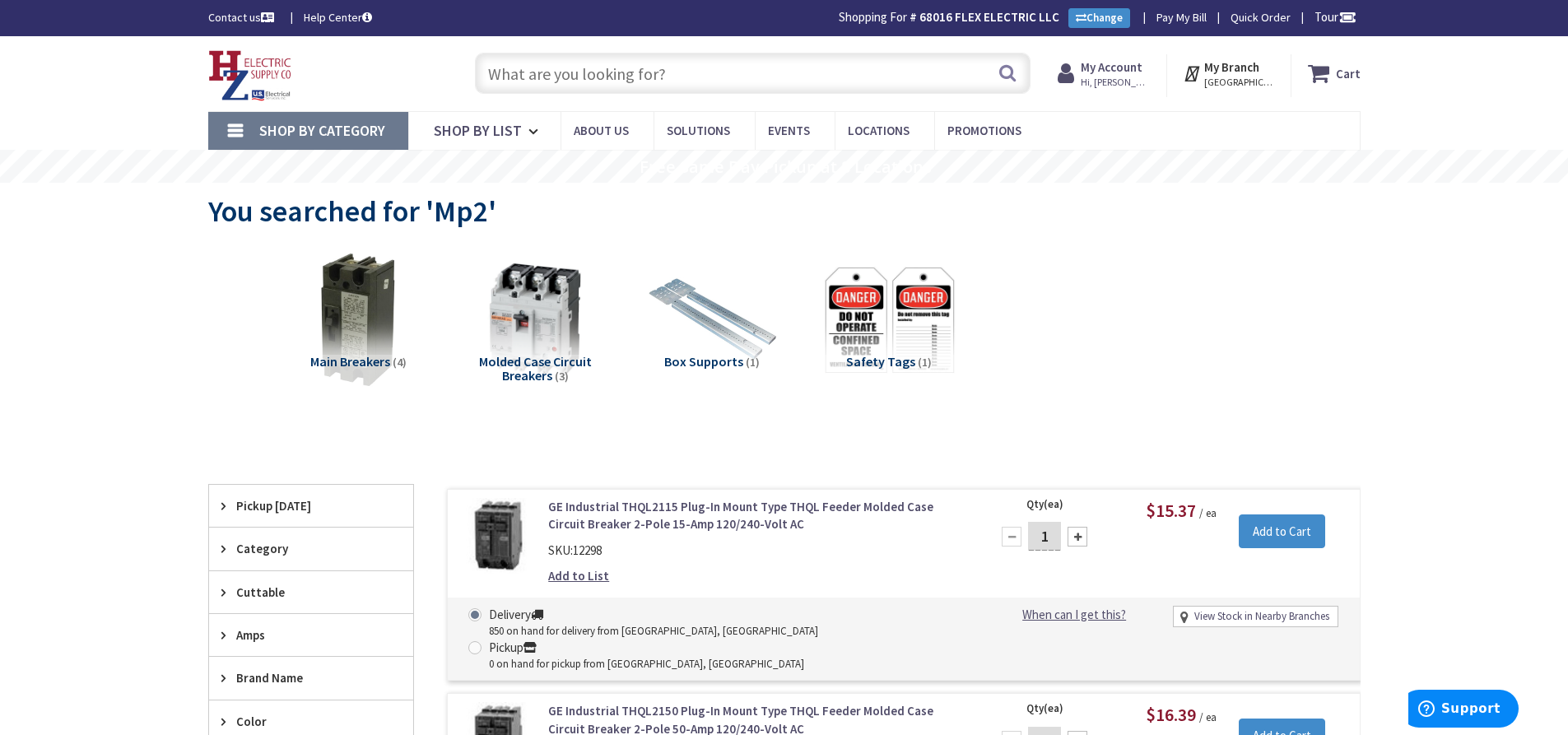
click at [600, 70] on input "text" at bounding box center [753, 72] width 556 height 41
paste input "Base Spacer, 4" x 3""
type input "Base Spacer, 4" x 3""
click at [1008, 71] on button "Search" at bounding box center [1007, 72] width 22 height 37
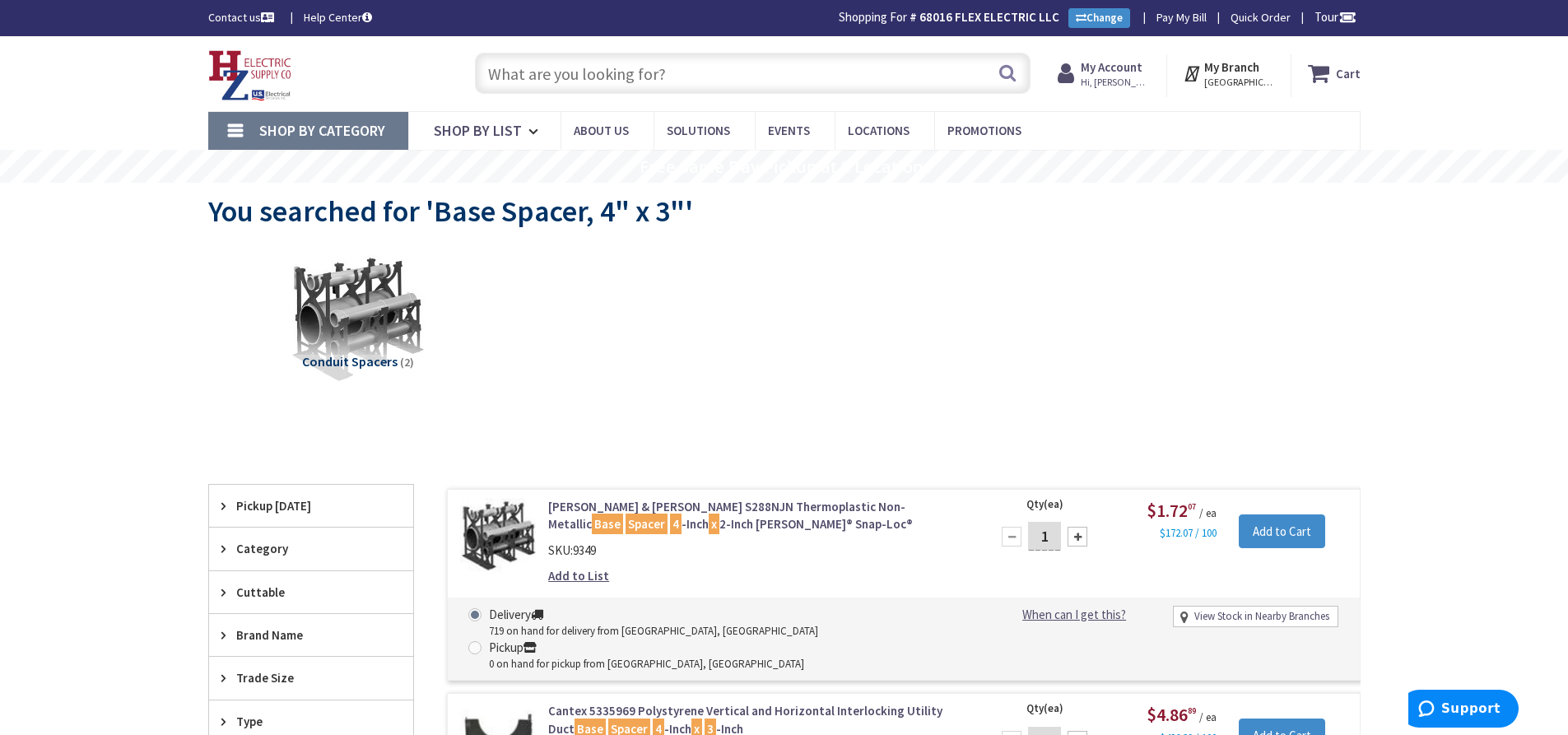
click at [648, 72] on input "text" at bounding box center [753, 72] width 556 height 41
paste input "Deep Switch/Receptacle Box, 1G, 500/700 Series (Ivory)"
type input "Deep Switch/Receptacle Box, 1G, 500/700 Series (Ivory)"
click at [1008, 69] on button "Search" at bounding box center [1007, 72] width 22 height 37
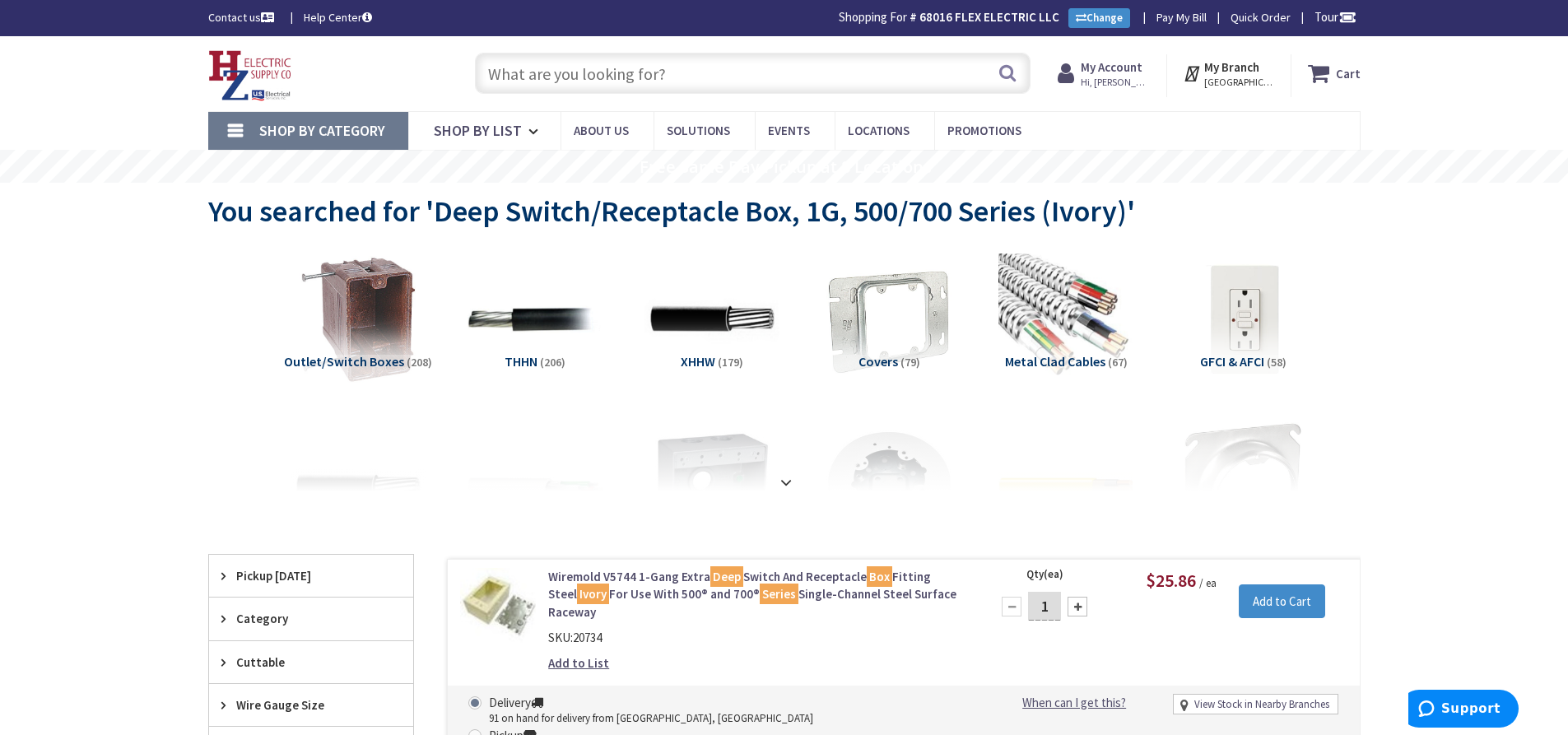
click at [531, 69] on input "text" at bounding box center [753, 72] width 556 height 41
paste input "Supporting Clip, 500/700 Series (Ivory)"
type input "Supporting Clip, 500/700 Series (Ivory)"
click at [1011, 70] on button "Search" at bounding box center [1007, 72] width 22 height 37
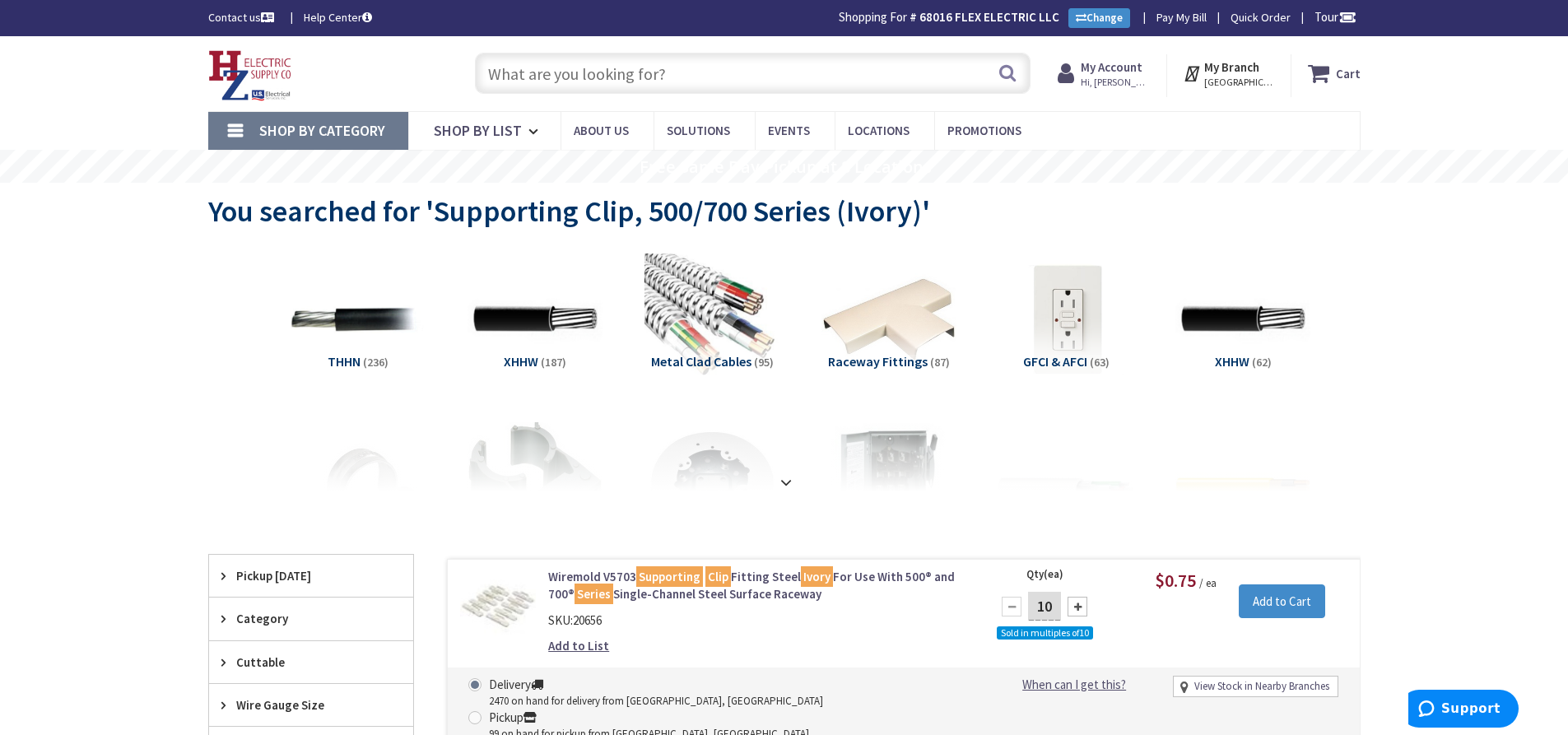
click at [507, 71] on input "text" at bounding box center [753, 72] width 556 height 41
paste input "MC 12/3 BLK/WHT/Red"
type input "MC 12/3 BLK/WHT/Red"
click at [1013, 70] on button "Search" at bounding box center [1007, 72] width 22 height 37
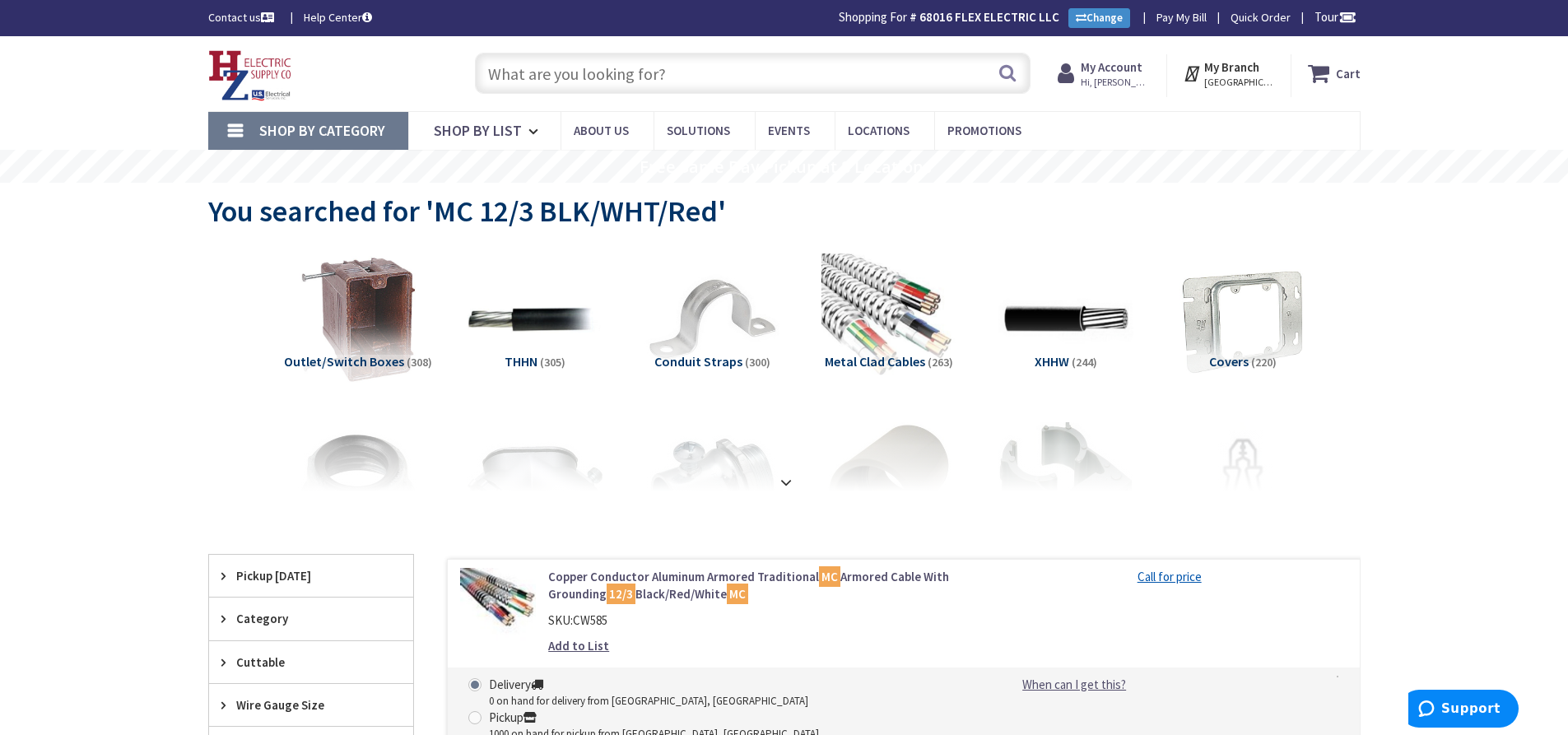
click at [582, 70] on input "text" at bounding box center [753, 72] width 556 height 41
paste input "Reducing Washer 3/4" to 1/2""
type input "Reducing Washer 3/4" to 1/2""
click at [1007, 75] on button "Search" at bounding box center [1007, 72] width 22 height 37
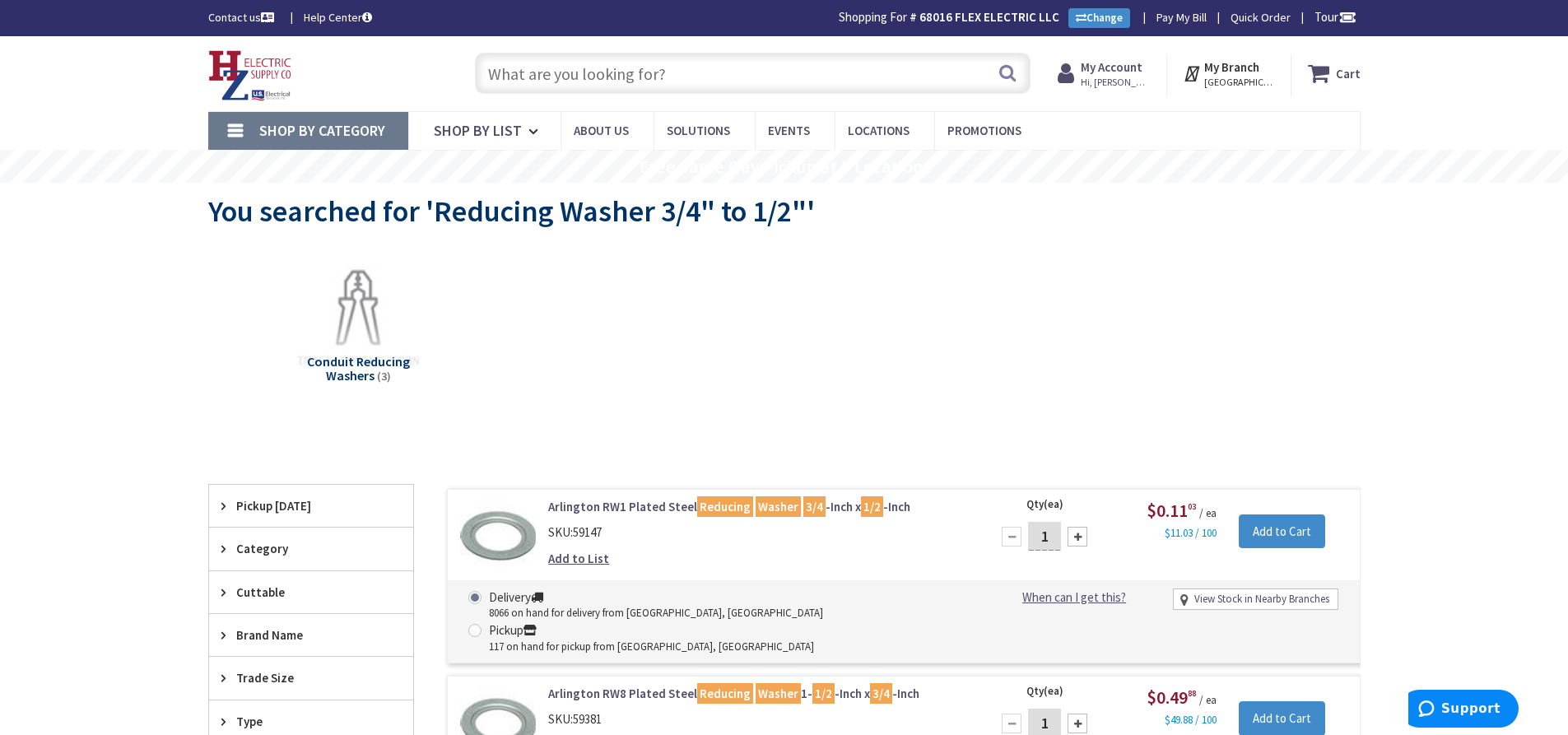
click at [596, 75] on input "text" at bounding box center [753, 72] width 556 height 41
paste input "Reducing Washer 1" to 3/4""
type input "Reducing Washer 1" to 3/4""
click at [1012, 70] on button "Search" at bounding box center [1007, 72] width 22 height 37
click at [517, 72] on input "text" at bounding box center [753, 72] width 556 height 41
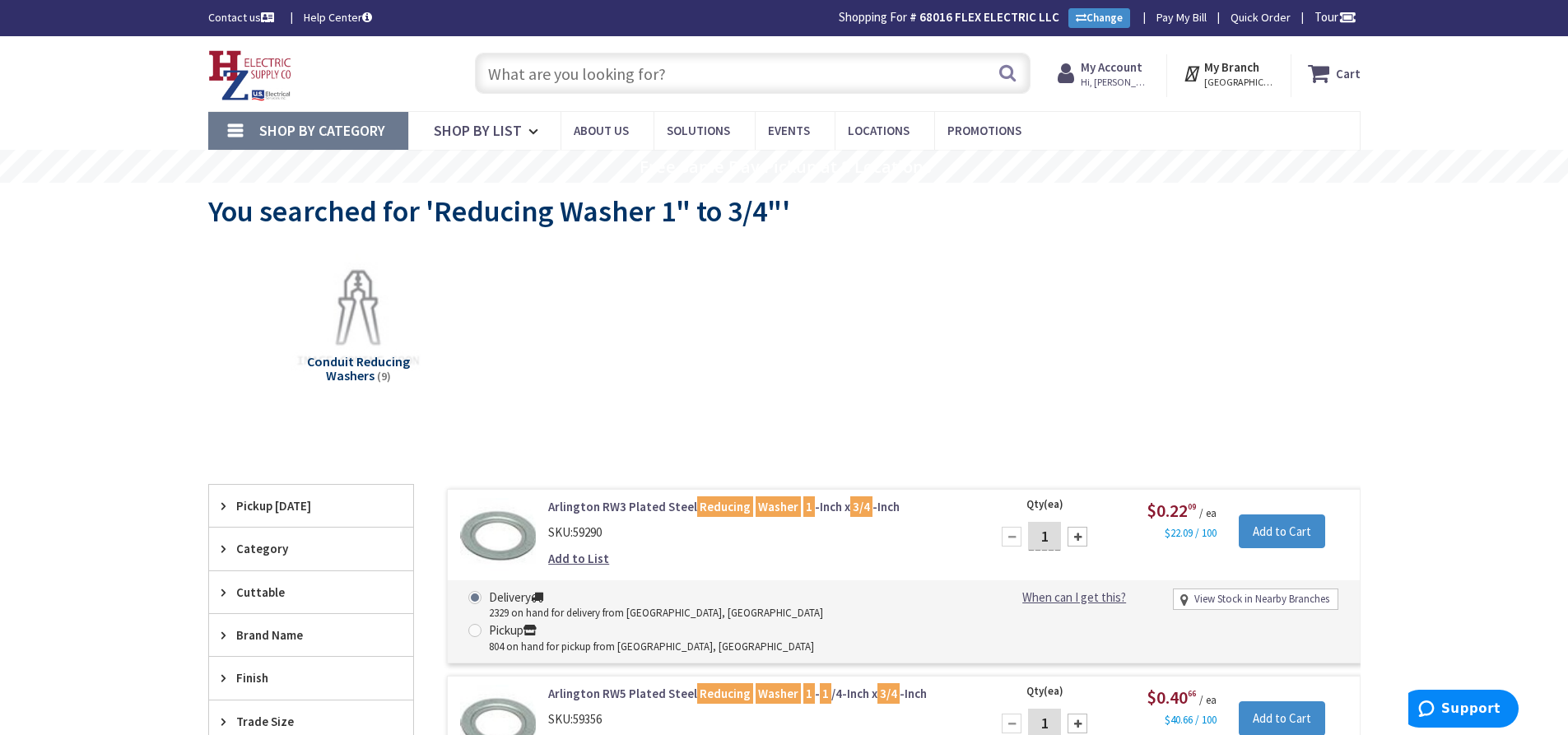
paste input "Condulet Diecast Type LB 1""
click at [1020, 66] on input "Condulet Diecast Type LB 1"" at bounding box center [753, 72] width 556 height 41
type input "Condulet Diecast Type LB 1""
click at [1009, 70] on button "Search" at bounding box center [1007, 72] width 22 height 37
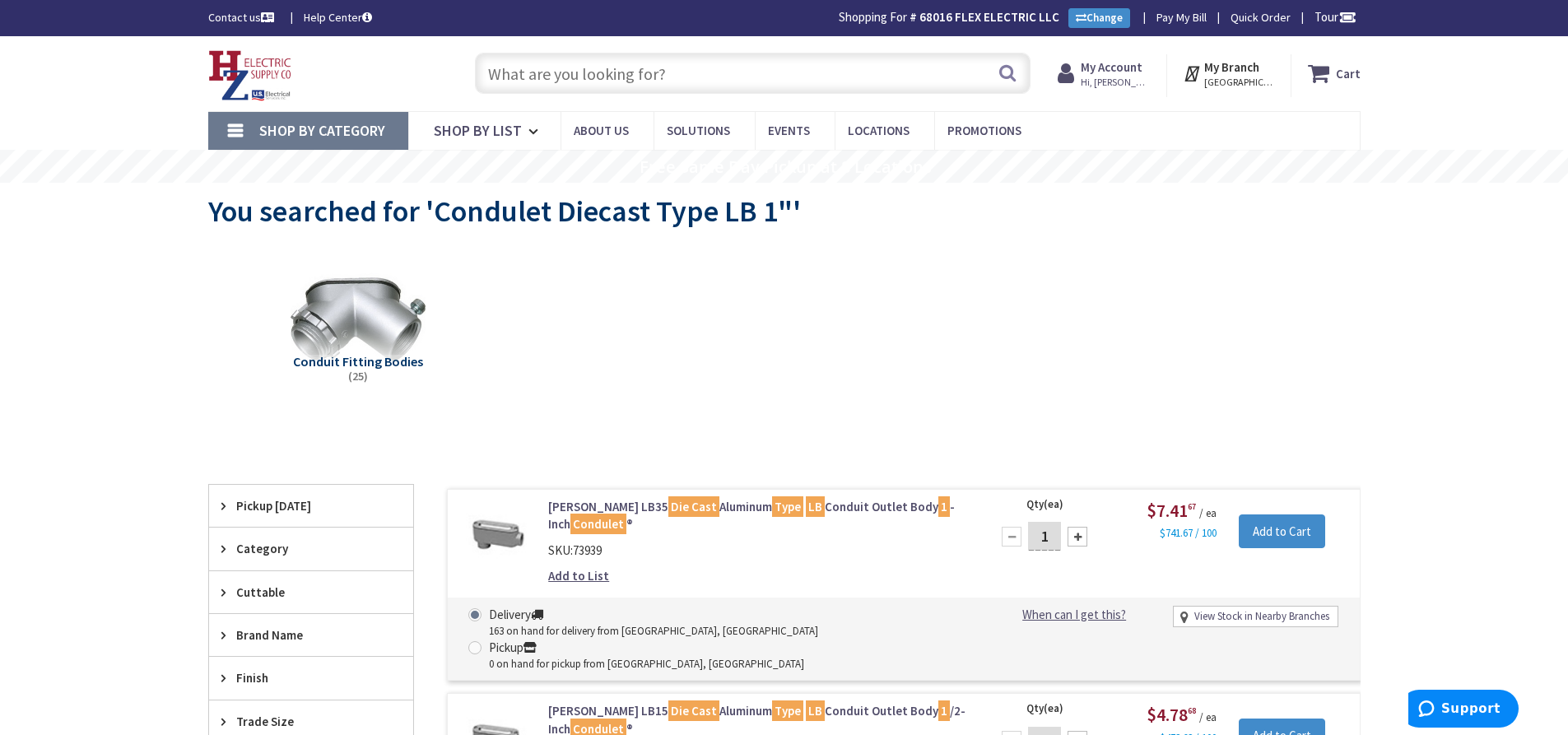
click at [575, 74] on input "text" at bounding box center [753, 72] width 556 height 41
paste input "4-11/16" Box, 2-1/8" w/ 1" KO's"
drag, startPoint x: 623, startPoint y: 77, endPoint x: 625, endPoint y: 91, distance: 14.1
click at [623, 78] on input "4-11/16" Box, 2-1/8" w/ 1" KO's" at bounding box center [753, 72] width 556 height 41
click at [625, 80] on input "4-11/16" Box, 2-1/8" w/ 1" KO's" at bounding box center [753, 72] width 556 height 41
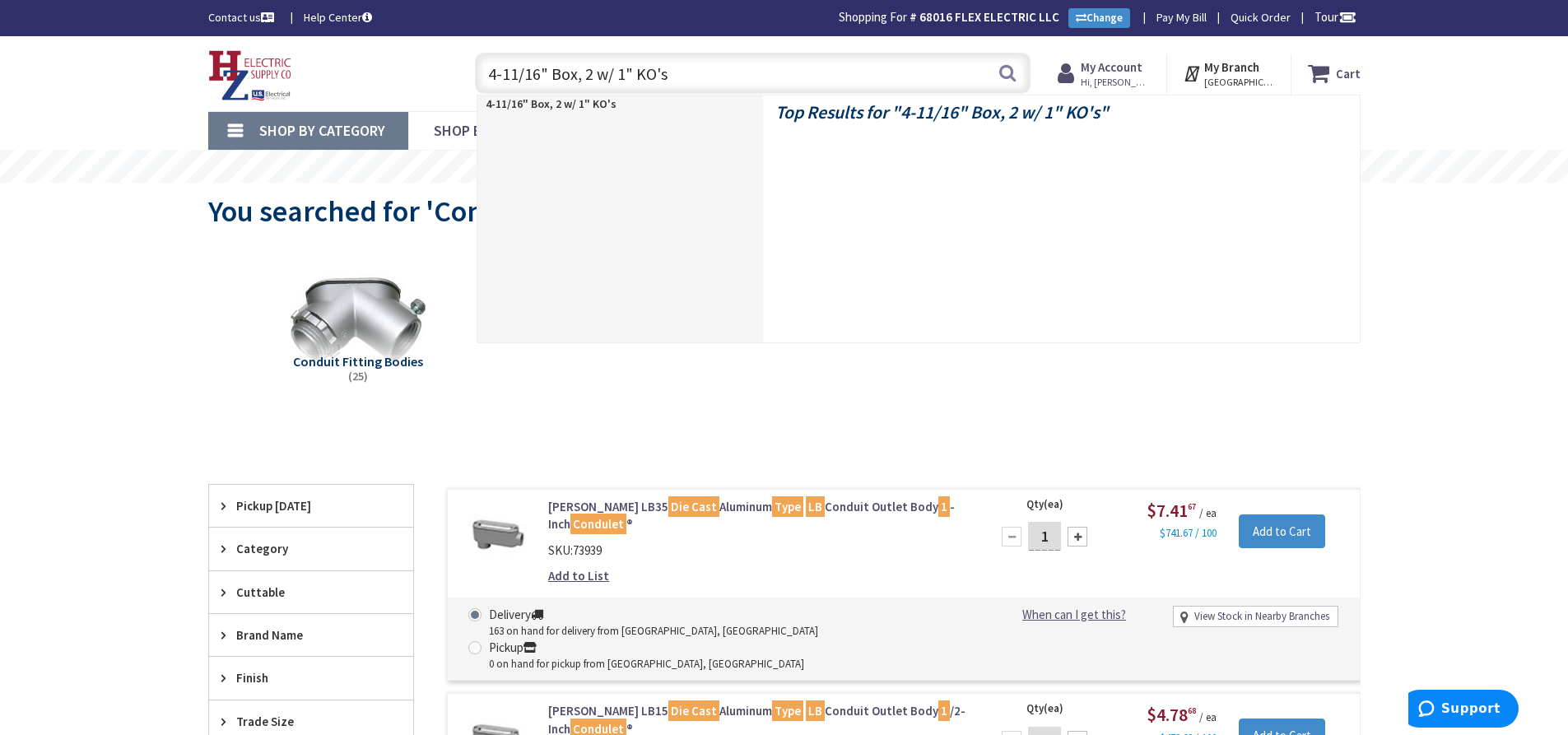
type input "4-11/16" Box, w/ 1" KO's"
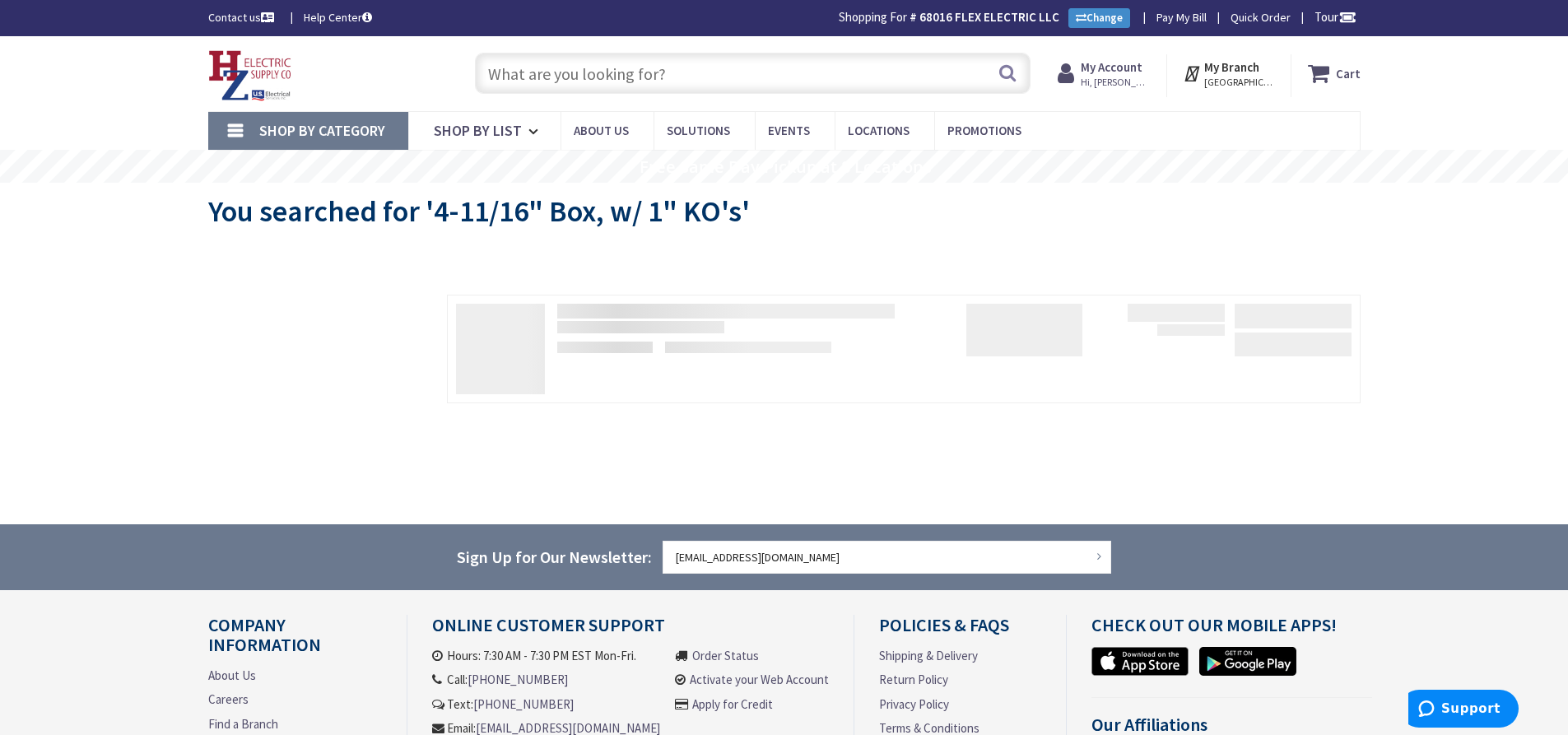
click at [529, 71] on input "text" at bounding box center [753, 72] width 556 height 41
paste input "4-11/16" Box, 2-1/8" w/ 1" KO's"
drag, startPoint x: 696, startPoint y: 73, endPoint x: 628, endPoint y: 85, distance: 69.1
click at [628, 85] on input "4-11/16" Box, 2-1/8" w/ 1" KO's" at bounding box center [753, 72] width 556 height 41
type input "4-11/16" Box, 2-1/8""
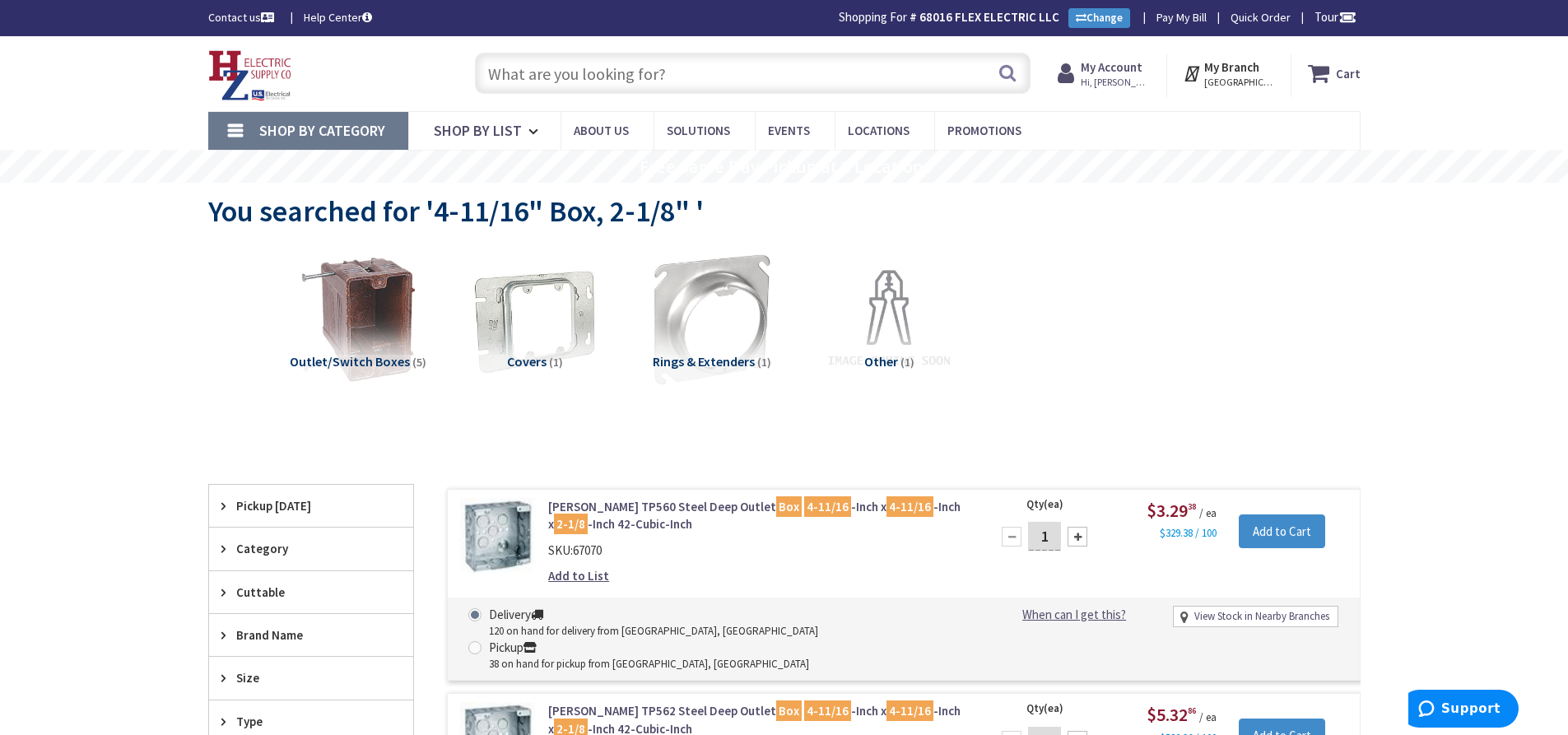
click at [592, 64] on input "text" at bounding box center [753, 72] width 556 height 41
paste input "Malleable Liquidtight 90° Connector 1/2""
type input "Malleable Liquidtight 90° Connector 1/2""
click at [1008, 65] on button "Search" at bounding box center [1007, 72] width 22 height 37
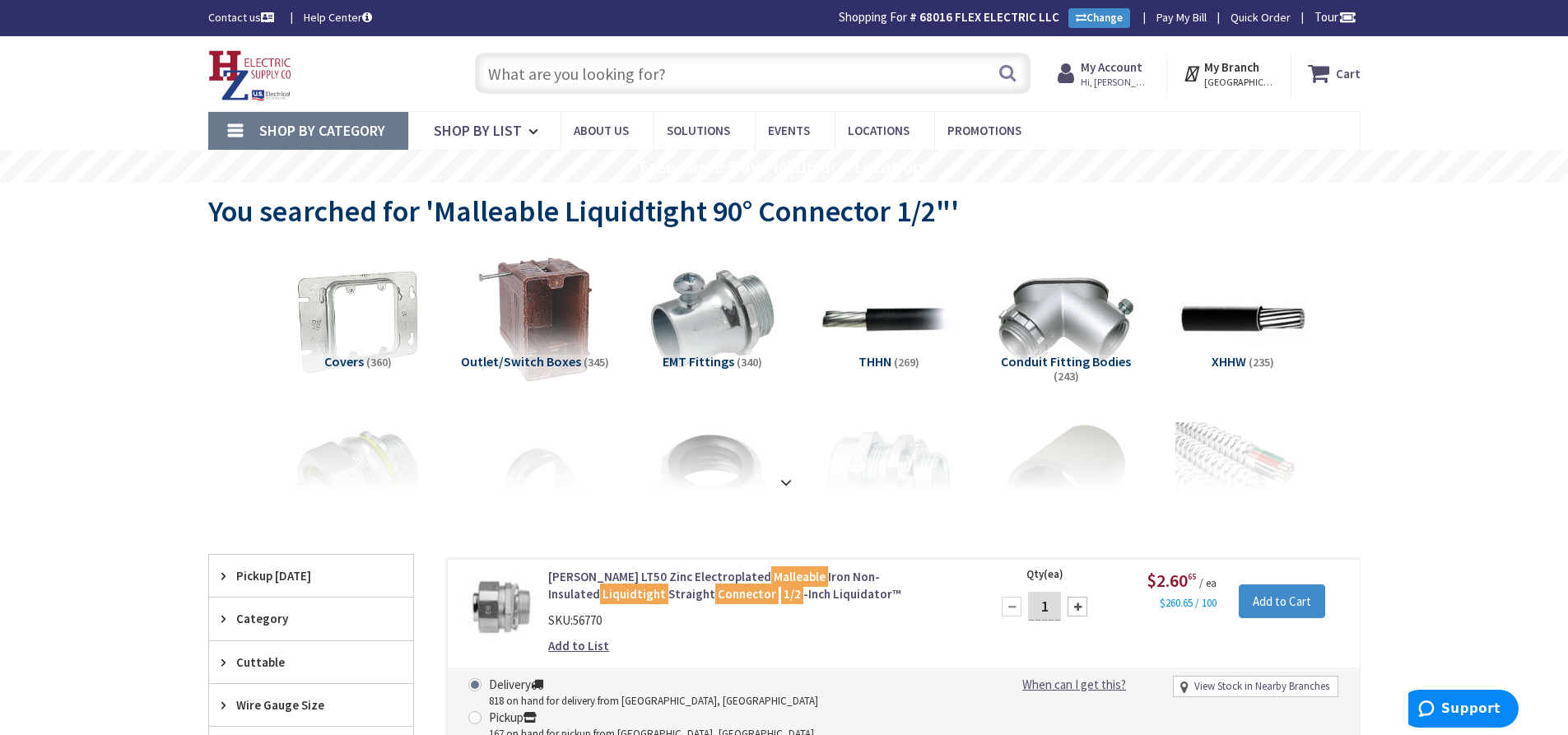
click at [534, 64] on input "text" at bounding box center [753, 72] width 556 height 41
paste input "4" Square 2G Flat Ring"
type input "4" Square 2G Flat Ring"
click at [1000, 76] on button "Search" at bounding box center [1007, 72] width 22 height 37
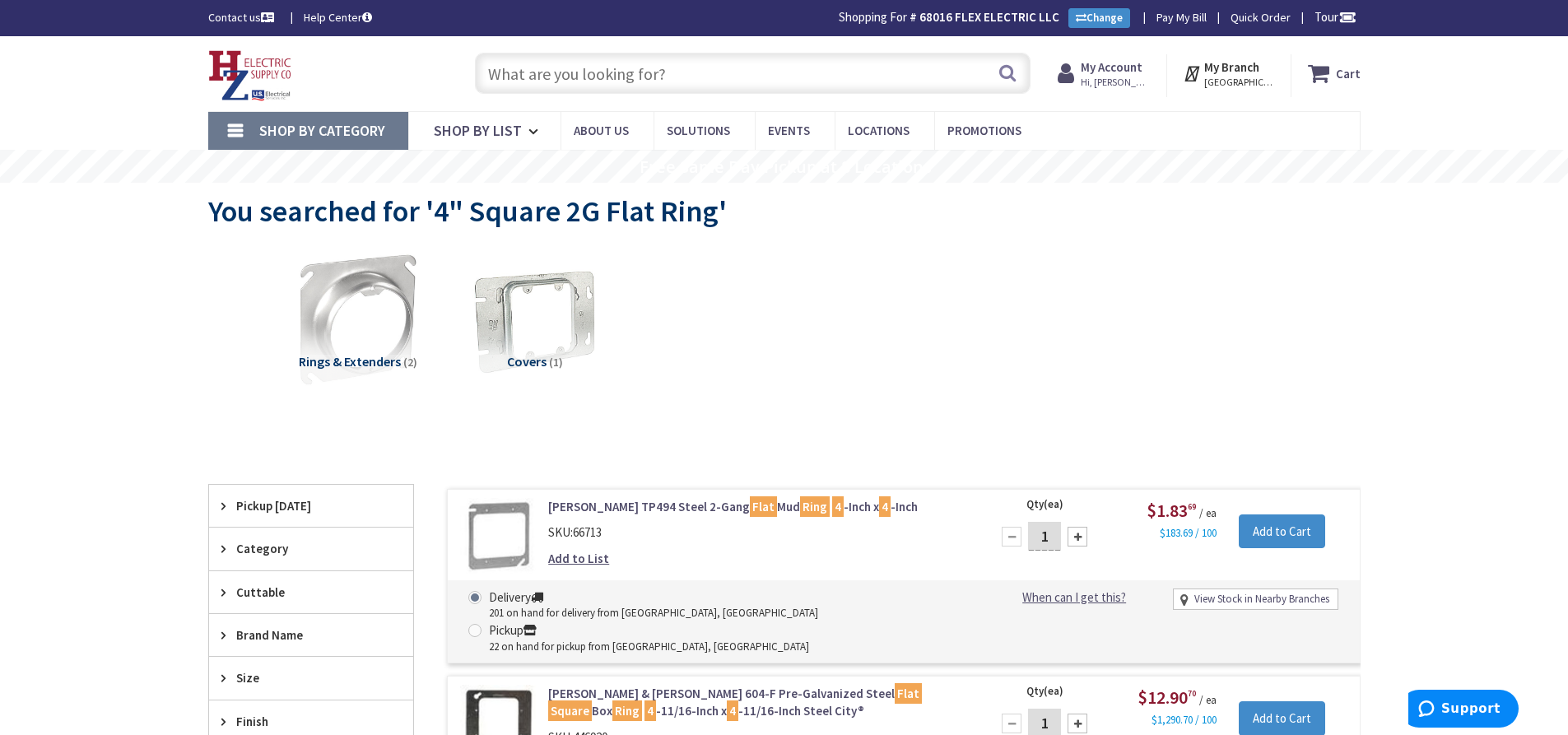
click at [617, 81] on input "text" at bounding box center [753, 72] width 556 height 41
paste input "1g toggle switch cover ivory"
type input "1g toggle switch cover ivory"
click at [1008, 71] on button "Search" at bounding box center [1007, 72] width 22 height 37
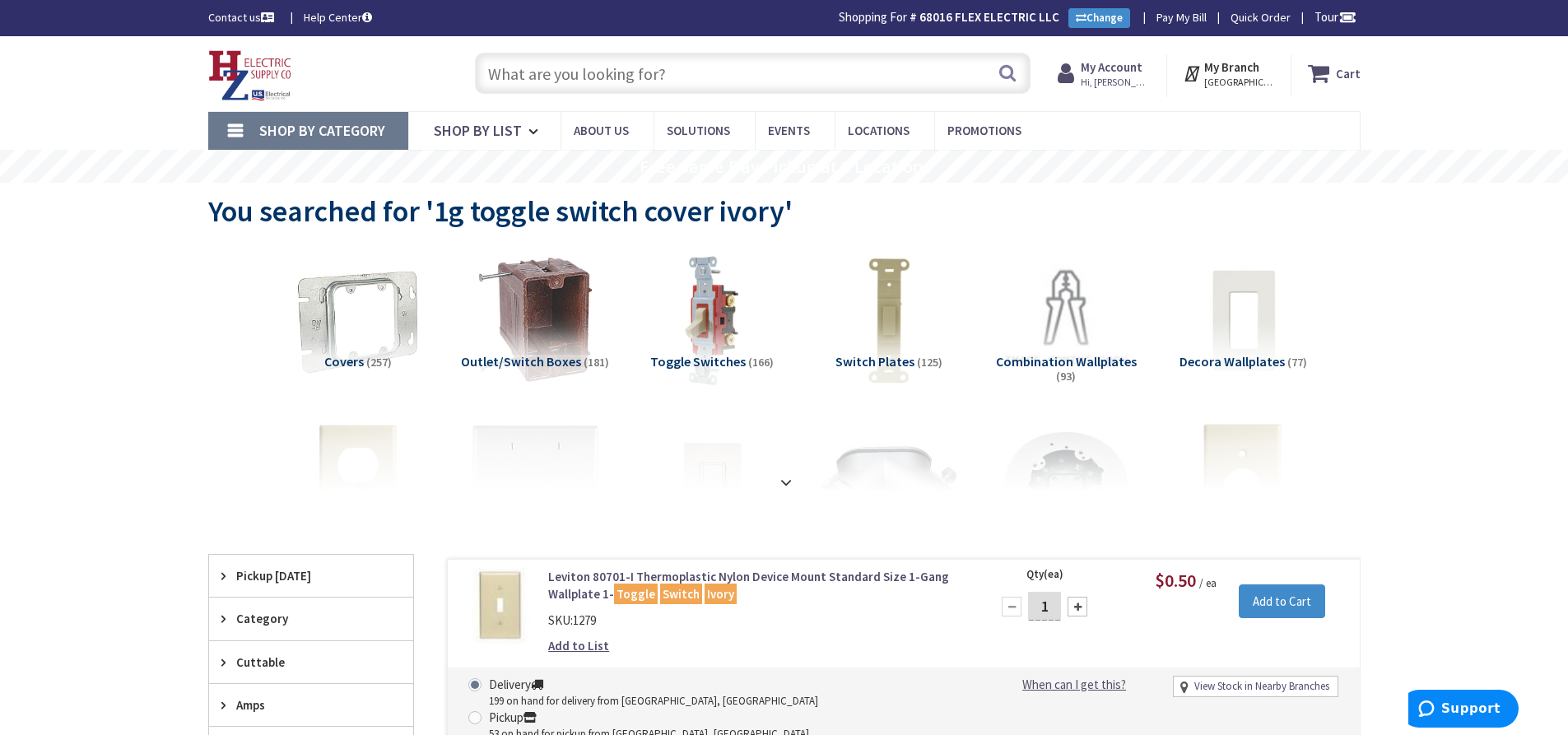
click at [601, 71] on input "text" at bounding box center [753, 72] width 556 height 41
paste input "2 Duplex Cover, 2G (Ivory)"
type input "2 Duplex Cover, 2G (Ivory)"
click at [1004, 69] on button "Search" at bounding box center [1007, 72] width 22 height 37
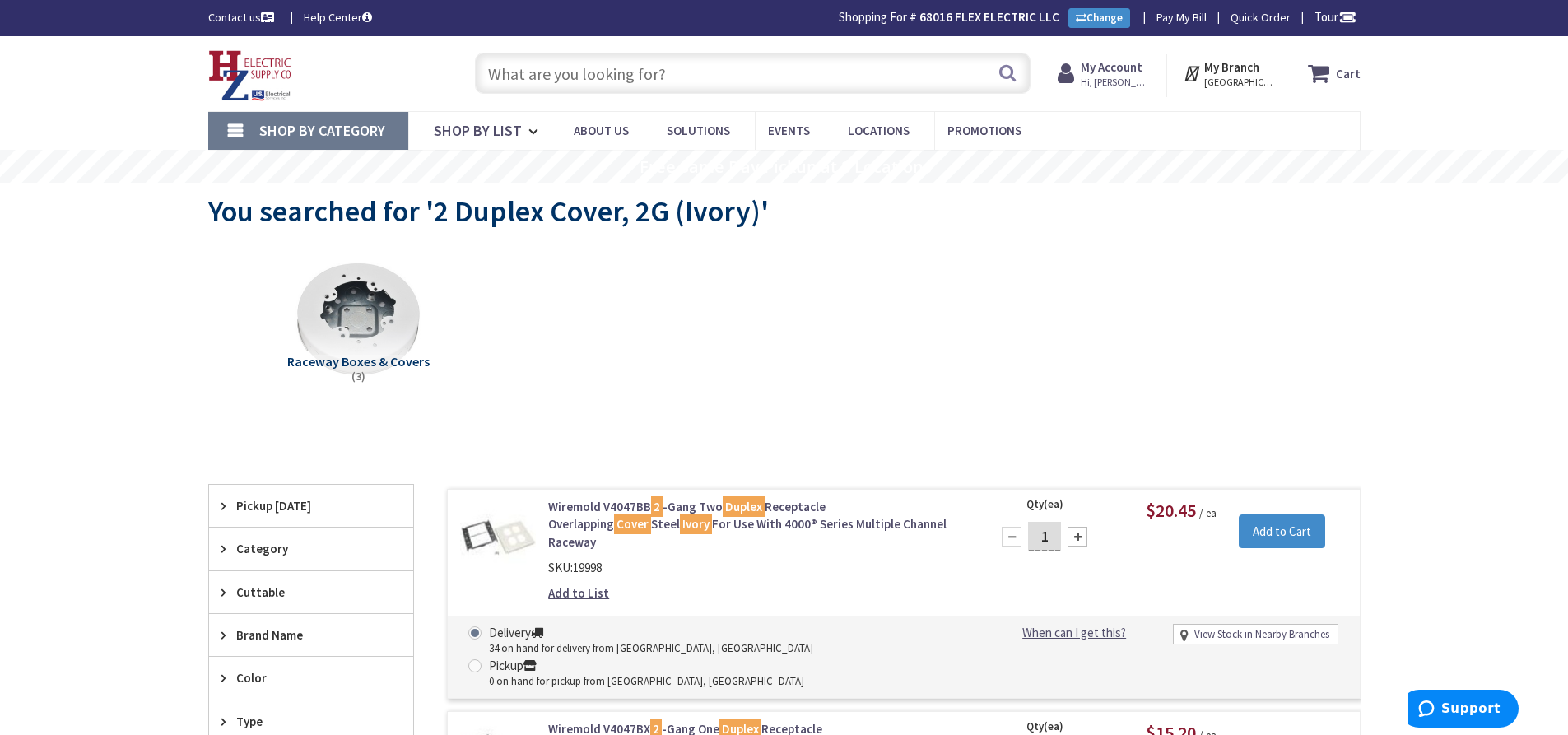
click at [535, 71] on input "text" at bounding box center [753, 72] width 556 height 41
paste input "Duplex Receptacle, 20A, 125V, Spec Grade (Ivory)"
type input "Duplex Receptacle, 20A, 125V, Spec Grade (Ivory)"
click at [1008, 65] on button "Search" at bounding box center [1007, 72] width 22 height 37
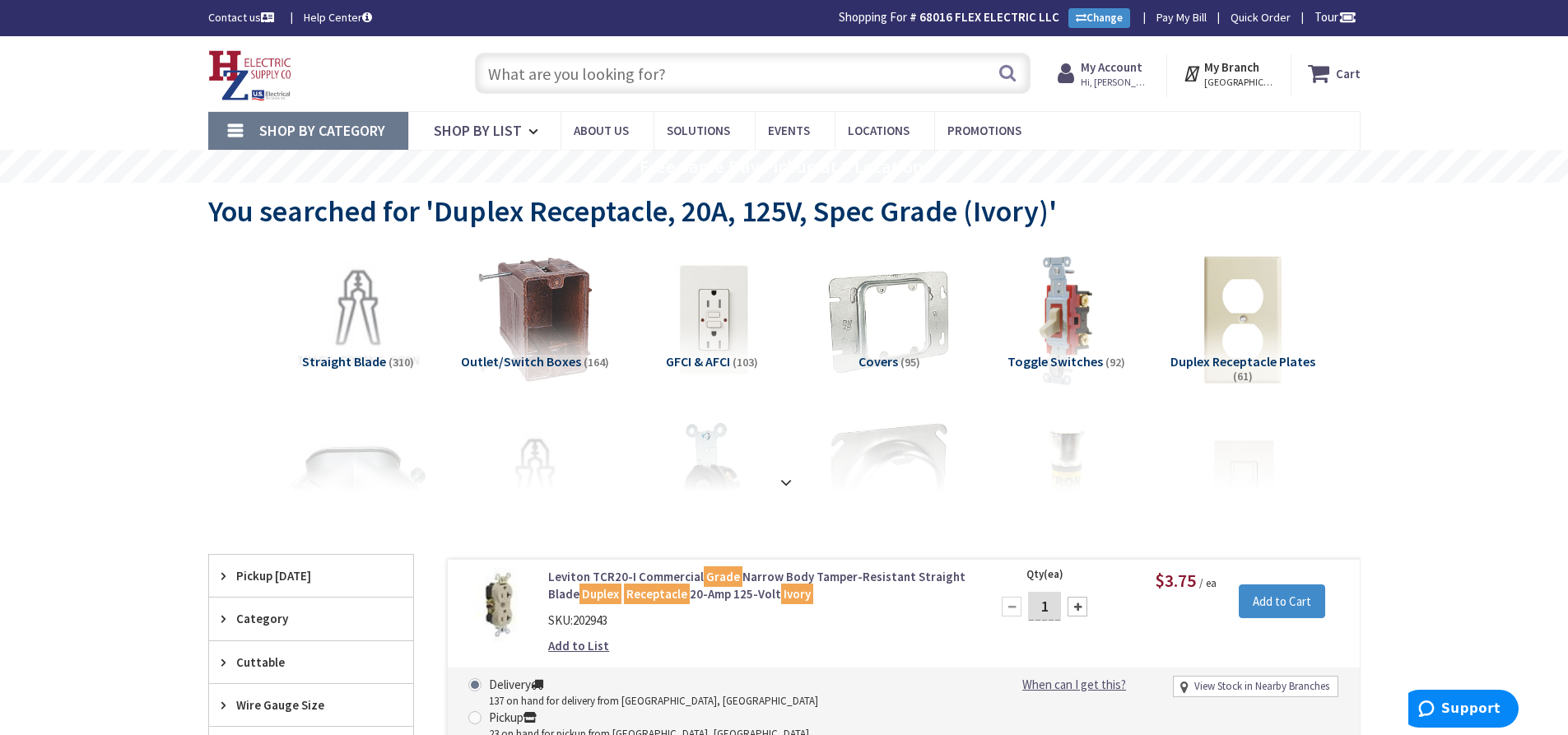
click at [583, 58] on input "text" at bounding box center [753, 72] width 556 height 41
paste input "Malleable Liquidtight 90° Connector 1""
type input "Malleable Liquidtight 90° Connector 1""
click at [997, 73] on button "Search" at bounding box center [1007, 72] width 22 height 37
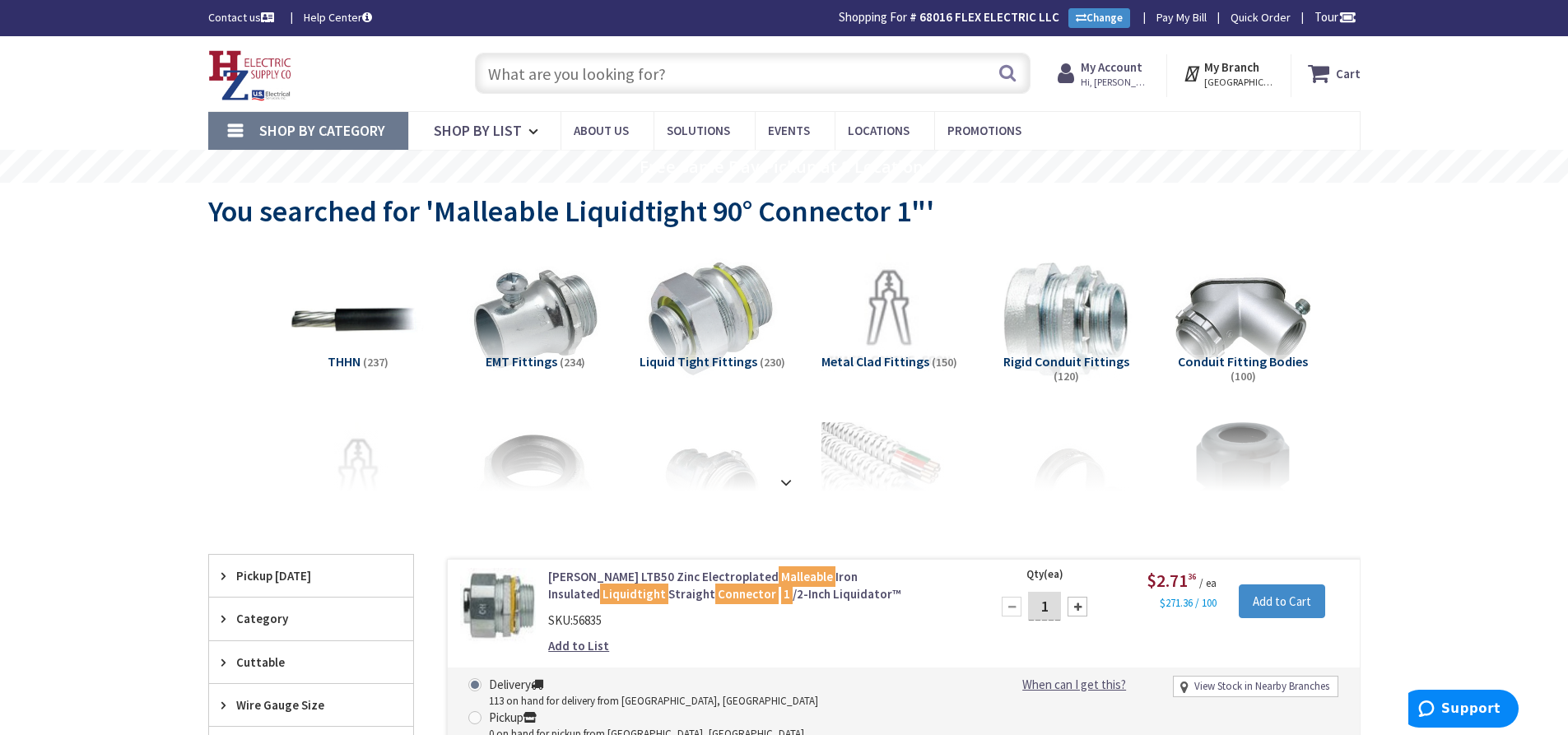
click at [646, 64] on input "text" at bounding box center [753, 72] width 556 height 41
paste input "Locknut 1/2""
type input "Locknut 1/2""
click at [1008, 66] on button "Search" at bounding box center [1007, 72] width 22 height 37
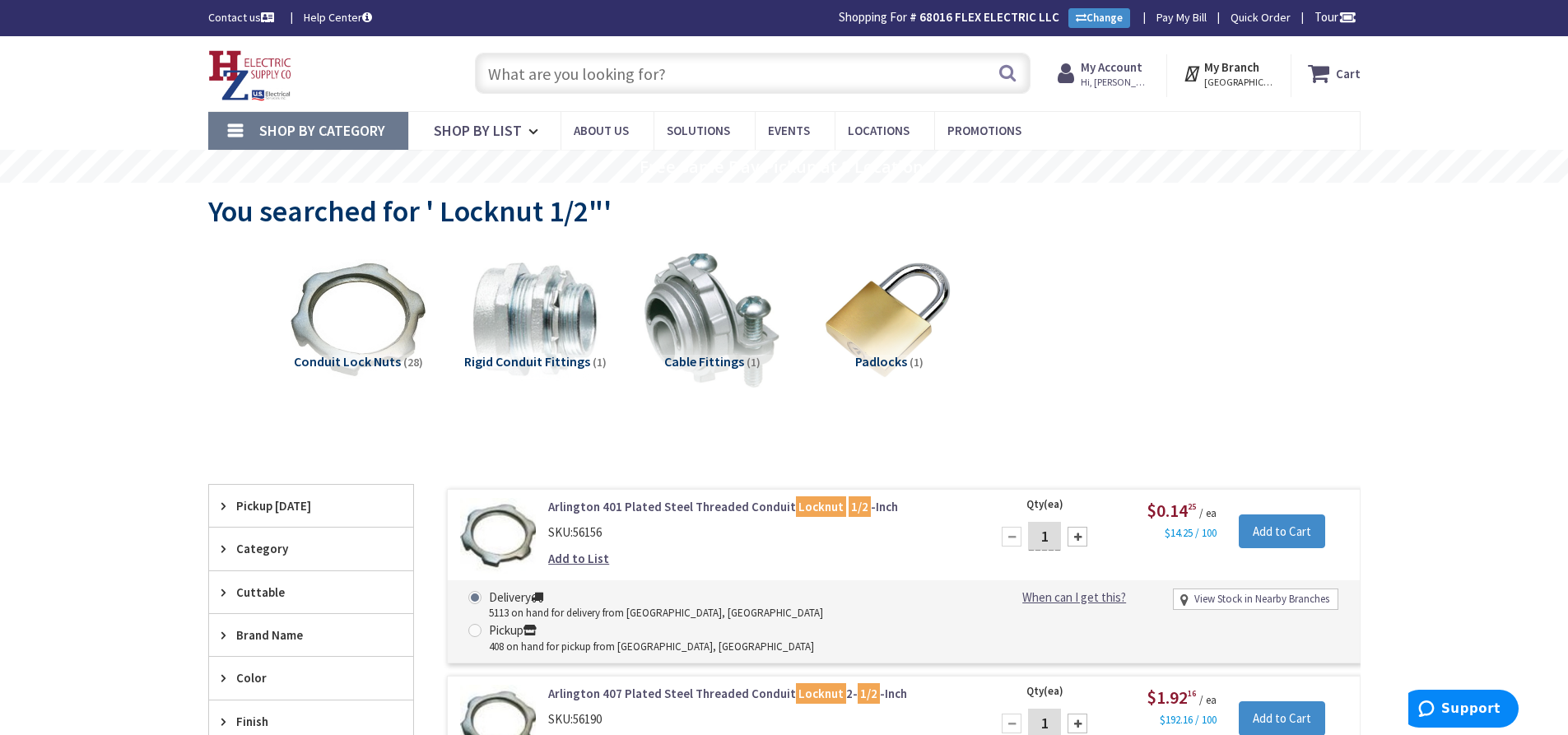
click at [563, 81] on input "text" at bounding box center [753, 72] width 556 height 41
paste input "Supporting Clip, 500/700 Series (Ivory)"
type input "Supporting Clip, 500/700 Series (Ivory)"
click at [1005, 71] on button "Search" at bounding box center [1007, 72] width 22 height 37
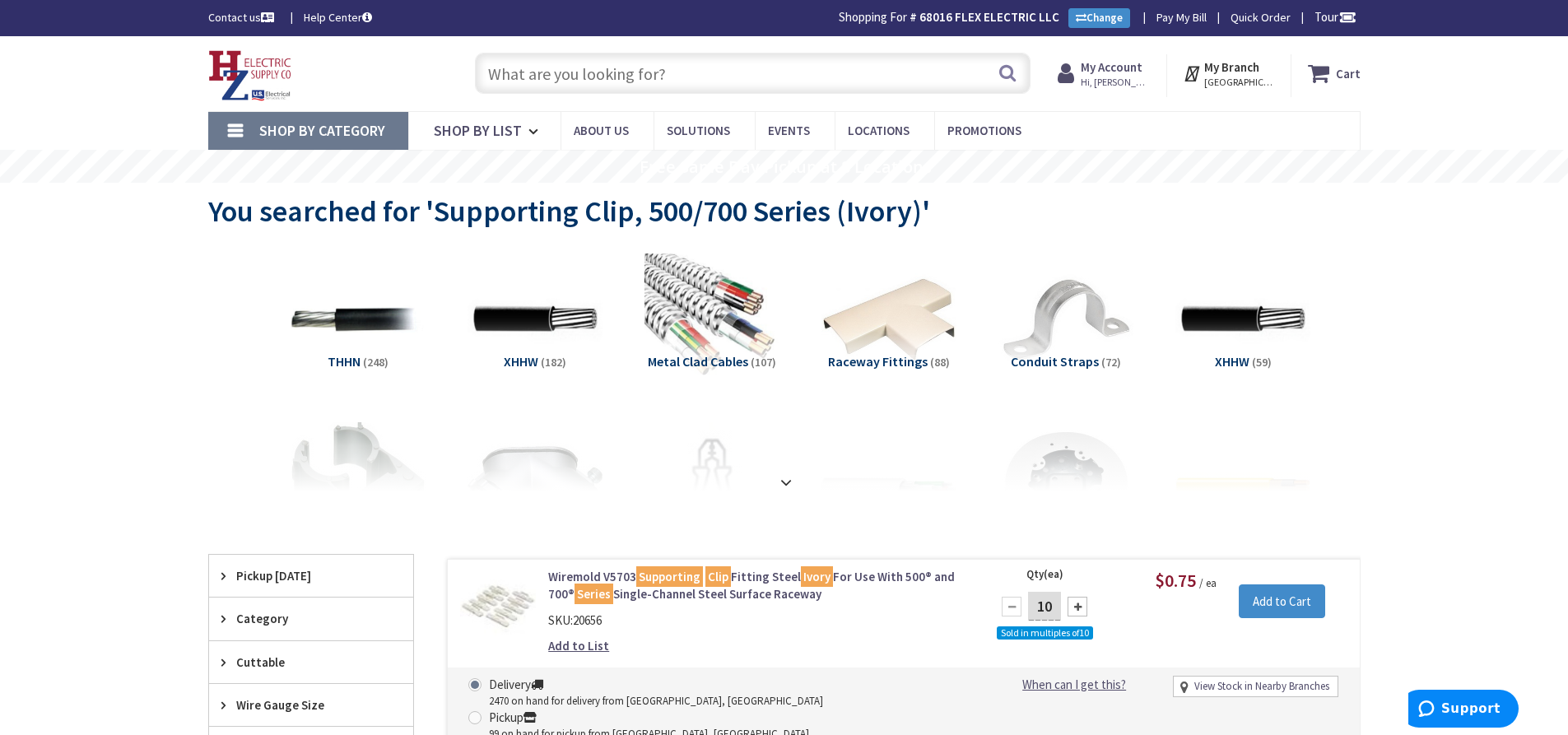
click at [662, 80] on input "text" at bounding box center [753, 72] width 556 height 41
paste input "Deep Switch/Receptacle Box, 1G, 500/700 Series (Ivory)"
type input "Deep Switch/Receptacle Box, 1G, 500/700 Series (Ivory)"
click at [1016, 69] on button "Search" at bounding box center [1007, 72] width 22 height 37
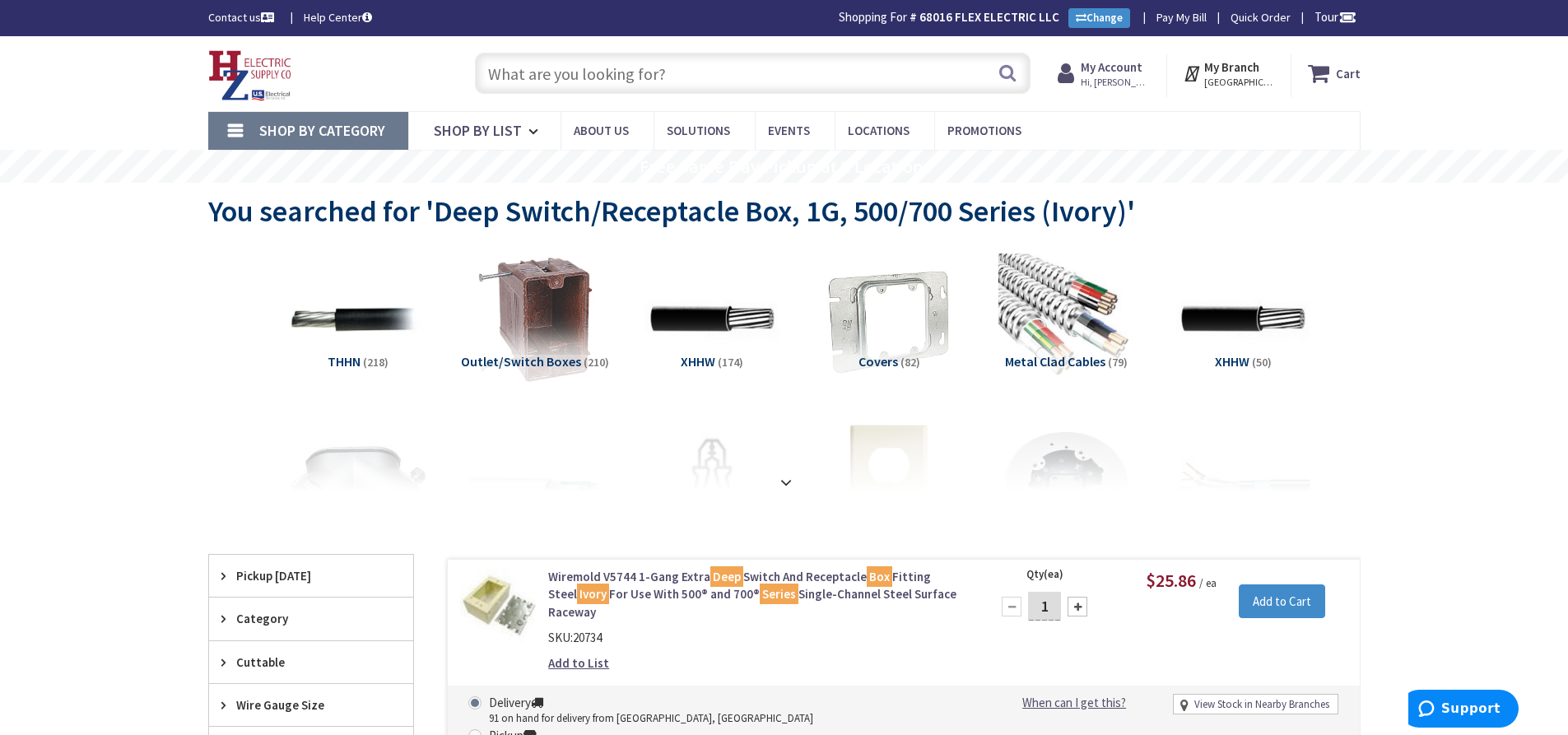
click at [642, 85] on input "text" at bounding box center [753, 72] width 556 height 41
paste input "Beam Clamp 3/8" Standard, Malleable"
type input "Beam Clamp 3/8" Standard, Malleable"
click at [1001, 76] on button "Search" at bounding box center [1007, 72] width 22 height 37
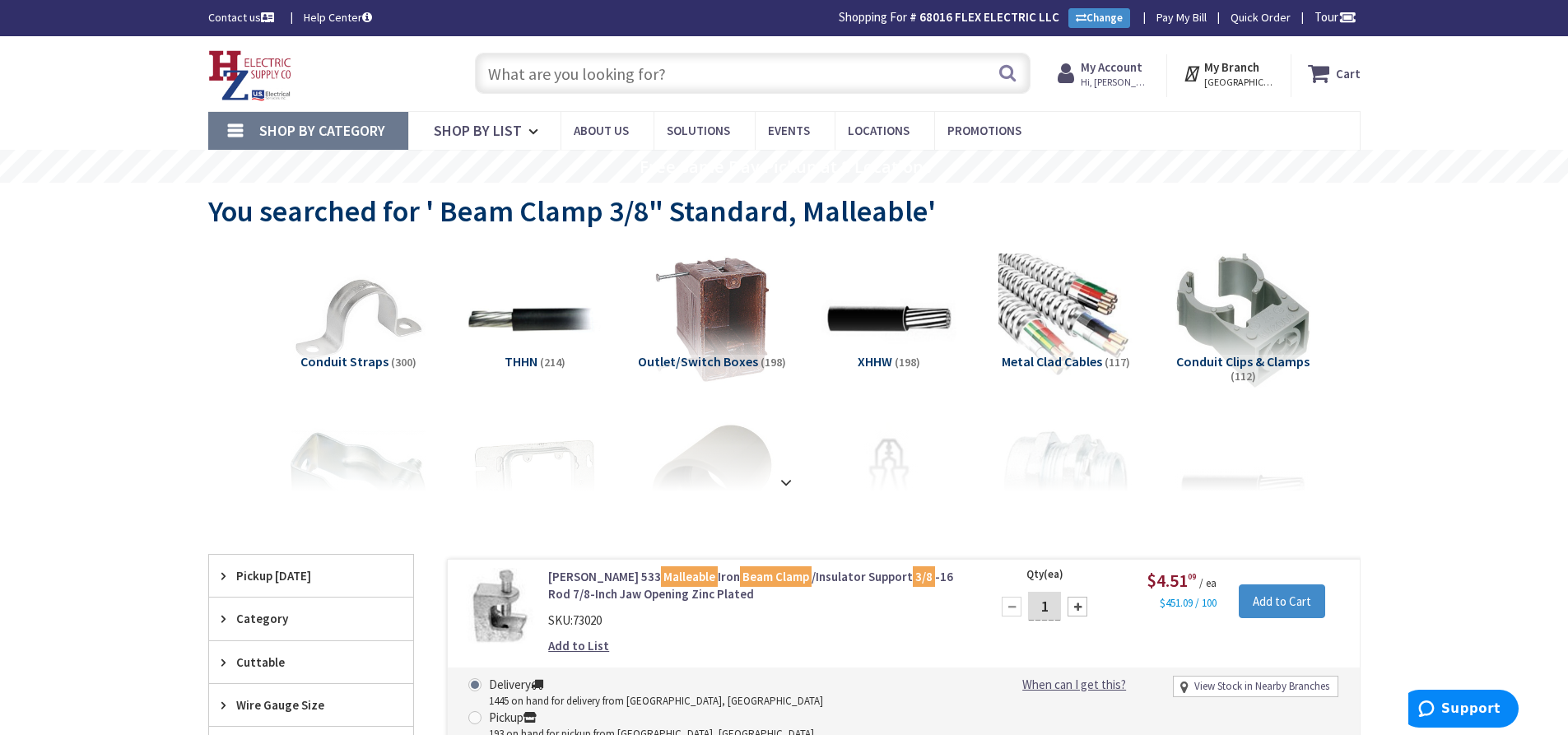
click at [601, 85] on input "text" at bounding box center [753, 72] width 556 height 41
paste input "#6 Black Stranded"
type input "#6 Black Stranded"
click at [1005, 76] on button "Search" at bounding box center [1007, 72] width 22 height 37
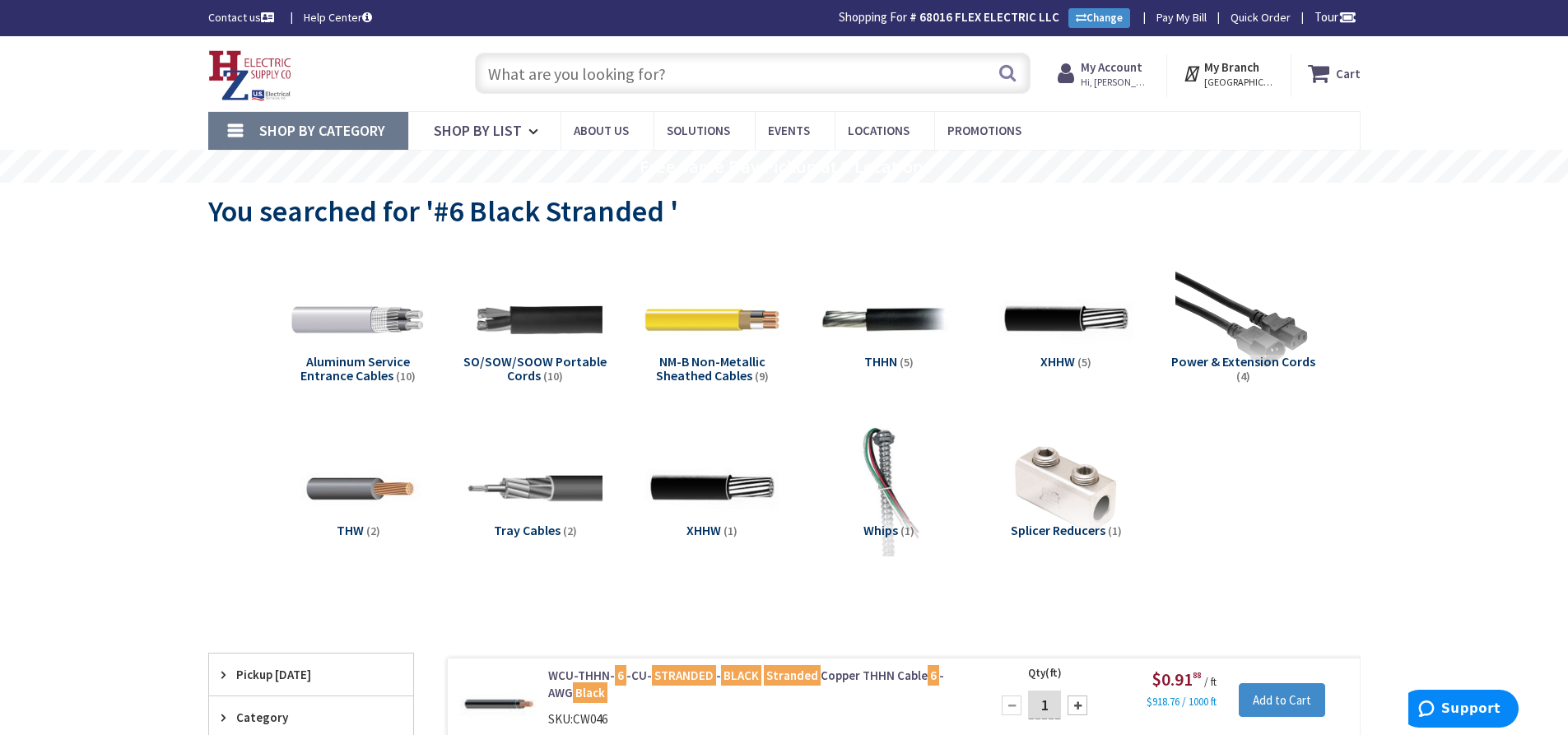
click at [665, 78] on input "text" at bounding box center [753, 72] width 556 height 41
paste input "Duplex Receptacle, 20A, 125V, Commercial Grade (White)"
type input "Duplex Receptacle, 20A, 125V, Commercial Grade (White)"
click at [1005, 68] on button "Search" at bounding box center [1007, 72] width 22 height 37
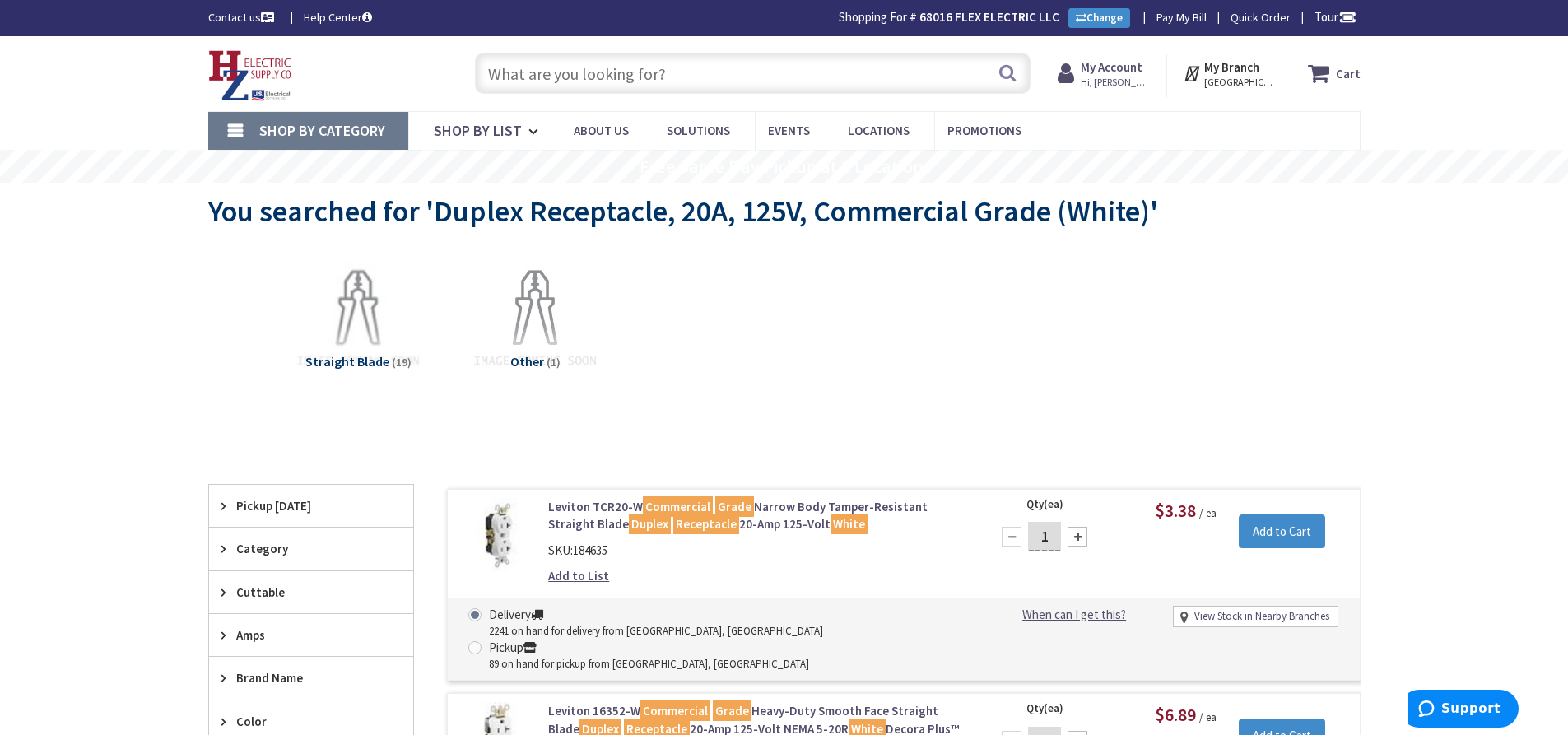
click at [627, 78] on input "text" at bounding box center [753, 72] width 556 height 41
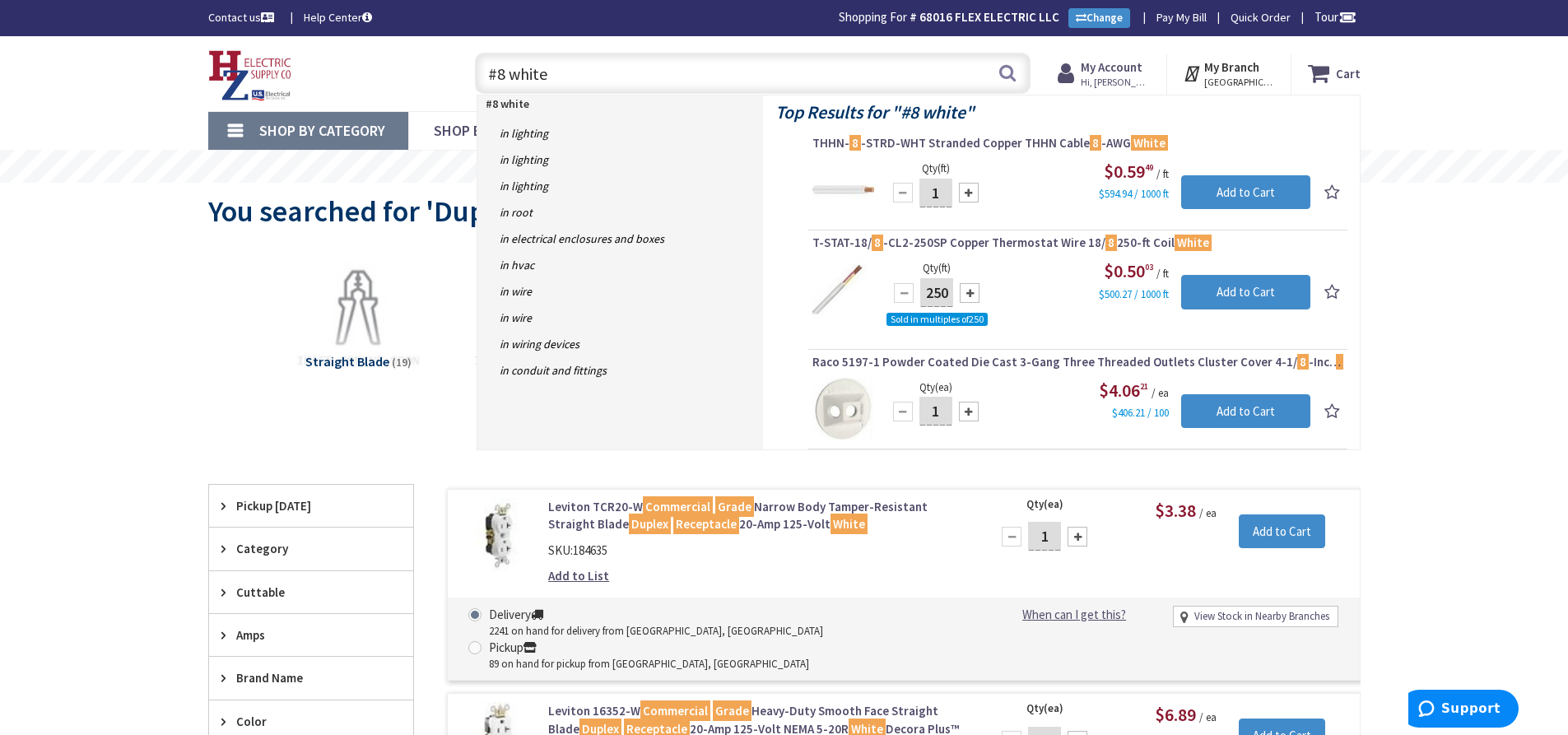
click at [643, 72] on input "#8 white" at bounding box center [753, 72] width 556 height 41
drag, startPoint x: 388, startPoint y: 79, endPoint x: 476, endPoint y: 77, distance: 88.0
click at [362, 81] on div "Toggle Nav #8 white #8 white Search Cart My Cart Close You have no items in you…" at bounding box center [785, 73] width 1177 height 55
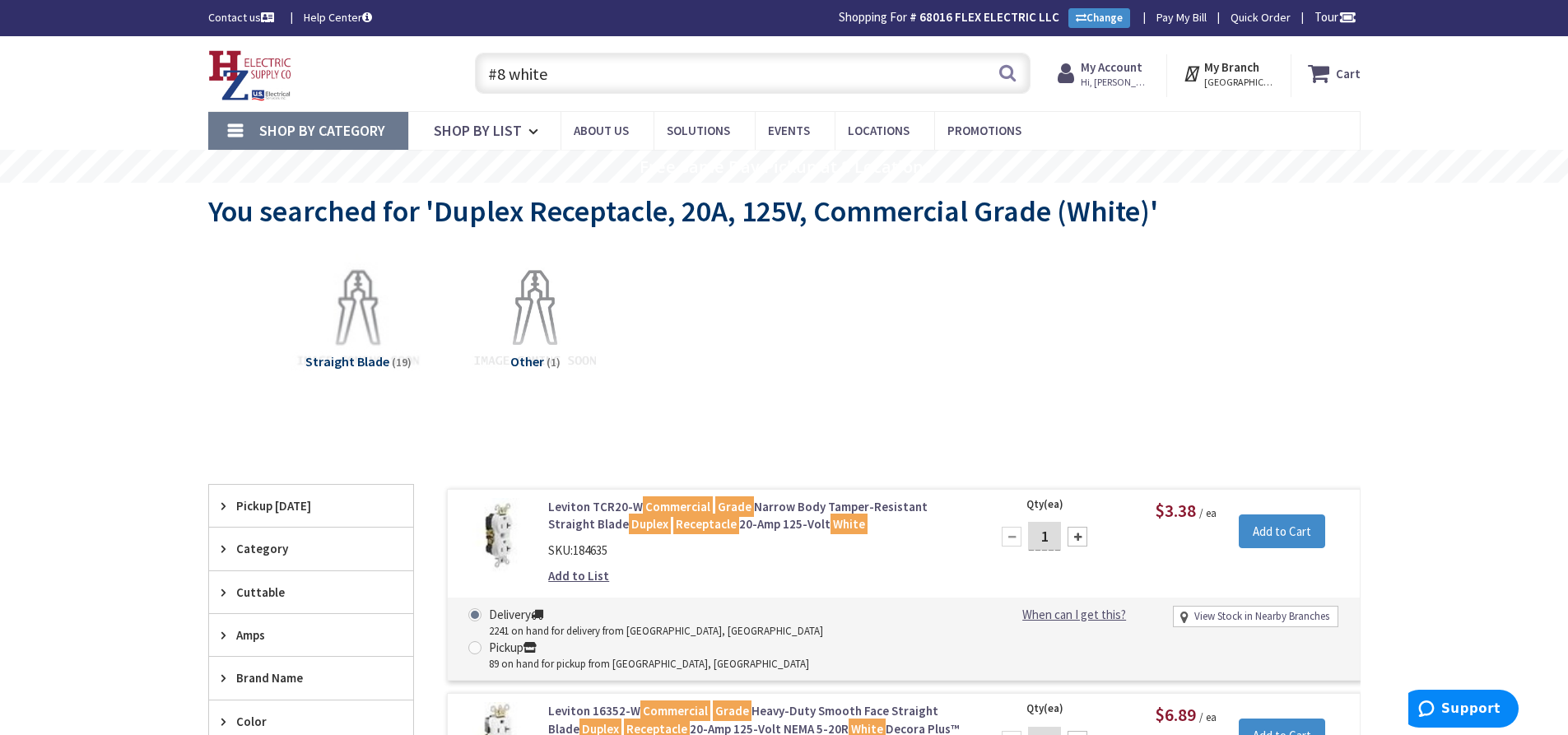
paste input "1-1/4" liquidtight"
type input "1-1/4" liquidtight"
click at [998, 71] on button "Search" at bounding box center [1007, 72] width 22 height 37
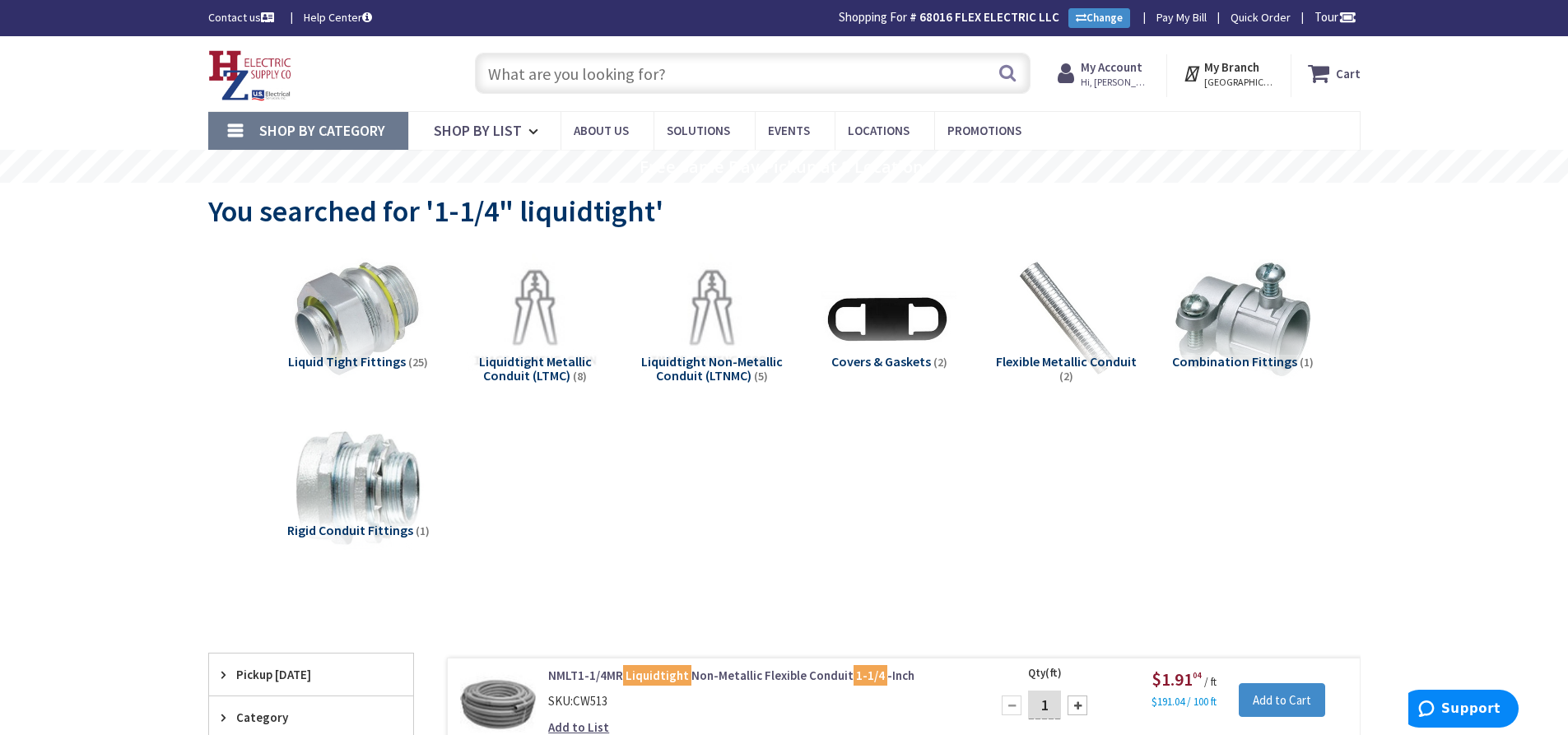
click at [562, 67] on input "text" at bounding box center [753, 72] width 556 height 41
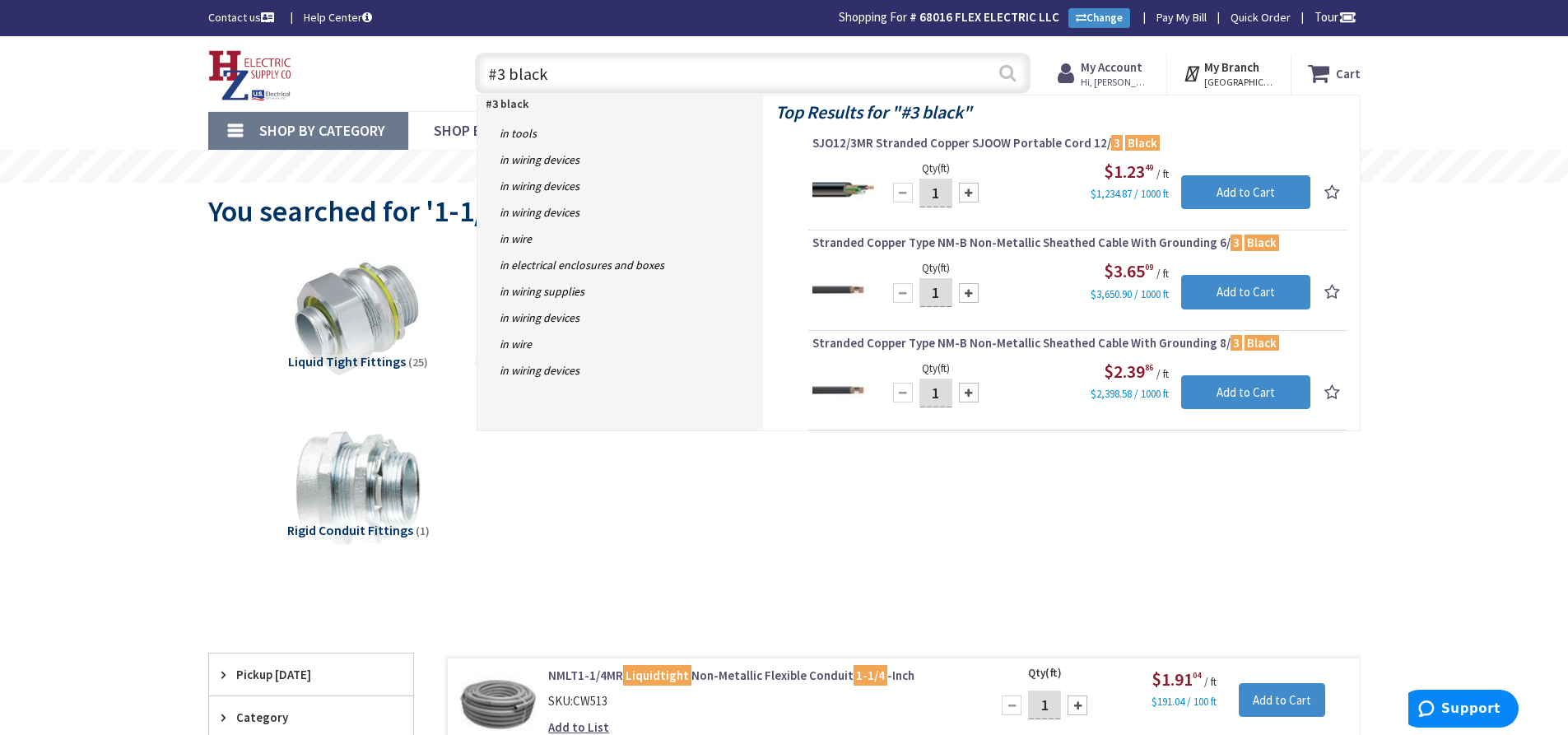
type input "#3 black"
click at [1011, 69] on button "Search" at bounding box center [1007, 72] width 22 height 37
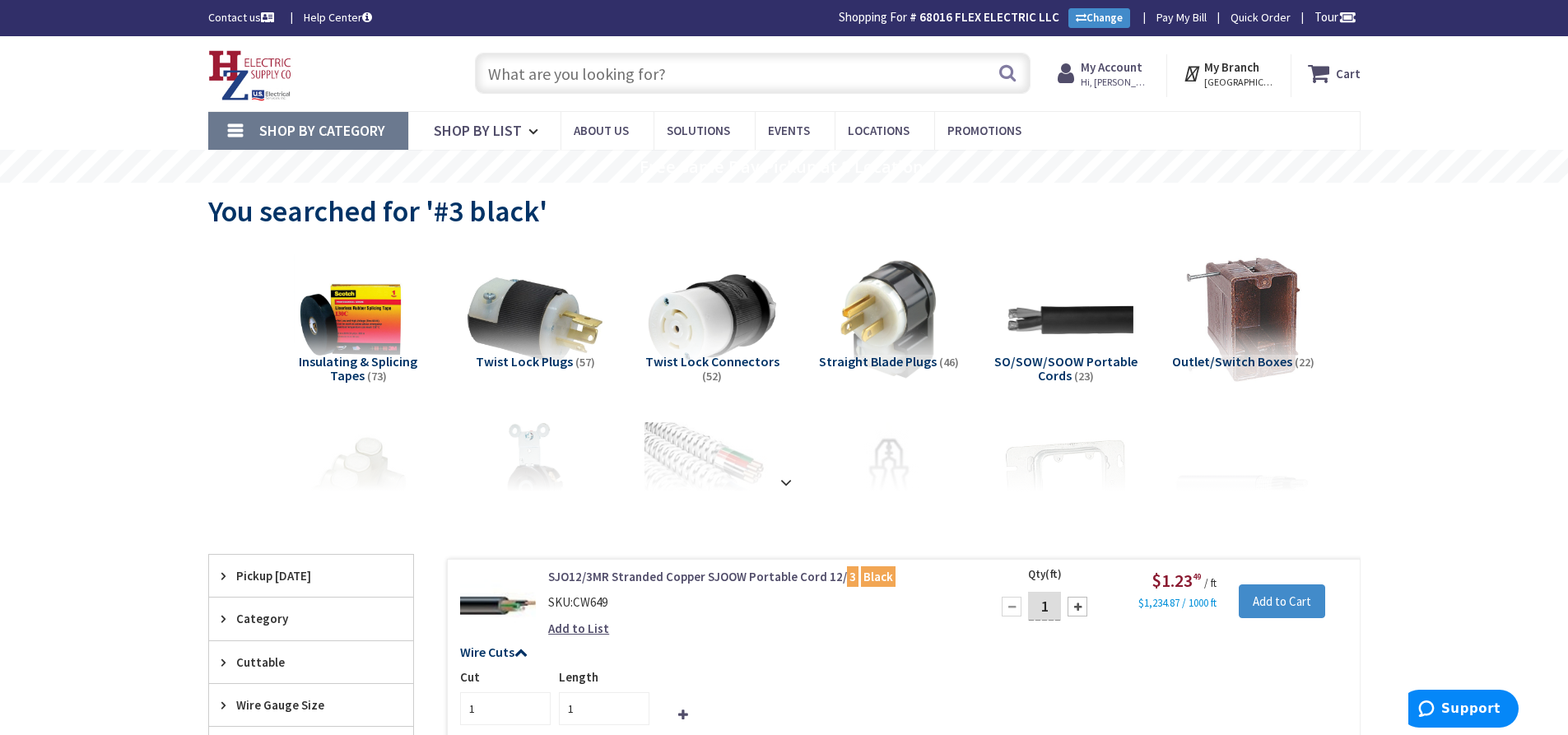
click at [577, 63] on input "text" at bounding box center [753, 72] width 556 height 41
paste input "Dog House Face Plate"
type input "Dog House Face Plate"
click at [1006, 75] on button "Search" at bounding box center [1007, 72] width 22 height 37
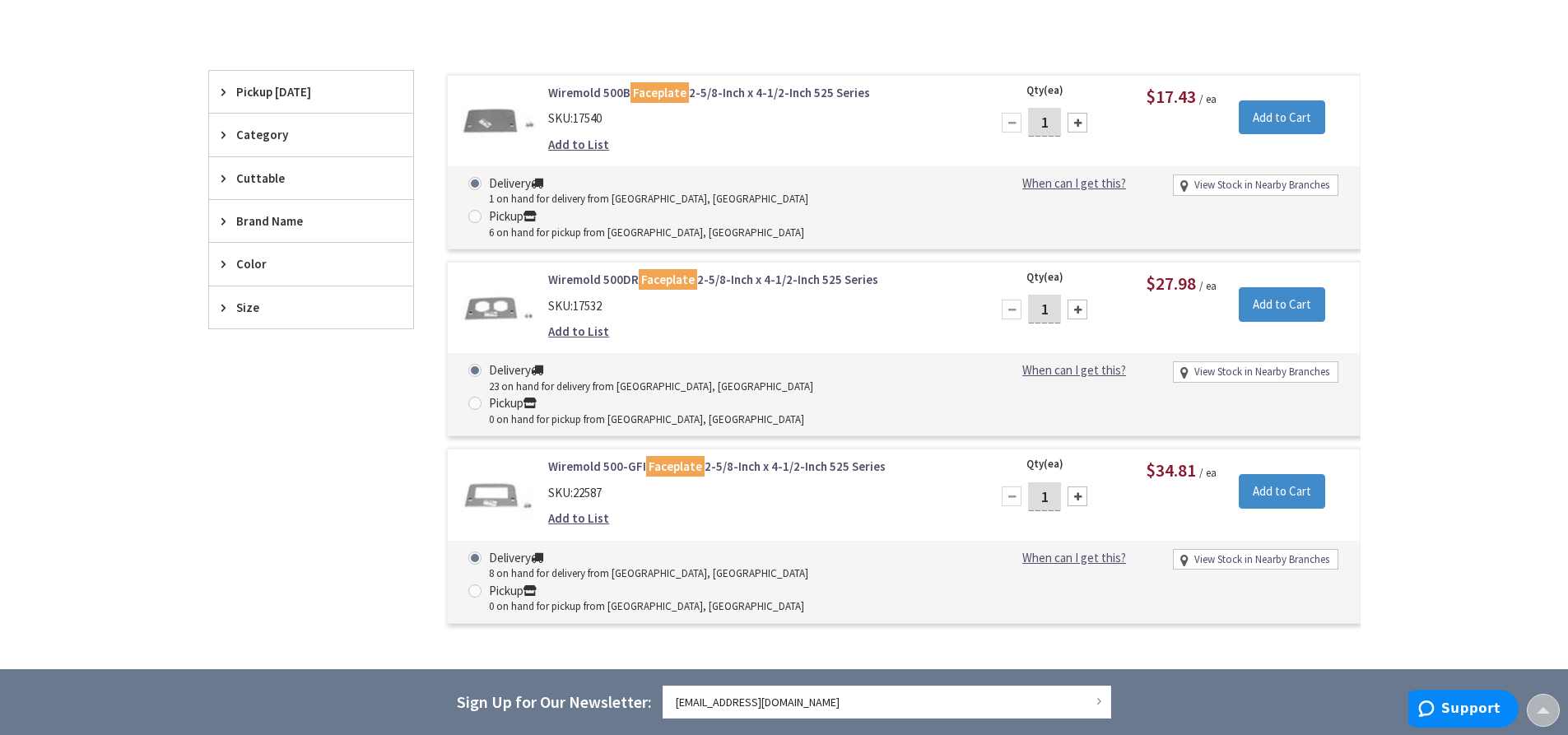
scroll to position [414, 0]
drag, startPoint x: 783, startPoint y: 404, endPoint x: 803, endPoint y: 412, distance: 21.5
click at [803, 458] on div "Wiremold 500-GFI Faceplate 2-5/8-Inch x 4-1/2-Inch 525 Series SKU: 22587 Add to…" at bounding box center [758, 496] width 444 height 78
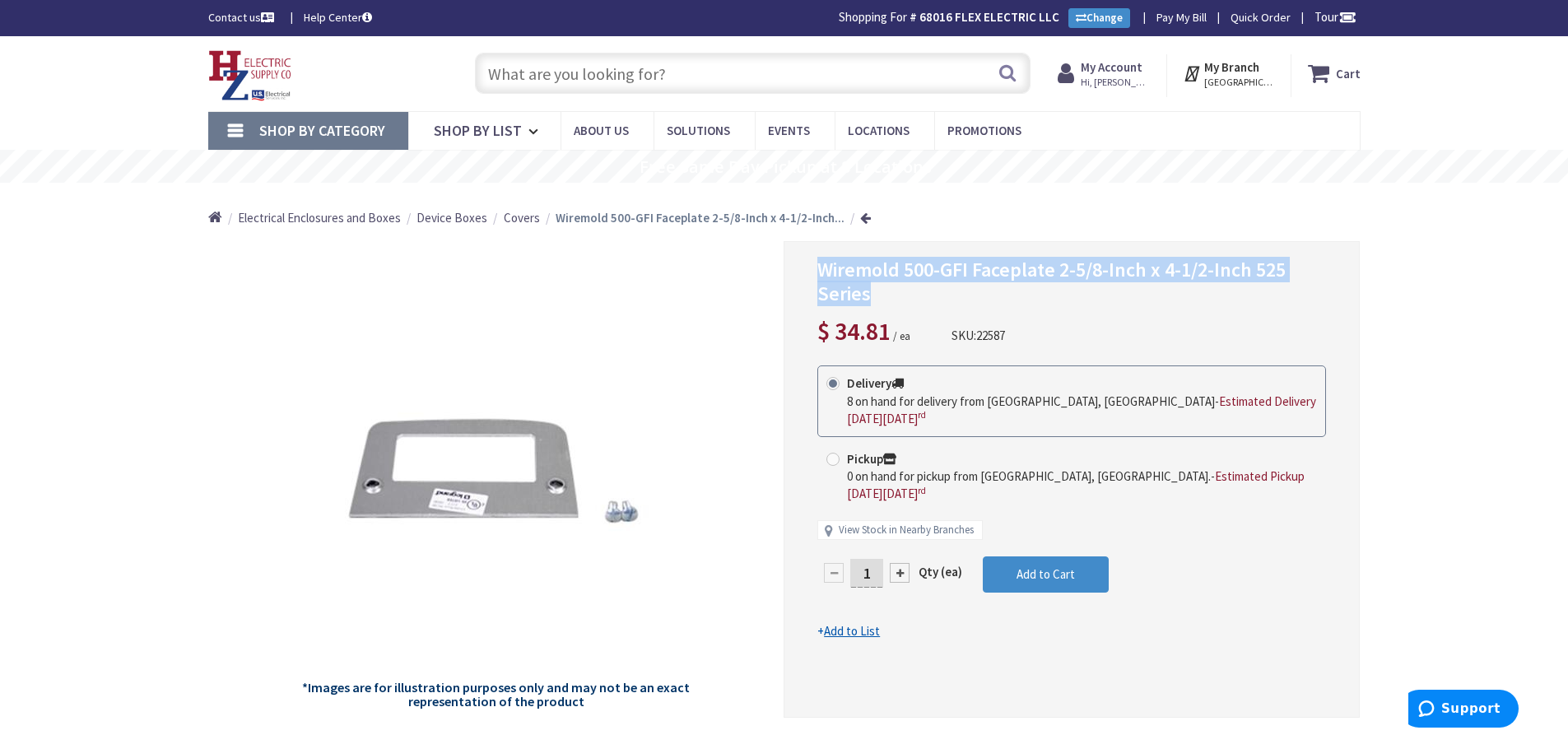
drag, startPoint x: 939, startPoint y: 276, endPoint x: 1043, endPoint y: 293, distance: 105.4
click at [1043, 293] on div "Wiremold 500-GFI Faceplate 2-5/8-Inch x 4-1/2-Inch 525 Series $ 34.81 / ea SKU:…" at bounding box center [1072, 480] width 576 height 477
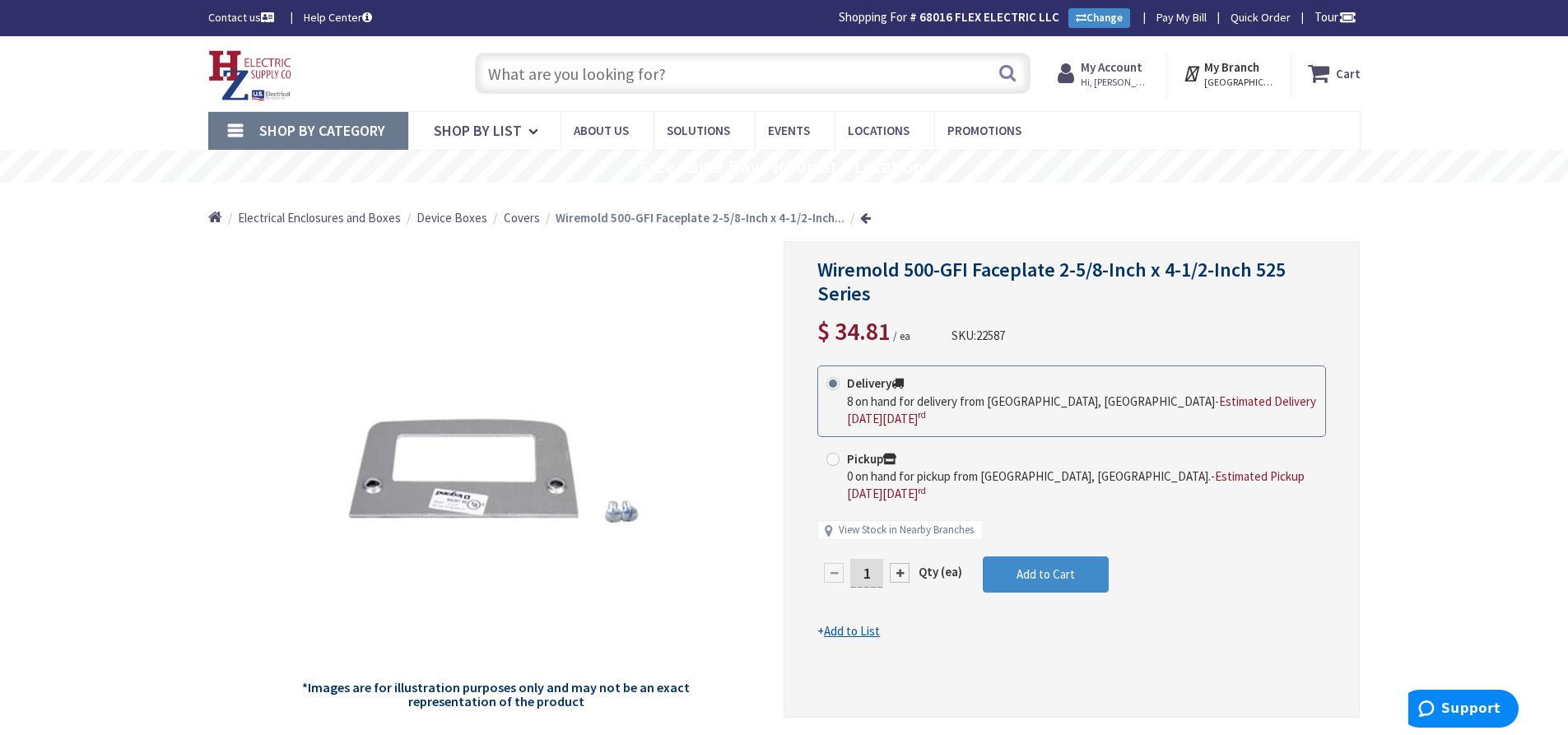
click at [567, 73] on input "text" at bounding box center [753, 72] width 556 height 41
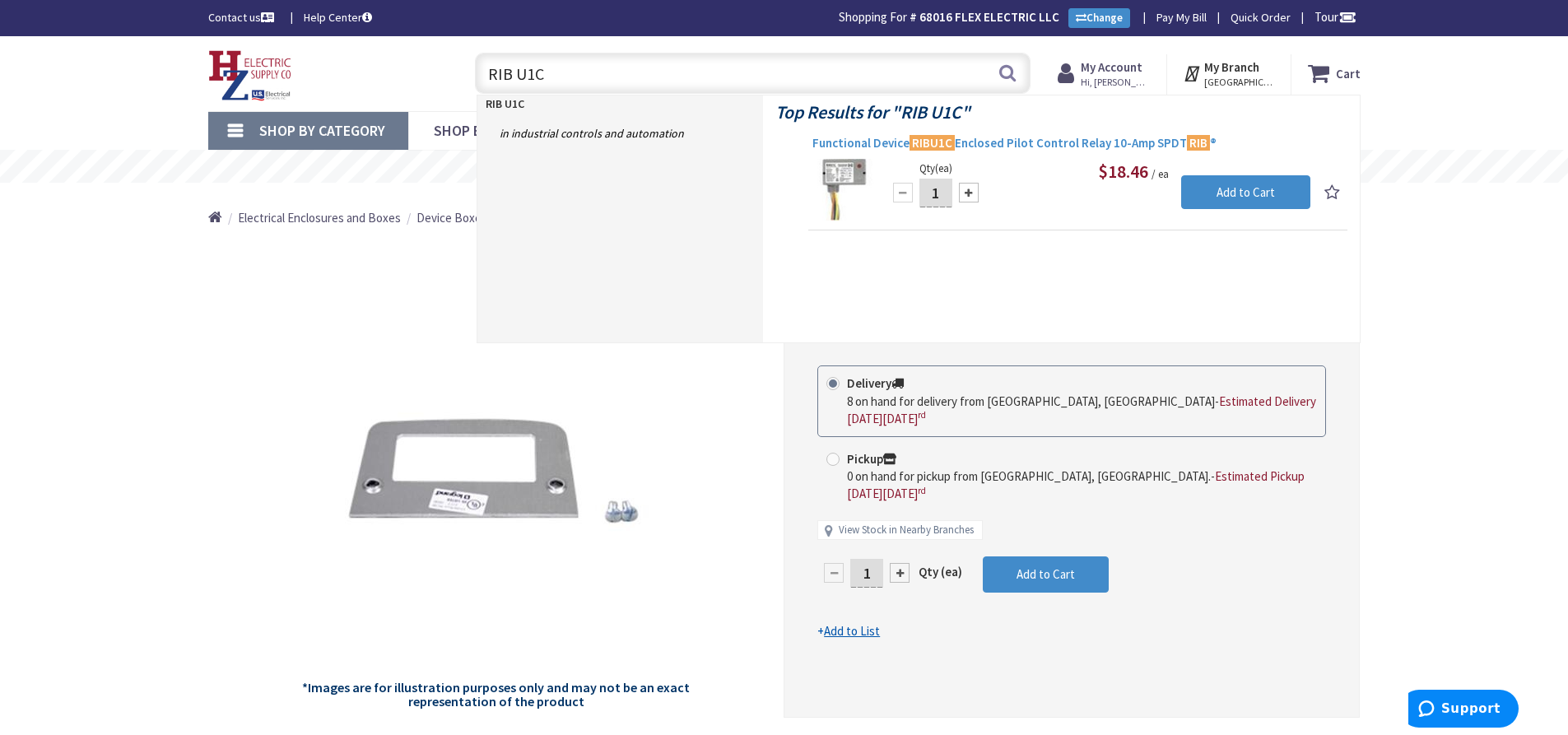
type input "RIB U1C"
click at [1022, 143] on span "Functional Device RIBU1C Enclosed Pilot Control Relay 10-Amp SPDT RIB ®" at bounding box center [1078, 143] width 531 height 17
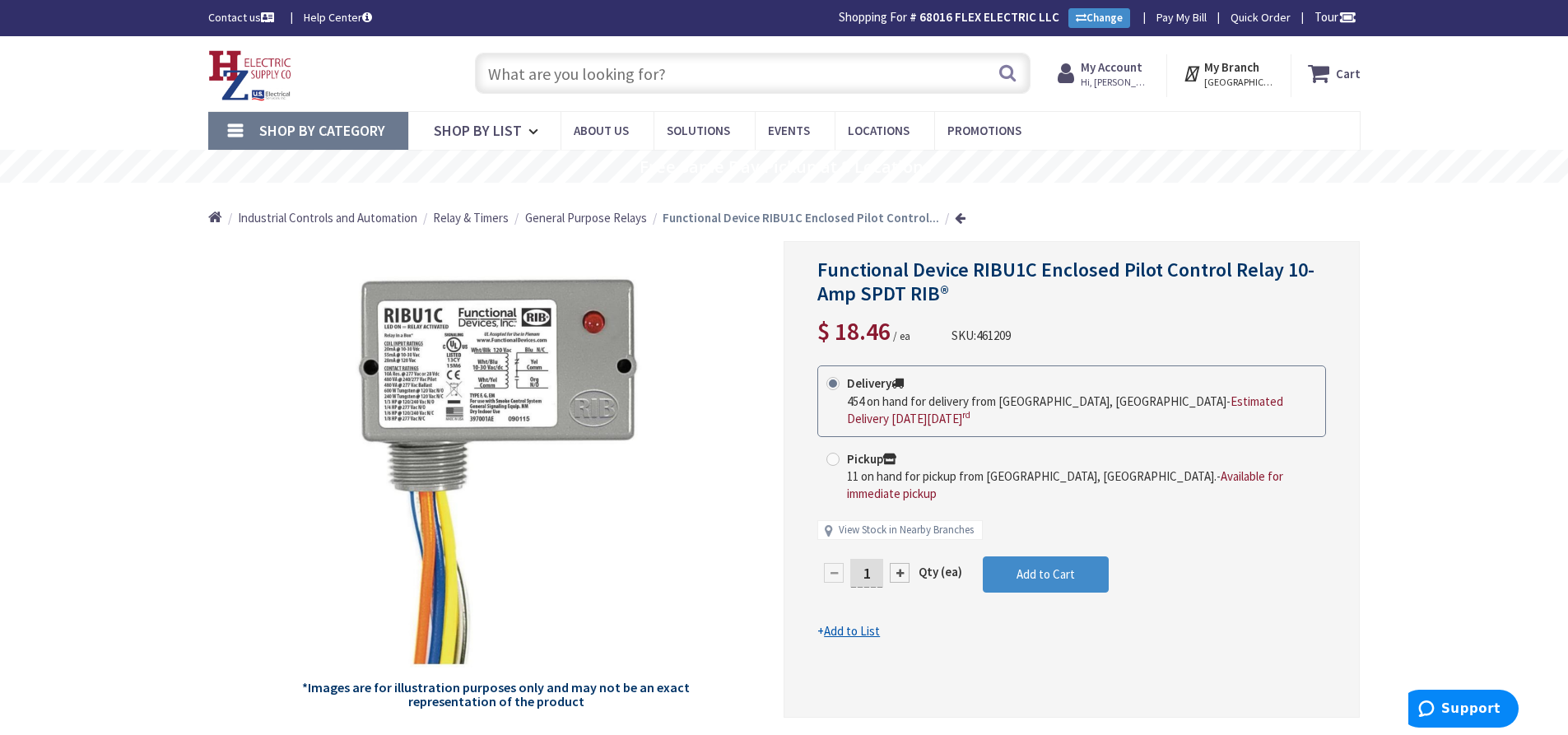
click at [525, 84] on input "text" at bounding box center [753, 72] width 556 height 41
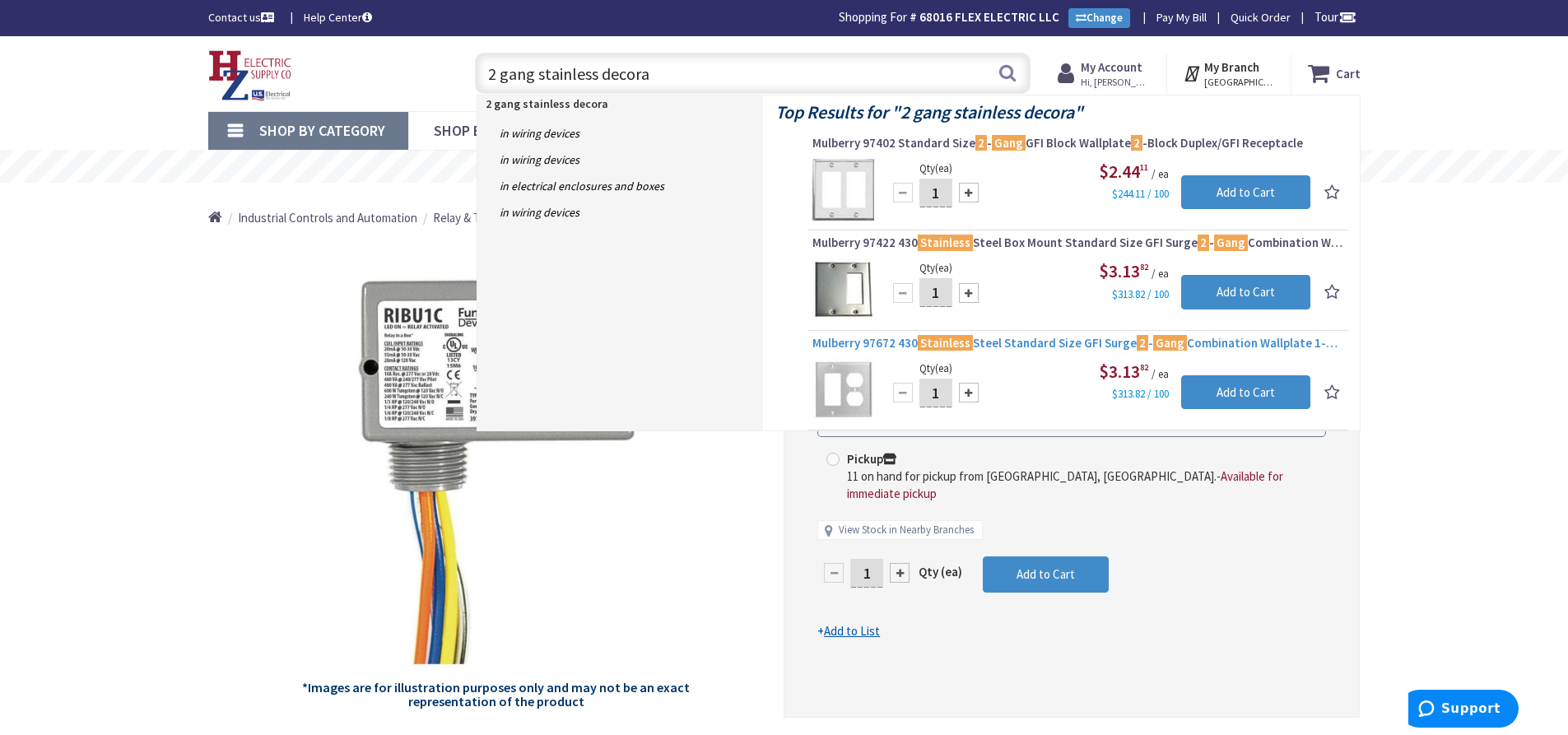
type input "2 gang stainless decora"
click at [1038, 344] on span "Mulberry 97672 430 Stainless Steel Standard Size GFI Surge 2 - Gang Combination…" at bounding box center [1078, 343] width 531 height 17
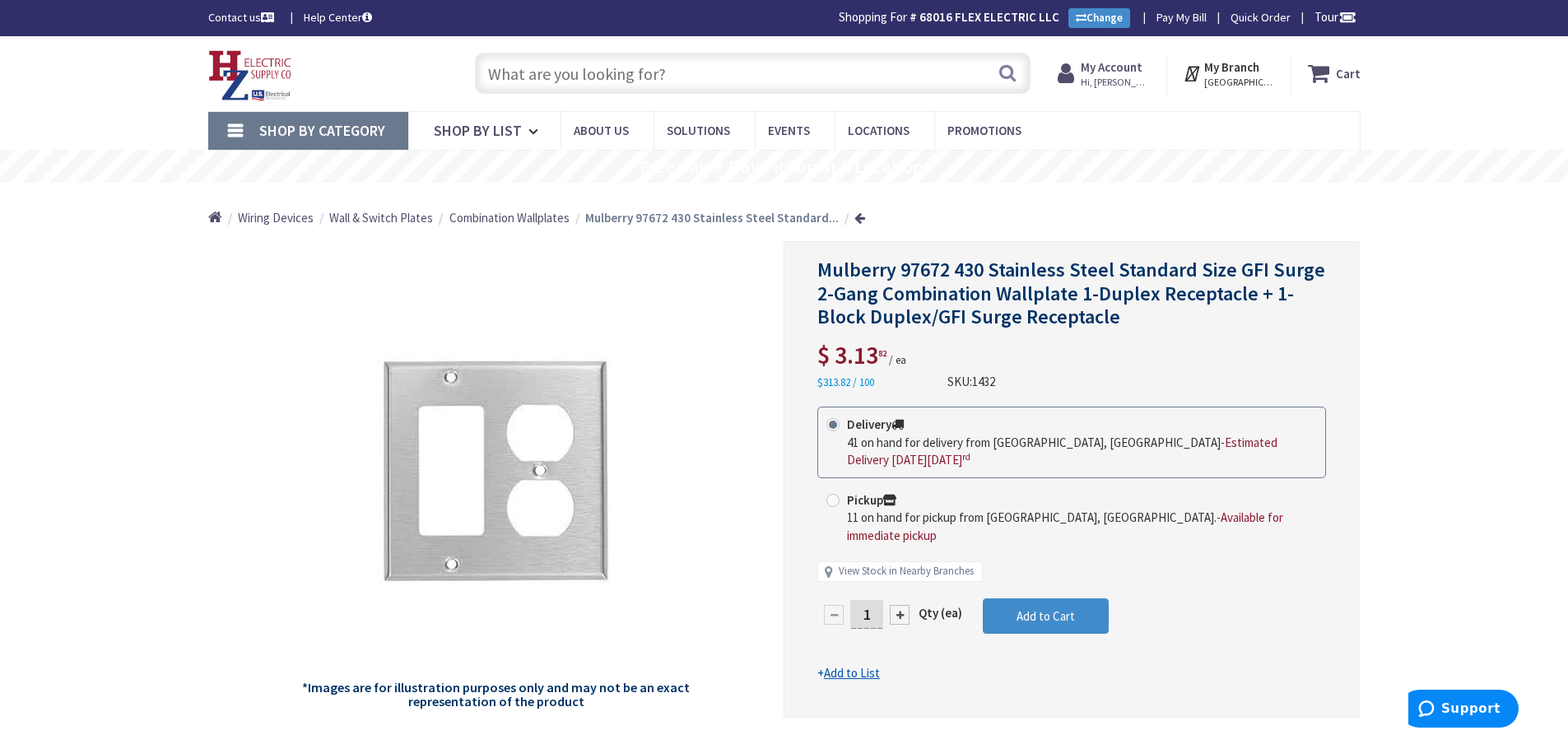
click at [563, 73] on input "text" at bounding box center [753, 72] width 556 height 41
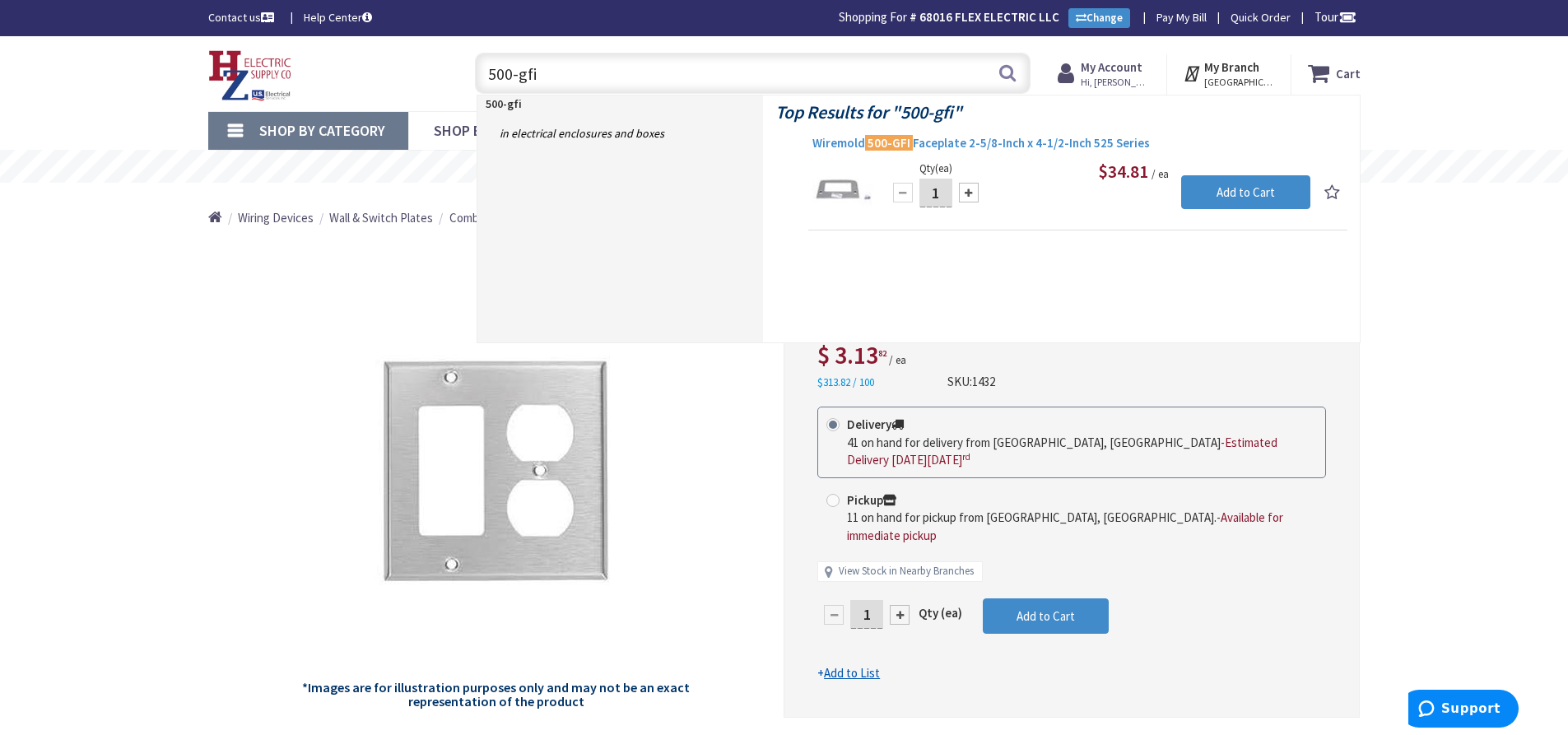
type input "500-gfi"
click at [1010, 143] on span "Wiremold 500-GFI Faceplate 2-5/8-Inch x 4-1/2-Inch 525 Series" at bounding box center [1078, 143] width 531 height 17
